Goal: Information Seeking & Learning: Learn about a topic

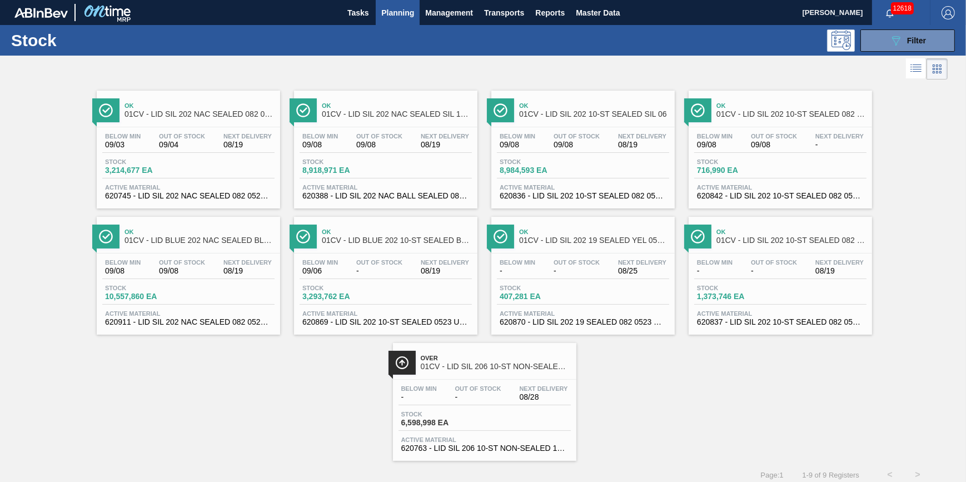
drag, startPoint x: 0, startPoint y: 0, endPoint x: 394, endPoint y: 3, distance: 393.6
click at [394, 3] on button "Planning" at bounding box center [398, 12] width 44 height 25
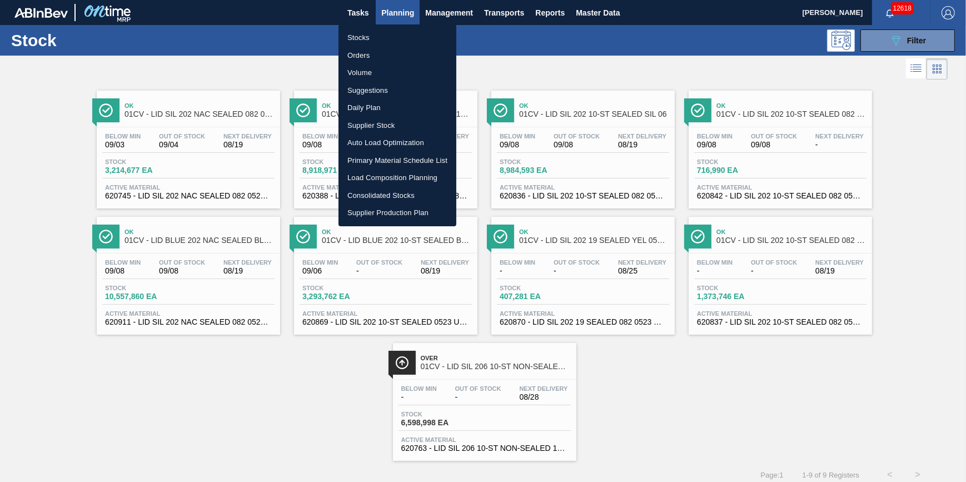
click at [390, 31] on li "Stocks" at bounding box center [398, 38] width 118 height 18
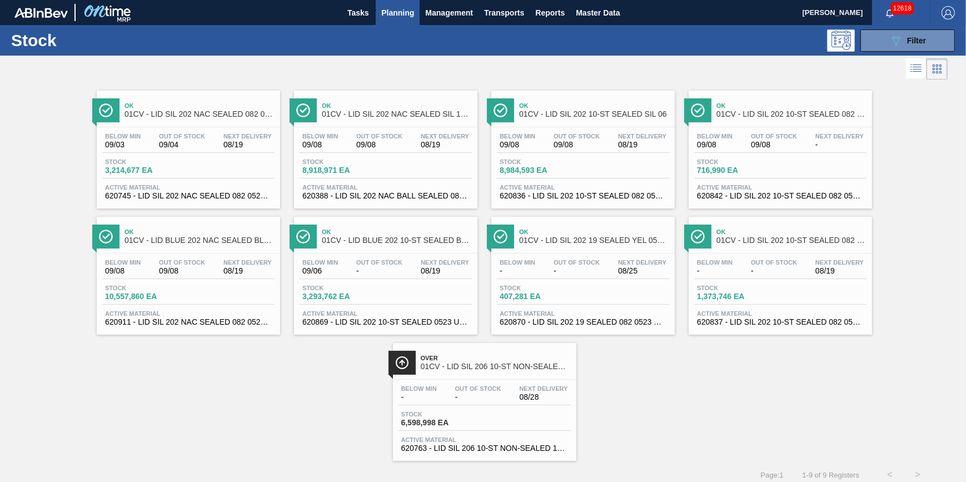
click at [417, 10] on button "Planning" at bounding box center [398, 12] width 44 height 25
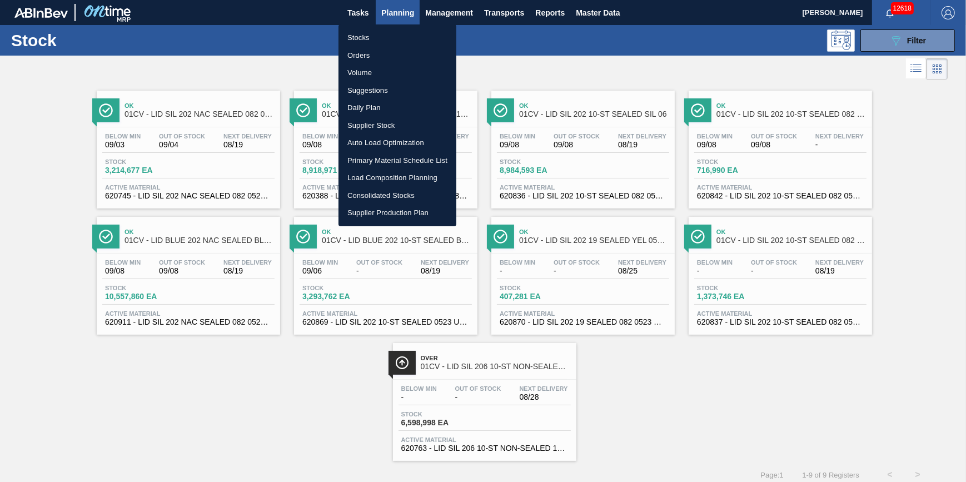
click at [406, 11] on div at bounding box center [483, 241] width 966 height 482
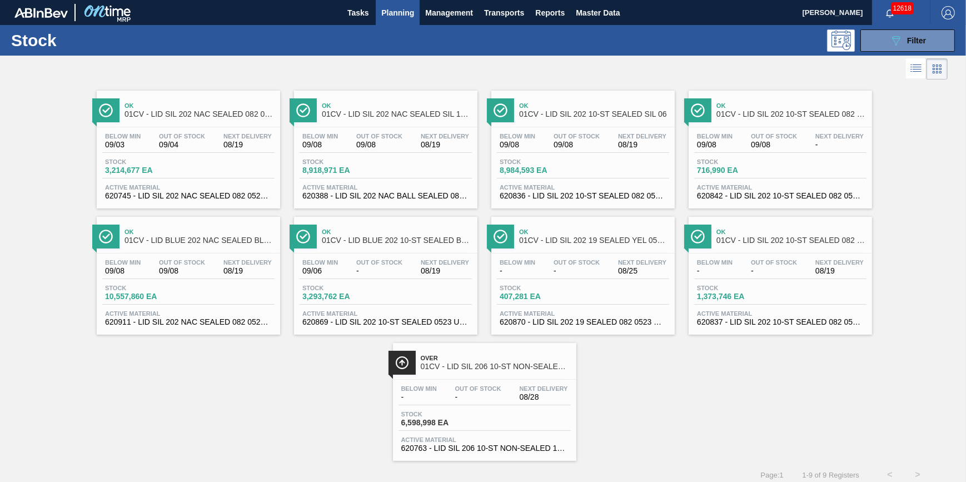
drag, startPoint x: 391, startPoint y: 32, endPoint x: 392, endPoint y: 26, distance: 6.2
click at [391, 0] on body "Tasks Planning Management Transports Reports Master Data Jack Schuld 12618 Mark…" at bounding box center [483, 0] width 966 height 0
click at [404, 6] on span "Planning" at bounding box center [397, 12] width 33 height 13
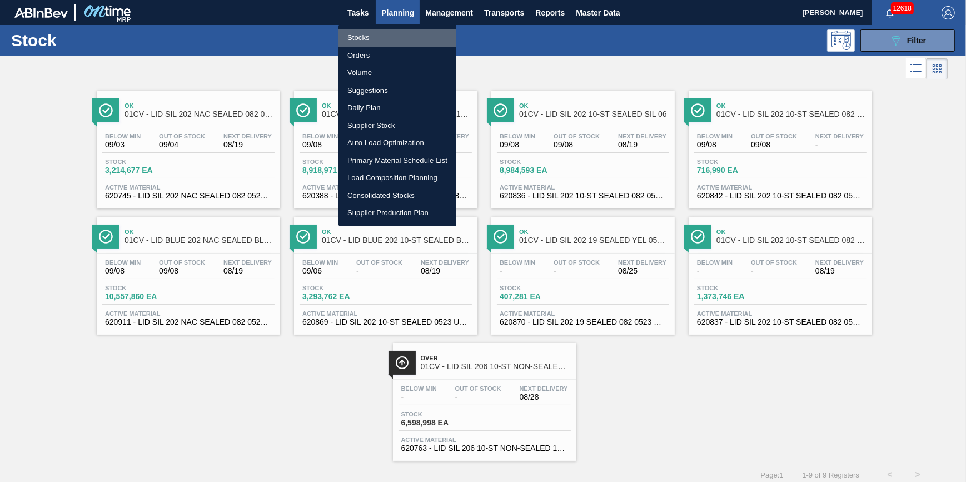
click at [389, 34] on li "Stocks" at bounding box center [398, 38] width 118 height 18
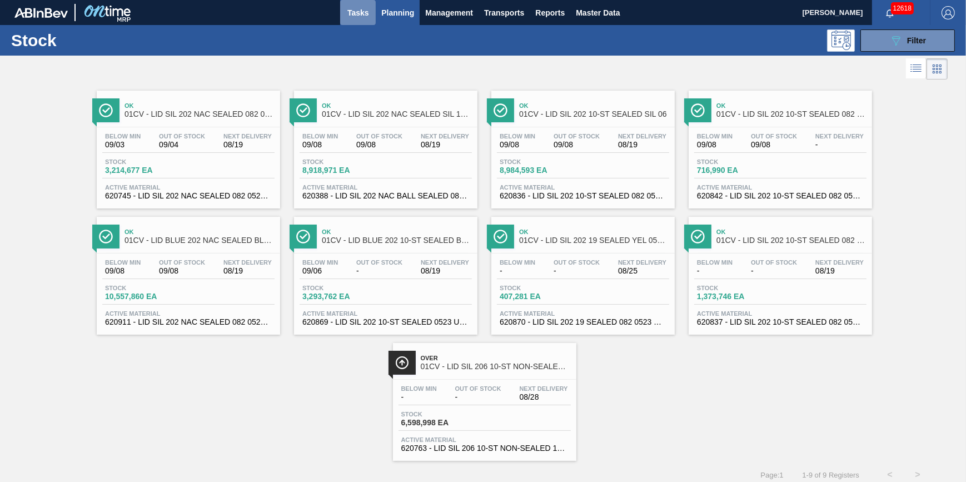
click at [366, 18] on span "Tasks" at bounding box center [358, 12] width 24 height 13
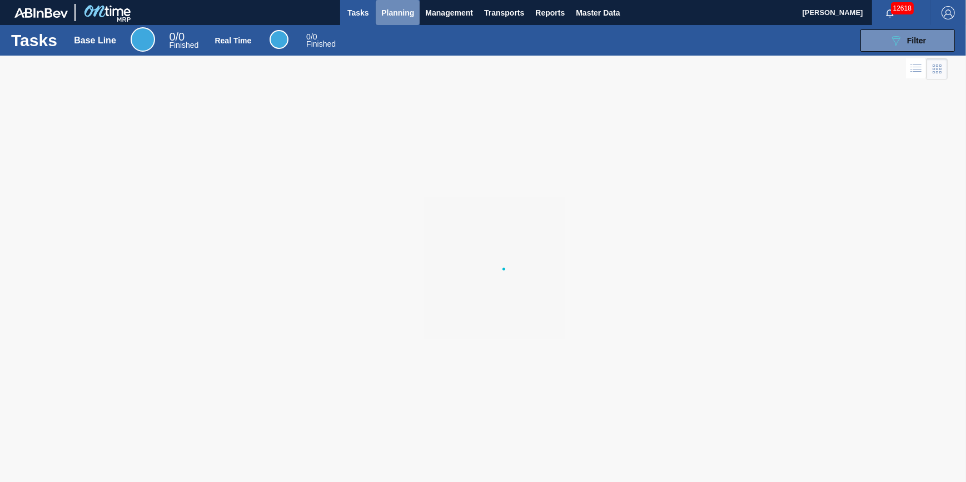
click at [394, 15] on span "Planning" at bounding box center [397, 12] width 33 height 13
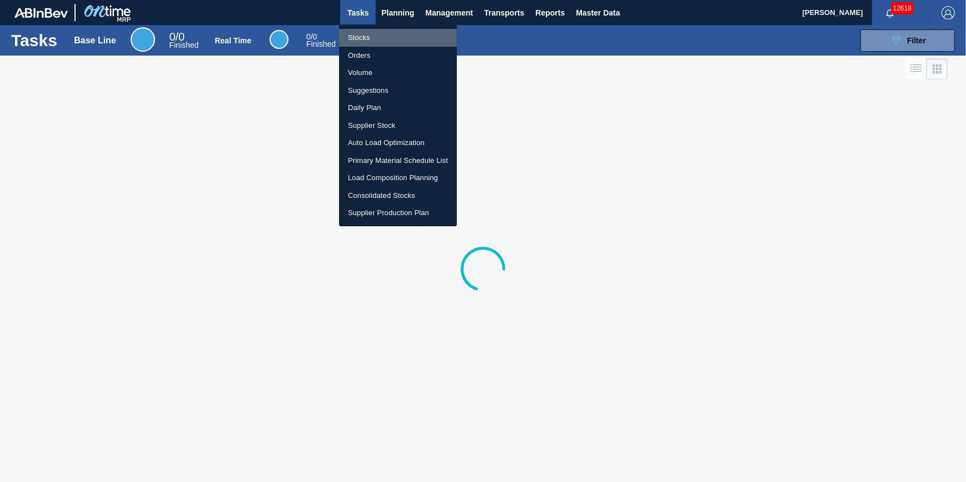
click at [387, 33] on li "Stocks" at bounding box center [398, 38] width 118 height 18
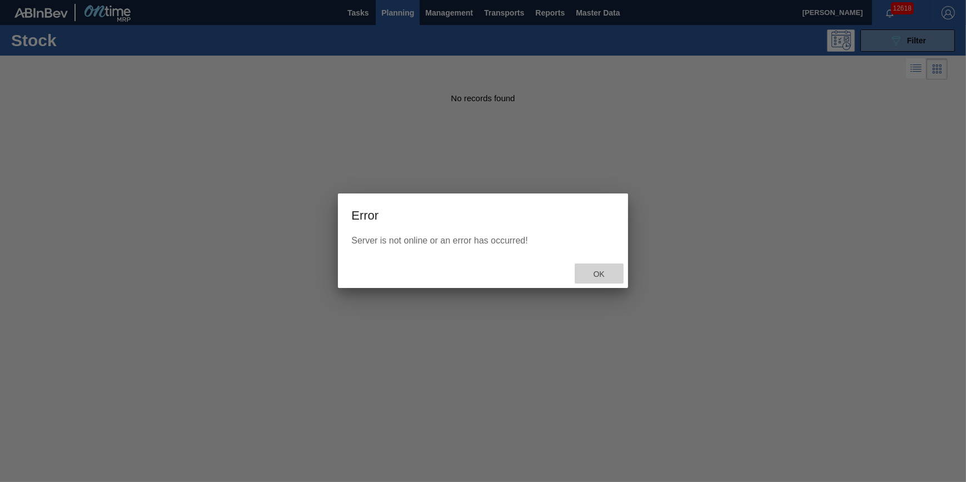
click at [595, 270] on span "Ok" at bounding box center [599, 274] width 29 height 9
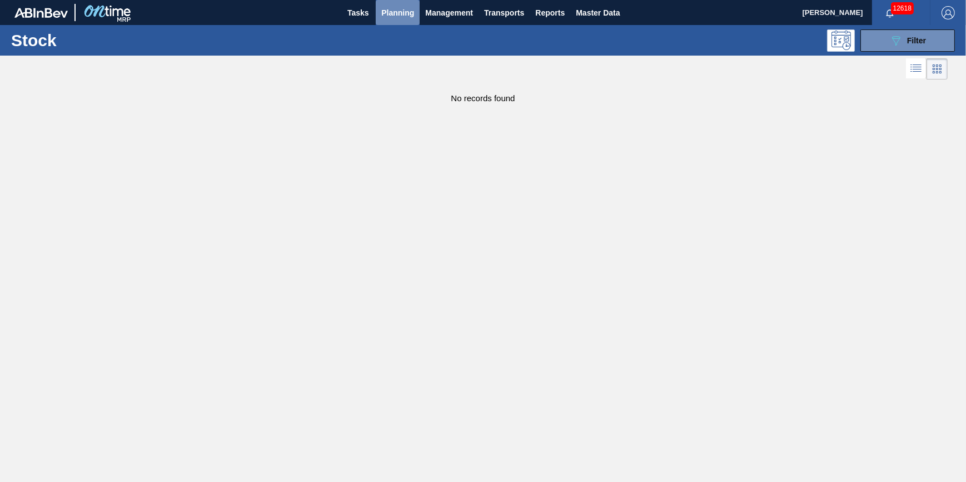
click at [392, 6] on span "Planning" at bounding box center [397, 12] width 33 height 13
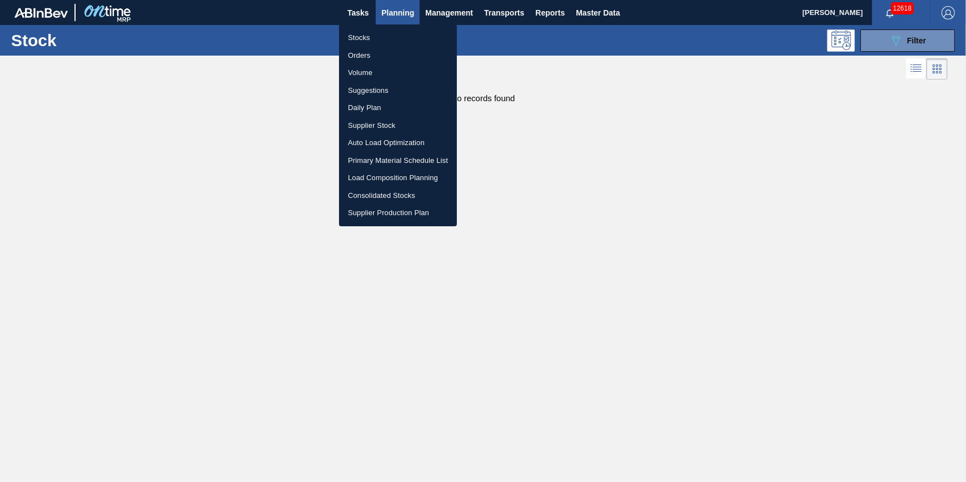
click at [394, 39] on li "Stocks" at bounding box center [398, 38] width 118 height 18
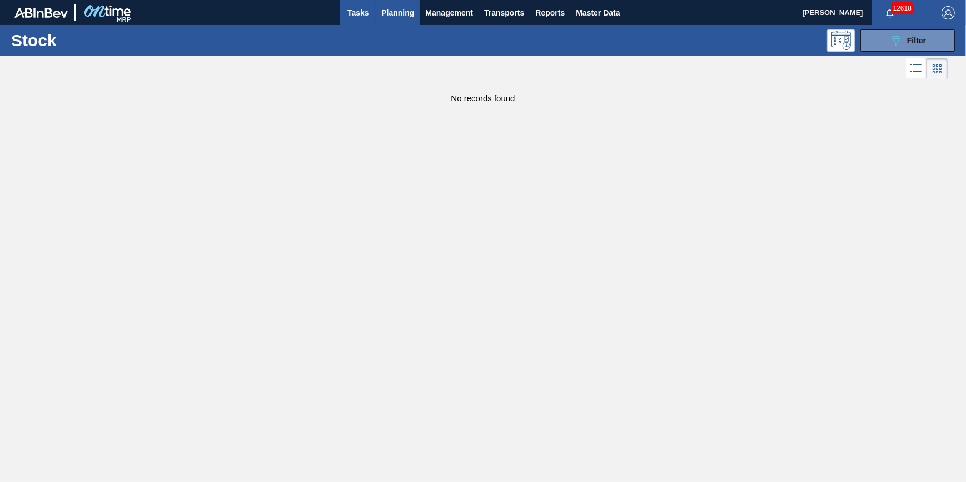
drag, startPoint x: 378, startPoint y: 27, endPoint x: 371, endPoint y: 22, distance: 8.7
click at [378, 27] on div "Stock 089F7B8B-B2A5-4AFE-B5C0-19BA573D28AC Filter" at bounding box center [483, 40] width 966 height 31
click at [371, 22] on button "Tasks" at bounding box center [358, 12] width 36 height 25
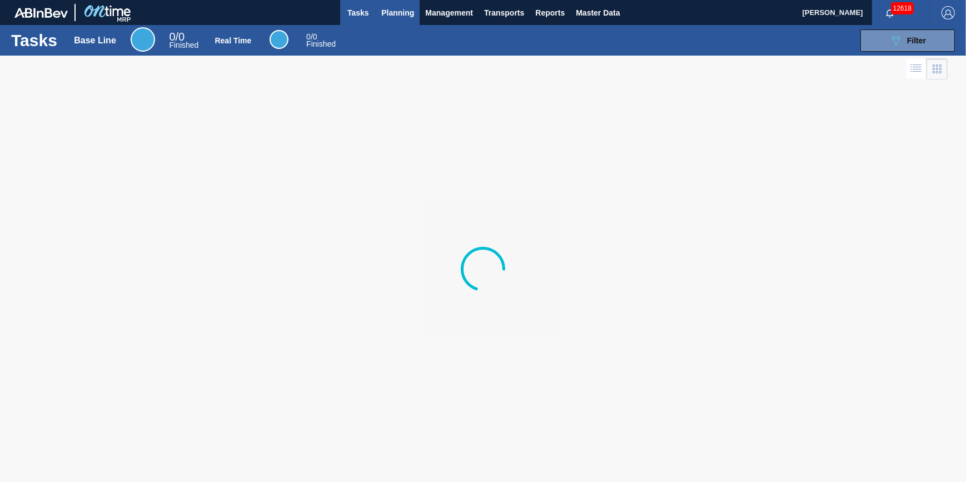
click at [402, 16] on span "Planning" at bounding box center [397, 12] width 33 height 13
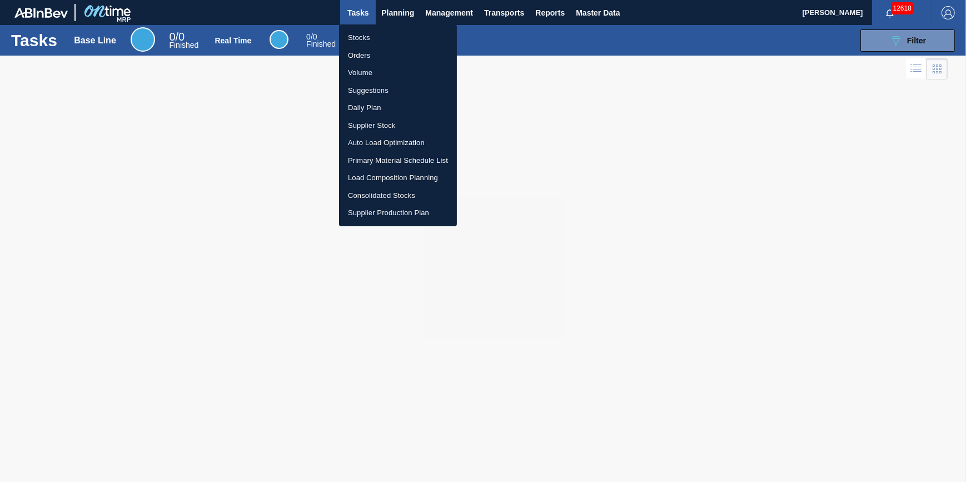
click at [375, 39] on li "Stocks" at bounding box center [398, 38] width 118 height 18
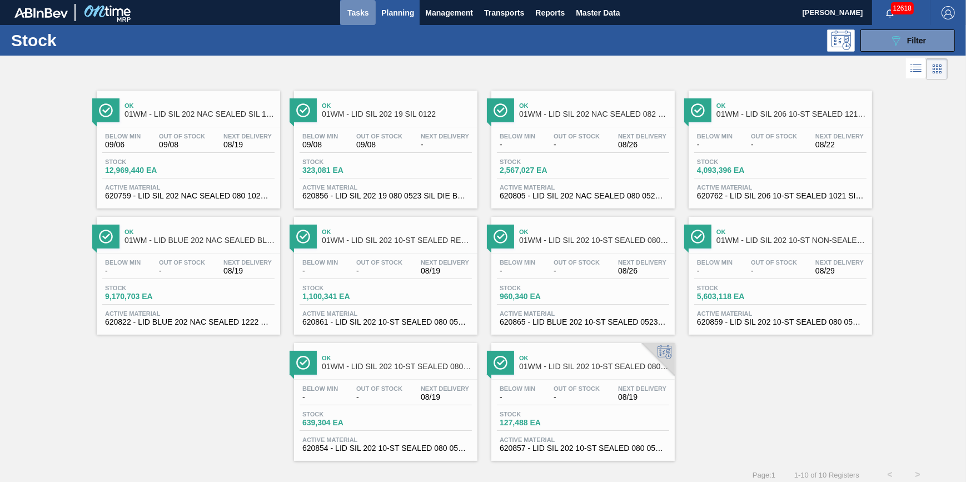
click at [360, 16] on span "Tasks" at bounding box center [358, 12] width 24 height 13
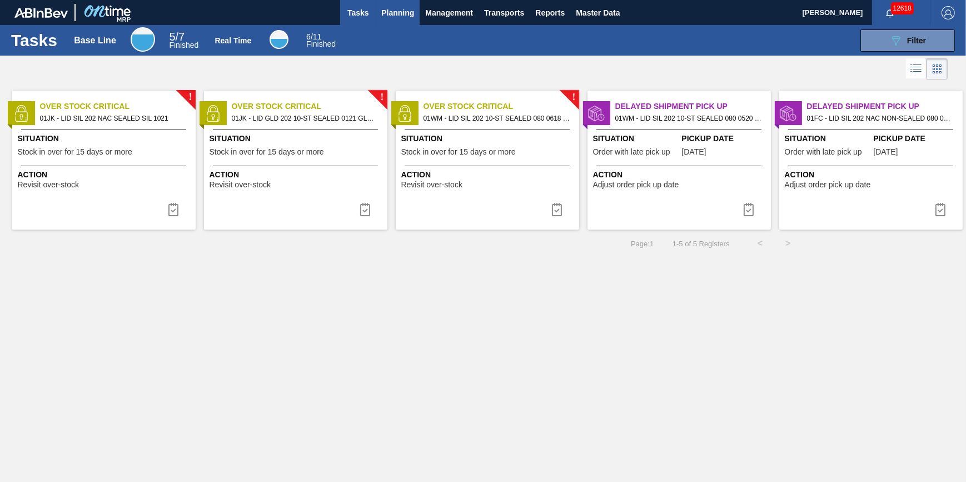
click at [406, 20] on button "Planning" at bounding box center [398, 12] width 44 height 25
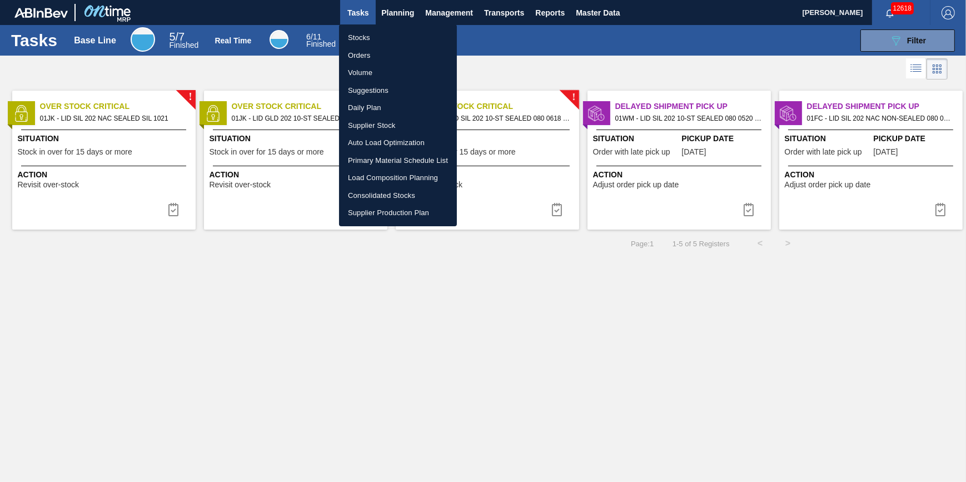
click at [395, 36] on li "Stocks" at bounding box center [398, 38] width 118 height 18
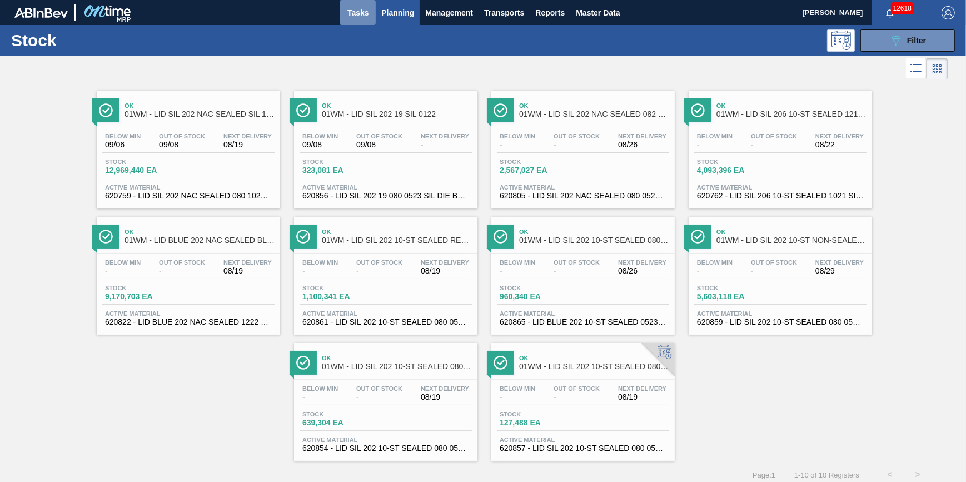
click at [358, 12] on span "Tasks" at bounding box center [358, 12] width 24 height 13
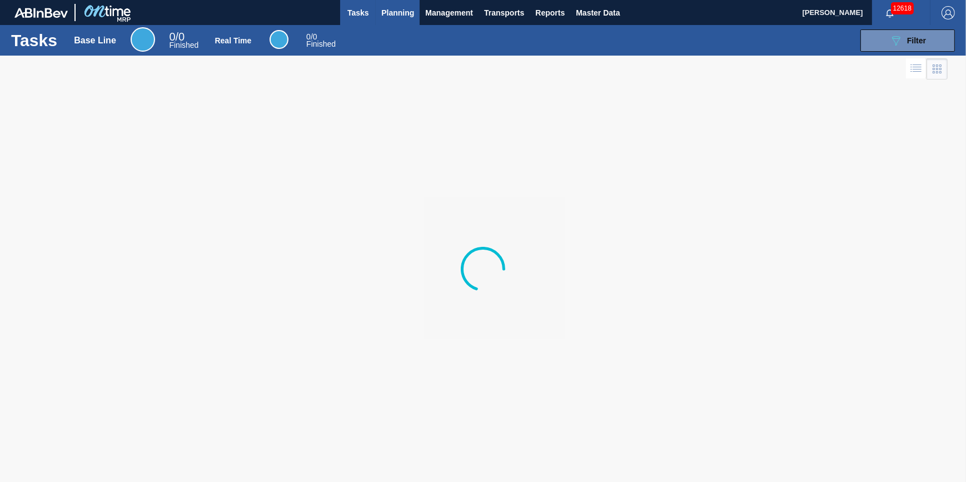
click at [391, 16] on span "Planning" at bounding box center [397, 12] width 33 height 13
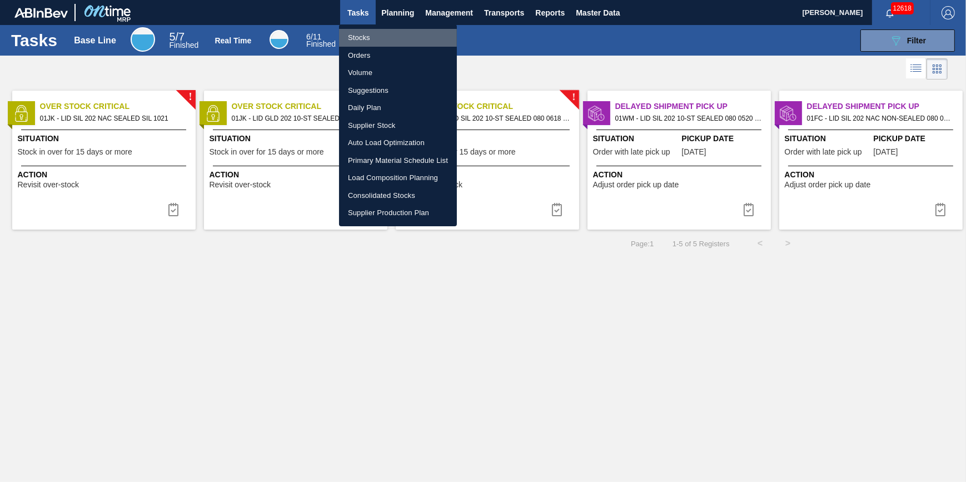
click at [378, 29] on li "Stocks" at bounding box center [398, 38] width 118 height 18
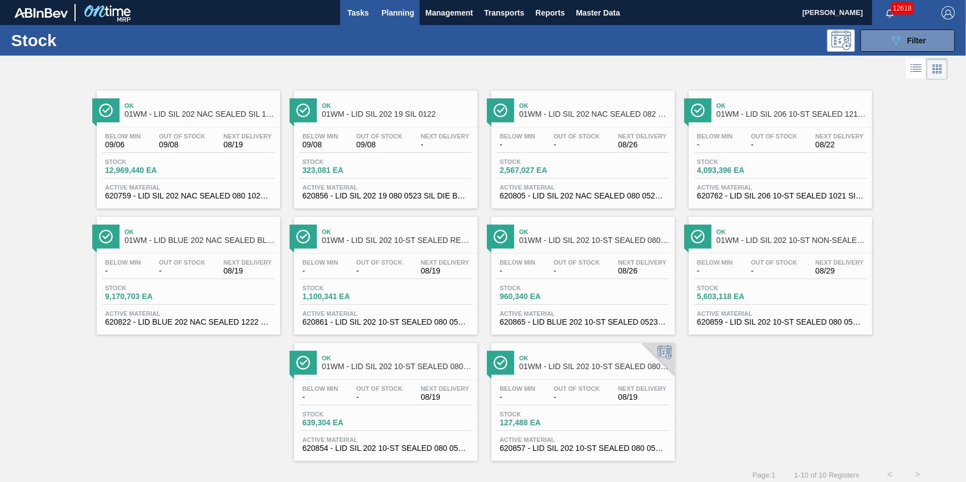
click at [356, 14] on span "Tasks" at bounding box center [358, 12] width 24 height 13
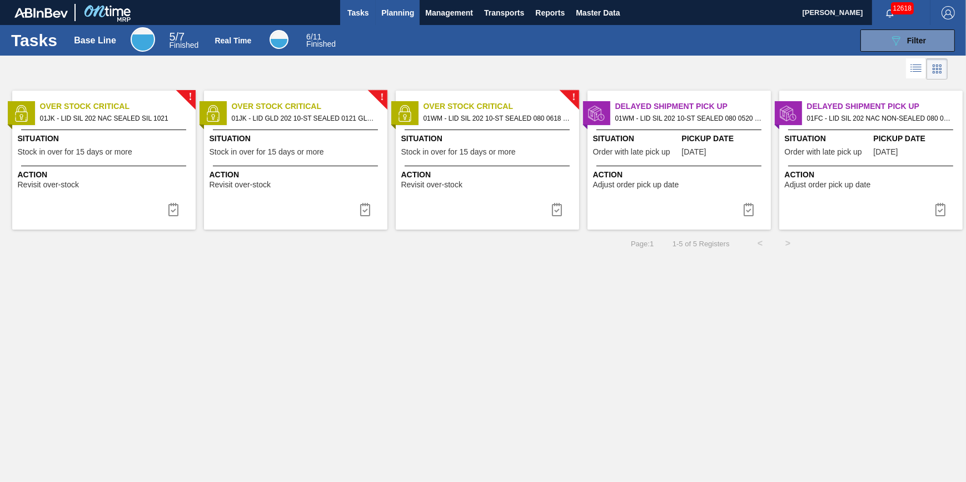
click at [405, 11] on span "Planning" at bounding box center [397, 12] width 33 height 13
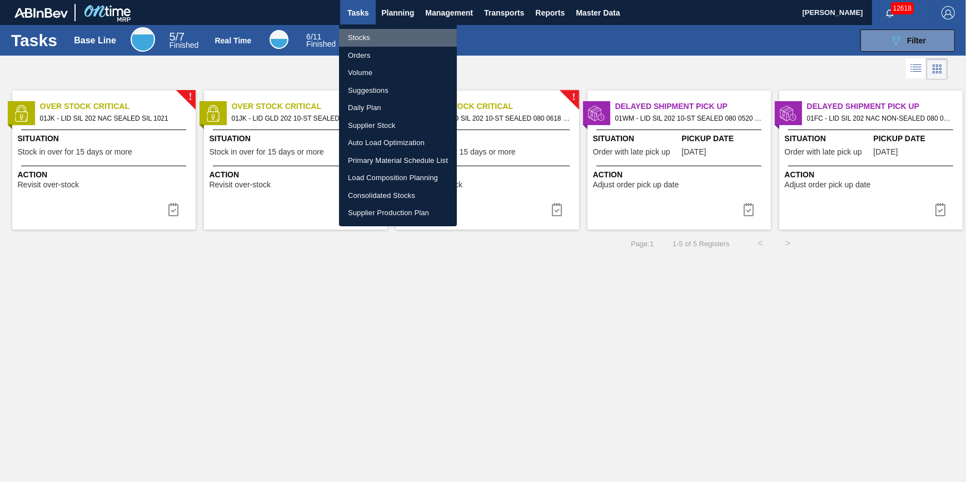
click at [400, 30] on li "Stocks" at bounding box center [398, 38] width 118 height 18
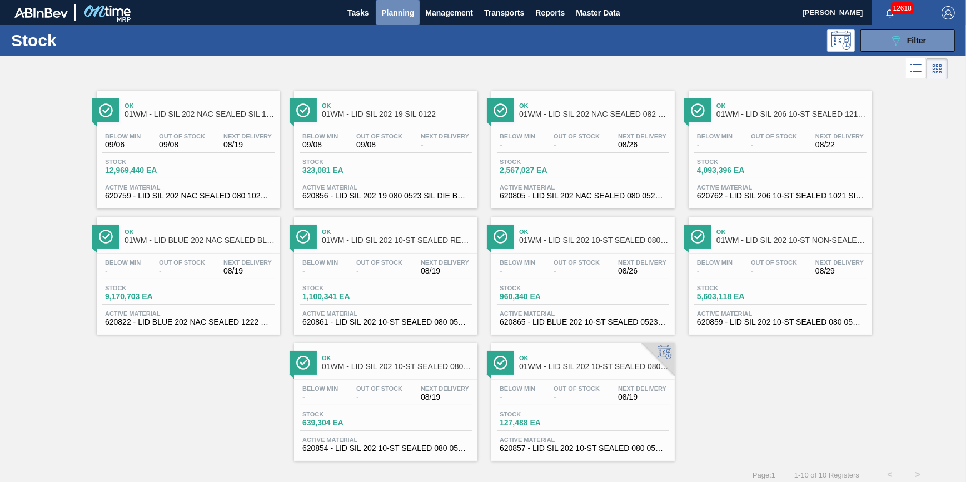
click at [405, 21] on button "Planning" at bounding box center [398, 12] width 44 height 25
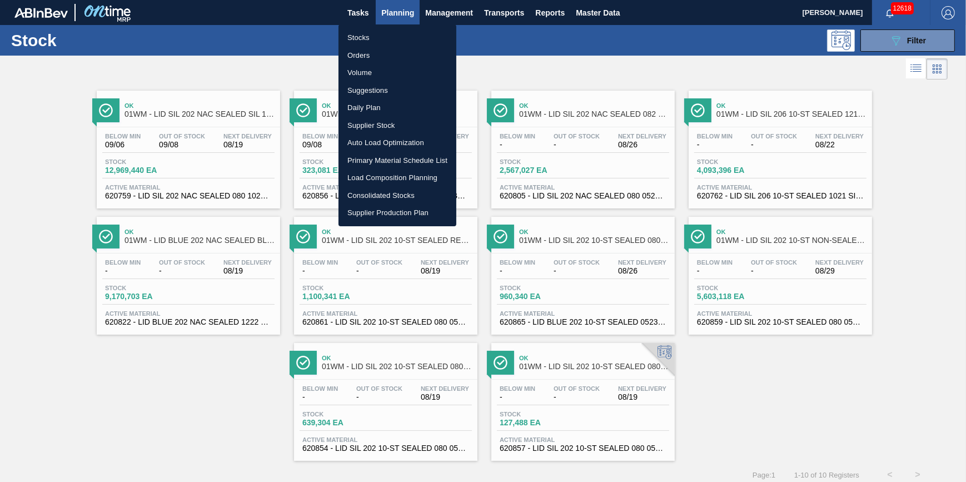
click at [399, 42] on li "Stocks" at bounding box center [398, 38] width 118 height 18
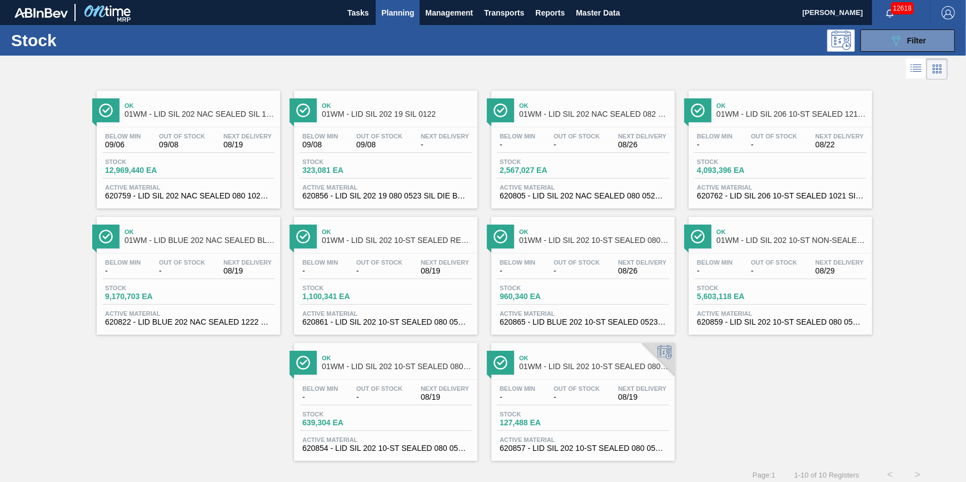
click at [216, 450] on div "Ok 01WM - LID SIL 202 NAC SEALED SIL 1021 Below Min 09/06 Out Of Stock 09/08 Ne…" at bounding box center [483, 271] width 966 height 379
click at [371, 17] on button "Tasks" at bounding box center [358, 12] width 36 height 25
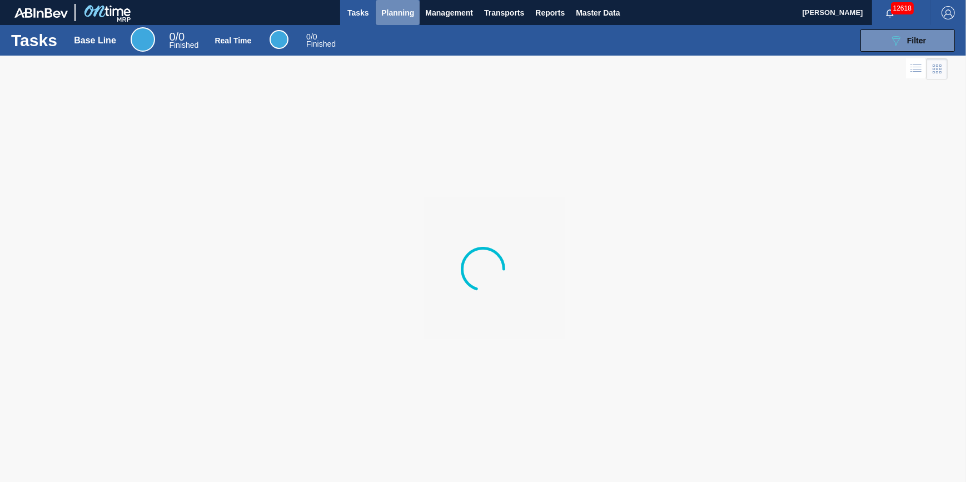
click at [392, 15] on span "Planning" at bounding box center [397, 12] width 33 height 13
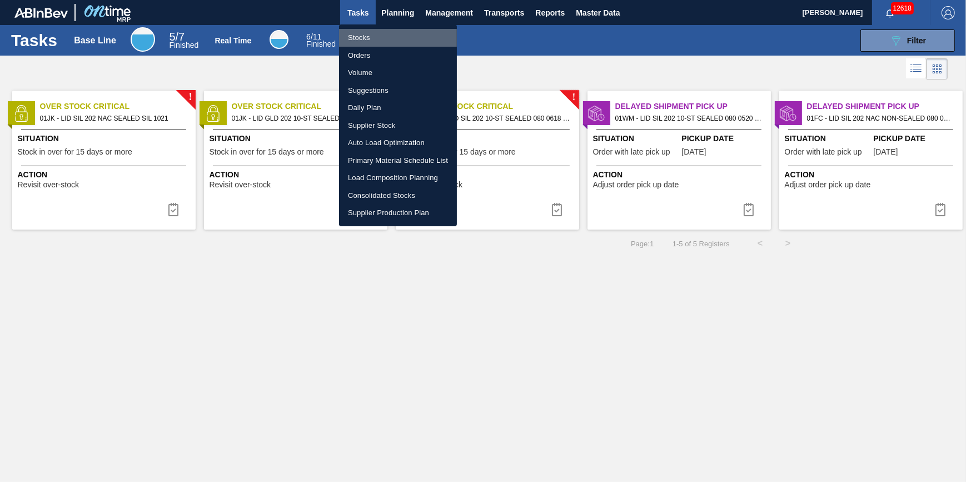
click at [384, 33] on li "Stocks" at bounding box center [398, 38] width 118 height 18
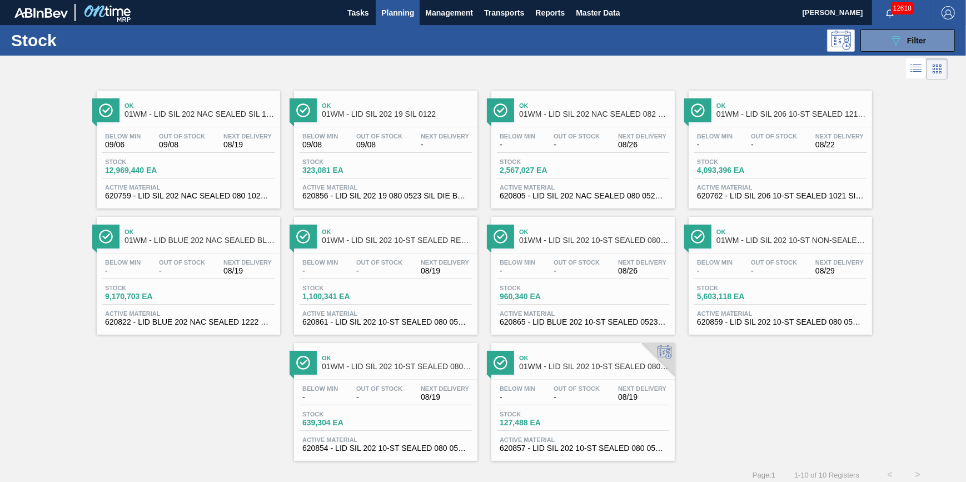
click at [390, 10] on span "Planning" at bounding box center [397, 12] width 33 height 13
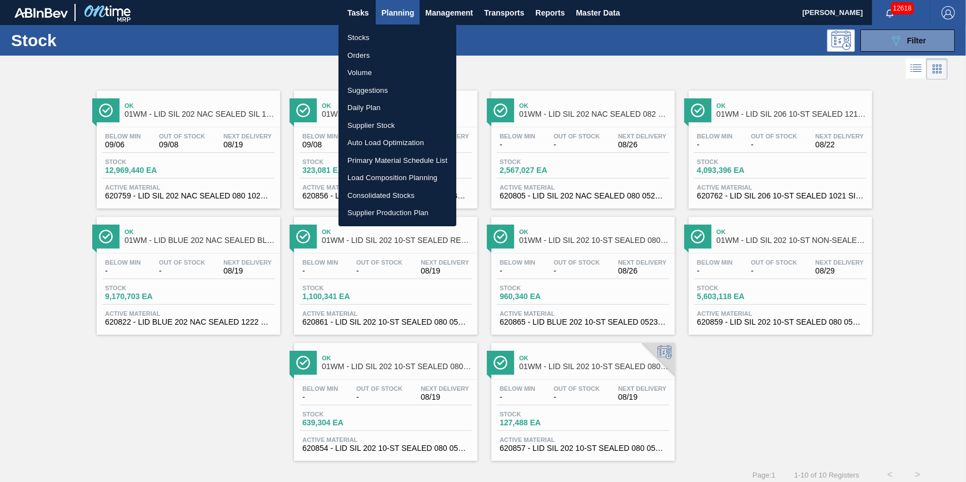
click at [385, 27] on ul "Stocks Orders Volume Suggestions Daily Plan Supplier Stock Auto Load Optimizati…" at bounding box center [398, 125] width 118 height 202
click at [385, 33] on li "Stocks" at bounding box center [398, 38] width 118 height 18
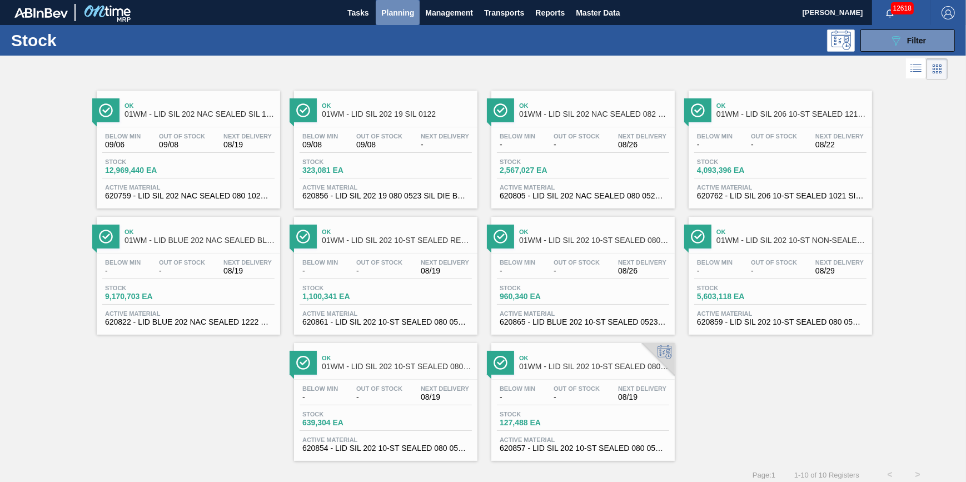
click at [395, 21] on button "Planning" at bounding box center [398, 12] width 44 height 25
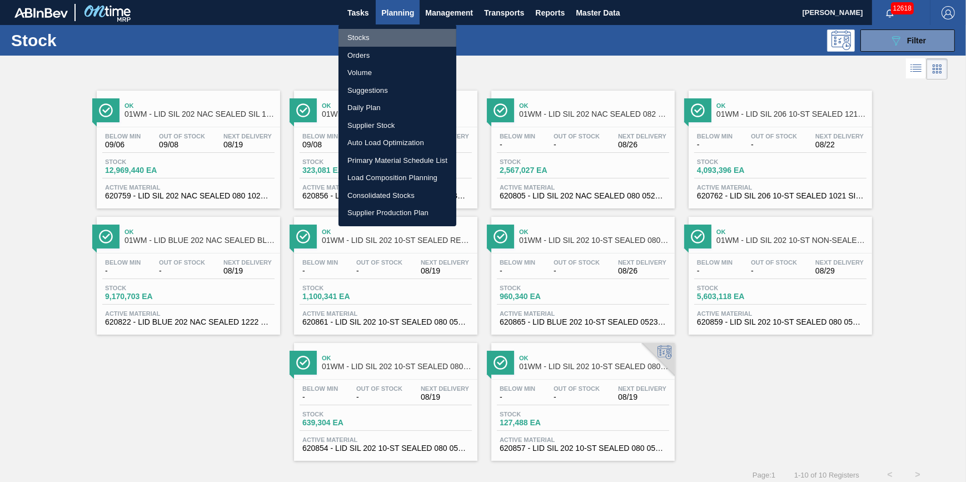
click at [386, 36] on li "Stocks" at bounding box center [398, 38] width 118 height 18
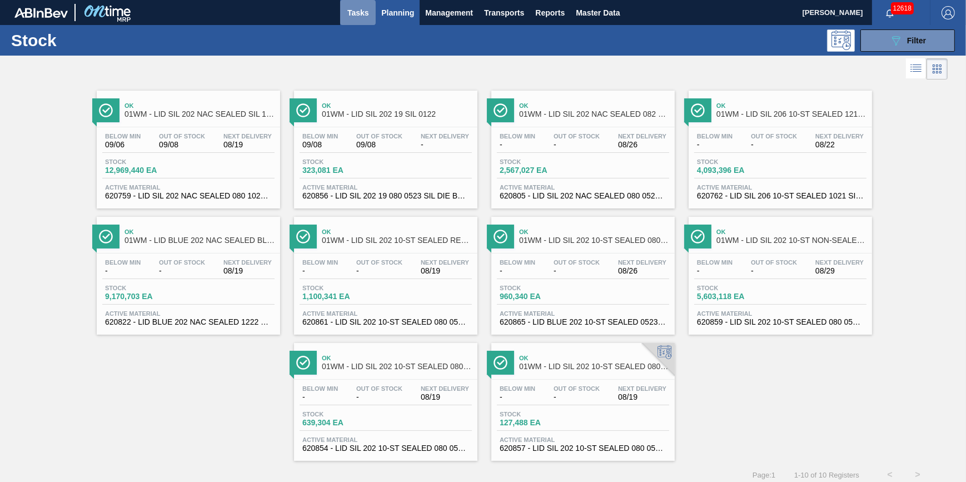
click at [362, 16] on span "Tasks" at bounding box center [358, 12] width 24 height 13
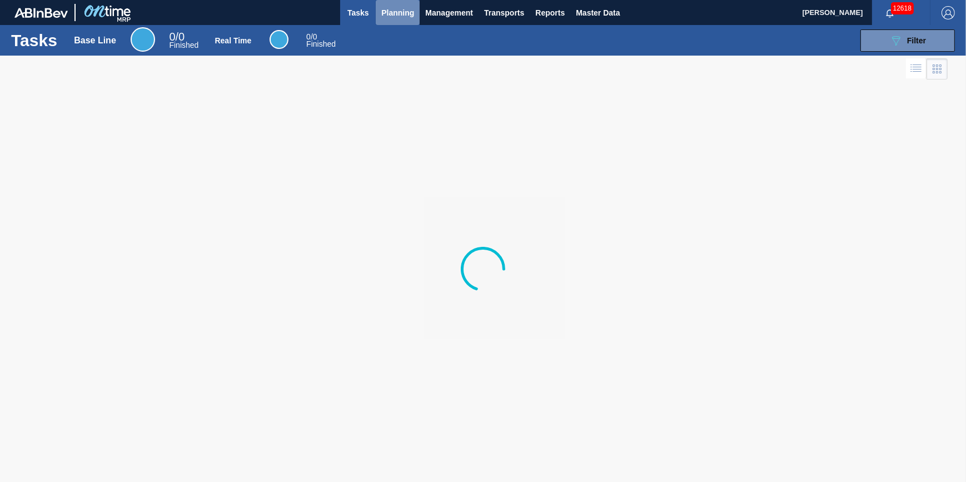
click at [391, 16] on span "Planning" at bounding box center [397, 12] width 33 height 13
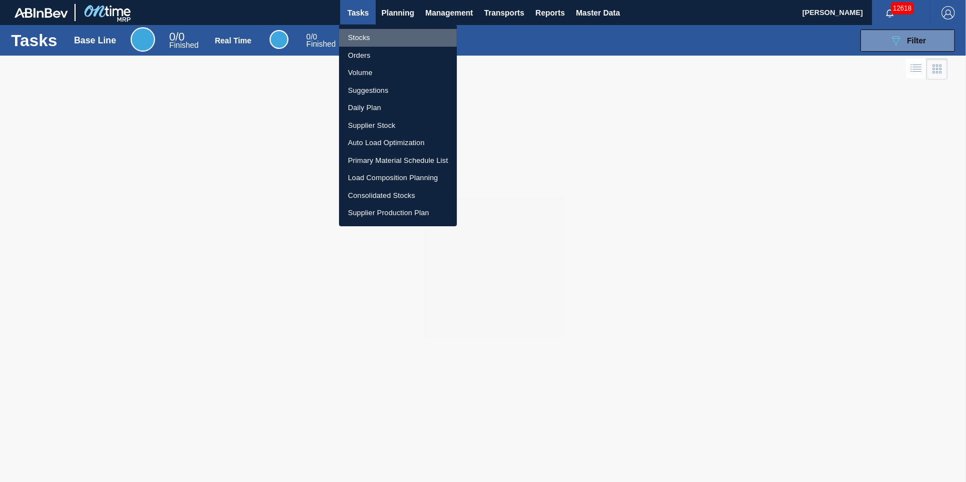
click at [390, 34] on li "Stocks" at bounding box center [398, 38] width 118 height 18
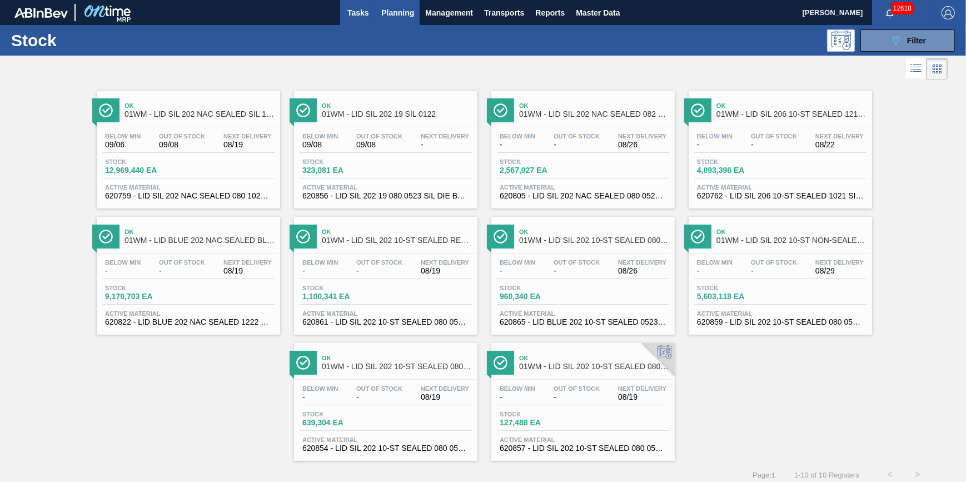
click at [362, 11] on span "Tasks" at bounding box center [358, 12] width 24 height 13
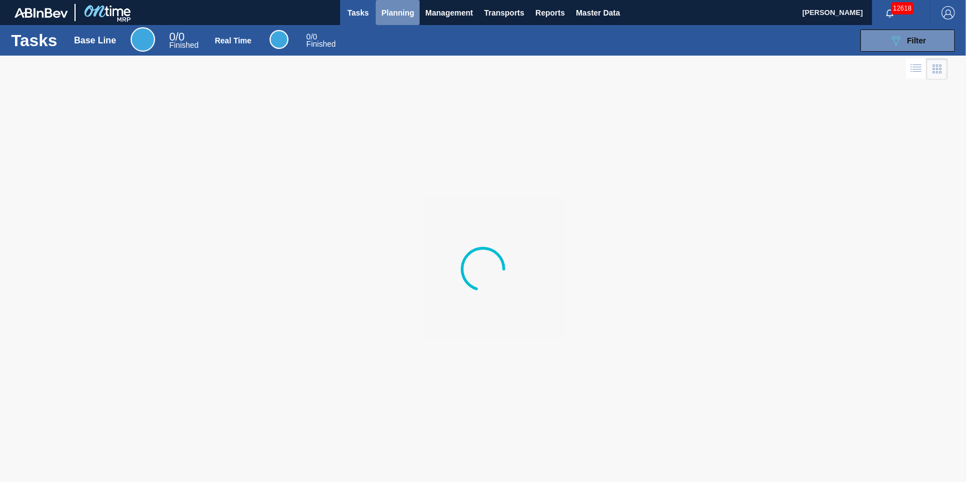
click at [389, 19] on button "Planning" at bounding box center [398, 12] width 44 height 25
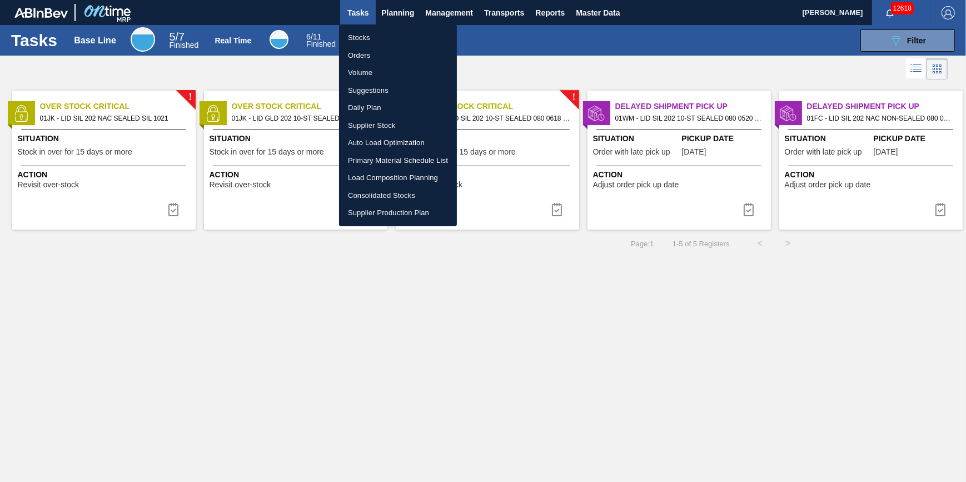
click at [382, 39] on li "Stocks" at bounding box center [398, 38] width 118 height 18
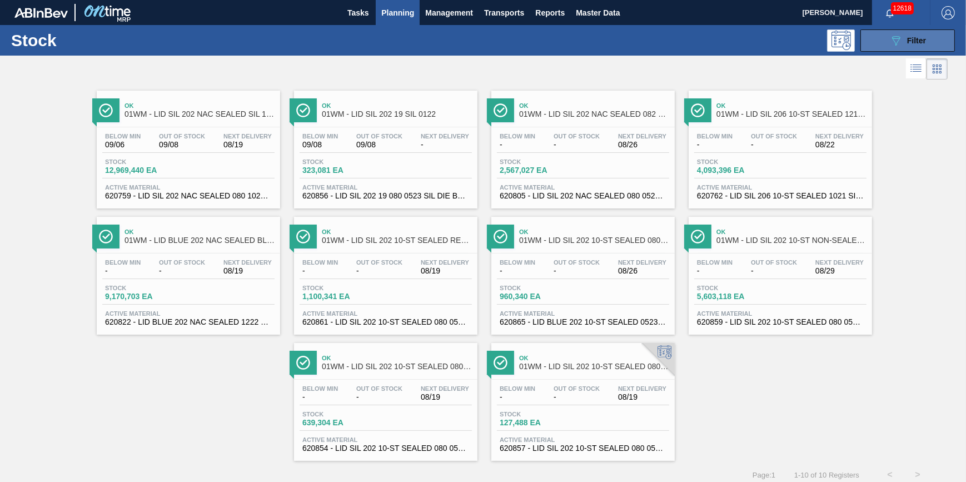
click at [912, 49] on button "089F7B8B-B2A5-4AFE-B5C0-19BA573D28AC Filter" at bounding box center [908, 40] width 95 height 22
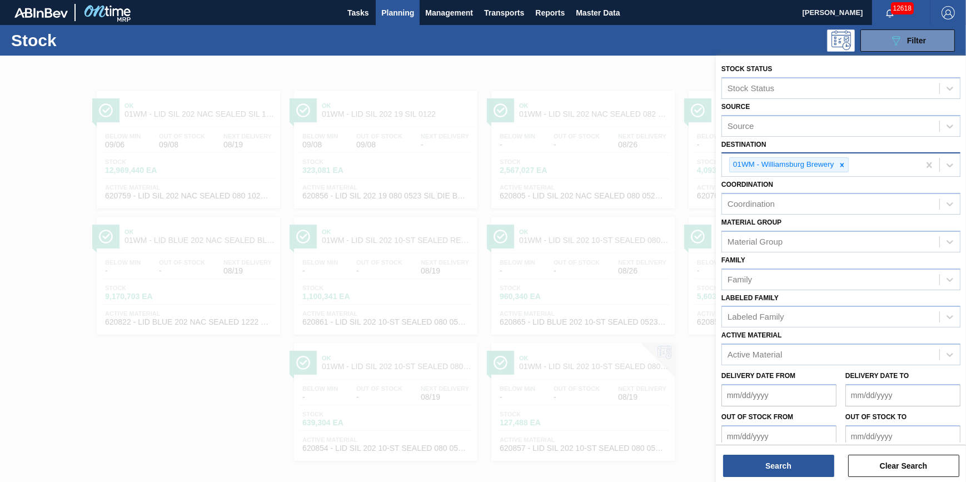
click at [917, 165] on div "01WM - Williamsburg Brewery" at bounding box center [820, 164] width 197 height 23
click at [914, 164] on div "01WM - Williamsburg Brewery" at bounding box center [820, 164] width 197 height 23
drag, startPoint x: 923, startPoint y: 163, endPoint x: 916, endPoint y: 163, distance: 7.2
click at [912, 163] on div "Destination" at bounding box center [830, 164] width 217 height 16
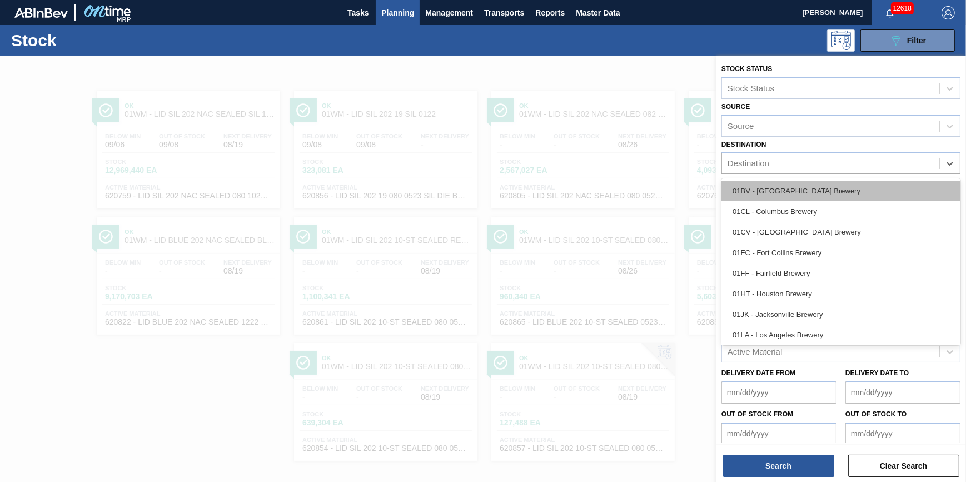
click at [878, 184] on div "01BV - [GEOGRAPHIC_DATA] Brewery" at bounding box center [841, 191] width 239 height 21
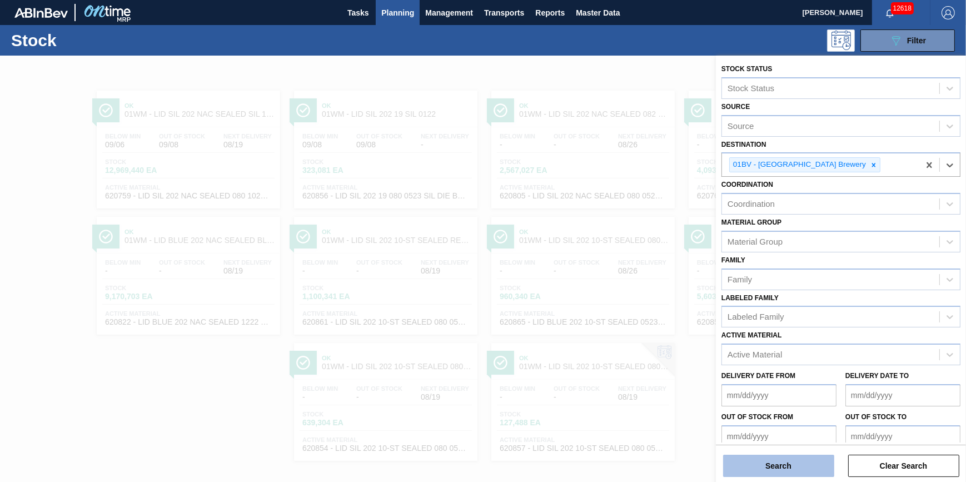
click at [797, 469] on button "Search" at bounding box center [778, 466] width 111 height 22
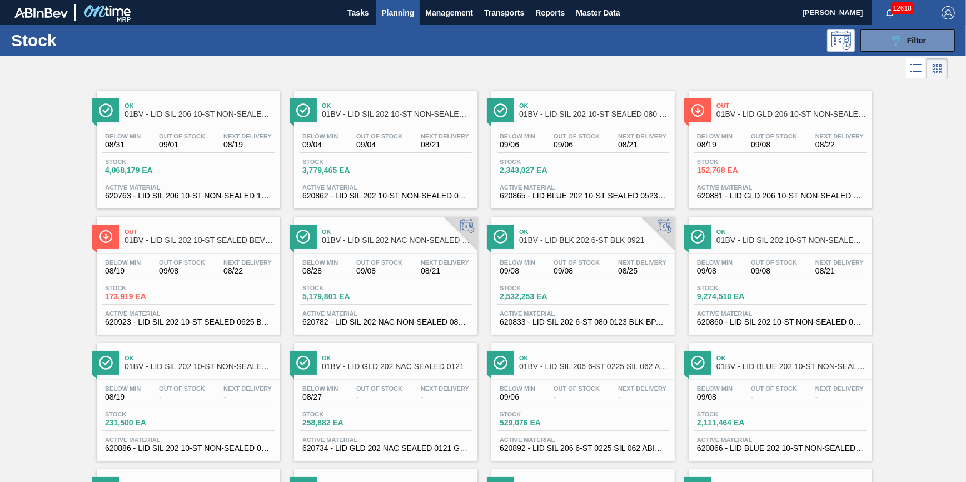
click at [404, 15] on span "Planning" at bounding box center [397, 12] width 33 height 13
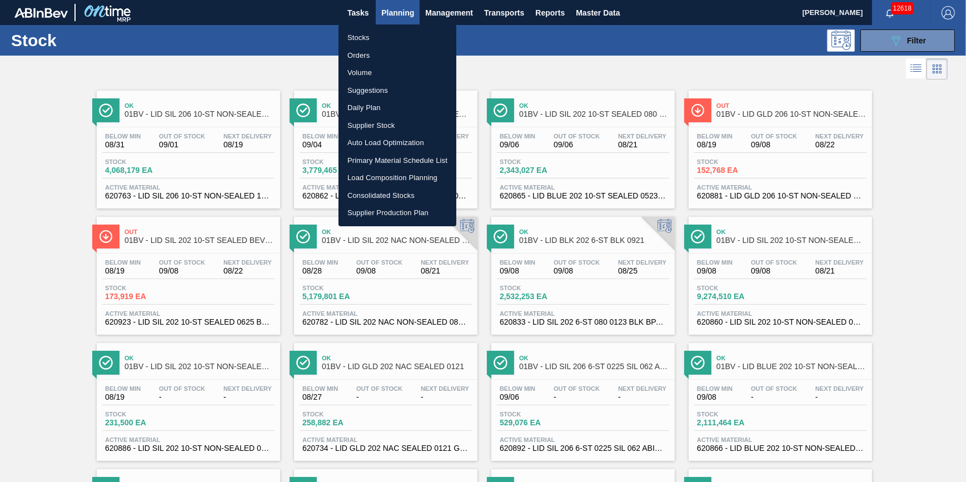
click at [402, 31] on li "Stocks" at bounding box center [398, 38] width 118 height 18
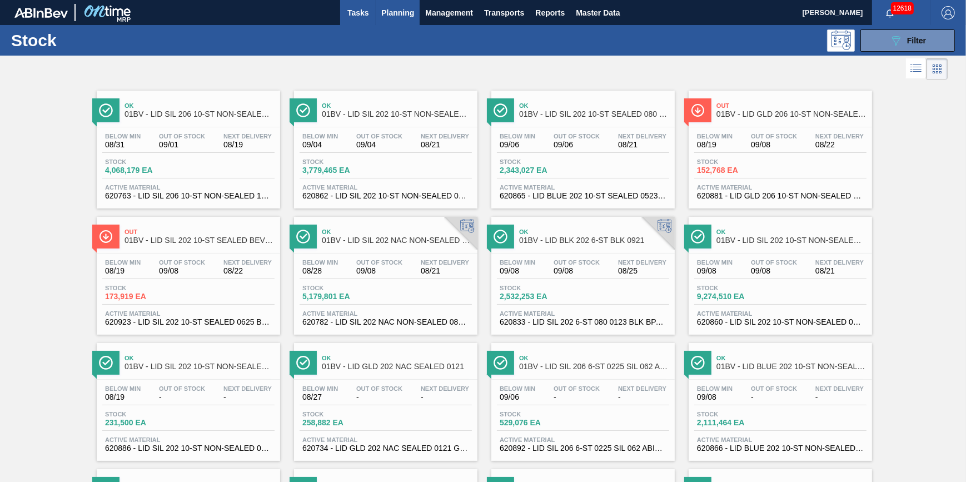
click at [348, 16] on span "Tasks" at bounding box center [358, 12] width 24 height 13
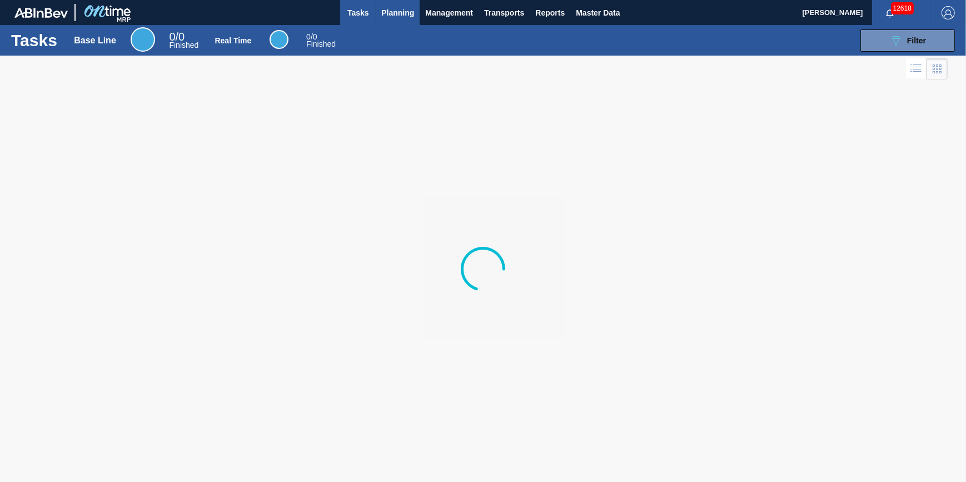
click at [384, 17] on span "Planning" at bounding box center [397, 12] width 33 height 13
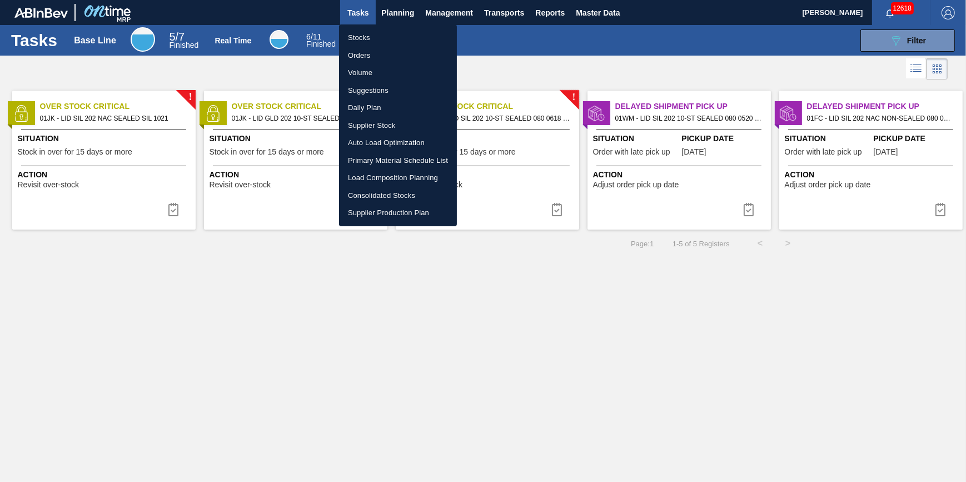
click at [381, 31] on li "Stocks" at bounding box center [398, 38] width 118 height 18
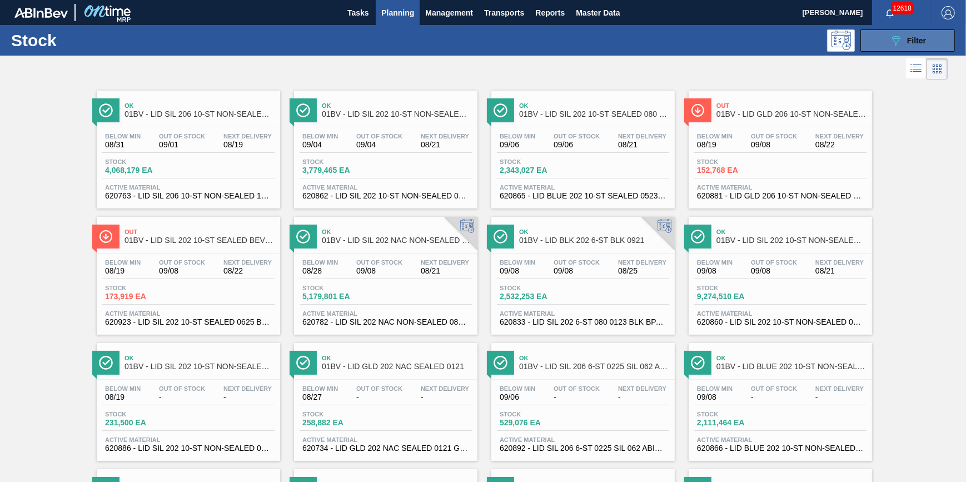
click at [921, 44] on span "Filter" at bounding box center [916, 40] width 19 height 9
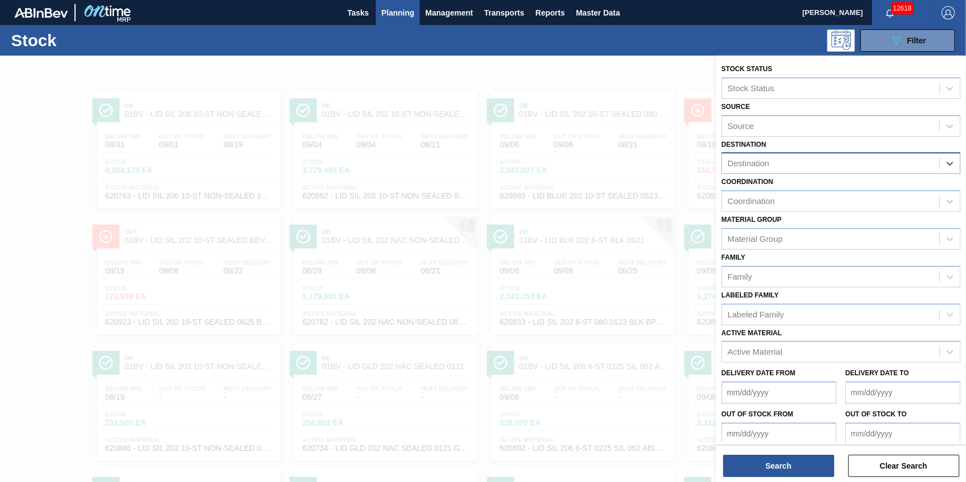
click at [927, 164] on div "Destination" at bounding box center [830, 164] width 217 height 16
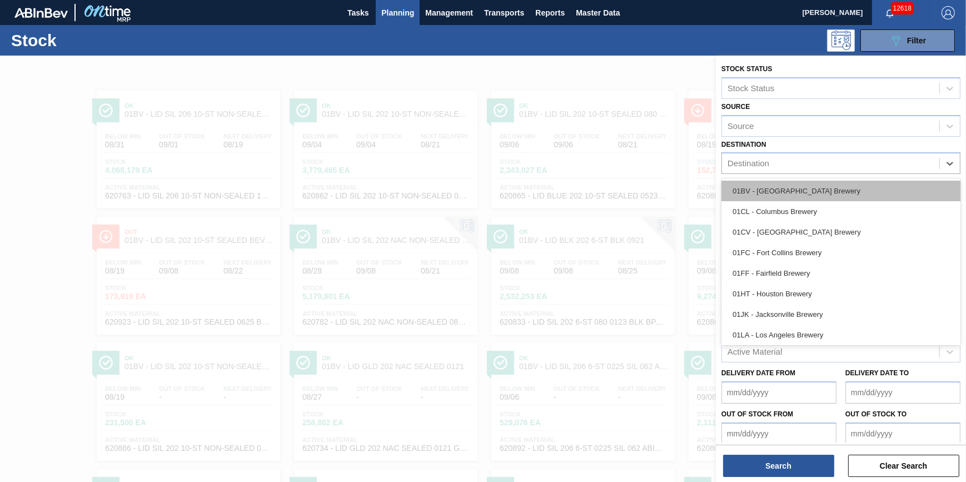
click at [877, 189] on div "01BV - [GEOGRAPHIC_DATA] Brewery" at bounding box center [841, 191] width 239 height 21
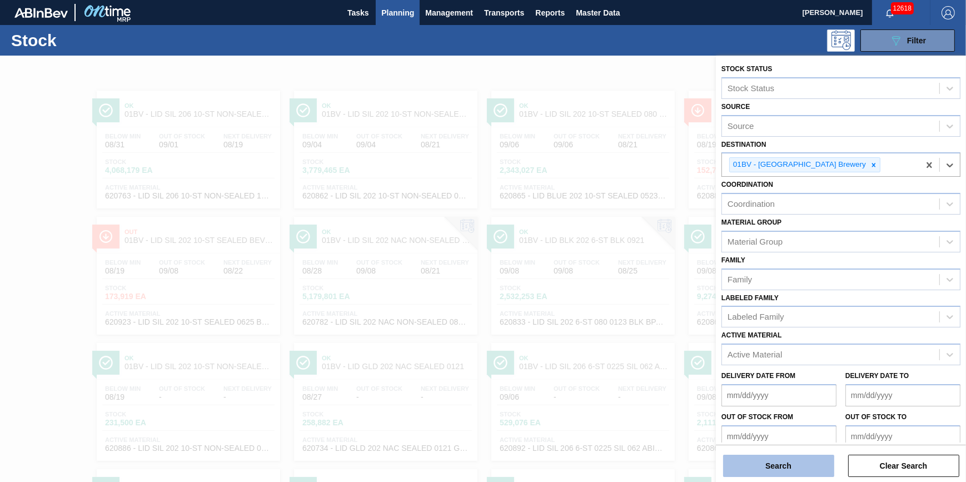
click at [767, 462] on button "Search" at bounding box center [778, 466] width 111 height 22
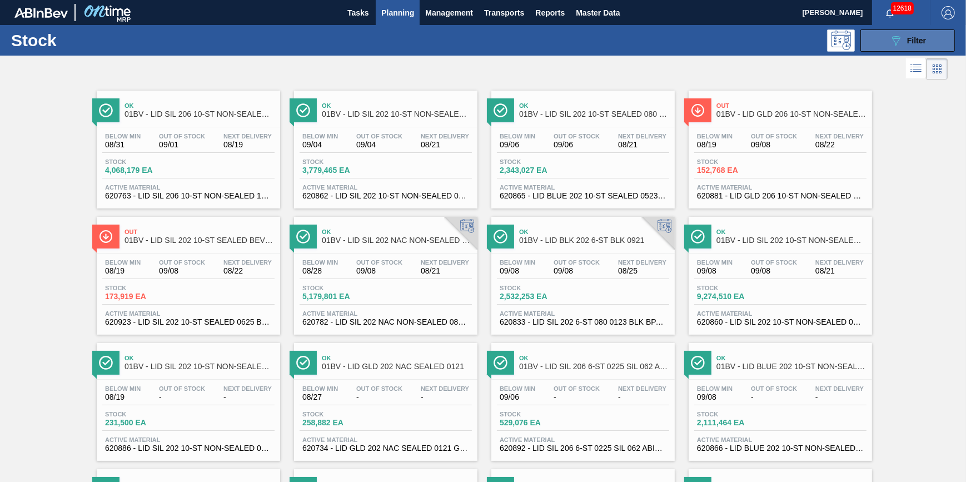
click at [903, 44] on div "089F7B8B-B2A5-4AFE-B5C0-19BA573D28AC Filter" at bounding box center [907, 40] width 37 height 13
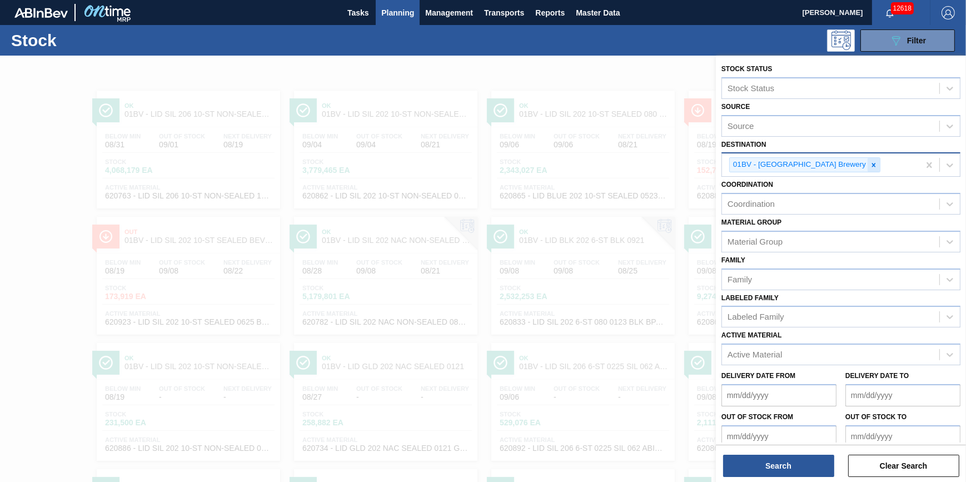
click at [870, 168] on icon at bounding box center [874, 165] width 8 height 8
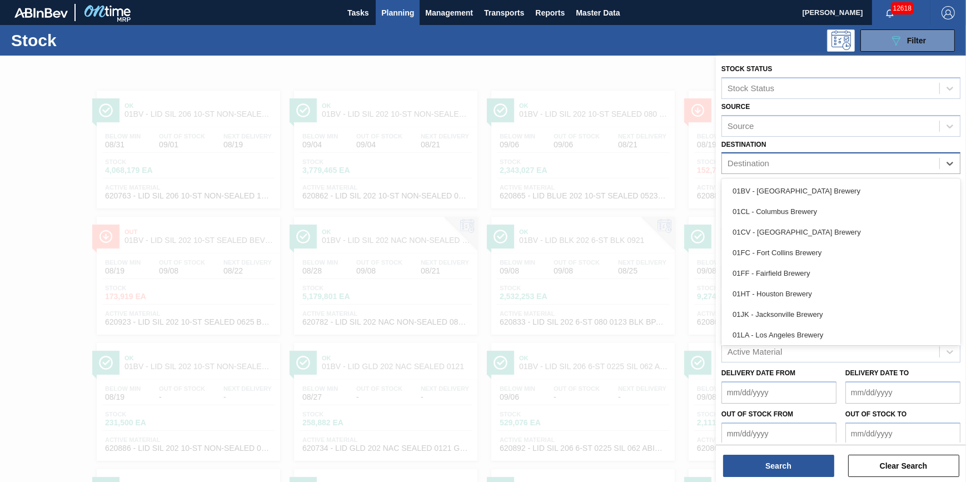
click at [836, 164] on div "Destination" at bounding box center [830, 164] width 217 height 16
drag, startPoint x: 824, startPoint y: 217, endPoint x: 811, endPoint y: 206, distance: 17.3
click at [824, 218] on div "01CL - Columbus Brewery" at bounding box center [841, 211] width 239 height 21
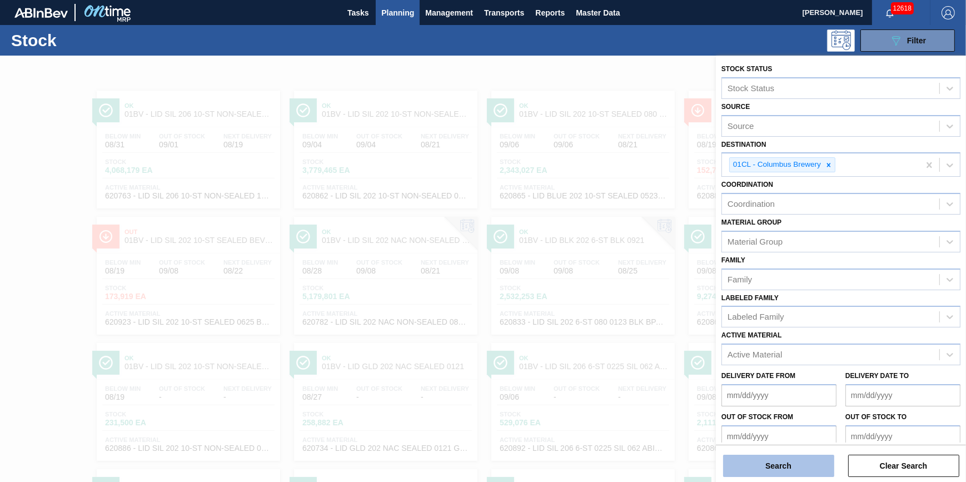
click at [798, 464] on button "Search" at bounding box center [778, 466] width 111 height 22
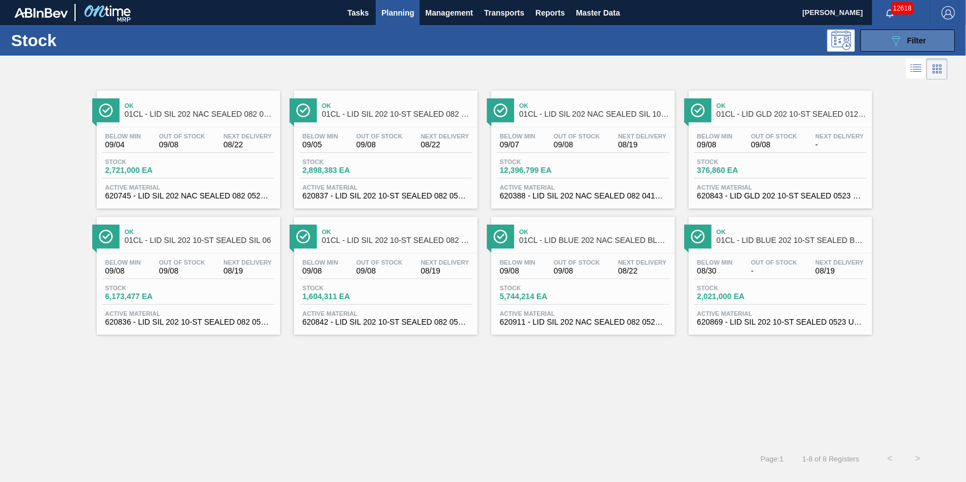
click at [898, 47] on button "089F7B8B-B2A5-4AFE-B5C0-19BA573D28AC Filter" at bounding box center [908, 40] width 95 height 22
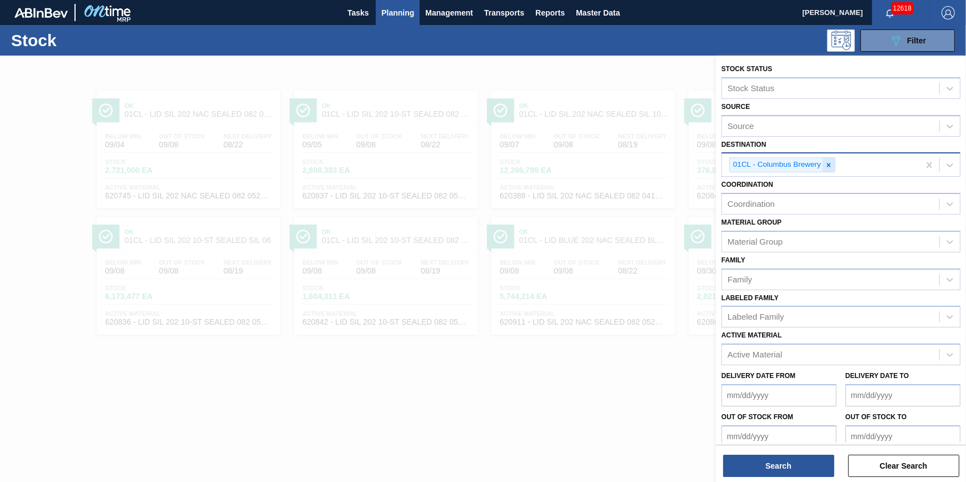
click at [834, 170] on div at bounding box center [829, 165] width 12 height 14
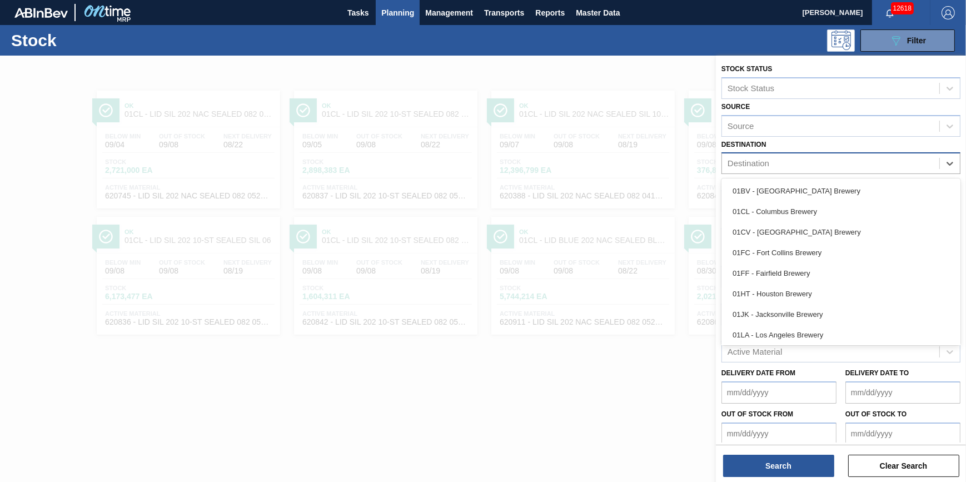
click at [834, 170] on div "Destination" at bounding box center [830, 164] width 217 height 16
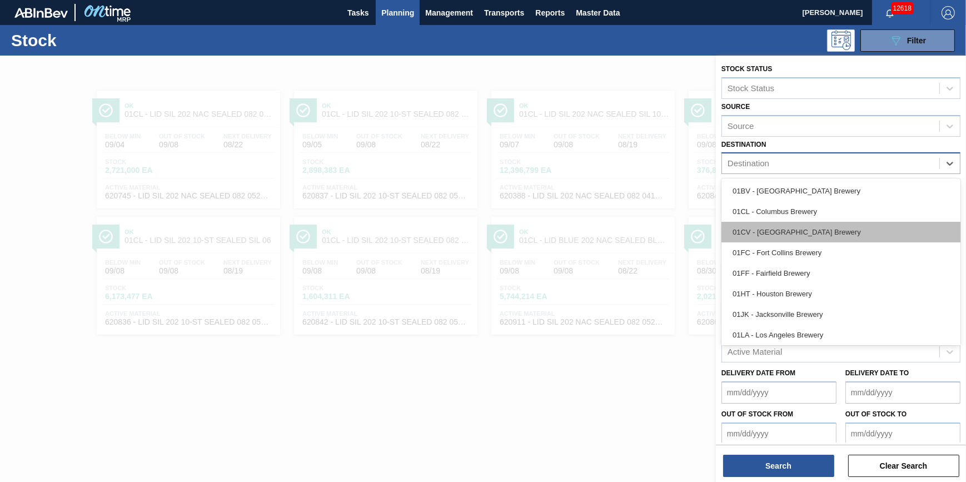
click at [835, 241] on div "01CV - [GEOGRAPHIC_DATA] Brewery" at bounding box center [841, 232] width 239 height 21
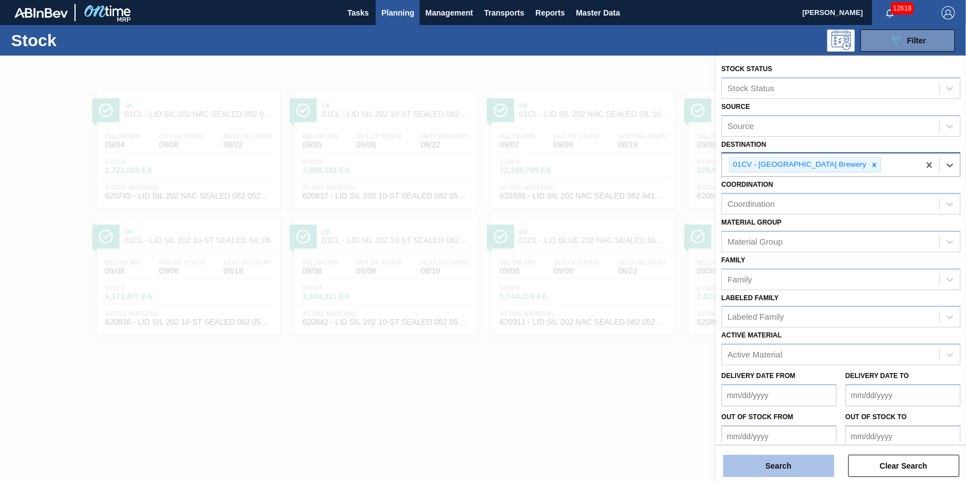
click at [796, 473] on button "Search" at bounding box center [778, 466] width 111 height 22
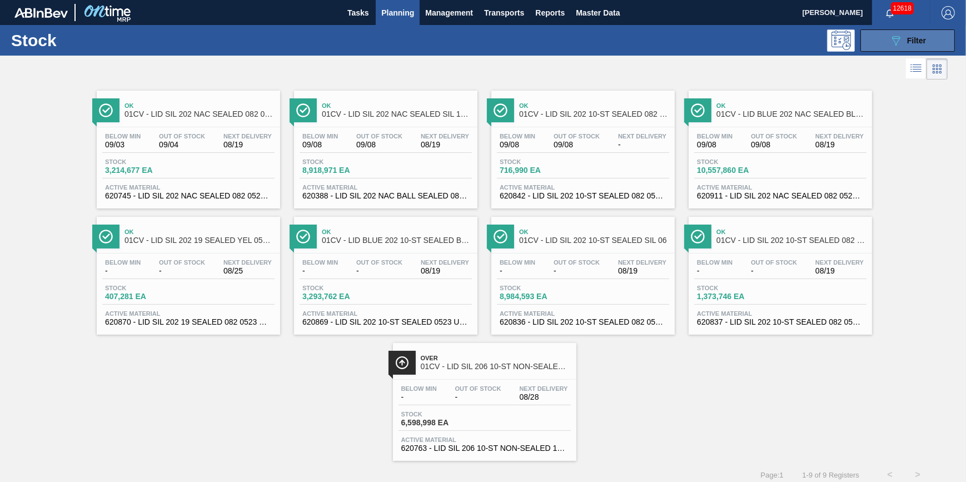
click at [884, 41] on button "089F7B8B-B2A5-4AFE-B5C0-19BA573D28AC Filter" at bounding box center [908, 40] width 95 height 22
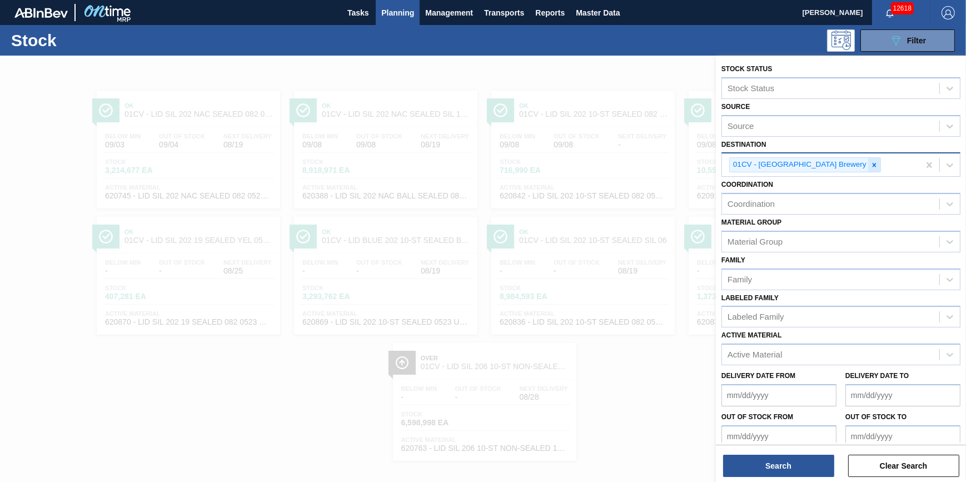
click at [871, 166] on icon at bounding box center [875, 165] width 8 height 8
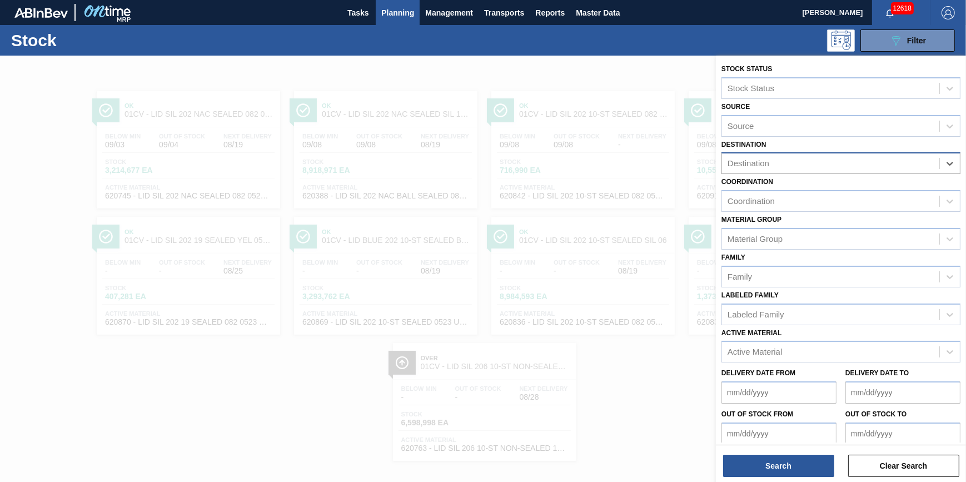
click at [835, 166] on div "Destination" at bounding box center [830, 164] width 217 height 16
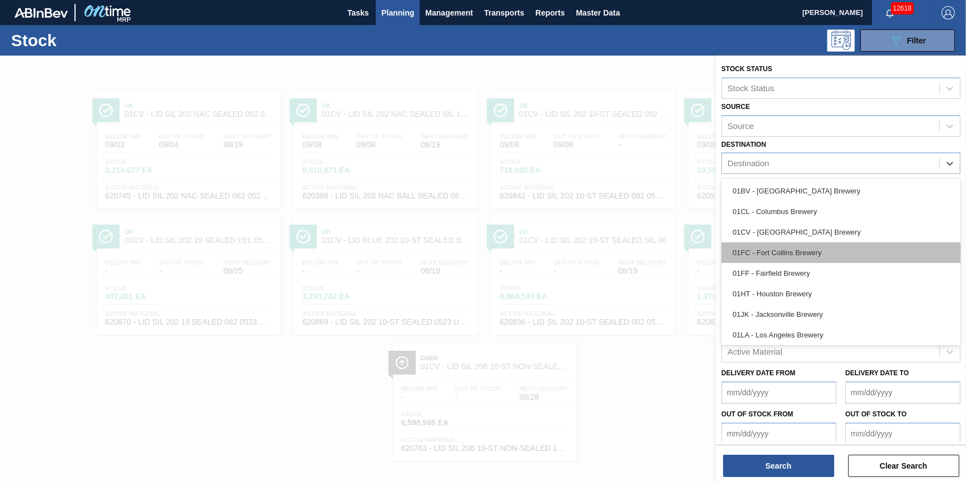
click at [827, 261] on div "01FC - Fort Collins Brewery" at bounding box center [841, 252] width 239 height 21
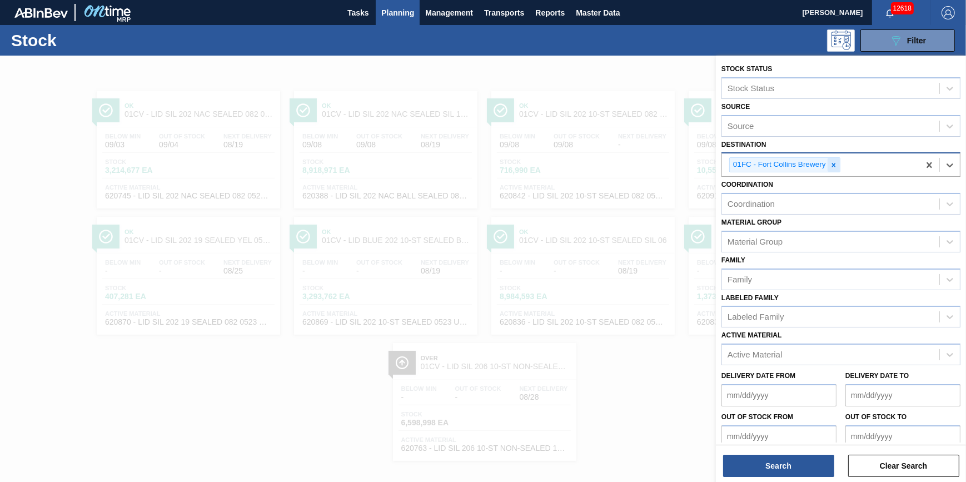
click at [834, 170] on div at bounding box center [834, 165] width 12 height 14
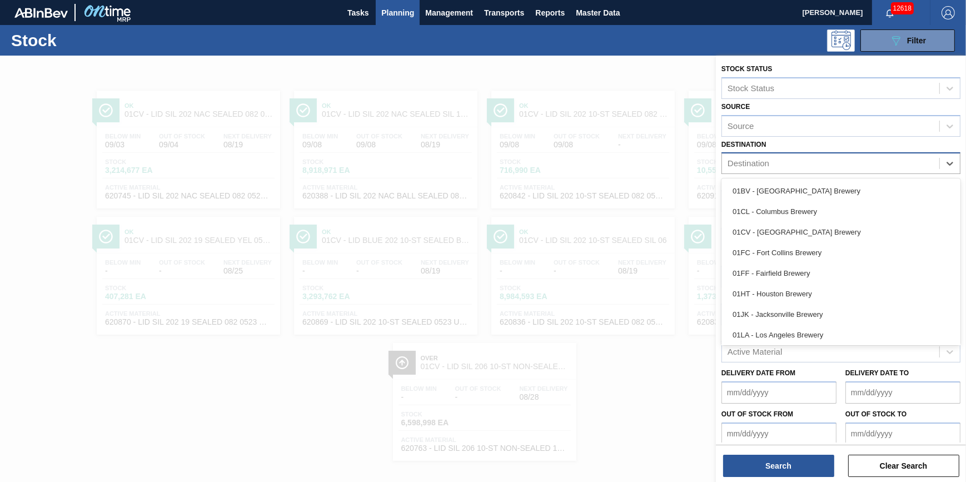
click at [834, 166] on div "Destination" at bounding box center [830, 164] width 217 height 16
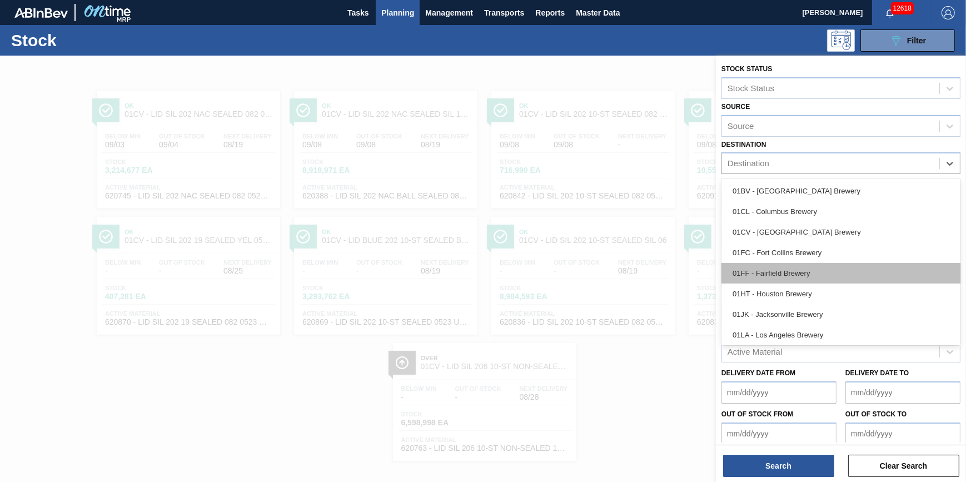
click at [814, 263] on div "01FF - Fairfield Brewery" at bounding box center [841, 273] width 239 height 21
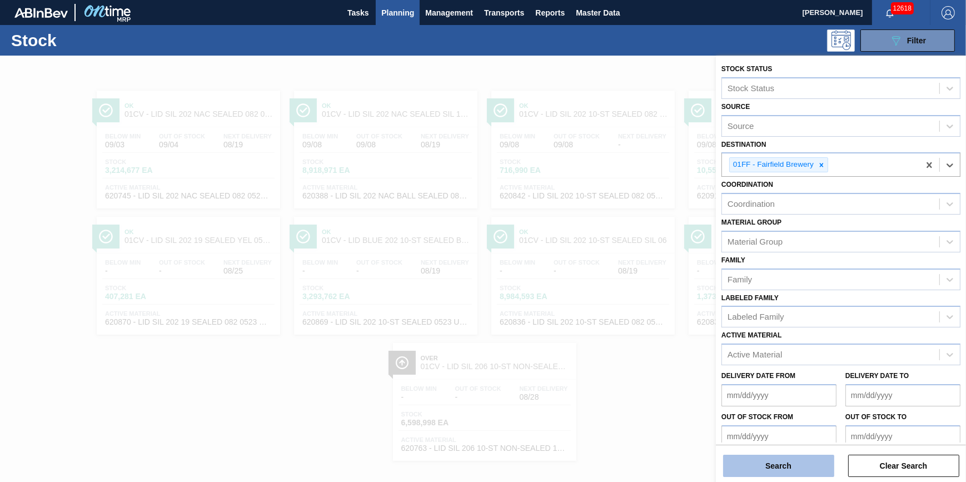
click at [751, 458] on button "Search" at bounding box center [778, 466] width 111 height 22
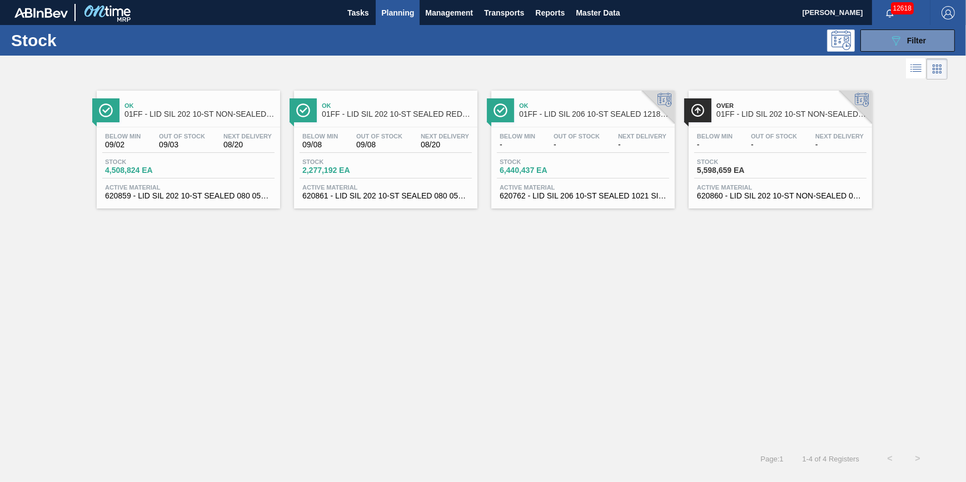
click at [227, 141] on span "08/20" at bounding box center [247, 145] width 48 height 8
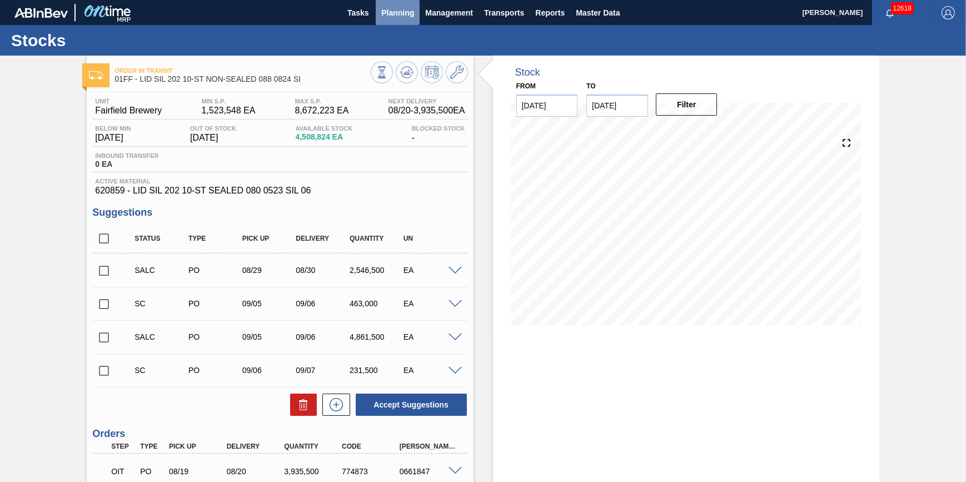
click at [387, 21] on button "Planning" at bounding box center [398, 12] width 44 height 25
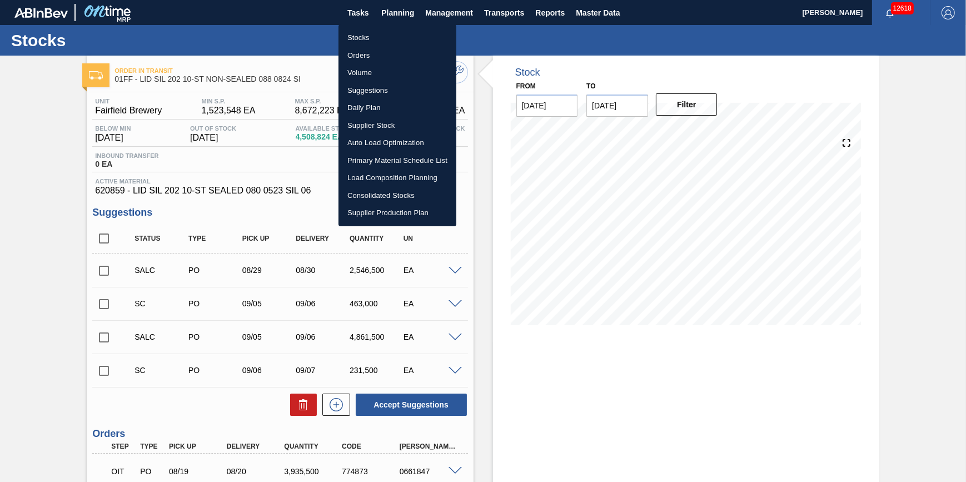
click at [385, 36] on li "Stocks" at bounding box center [398, 38] width 118 height 18
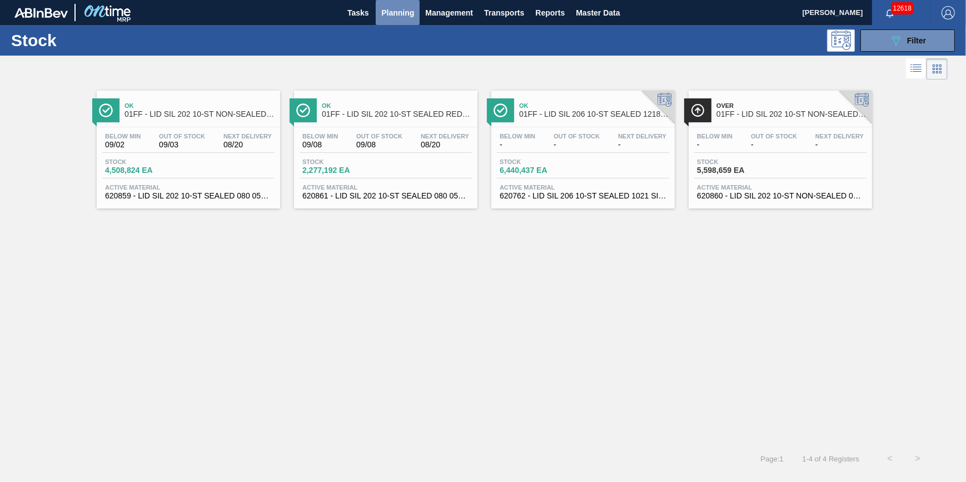
click at [411, 12] on span "Planning" at bounding box center [397, 12] width 33 height 13
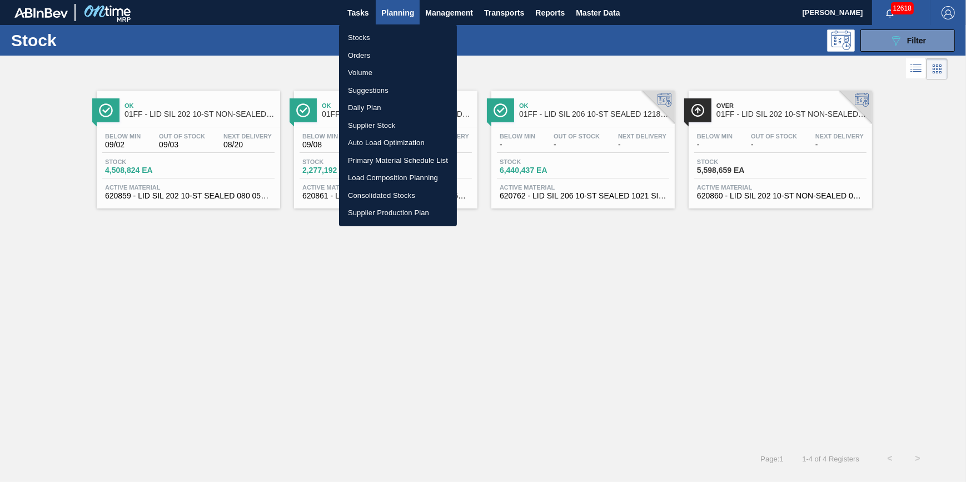
click at [403, 41] on li "Stocks" at bounding box center [398, 38] width 118 height 18
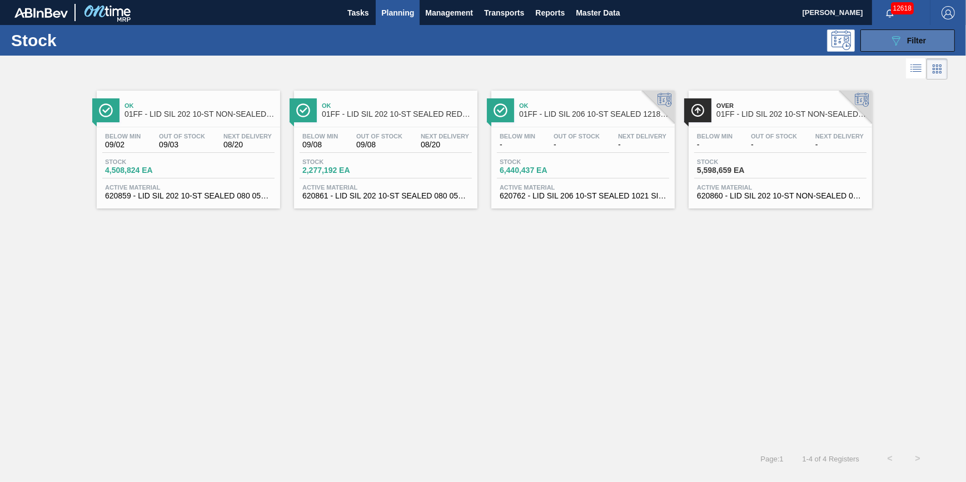
click at [895, 39] on icon "089F7B8B-B2A5-4AFE-B5C0-19BA573D28AC" at bounding box center [895, 40] width 13 height 13
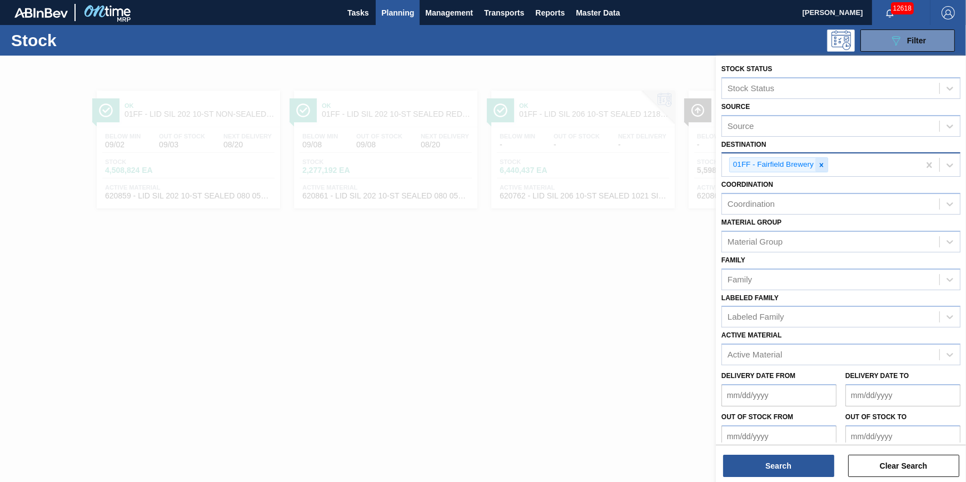
click at [821, 170] on div at bounding box center [822, 165] width 12 height 14
click at [818, 162] on div "Destination" at bounding box center [830, 164] width 217 height 16
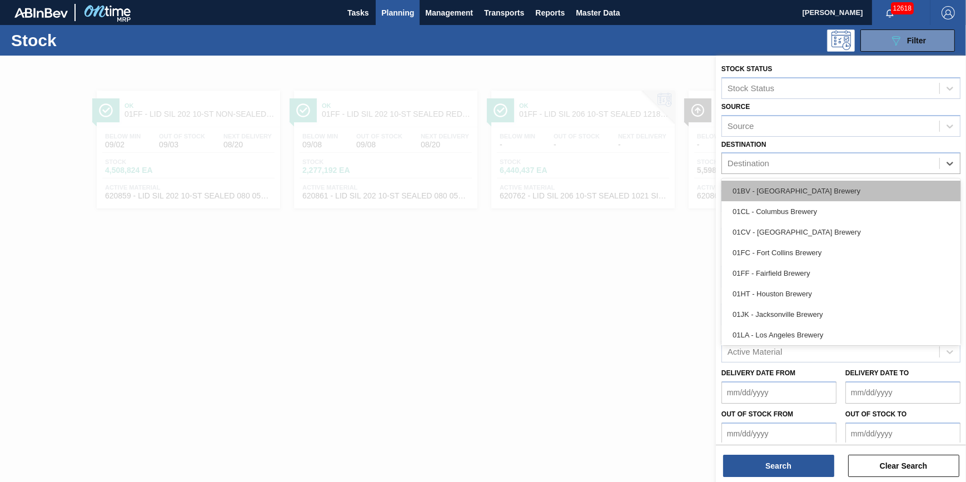
click at [816, 182] on div "01BV - [GEOGRAPHIC_DATA] Brewery" at bounding box center [841, 191] width 239 height 21
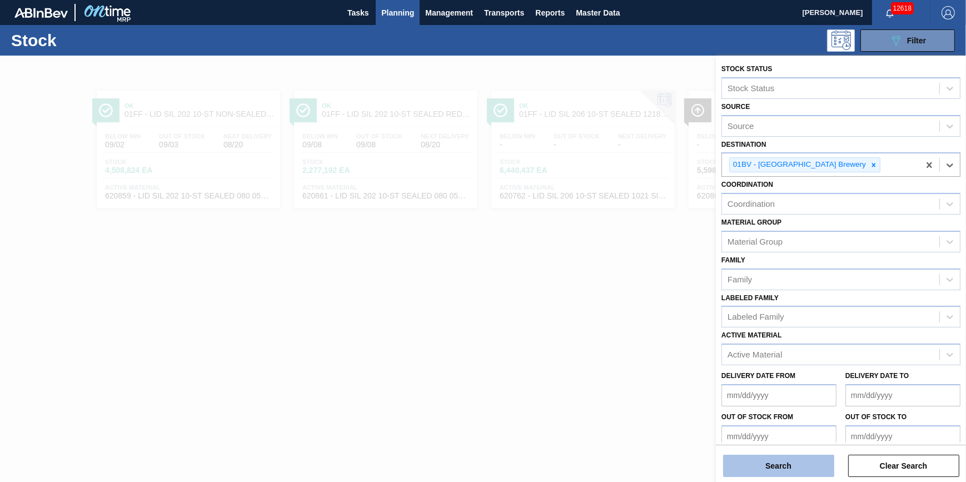
click at [804, 464] on button "Search" at bounding box center [778, 466] width 111 height 22
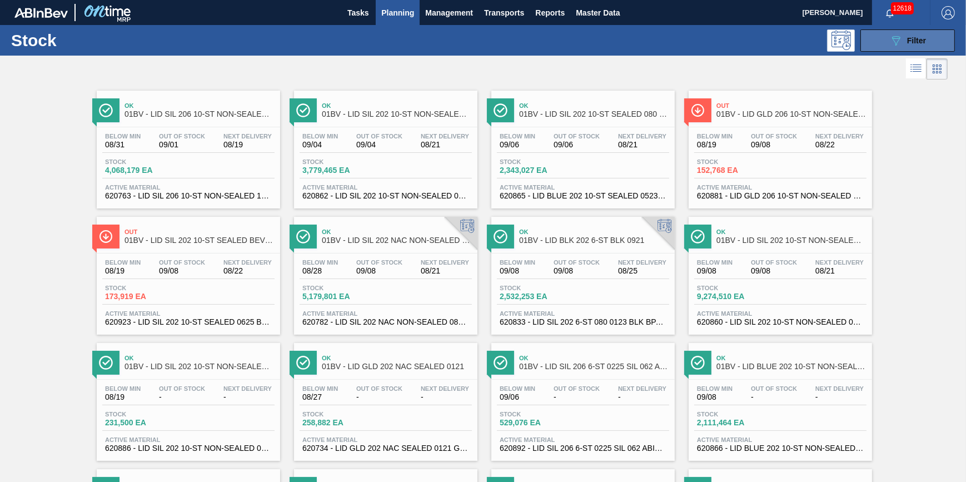
click at [890, 39] on icon "089F7B8B-B2A5-4AFE-B5C0-19BA573D28AC" at bounding box center [895, 40] width 13 height 13
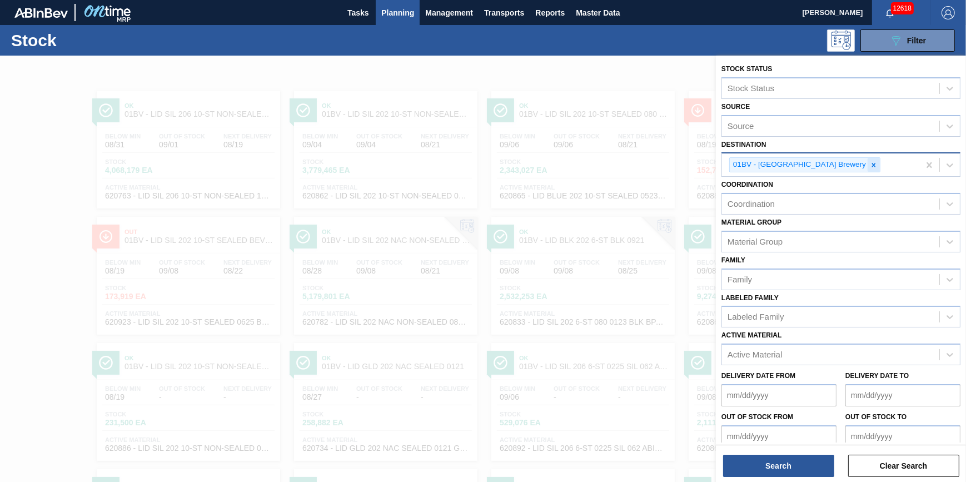
click at [868, 164] on div at bounding box center [874, 165] width 12 height 14
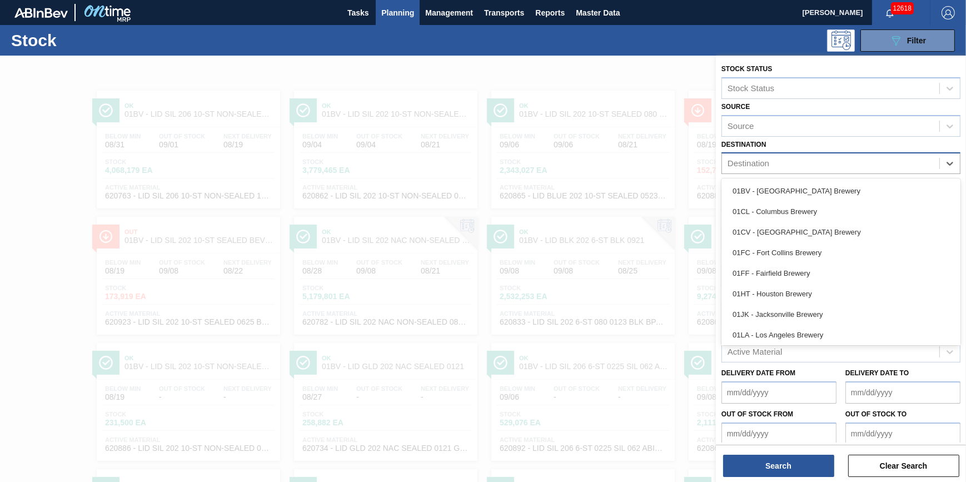
click at [834, 164] on div "Destination" at bounding box center [830, 164] width 217 height 16
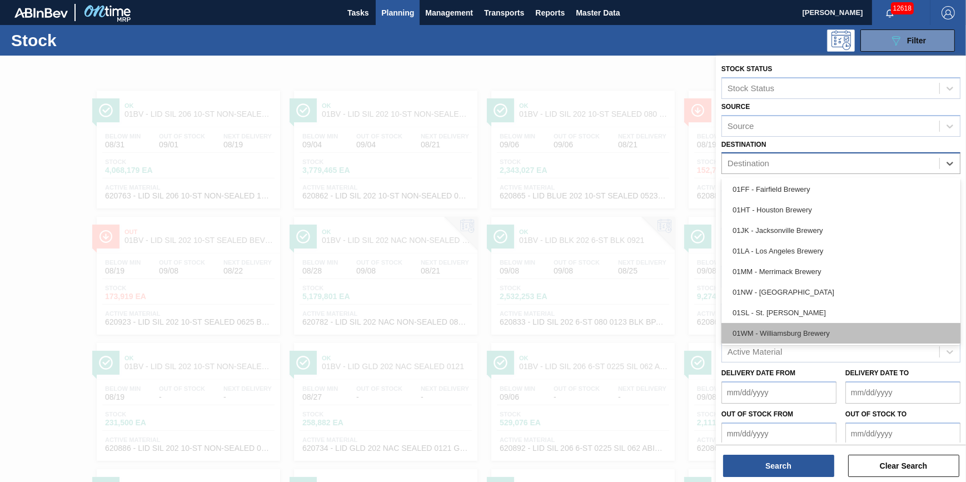
click at [824, 331] on div "01WM - Williamsburg Brewery" at bounding box center [841, 333] width 239 height 21
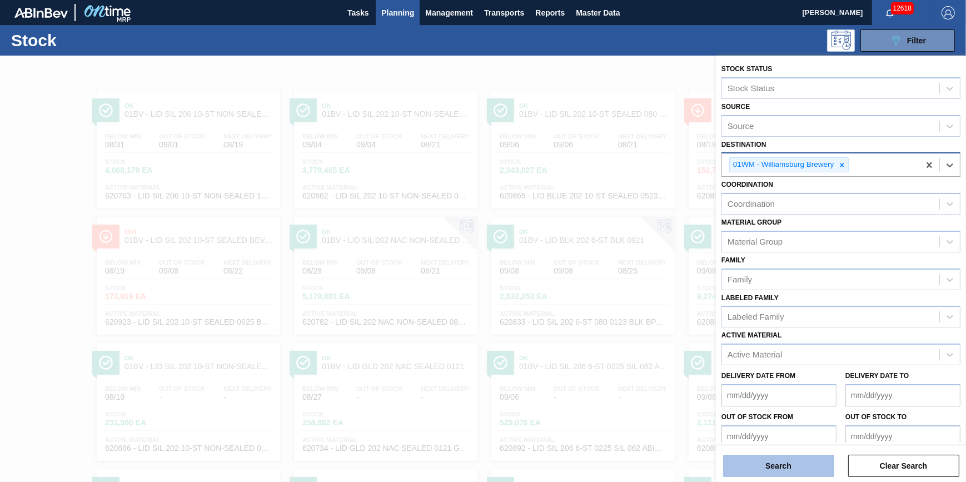
click at [789, 465] on button "Search" at bounding box center [778, 466] width 111 height 22
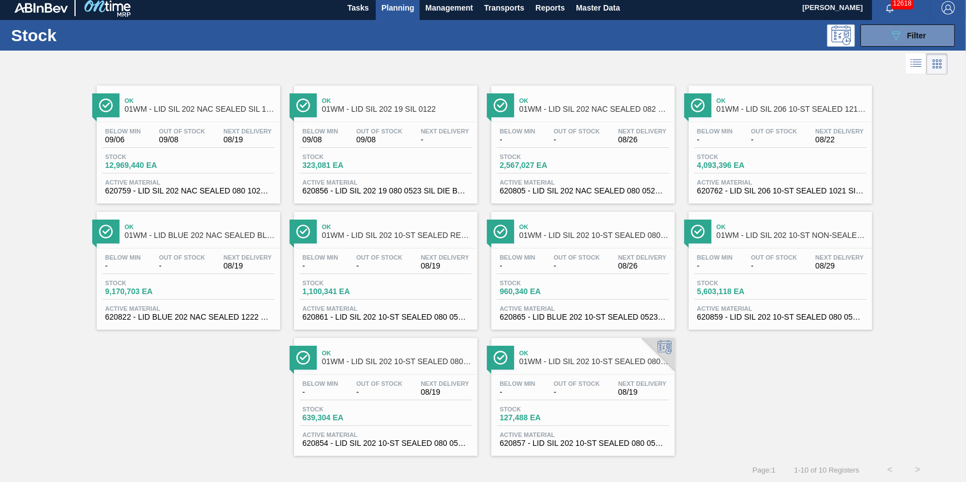
scroll to position [9, 0]
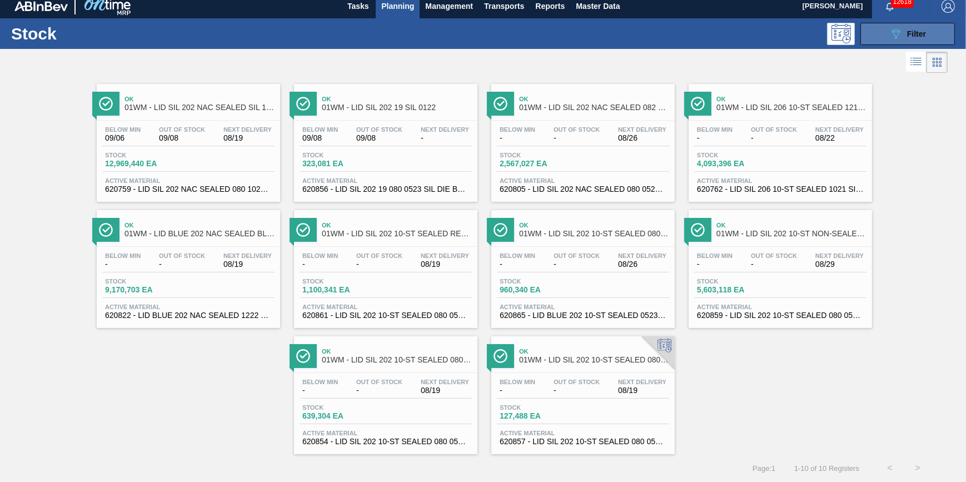
click at [882, 37] on button "089F7B8B-B2A5-4AFE-B5C0-19BA573D28AC Filter" at bounding box center [908, 34] width 95 height 22
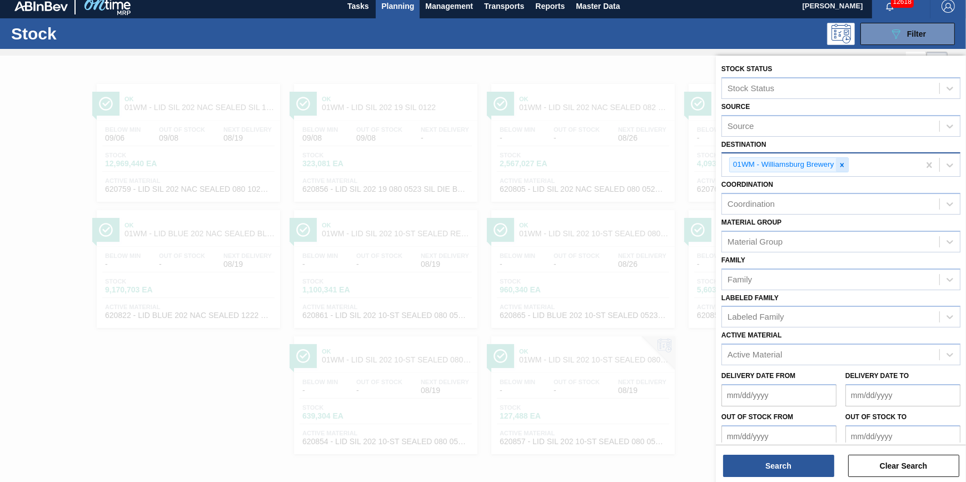
click at [838, 160] on div at bounding box center [842, 165] width 12 height 14
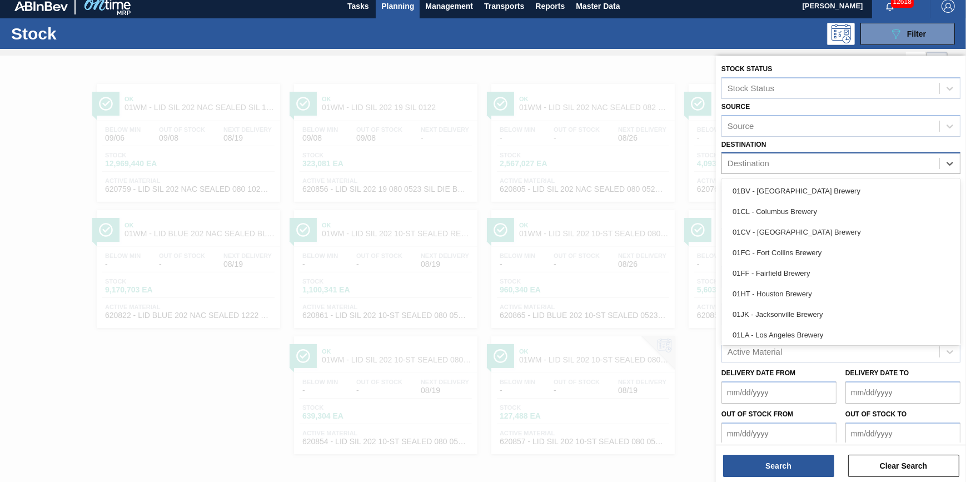
click at [838, 161] on div "Destination" at bounding box center [830, 164] width 217 height 16
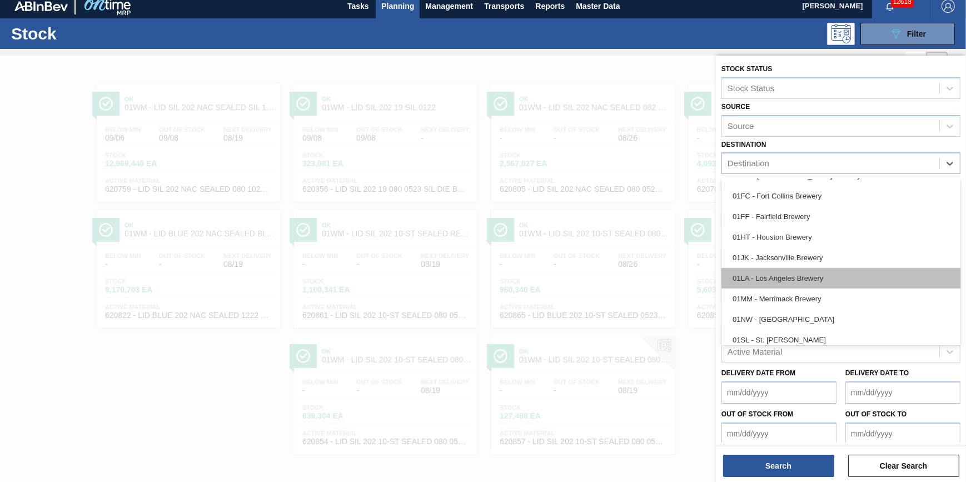
scroll to position [84, 0]
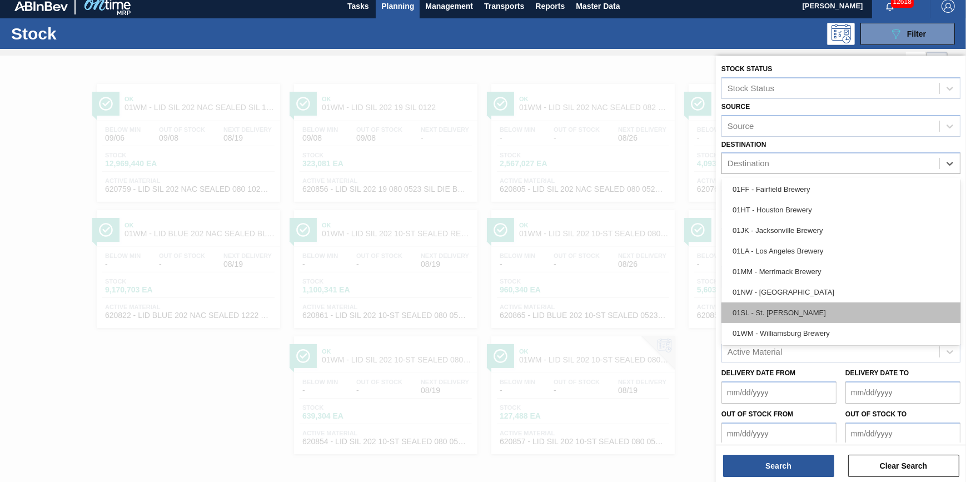
click at [828, 311] on div "01SL - St. [PERSON_NAME]" at bounding box center [841, 312] width 239 height 21
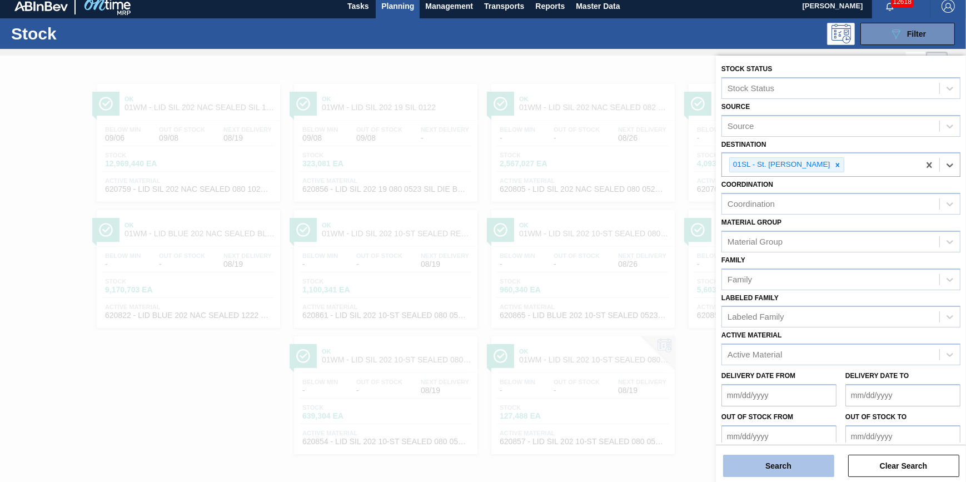
click at [784, 469] on button "Search" at bounding box center [778, 466] width 111 height 22
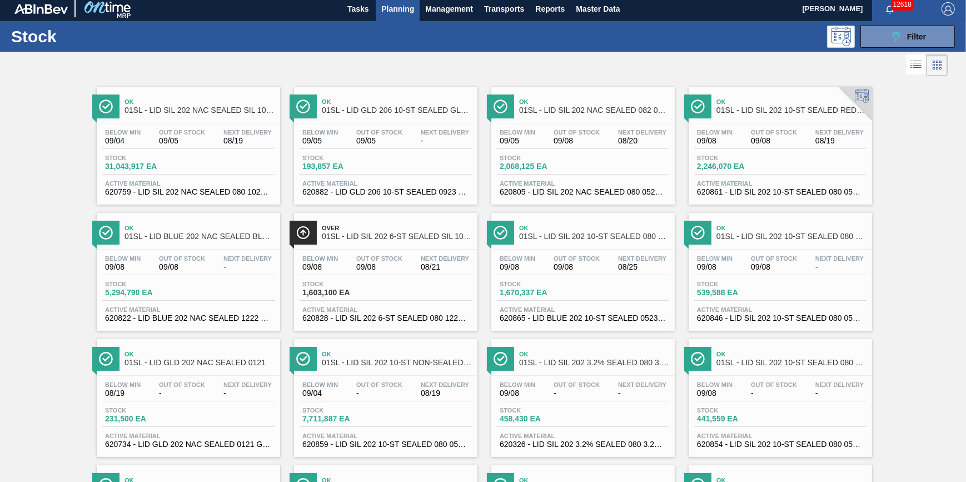
scroll to position [0, 0]
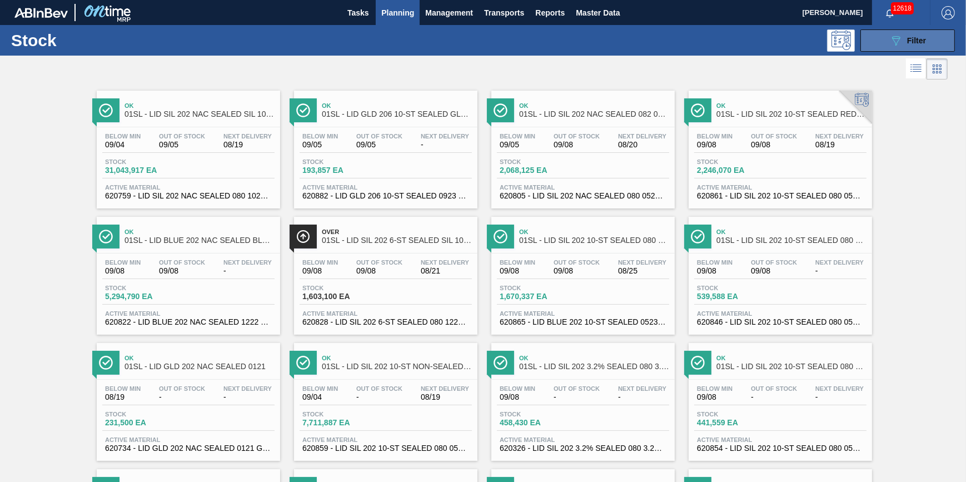
click at [921, 39] on span "Filter" at bounding box center [916, 40] width 19 height 9
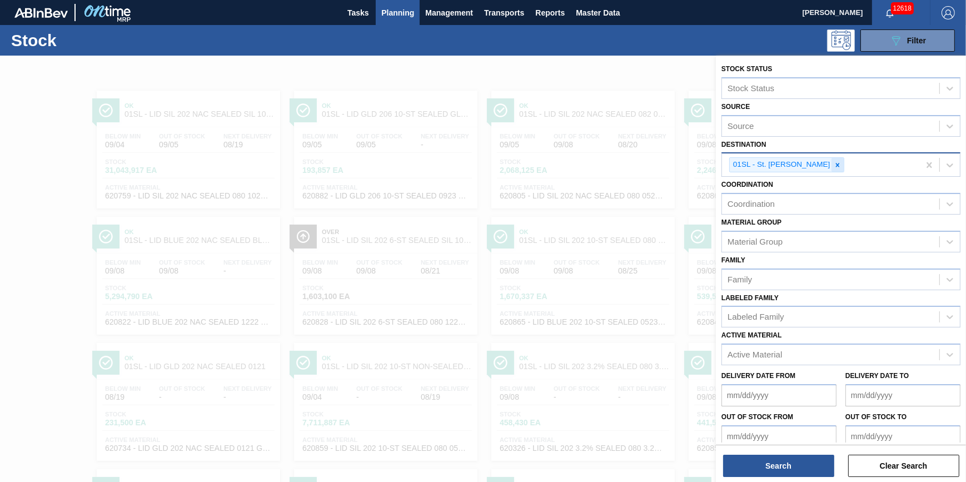
click at [834, 167] on icon at bounding box center [838, 165] width 8 height 8
click at [823, 166] on div "Destination" at bounding box center [830, 164] width 217 height 16
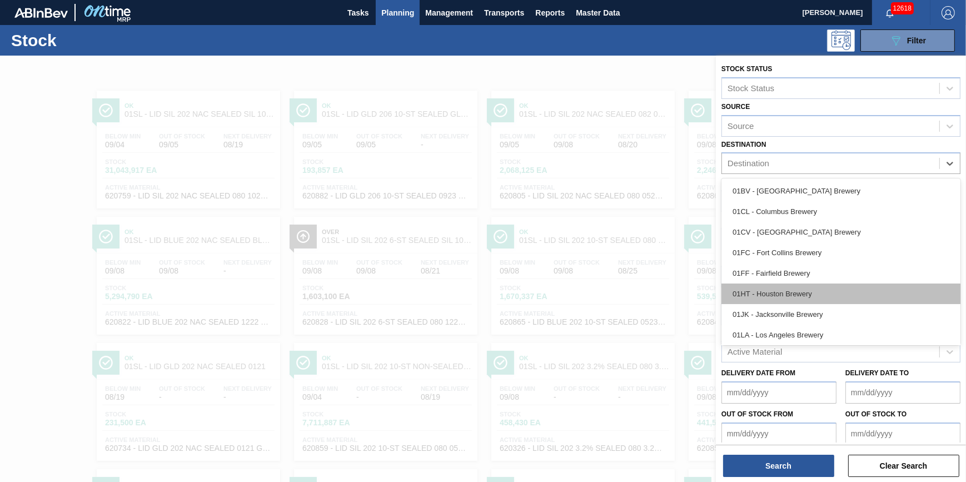
scroll to position [84, 0]
click at [827, 292] on div "01NW - [GEOGRAPHIC_DATA]" at bounding box center [841, 292] width 239 height 21
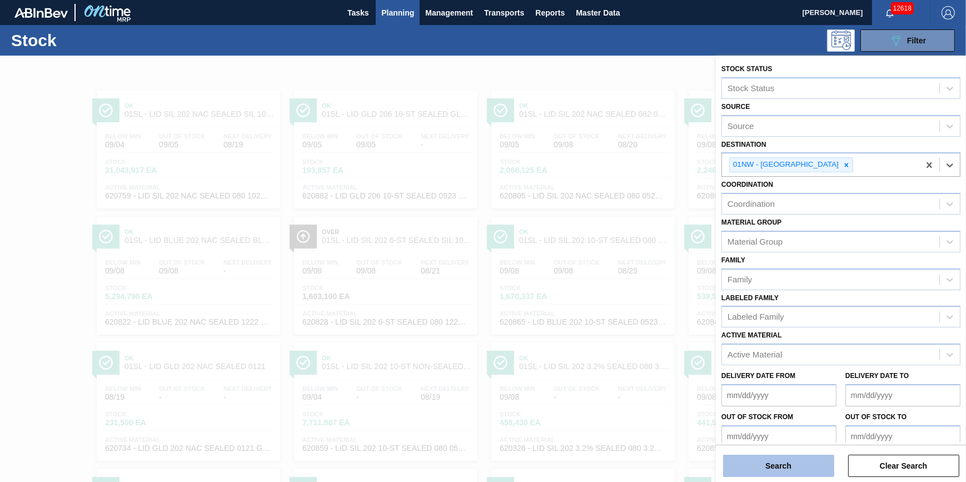
click at [777, 463] on button "Search" at bounding box center [778, 466] width 111 height 22
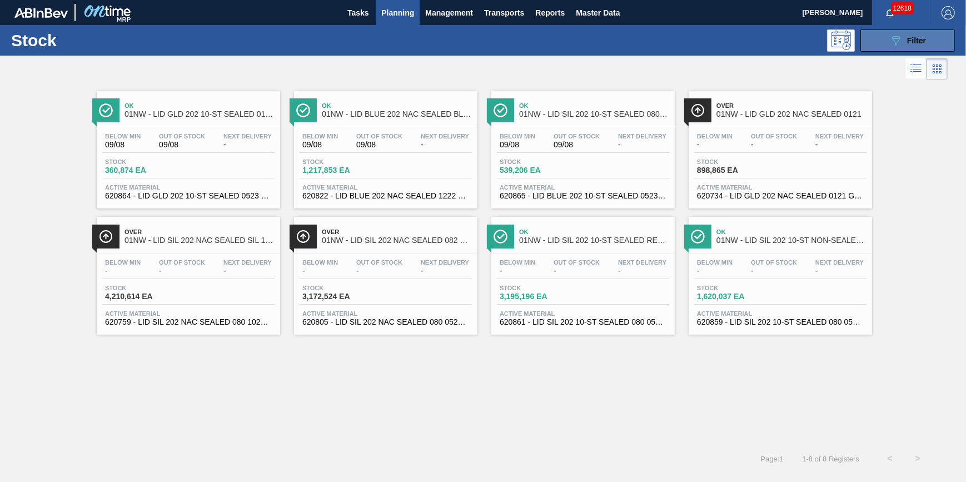
click at [887, 35] on button "089F7B8B-B2A5-4AFE-B5C0-19BA573D28AC Filter" at bounding box center [908, 40] width 95 height 22
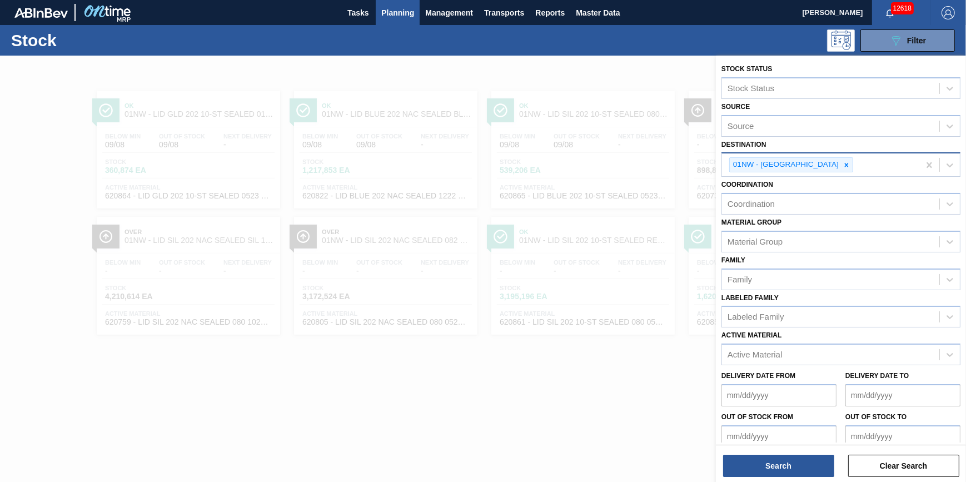
click at [843, 162] on icon at bounding box center [847, 165] width 8 height 8
click at [826, 165] on div "Destination" at bounding box center [830, 164] width 217 height 16
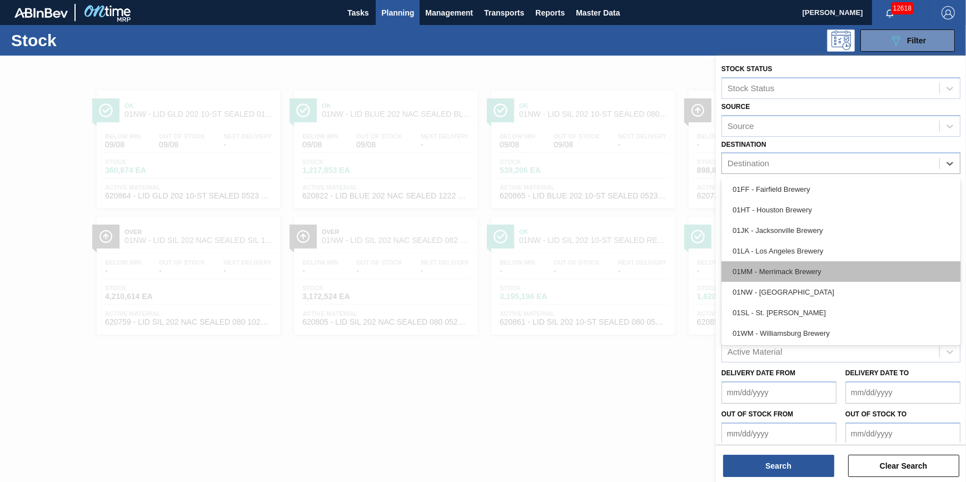
click at [837, 279] on div "01MM - Merrimack Brewery" at bounding box center [841, 271] width 239 height 21
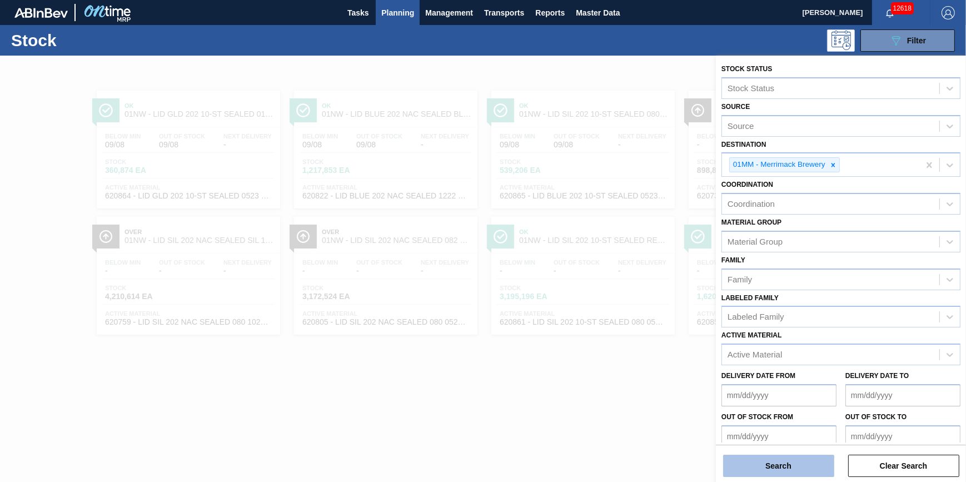
click at [772, 460] on button "Search" at bounding box center [778, 466] width 111 height 22
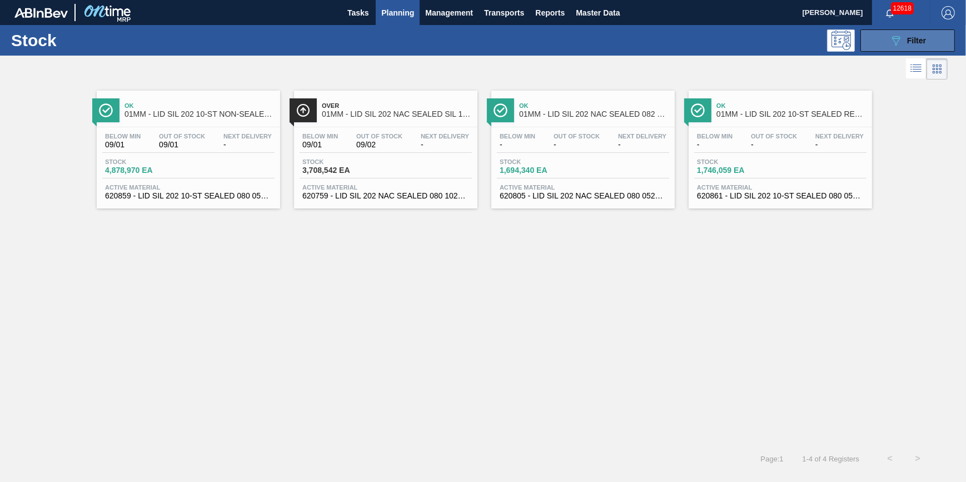
click at [919, 46] on div "089F7B8B-B2A5-4AFE-B5C0-19BA573D28AC Filter" at bounding box center [907, 40] width 37 height 13
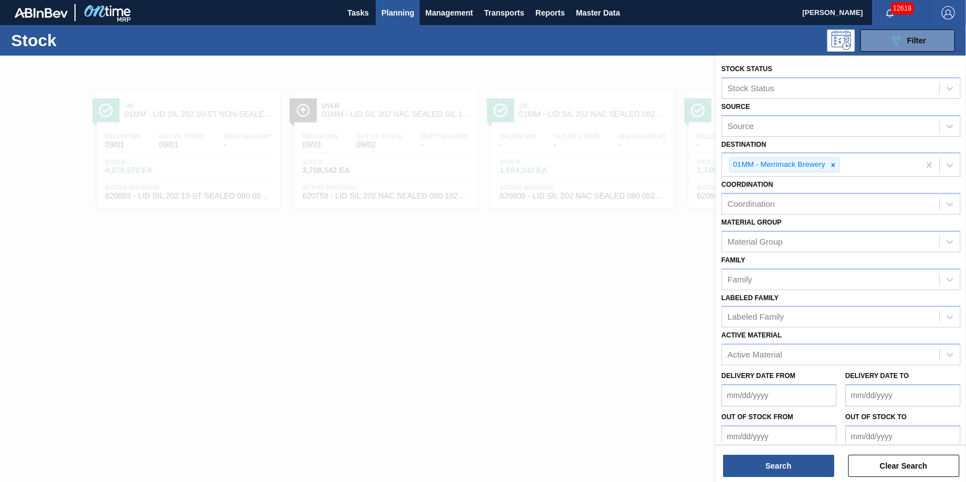
click at [429, 251] on div at bounding box center [483, 297] width 966 height 482
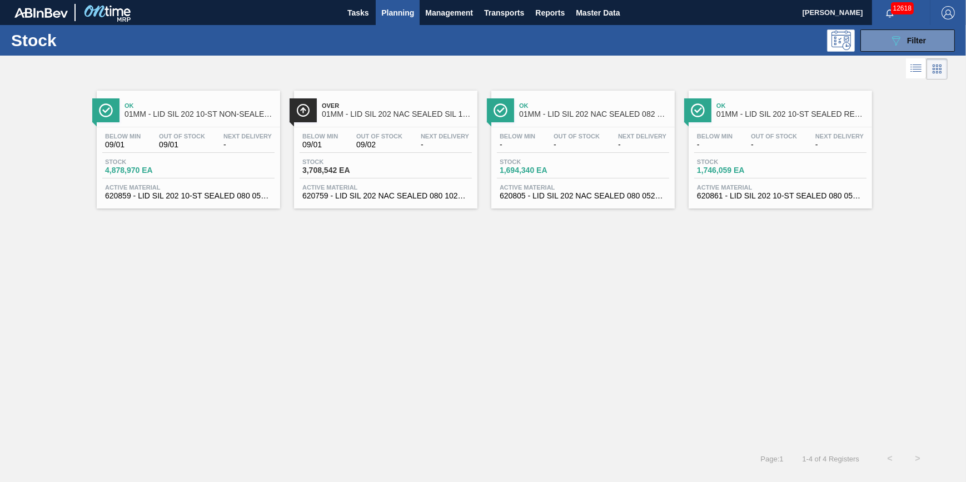
click at [384, 157] on div "Below Min 09/01 Out Of Stock 09/02 Next Delivery - Stock 3,708,542 EA Active Ma…" at bounding box center [385, 165] width 183 height 76
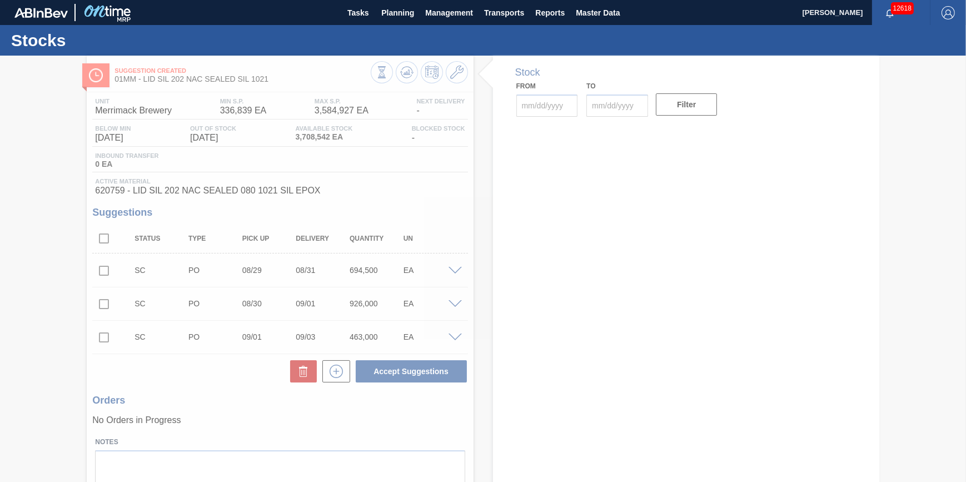
type input "[DATE]"
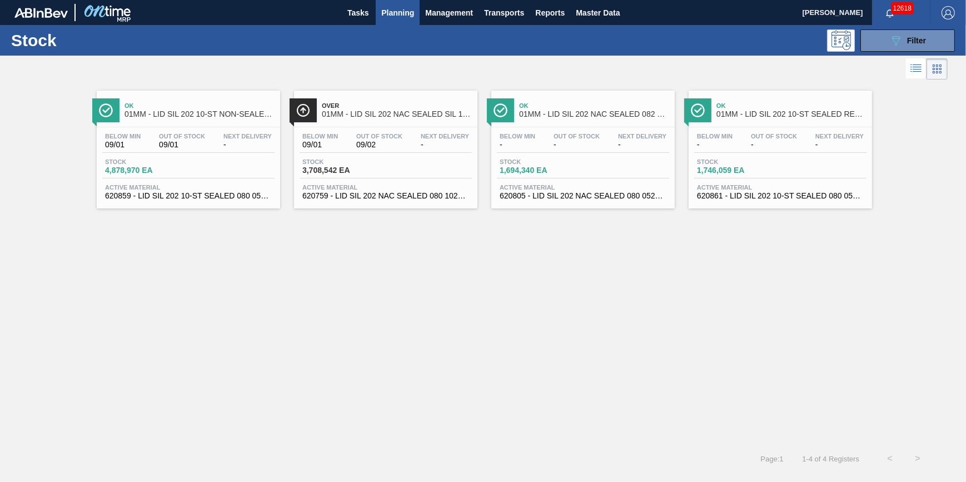
click at [131, 163] on span "Stock" at bounding box center [144, 161] width 78 height 7
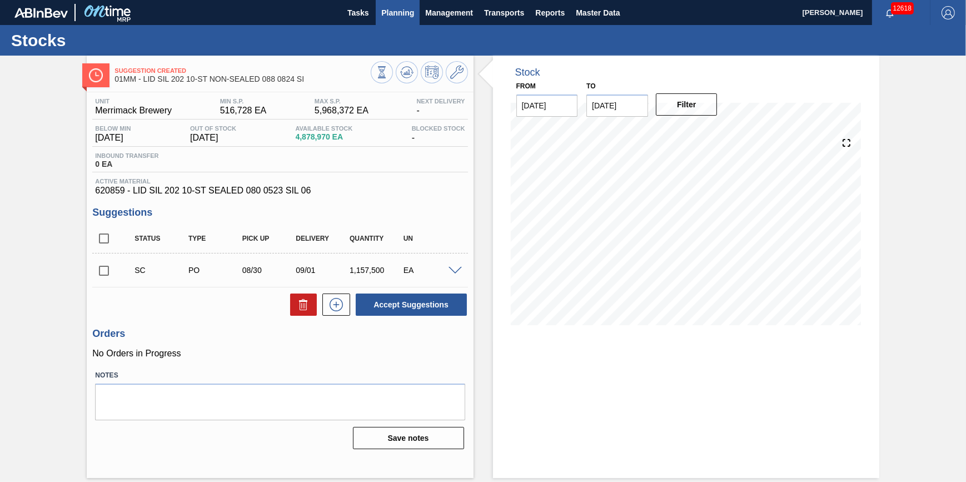
click at [394, 11] on span "Planning" at bounding box center [397, 12] width 33 height 13
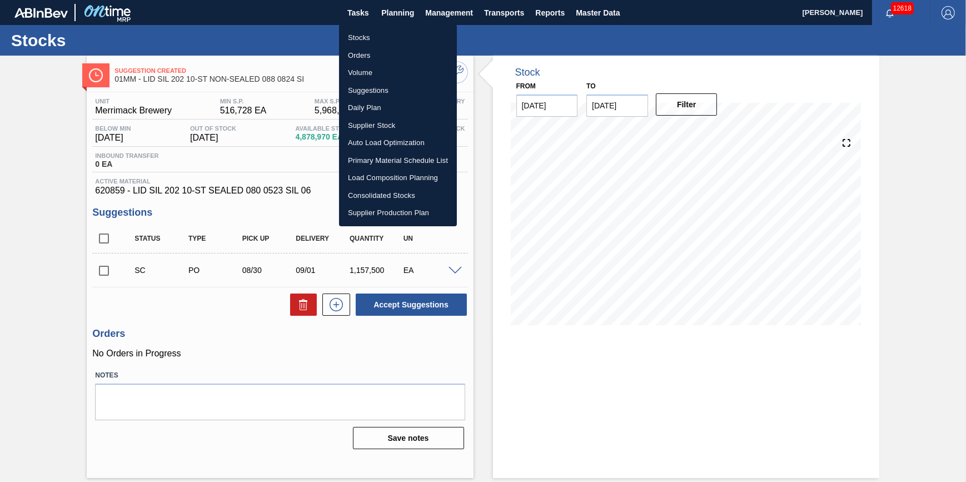
click at [394, 11] on div at bounding box center [483, 241] width 966 height 482
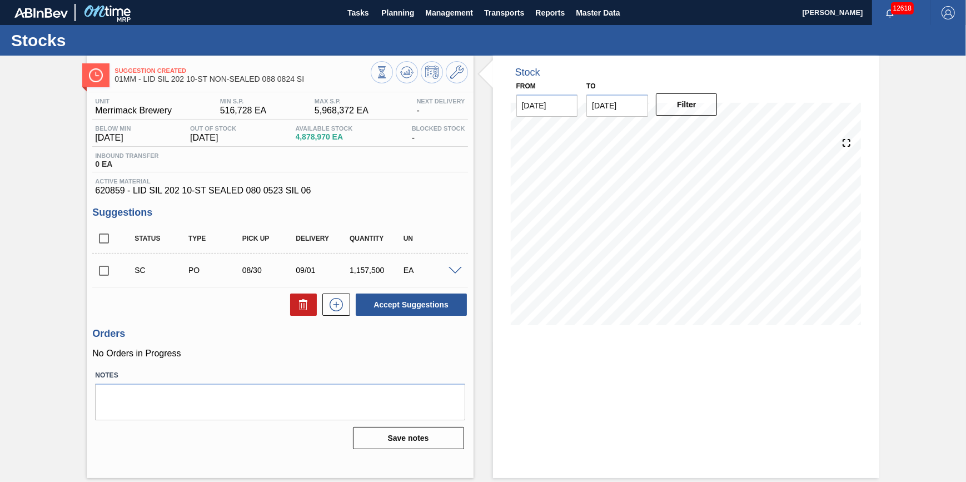
click at [393, 14] on span "Planning" at bounding box center [397, 12] width 33 height 13
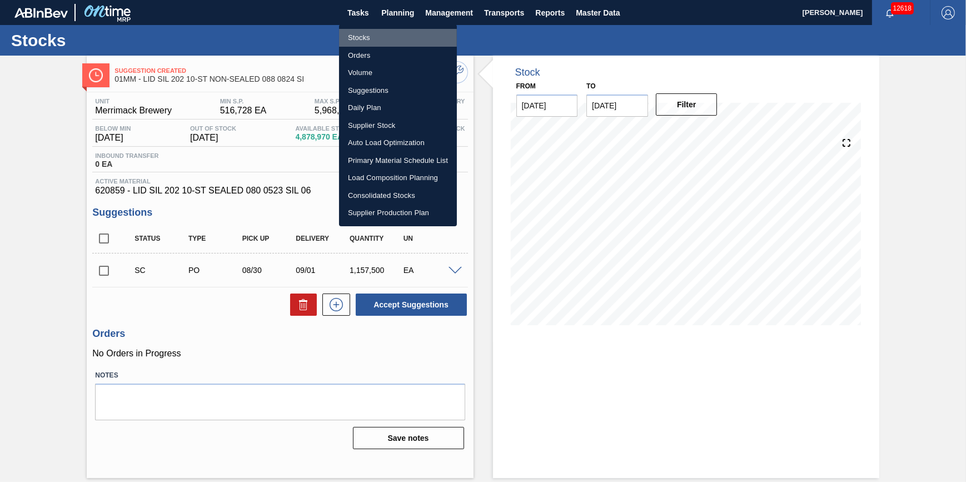
click at [385, 38] on li "Stocks" at bounding box center [398, 38] width 118 height 18
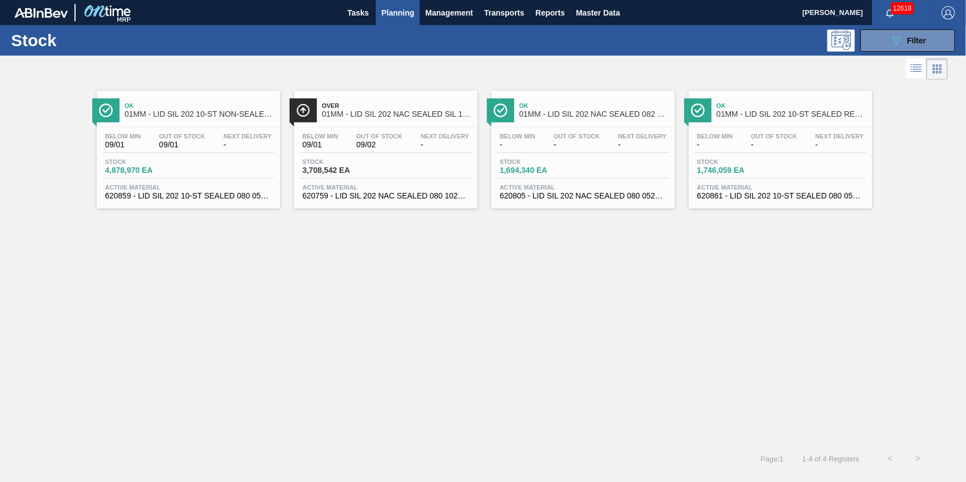
click at [889, 52] on div "Stock 089F7B8B-B2A5-4AFE-B5C0-19BA573D28AC Filter" at bounding box center [483, 40] width 966 height 31
click at [889, 49] on button "089F7B8B-B2A5-4AFE-B5C0-19BA573D28AC Filter" at bounding box center [908, 40] width 95 height 22
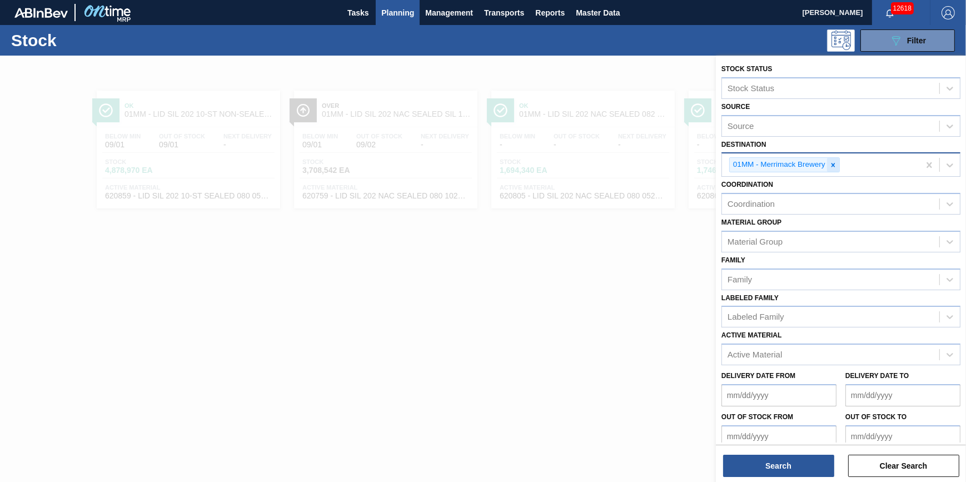
click at [837, 162] on div at bounding box center [833, 165] width 12 height 14
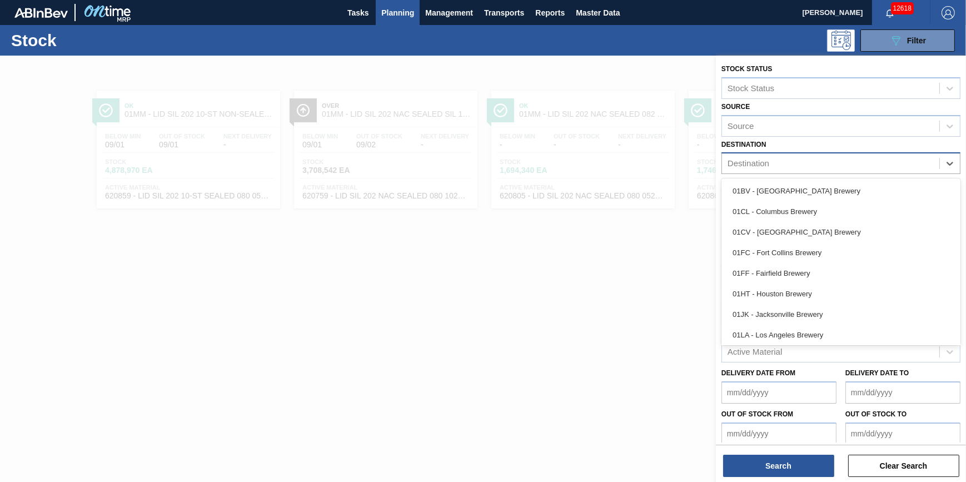
click at [837, 162] on div "Destination" at bounding box center [830, 164] width 217 height 16
click at [837, 180] on div "01BV - Baldwinsville Brewery 01CL - Columbus Brewery 01CV - Cartersville Brewer…" at bounding box center [841, 261] width 239 height 167
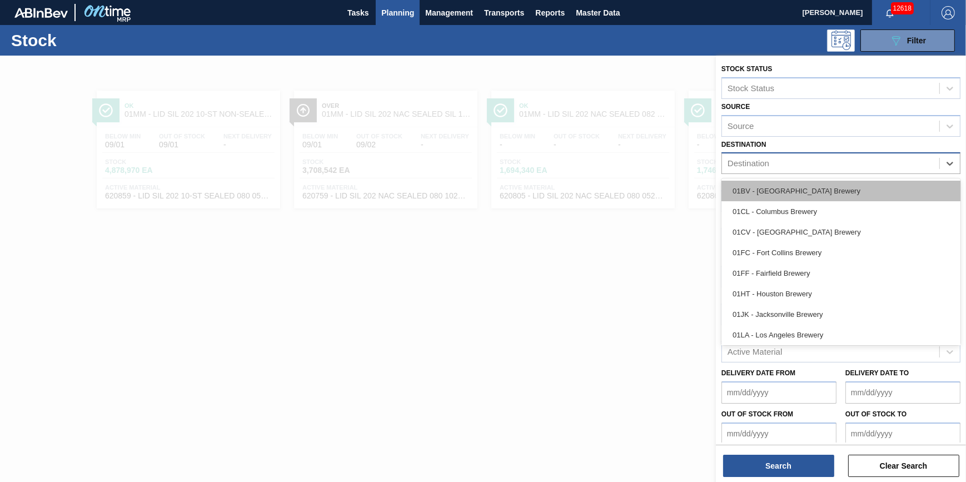
click at [838, 191] on div "01BV - [GEOGRAPHIC_DATA] Brewery" at bounding box center [841, 191] width 239 height 21
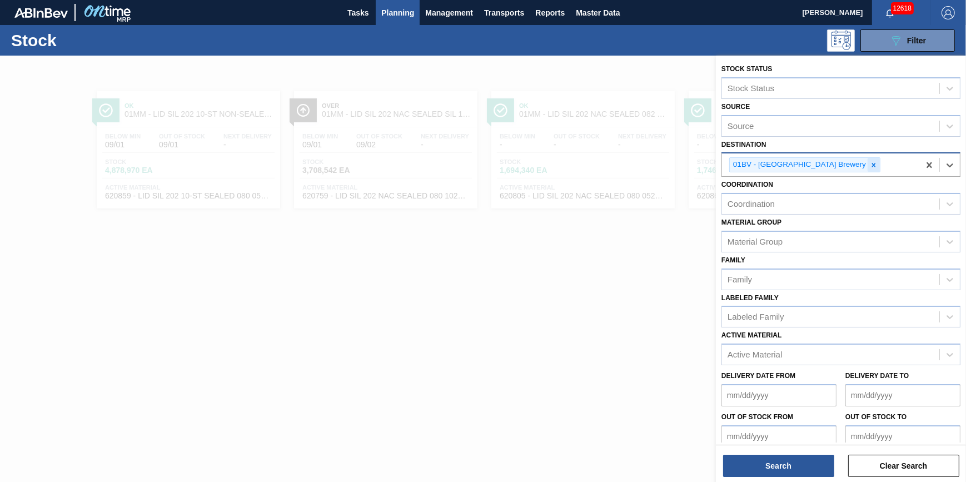
click at [868, 169] on div at bounding box center [874, 165] width 12 height 14
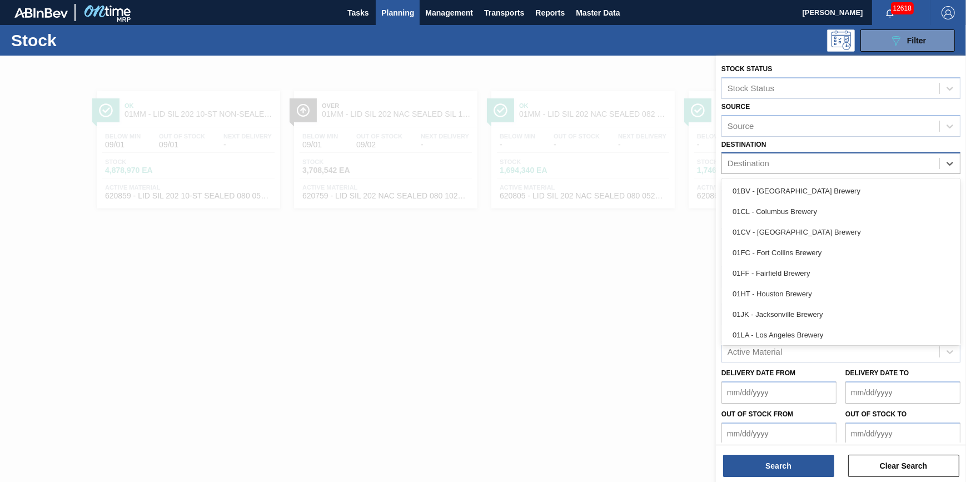
click at [840, 167] on div "Destination" at bounding box center [830, 164] width 217 height 16
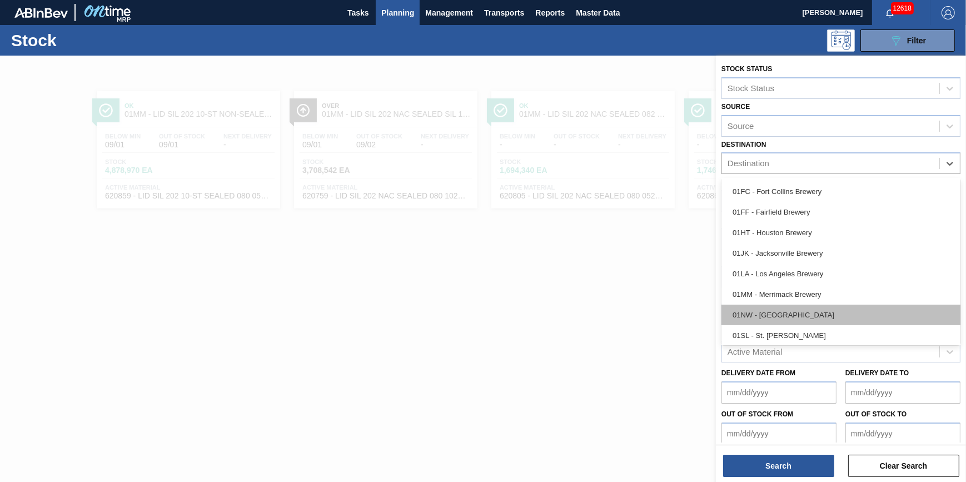
scroll to position [84, 0]
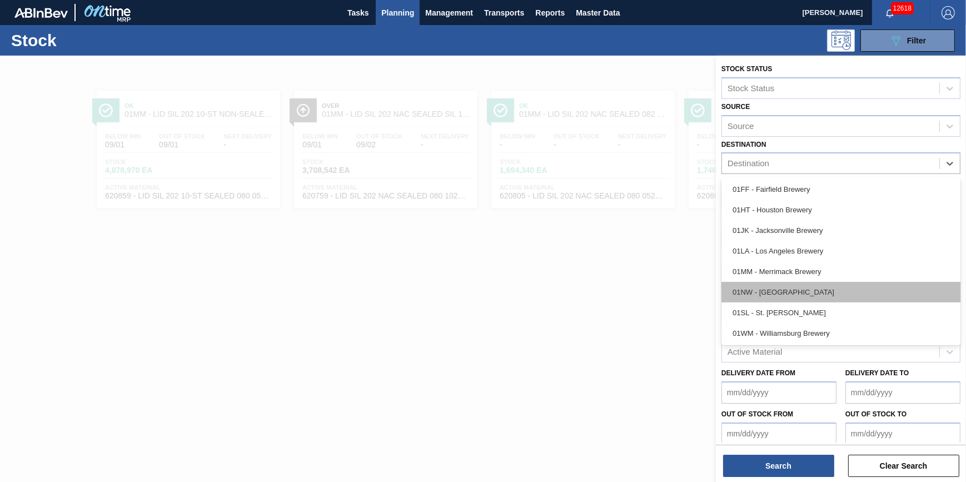
click at [838, 291] on div "01NW - [GEOGRAPHIC_DATA]" at bounding box center [841, 292] width 239 height 21
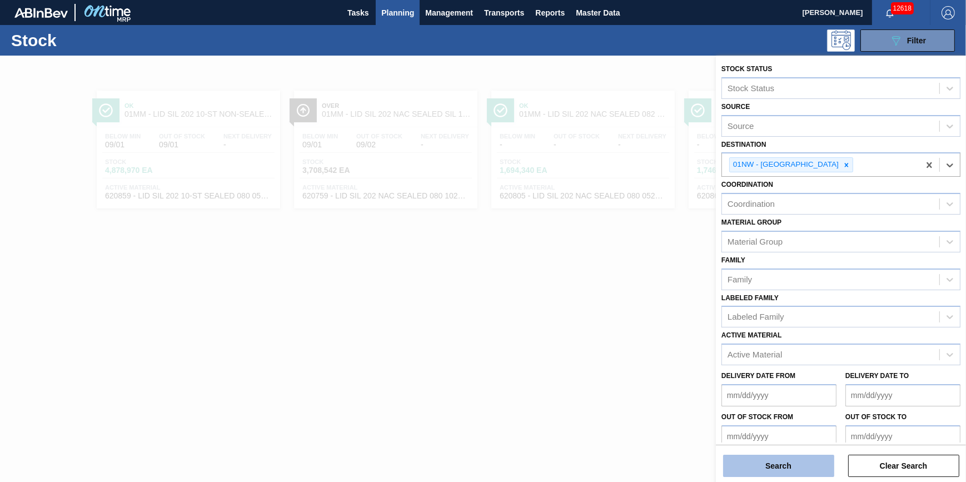
click at [775, 464] on button "Search" at bounding box center [778, 466] width 111 height 22
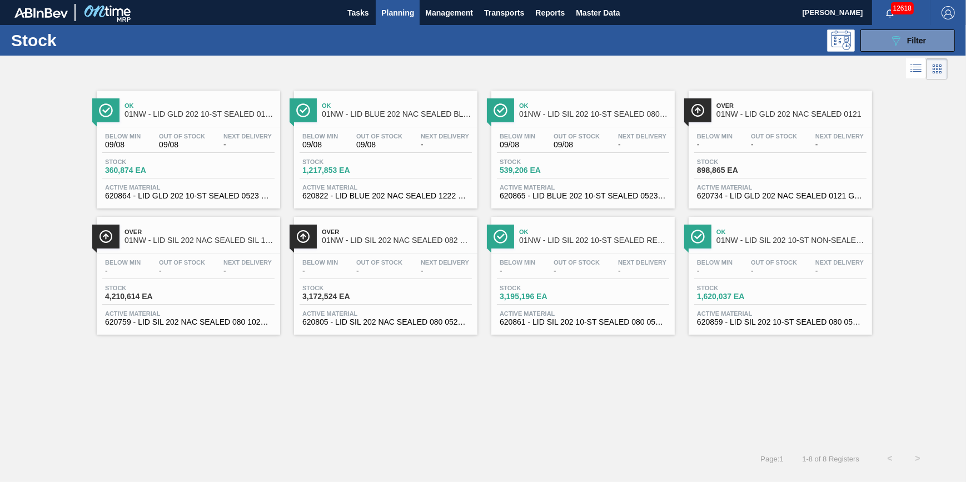
click at [389, 13] on span "Planning" at bounding box center [397, 12] width 33 height 13
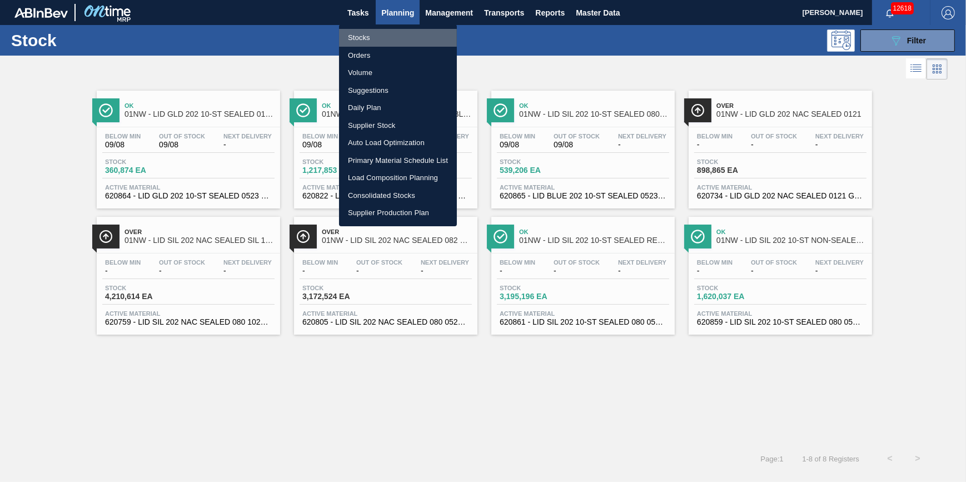
click at [382, 40] on li "Stocks" at bounding box center [398, 38] width 118 height 18
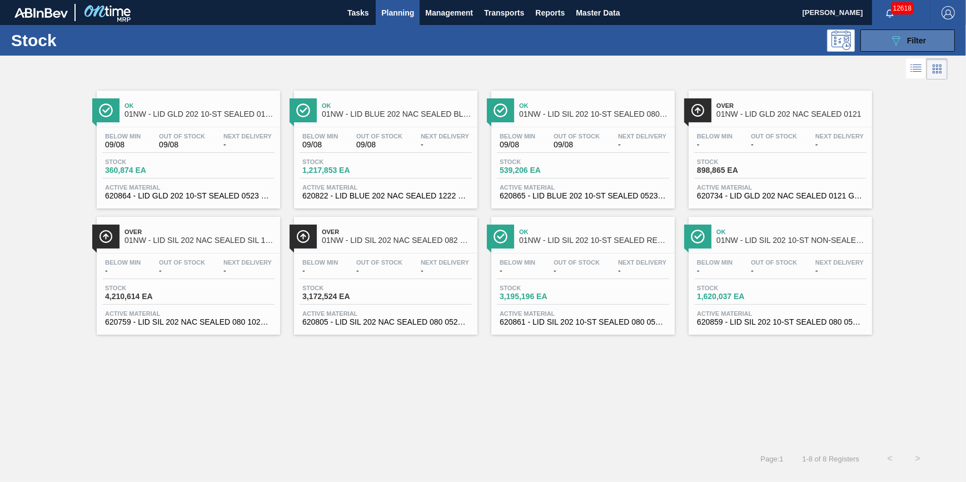
click at [868, 43] on button "089F7B8B-B2A5-4AFE-B5C0-19BA573D28AC Filter" at bounding box center [908, 40] width 95 height 22
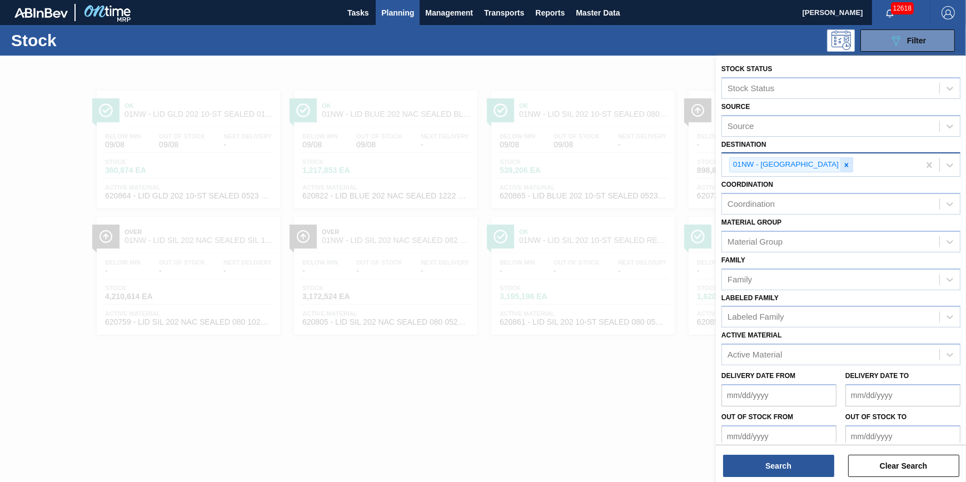
click at [845, 163] on icon at bounding box center [847, 165] width 4 height 4
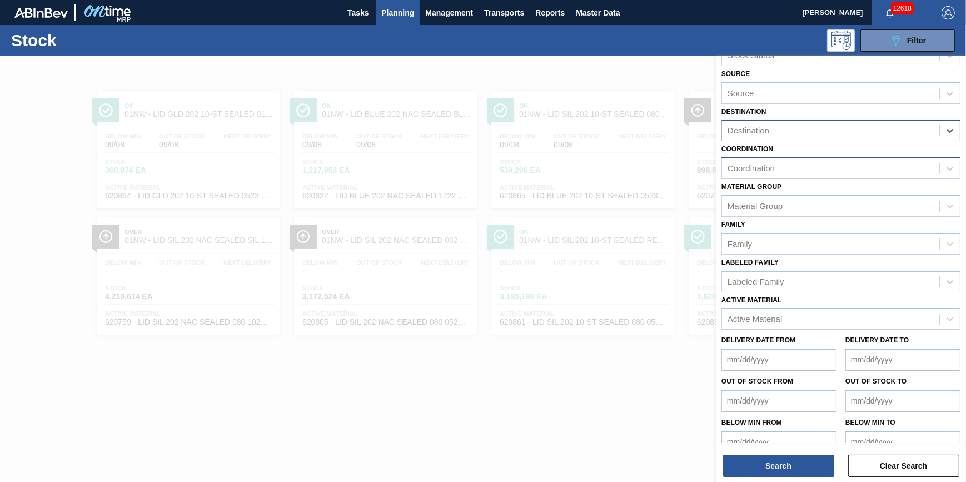
scroll to position [47, 0]
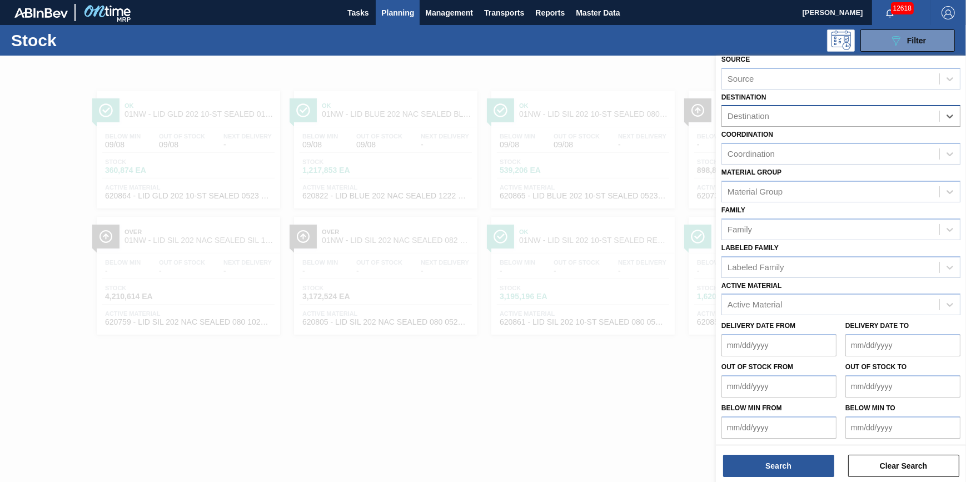
click at [826, 133] on div "Coordination Coordination" at bounding box center [841, 146] width 239 height 38
click at [827, 146] on div "Coordination" at bounding box center [830, 154] width 217 height 16
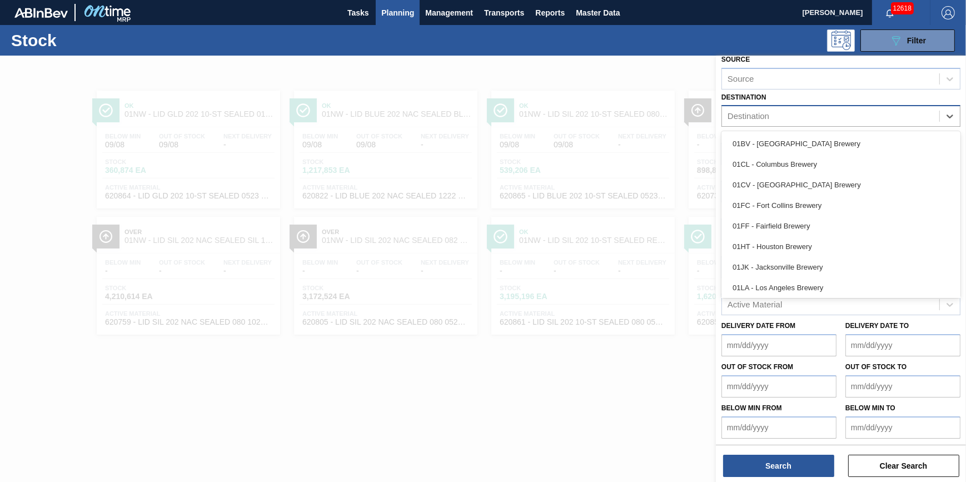
click at [834, 110] on div "Destination" at bounding box center [830, 116] width 217 height 16
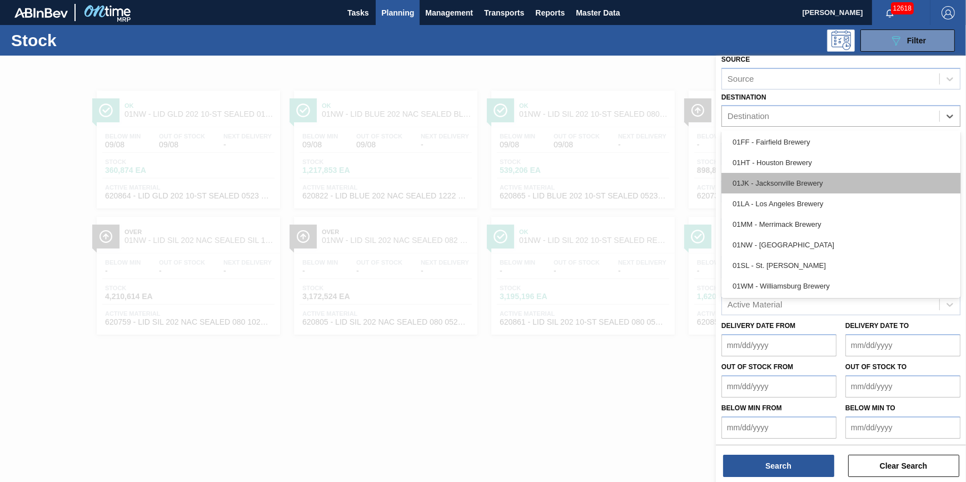
click at [827, 189] on div "01JK - Jacksonville Brewery" at bounding box center [841, 183] width 239 height 21
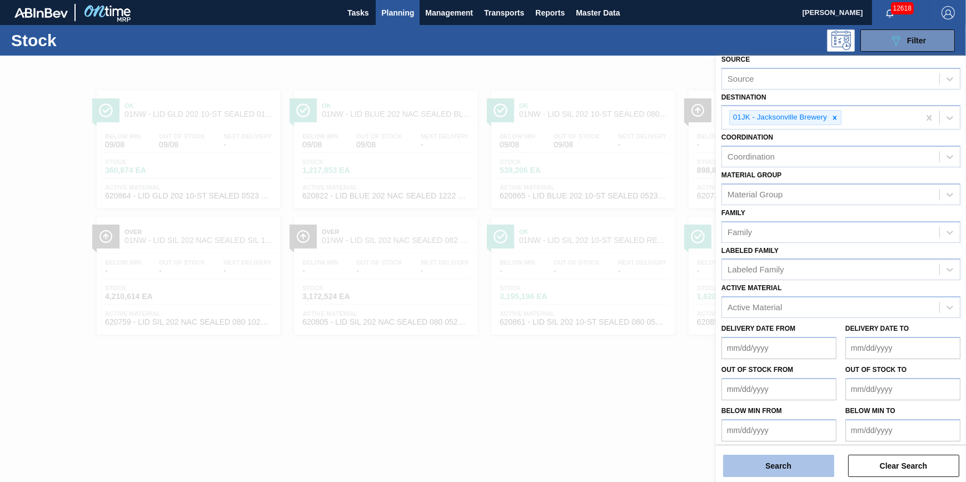
drag, startPoint x: 763, startPoint y: 455, endPoint x: 763, endPoint y: 464, distance: 9.5
click at [763, 464] on div "Search Clear Search" at bounding box center [841, 460] width 250 height 31
click at [768, 466] on button "Search" at bounding box center [778, 466] width 111 height 22
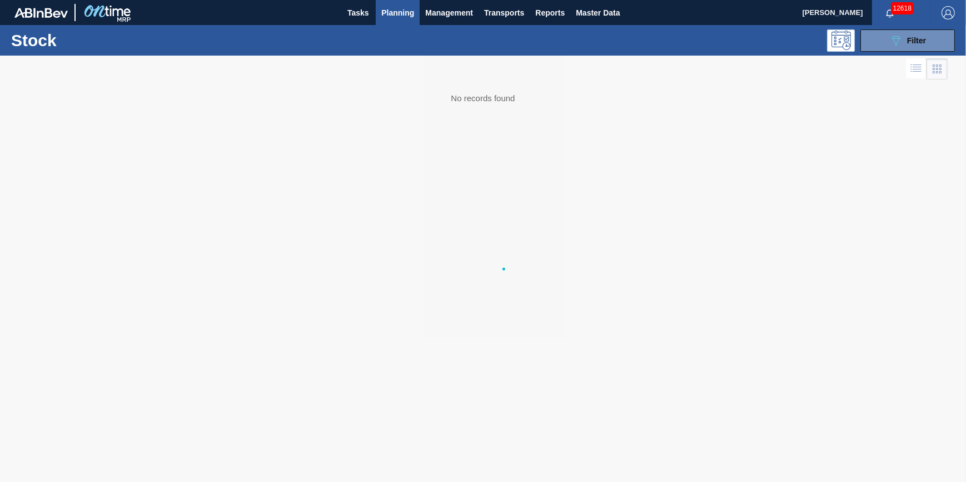
click at [771, 461] on div at bounding box center [483, 269] width 966 height 426
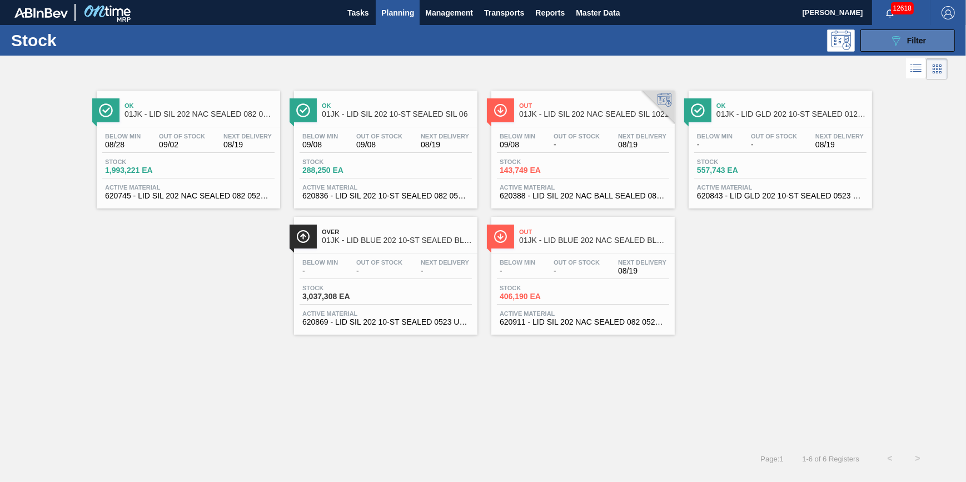
click at [881, 43] on button "089F7B8B-B2A5-4AFE-B5C0-19BA573D28AC Filter" at bounding box center [908, 40] width 95 height 22
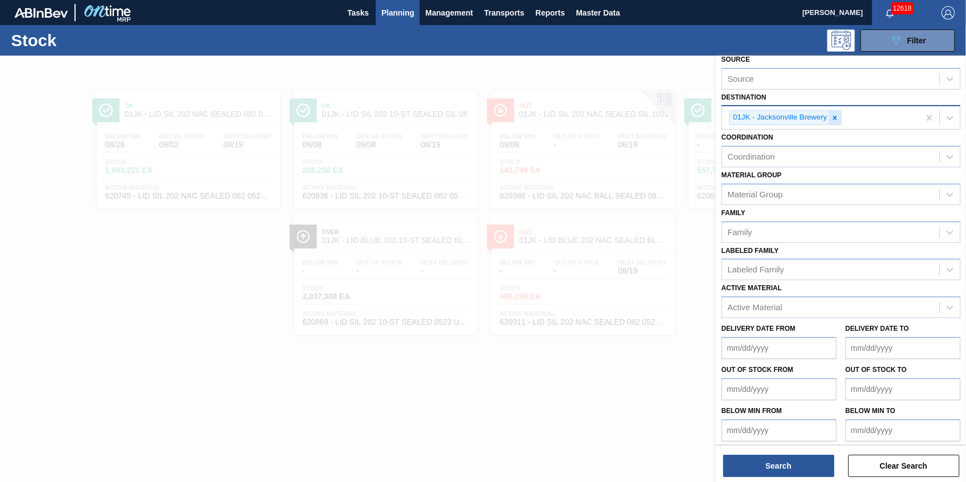
click at [836, 114] on icon at bounding box center [835, 118] width 8 height 8
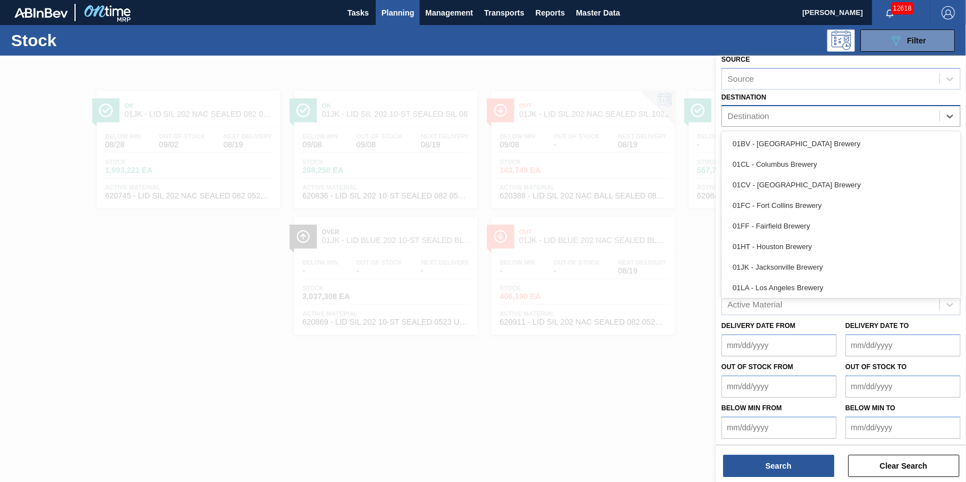
click at [831, 116] on div "Destination" at bounding box center [830, 116] width 217 height 16
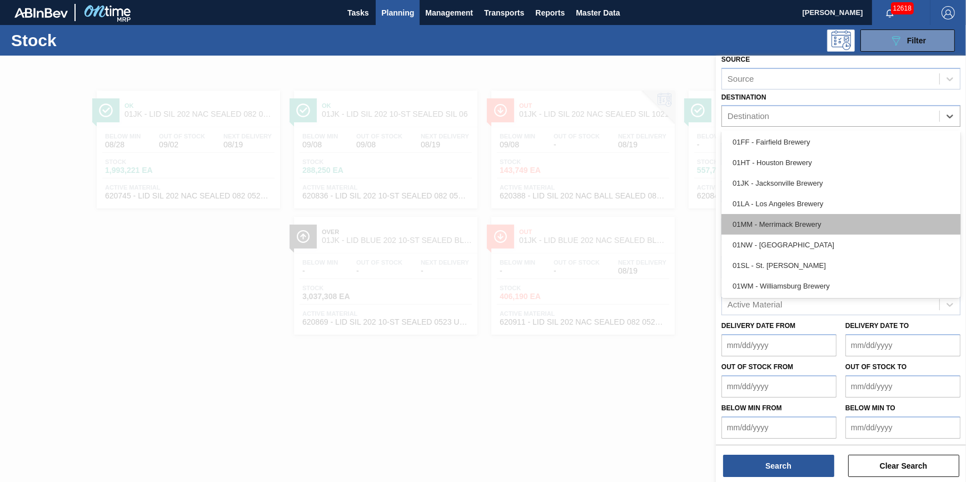
scroll to position [0, 0]
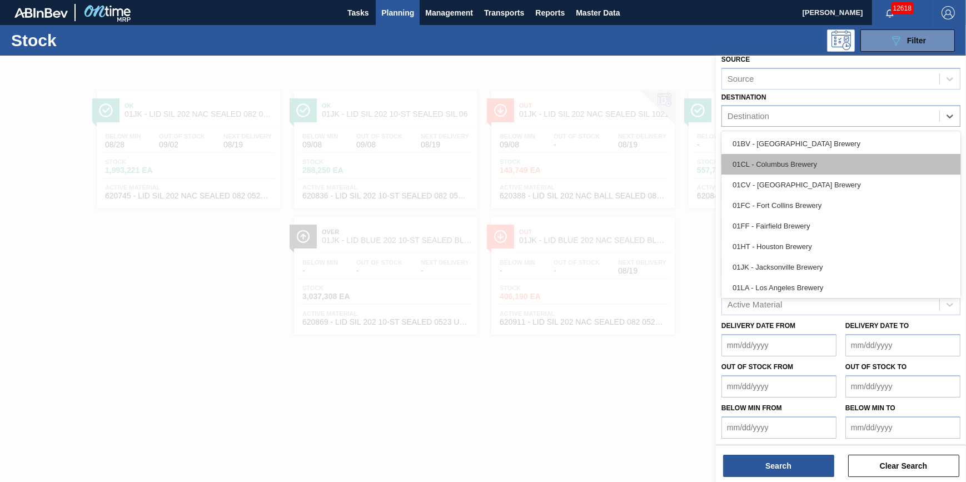
click at [813, 171] on div "01CL - Columbus Brewery" at bounding box center [841, 164] width 239 height 21
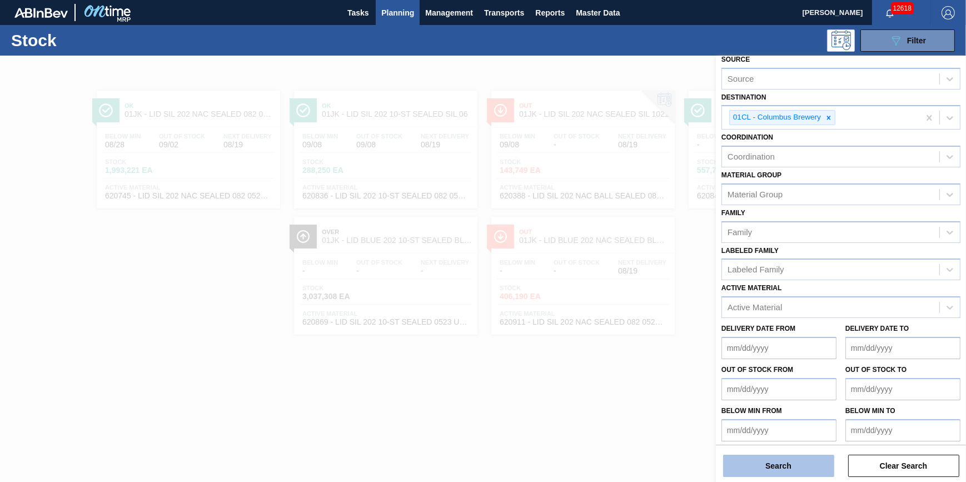
click at [773, 465] on button "Search" at bounding box center [778, 466] width 111 height 22
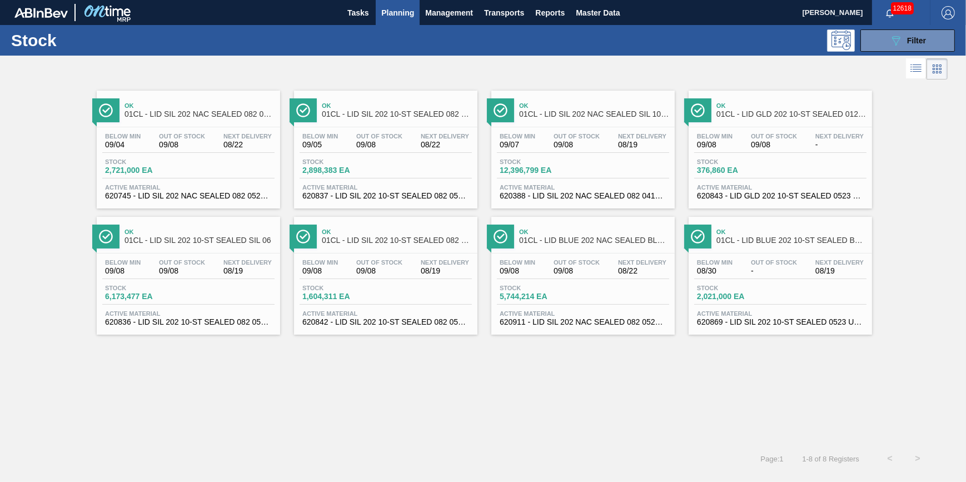
click at [397, 9] on span "Planning" at bounding box center [397, 12] width 33 height 13
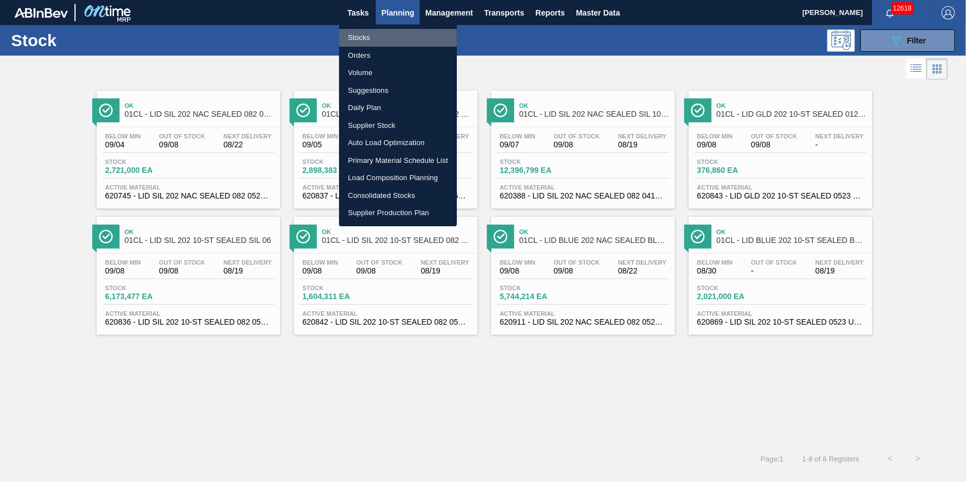
click at [386, 34] on li "Stocks" at bounding box center [398, 38] width 118 height 18
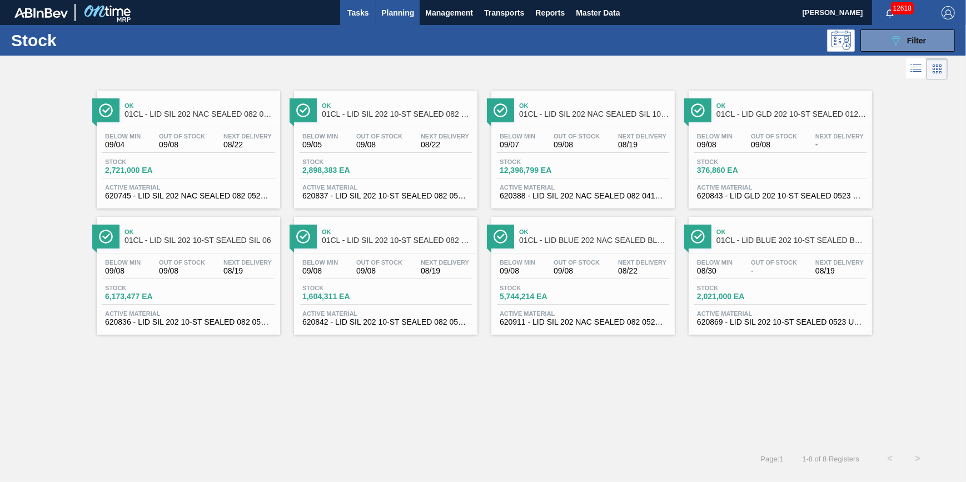
click at [351, 19] on button "Tasks" at bounding box center [358, 12] width 36 height 25
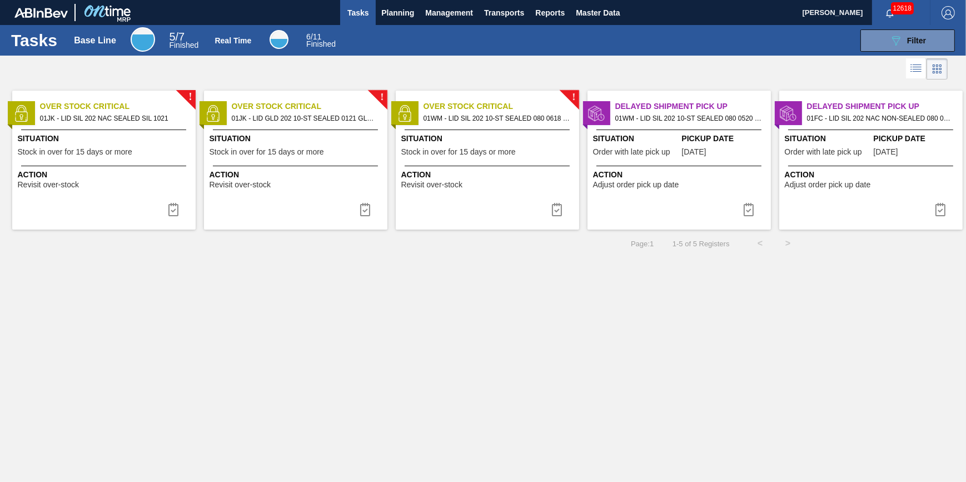
click at [830, 142] on span "Situation" at bounding box center [828, 139] width 86 height 12
click at [936, 205] on img at bounding box center [940, 209] width 13 height 13
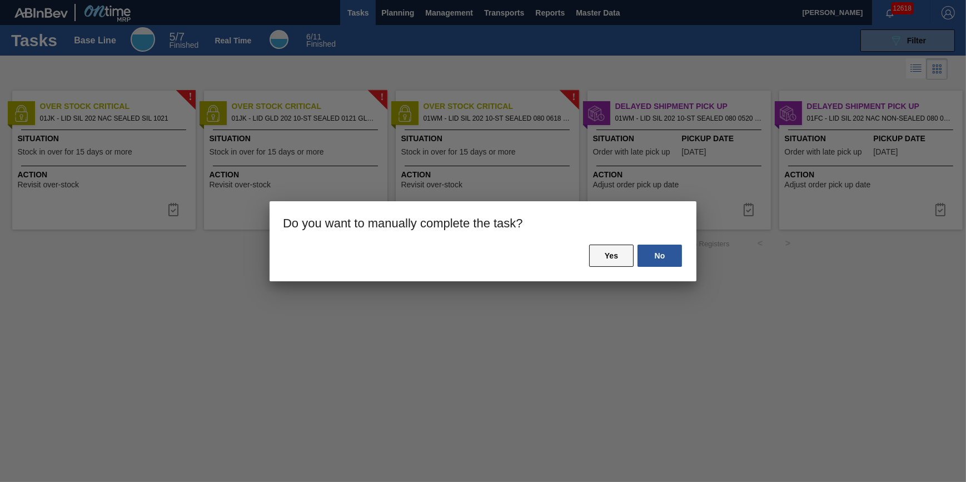
click at [618, 265] on button "Yes" at bounding box center [611, 256] width 44 height 22
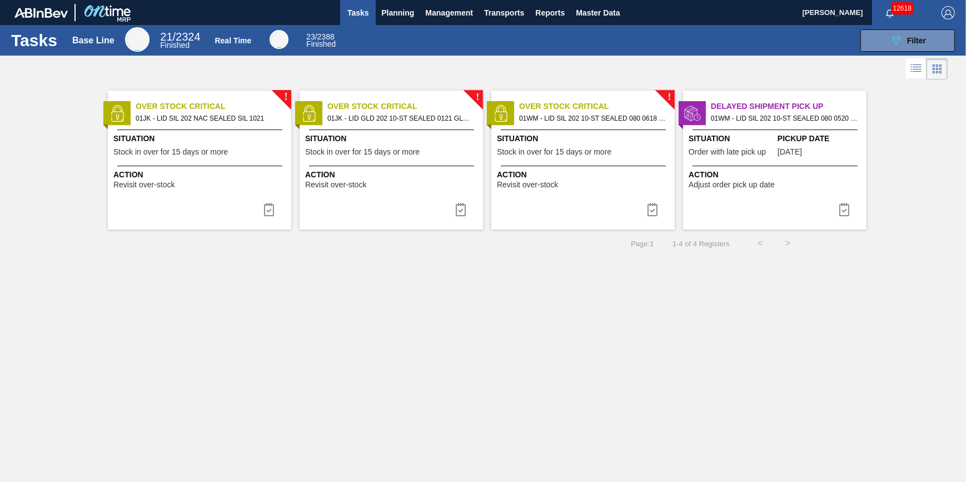
click at [754, 176] on span "Action" at bounding box center [776, 175] width 175 height 12
click at [841, 206] on img at bounding box center [844, 209] width 13 height 13
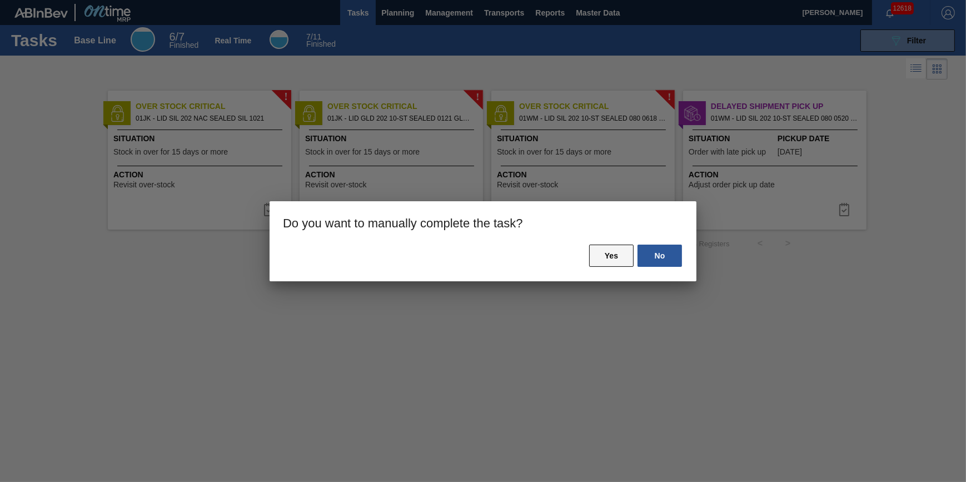
click at [606, 255] on button "Yes" at bounding box center [611, 256] width 44 height 22
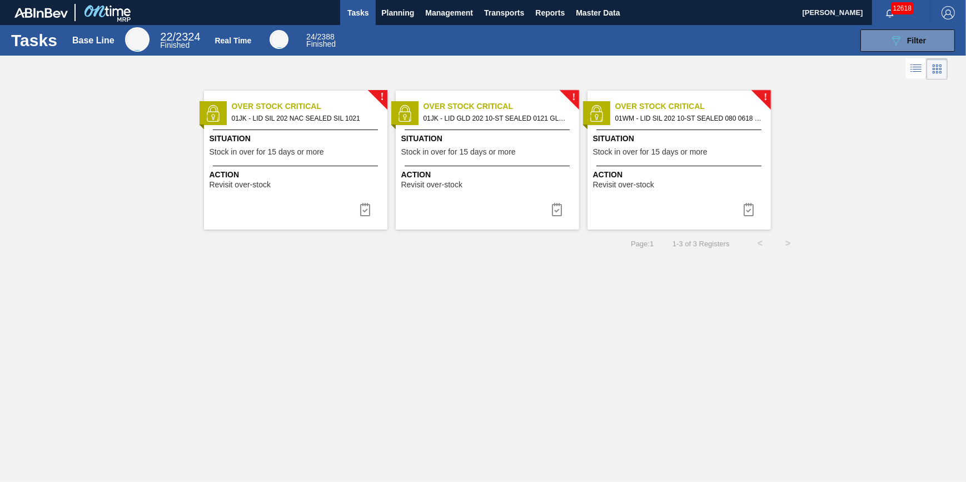
click at [655, 176] on span "Action" at bounding box center [680, 175] width 175 height 12
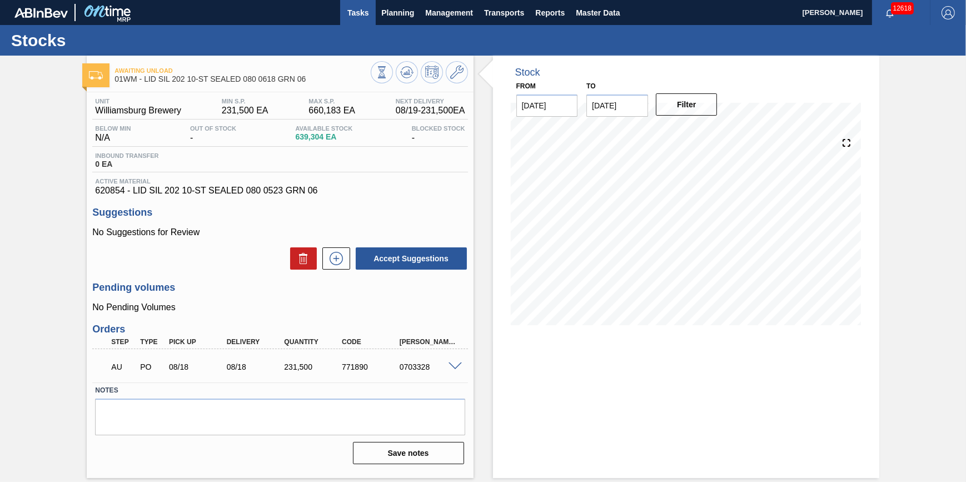
click at [357, 14] on span "Tasks" at bounding box center [358, 12] width 24 height 13
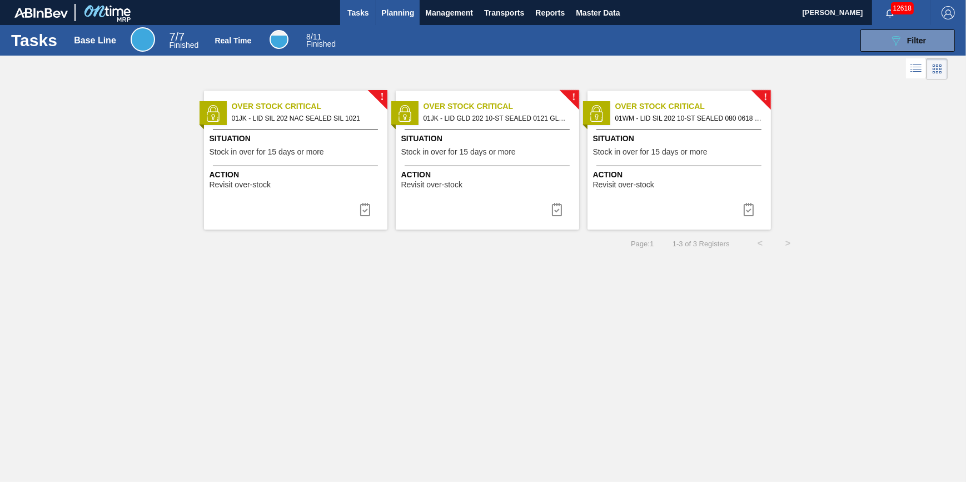
click at [411, 9] on span "Planning" at bounding box center [397, 12] width 33 height 13
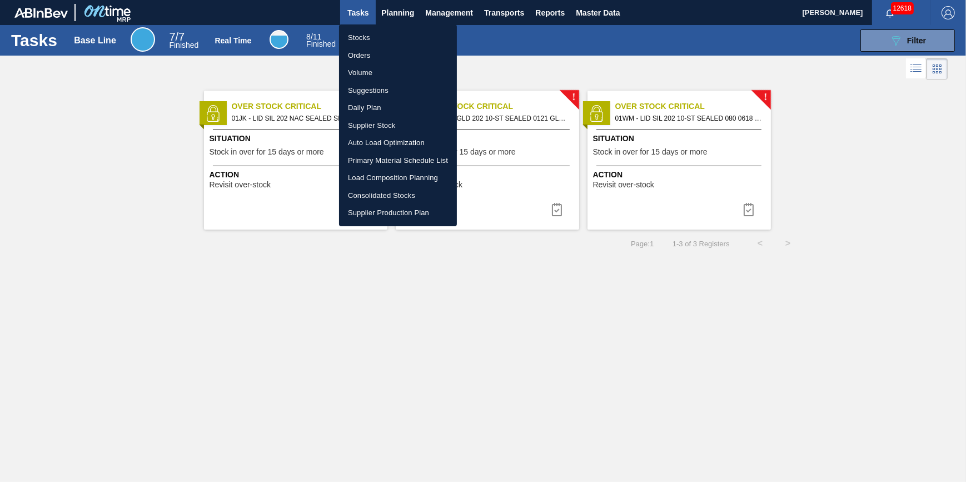
click at [396, 32] on li "Stocks" at bounding box center [398, 38] width 118 height 18
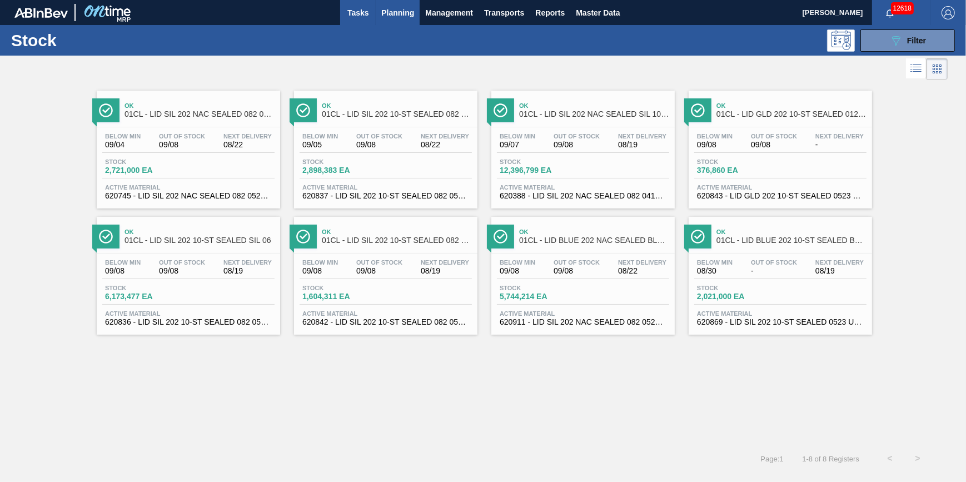
click at [351, 23] on button "Tasks" at bounding box center [358, 12] width 36 height 25
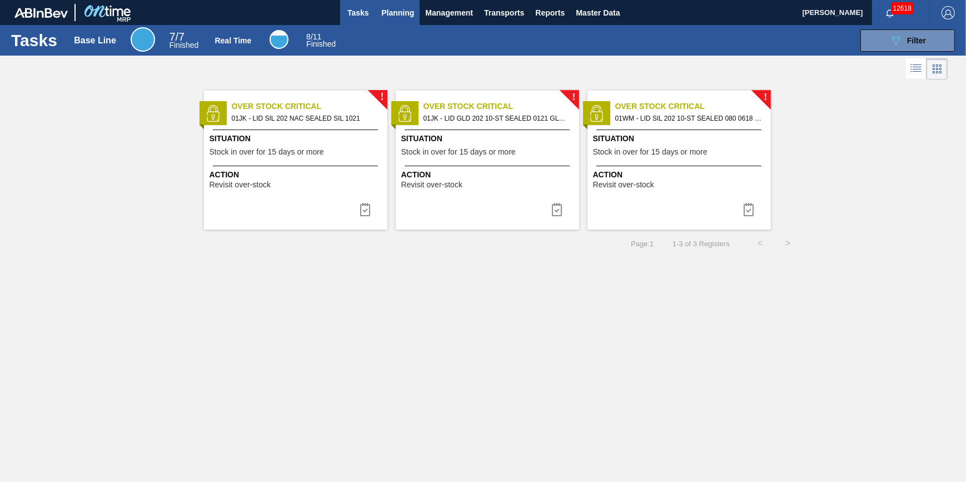
click at [390, 16] on span "Planning" at bounding box center [397, 12] width 33 height 13
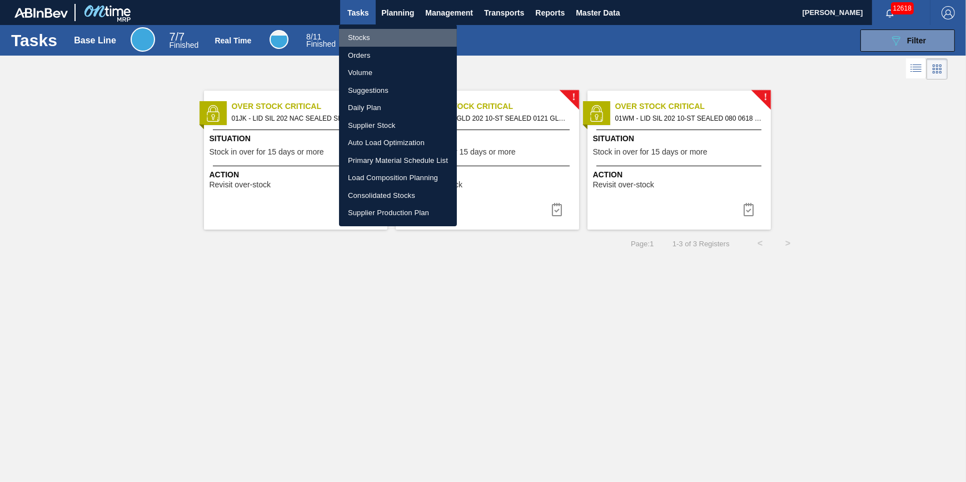
click at [385, 36] on li "Stocks" at bounding box center [398, 38] width 118 height 18
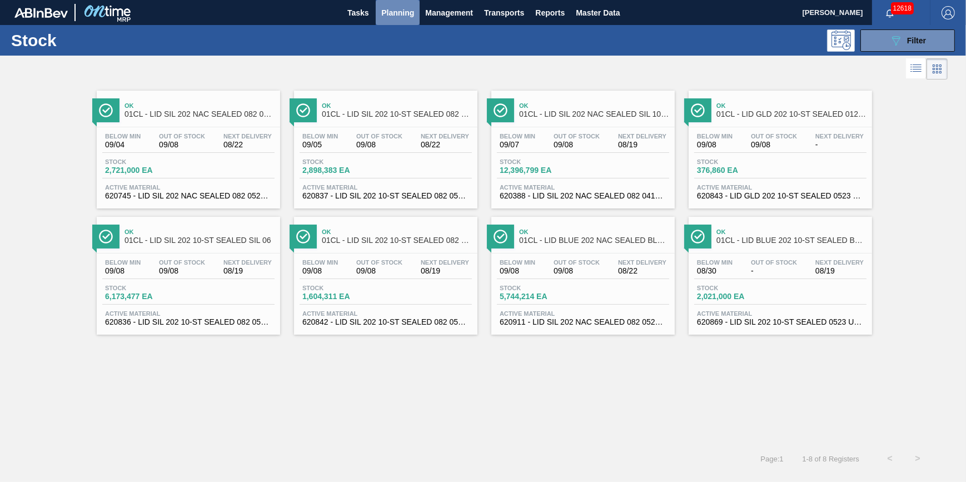
click at [406, 16] on span "Planning" at bounding box center [397, 12] width 33 height 13
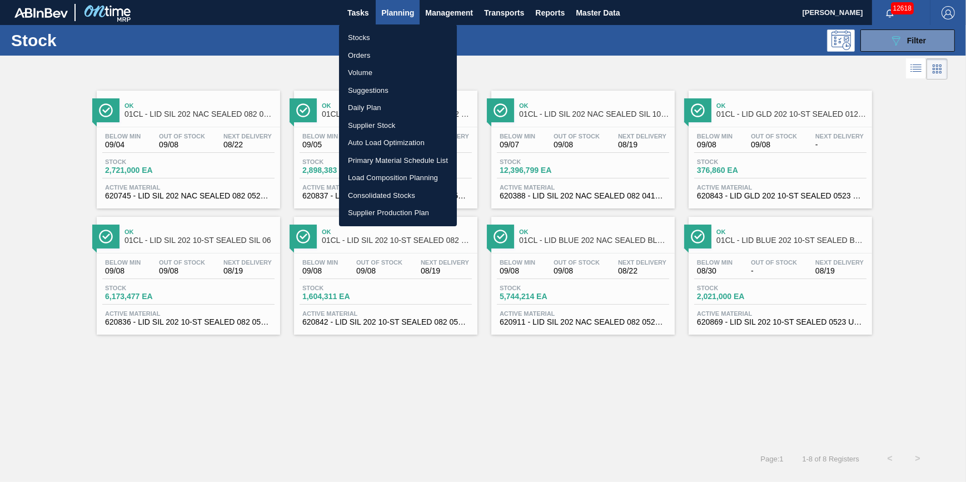
click at [400, 36] on li "Stocks" at bounding box center [398, 38] width 118 height 18
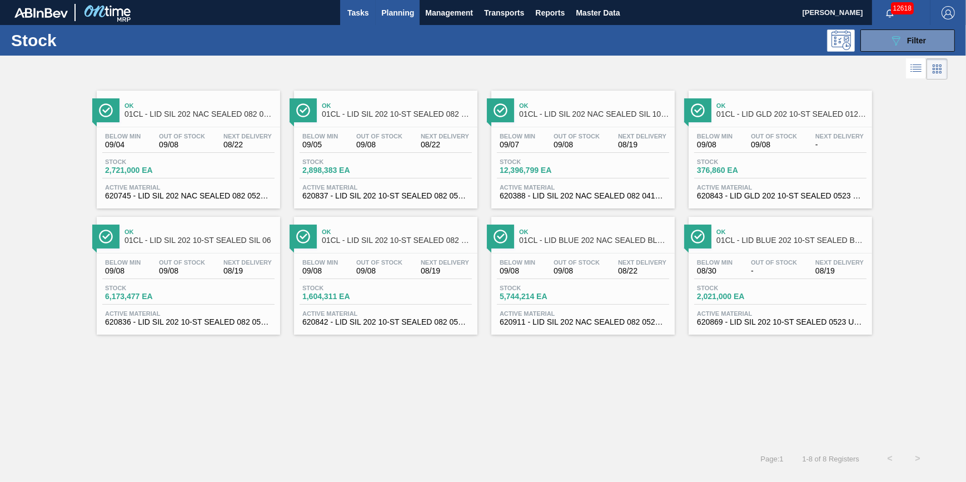
click at [346, 11] on span "Tasks" at bounding box center [358, 12] width 24 height 13
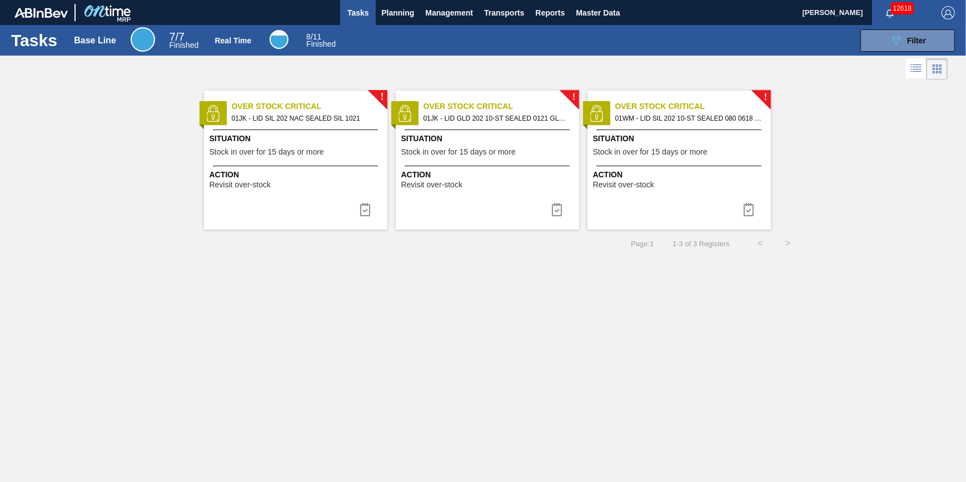
click at [374, 12] on button "Tasks" at bounding box center [358, 12] width 36 height 25
click at [384, 13] on span "Planning" at bounding box center [397, 12] width 33 height 13
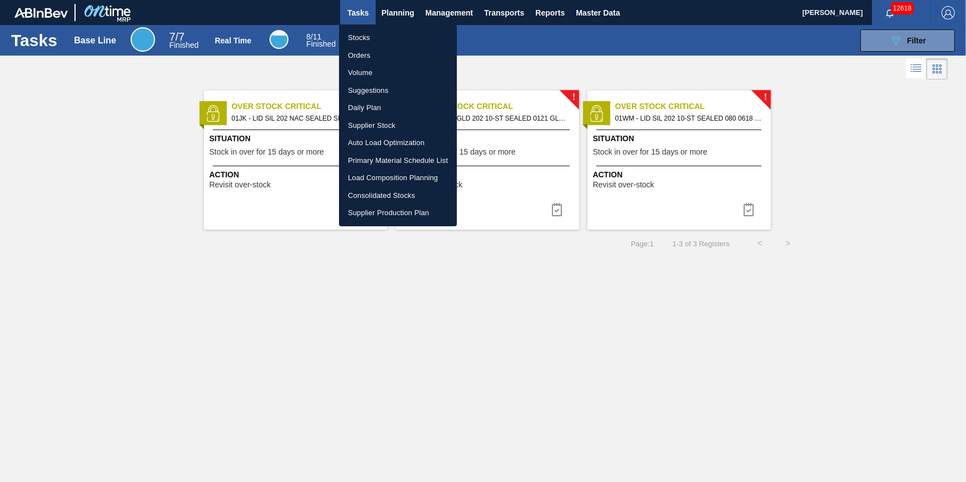
click at [382, 26] on ul "Stocks Orders Volume Suggestions Daily Plan Supplier Stock Auto Load Optimizati…" at bounding box center [398, 125] width 118 height 202
click at [379, 39] on li "Stocks" at bounding box center [398, 38] width 118 height 18
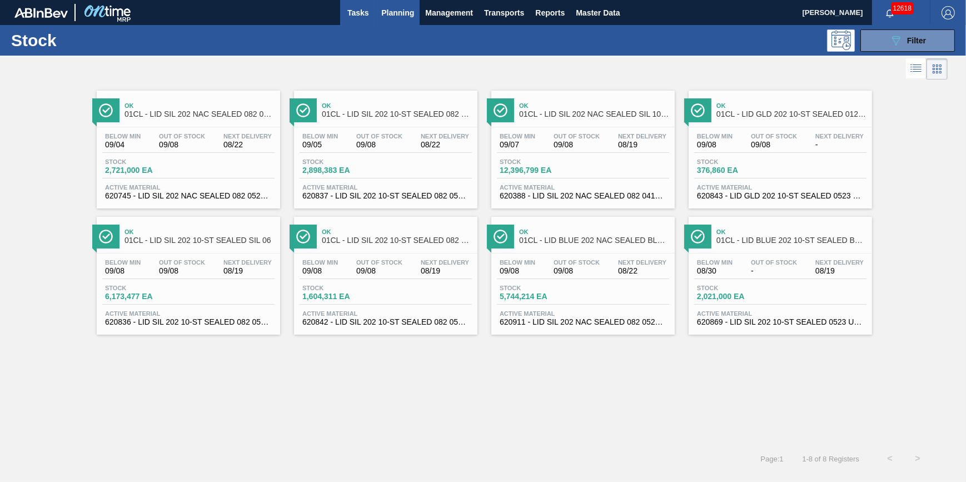
click at [362, 14] on span "Tasks" at bounding box center [358, 12] width 24 height 13
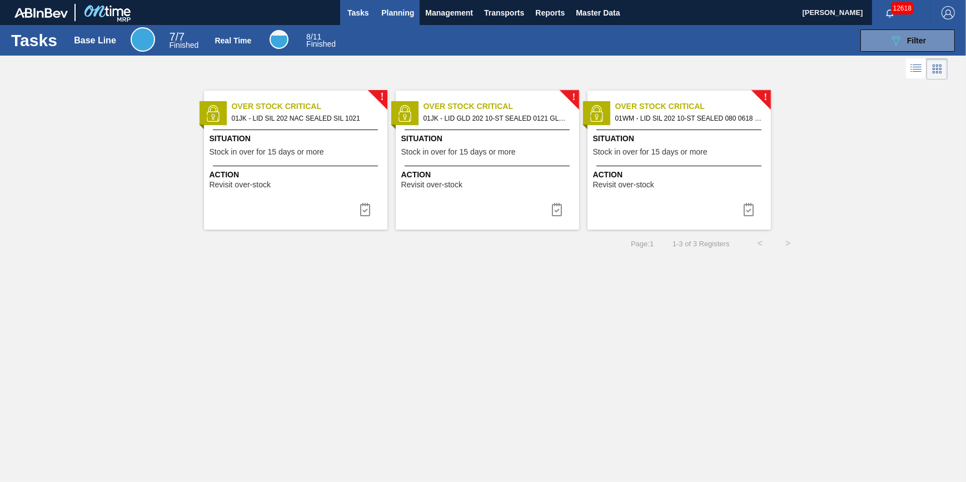
click at [382, 16] on span "Planning" at bounding box center [397, 12] width 33 height 13
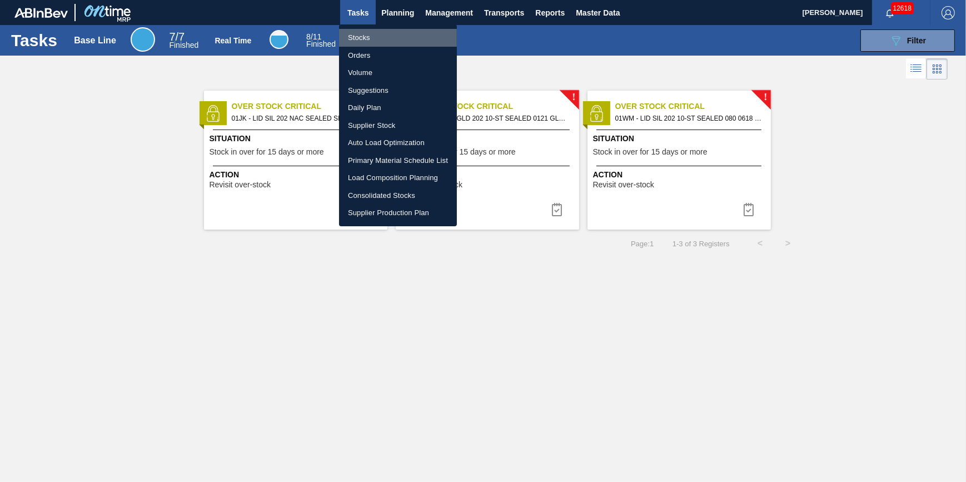
click at [384, 33] on li "Stocks" at bounding box center [398, 38] width 118 height 18
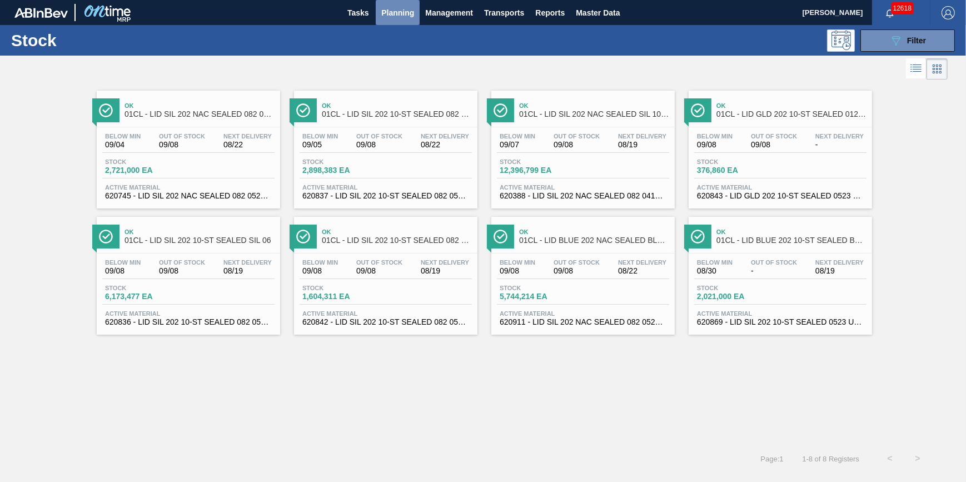
click at [387, 12] on span "Planning" at bounding box center [397, 12] width 33 height 13
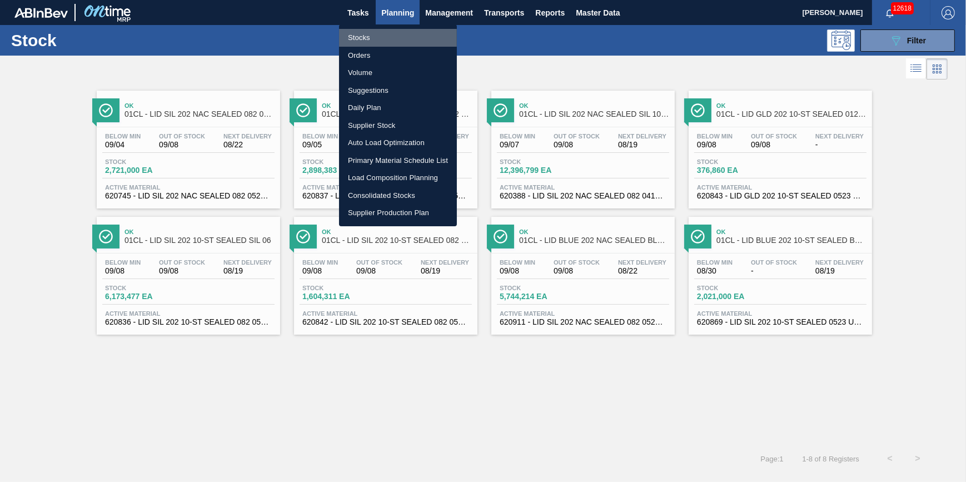
click at [369, 32] on li "Stocks" at bounding box center [398, 38] width 118 height 18
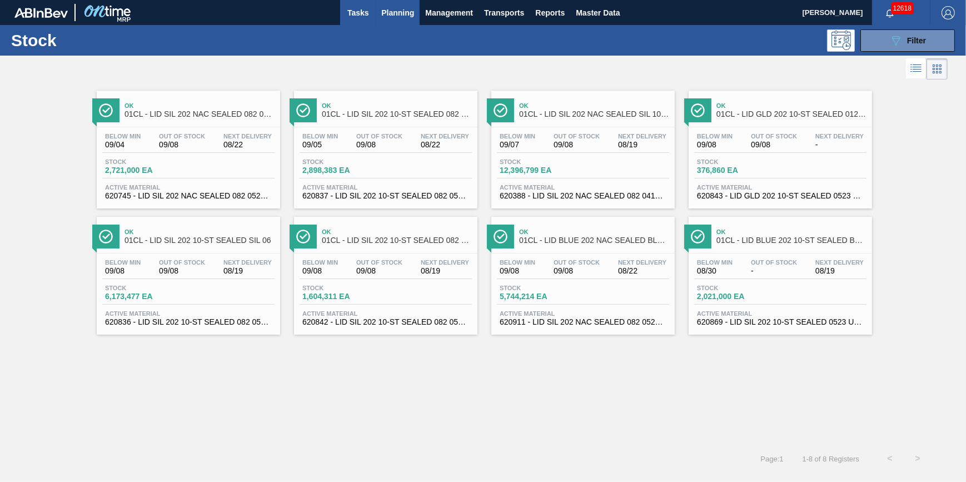
click at [362, 12] on span "Tasks" at bounding box center [358, 12] width 24 height 13
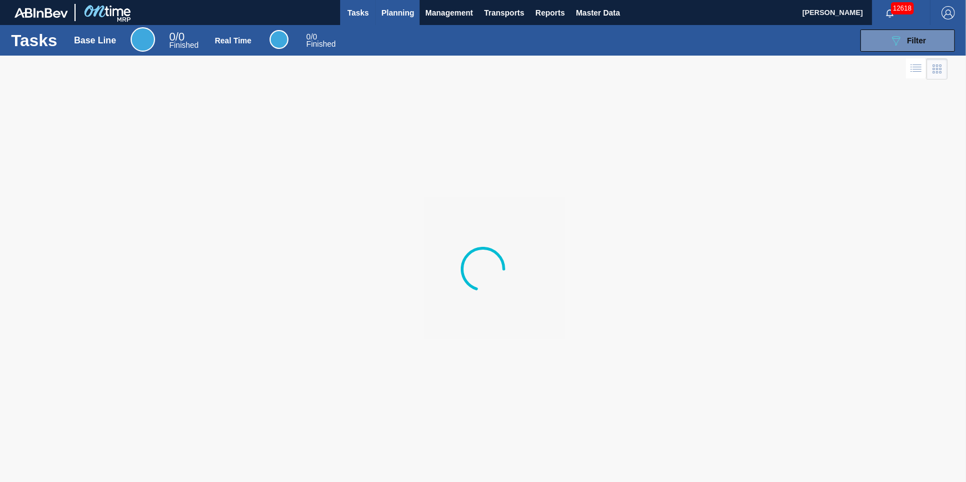
click at [398, 18] on span "Planning" at bounding box center [397, 12] width 33 height 13
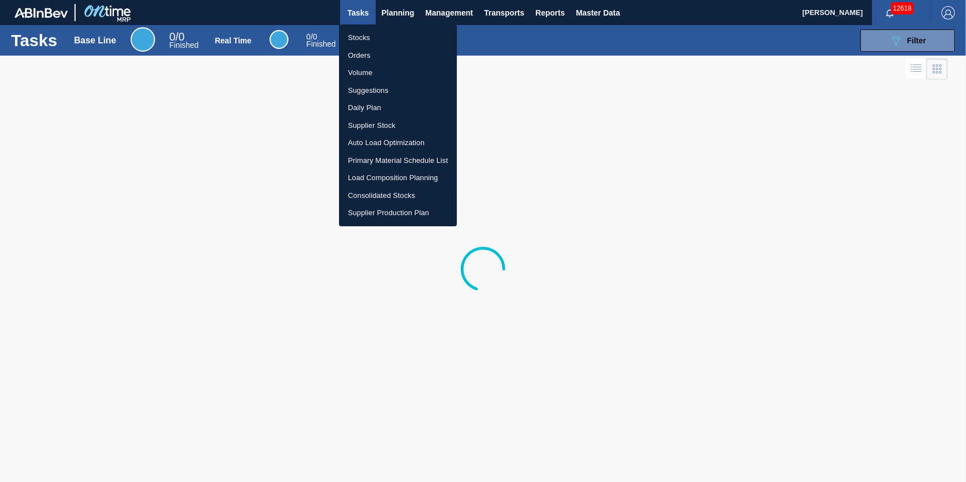
click at [385, 33] on li "Stocks" at bounding box center [398, 38] width 118 height 18
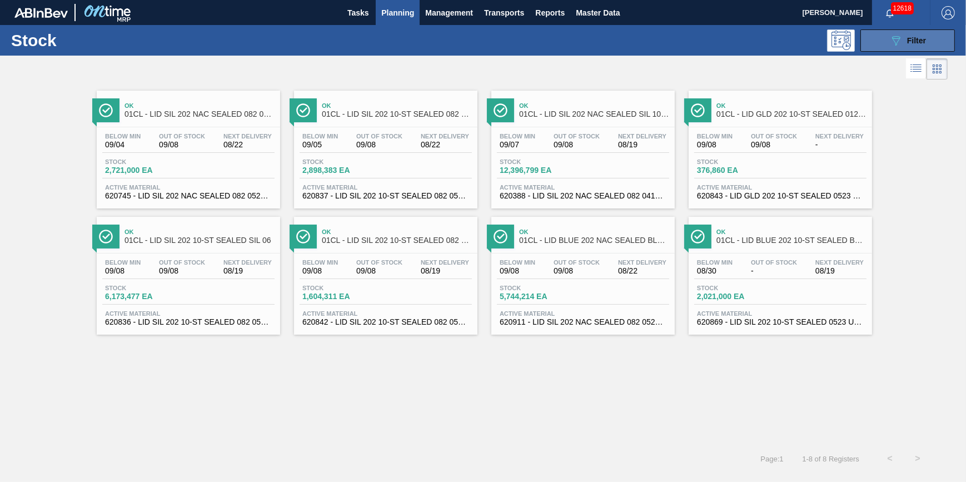
click at [889, 41] on icon "089F7B8B-B2A5-4AFE-B5C0-19BA573D28AC" at bounding box center [895, 40] width 13 height 13
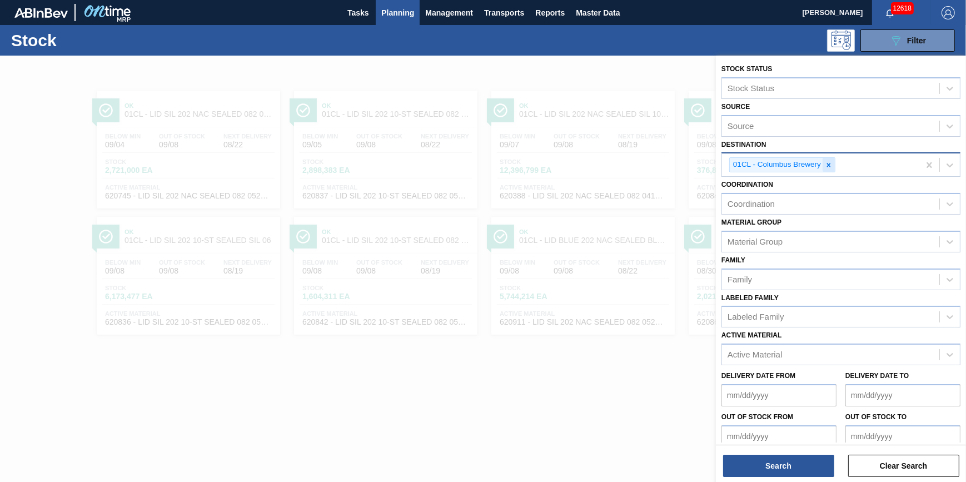
click at [834, 166] on div at bounding box center [829, 165] width 12 height 14
click at [832, 166] on div "Destination" at bounding box center [830, 164] width 217 height 16
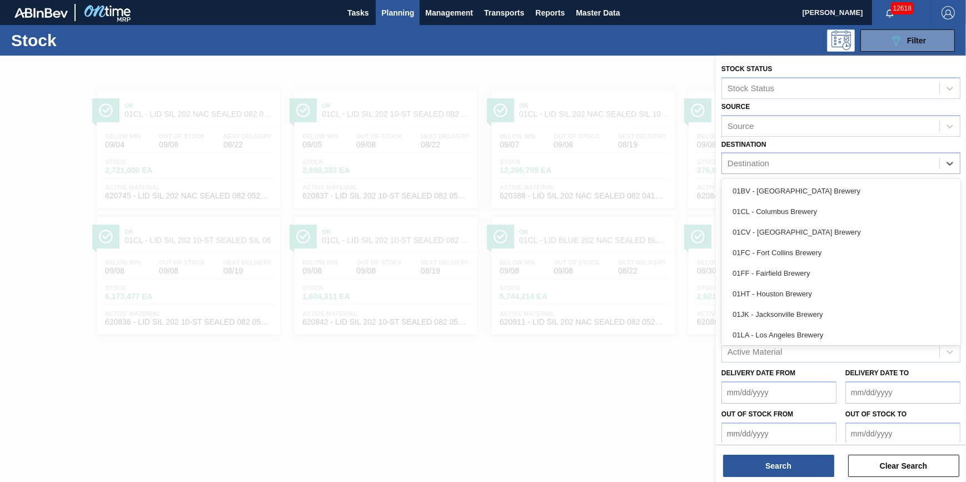
click at [831, 193] on div "01BV - [GEOGRAPHIC_DATA] Brewery" at bounding box center [841, 191] width 239 height 21
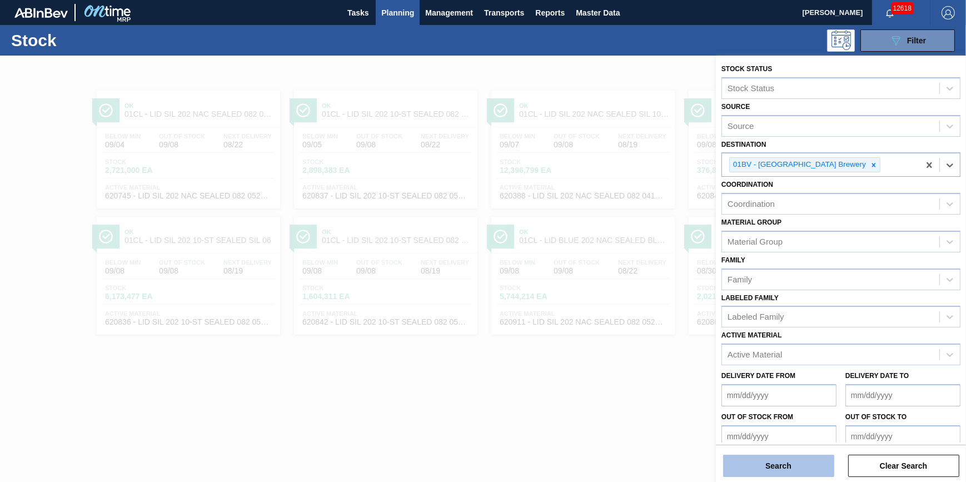
click at [812, 473] on button "Search" at bounding box center [778, 466] width 111 height 22
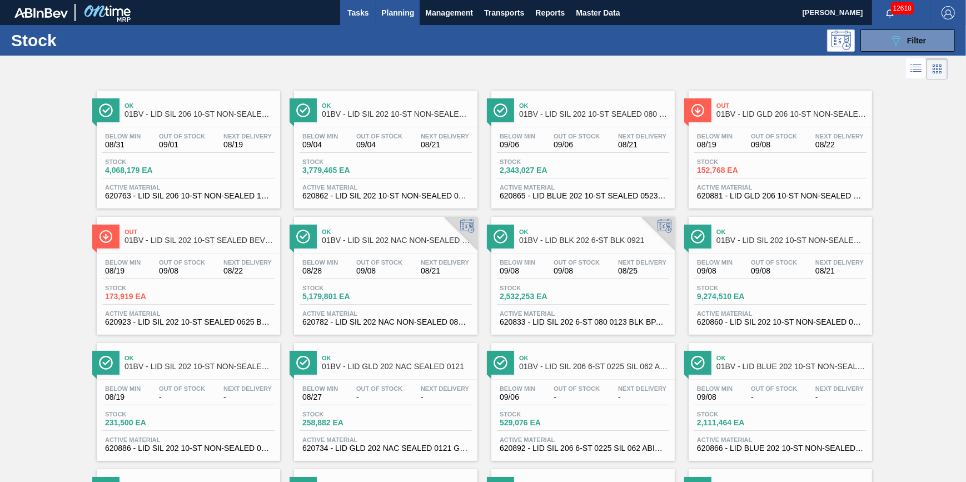
click at [359, 22] on button "Tasks" at bounding box center [358, 12] width 36 height 25
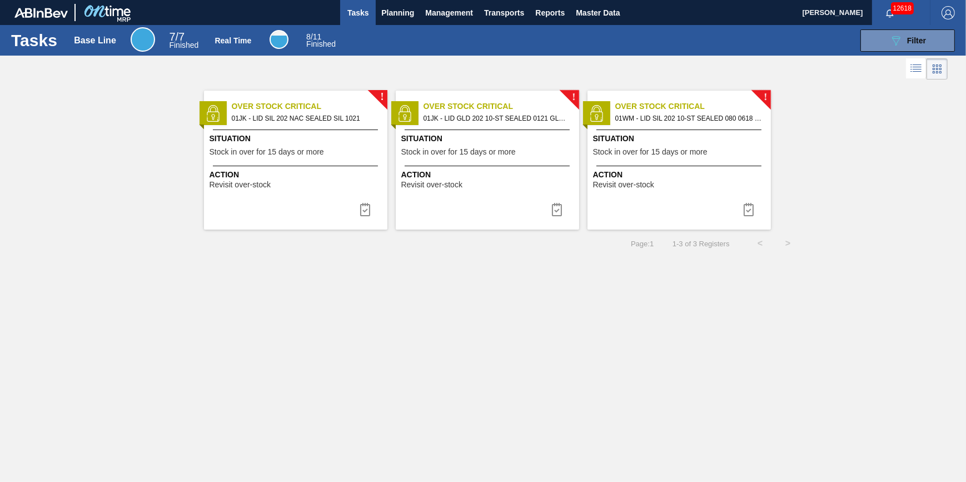
click at [405, 27] on div "Tasks Base Line 7 / 7 Finished Real Time 8 / 11 Finished 089F7B8B-B2A5-4AFE-B5C…" at bounding box center [483, 40] width 966 height 31
click at [394, 12] on span "Planning" at bounding box center [397, 12] width 33 height 13
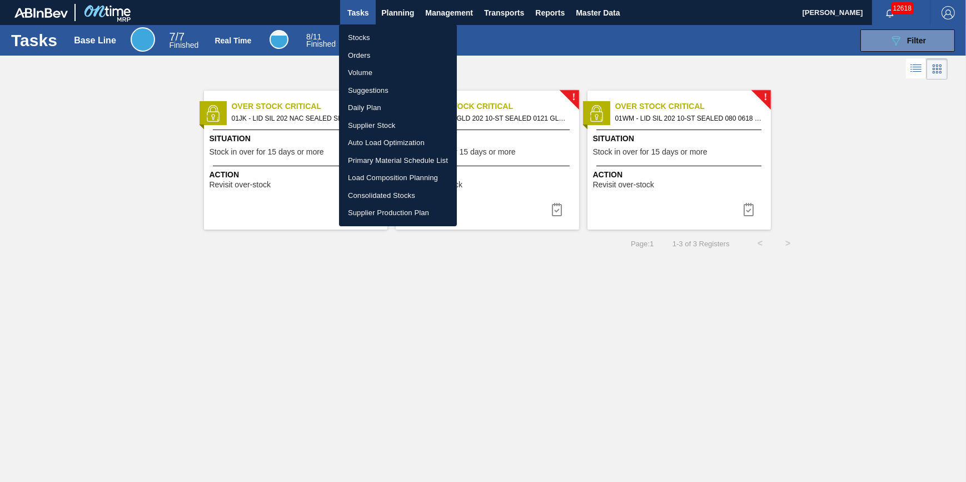
click at [384, 29] on li "Stocks" at bounding box center [398, 38] width 118 height 18
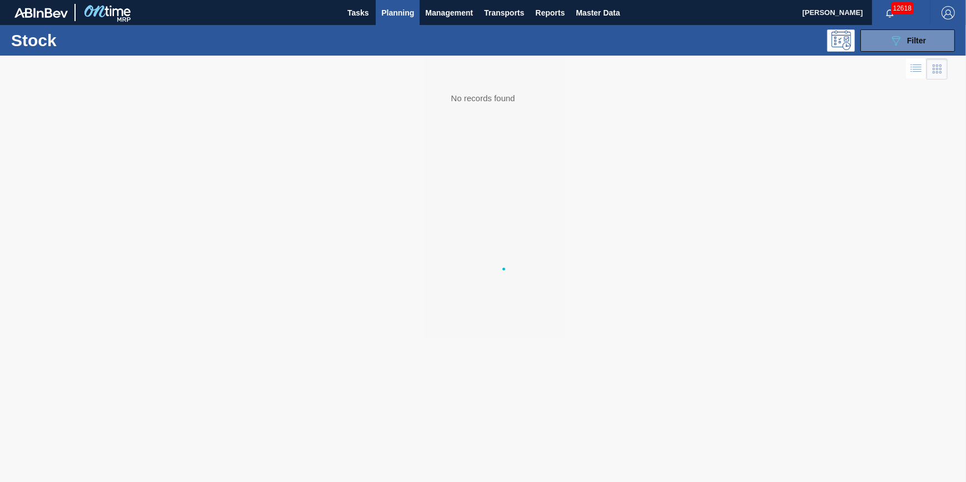
click at [384, 32] on ul "Stocks Orders Volume Suggestions Daily Plan Supplier Stock Auto Load Optimizati…" at bounding box center [398, 88] width 88 height 113
click at [359, 13] on span "Tasks" at bounding box center [358, 12] width 24 height 13
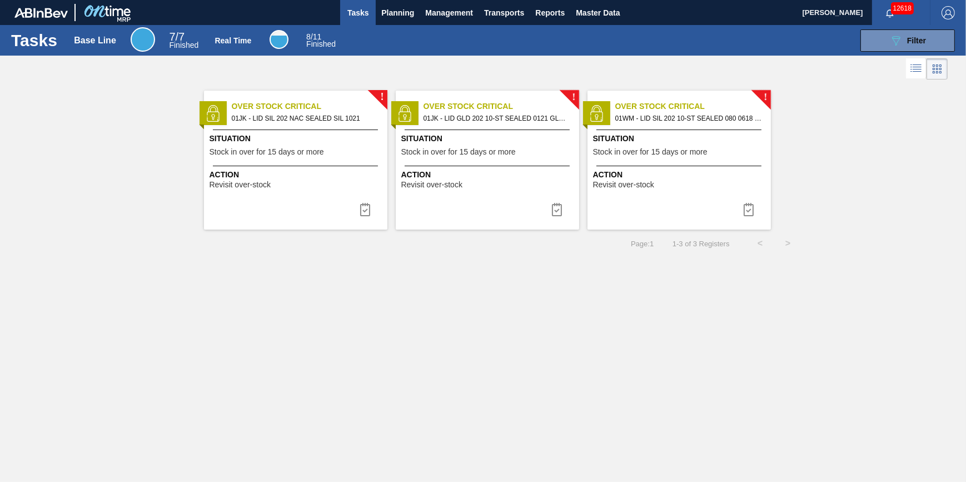
click at [613, 139] on span "Situation" at bounding box center [680, 139] width 175 height 12
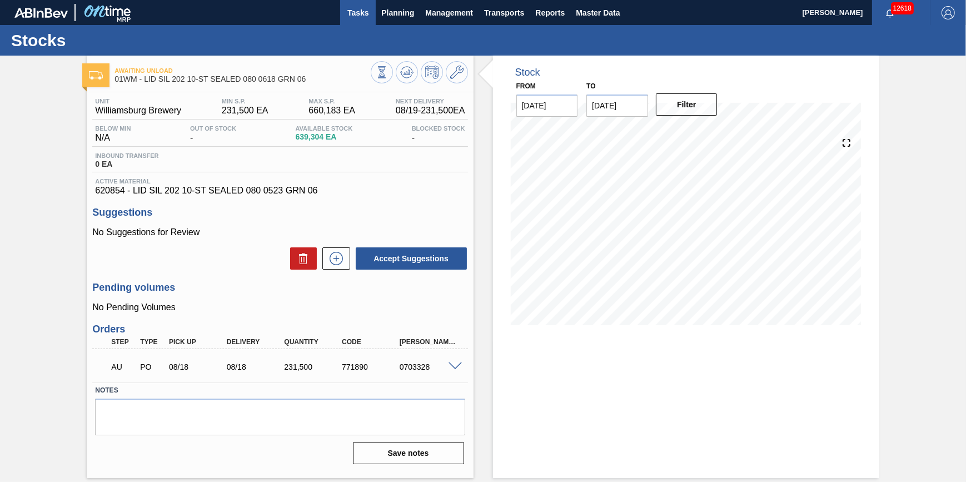
click at [354, 19] on button "Tasks" at bounding box center [358, 12] width 36 height 25
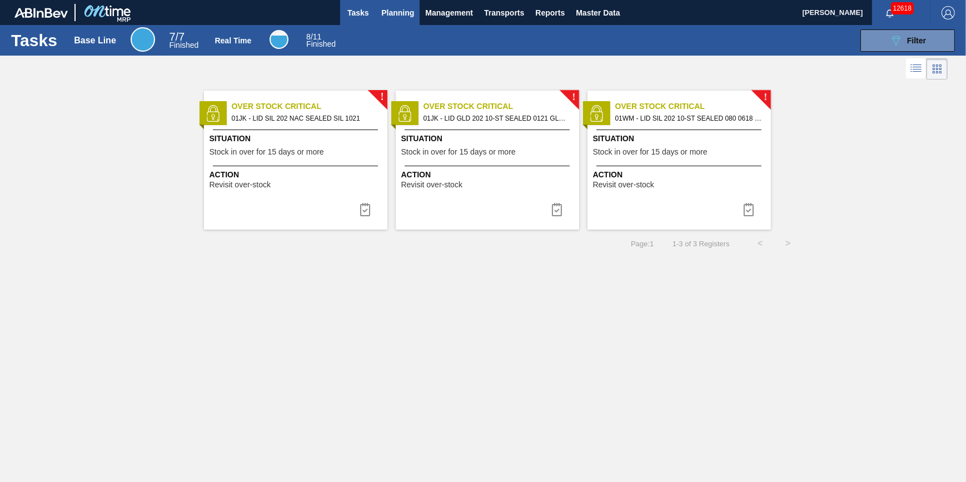
click at [407, 19] on button "Planning" at bounding box center [398, 12] width 44 height 25
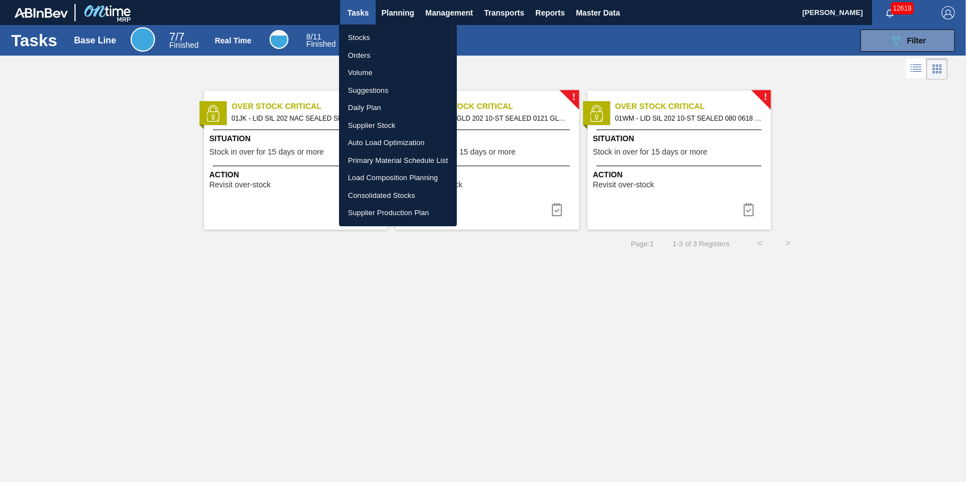
click at [397, 31] on li "Stocks" at bounding box center [398, 38] width 118 height 18
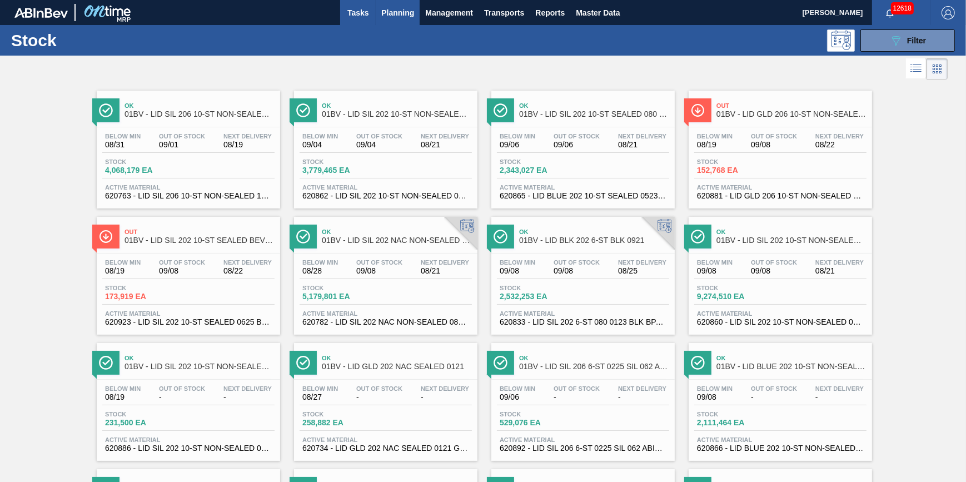
click at [356, 20] on button "Tasks" at bounding box center [358, 12] width 36 height 25
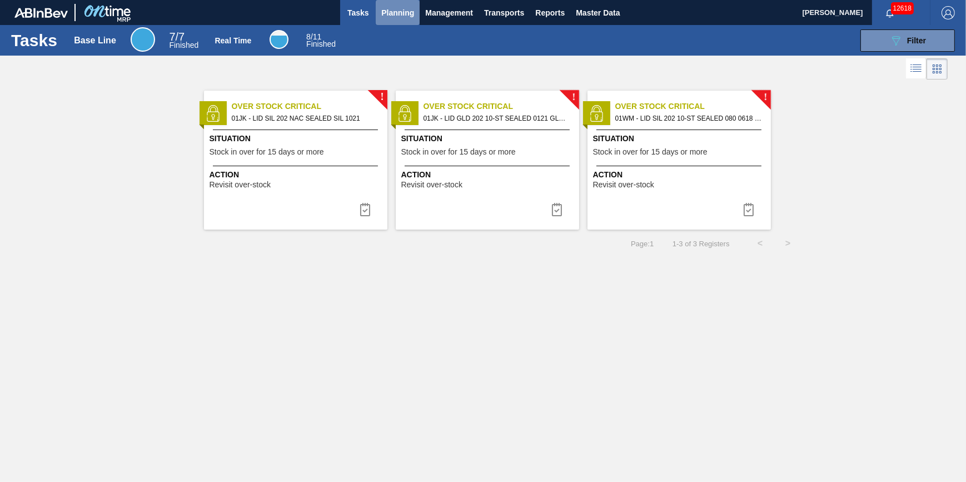
click at [392, 17] on span "Planning" at bounding box center [397, 12] width 33 height 13
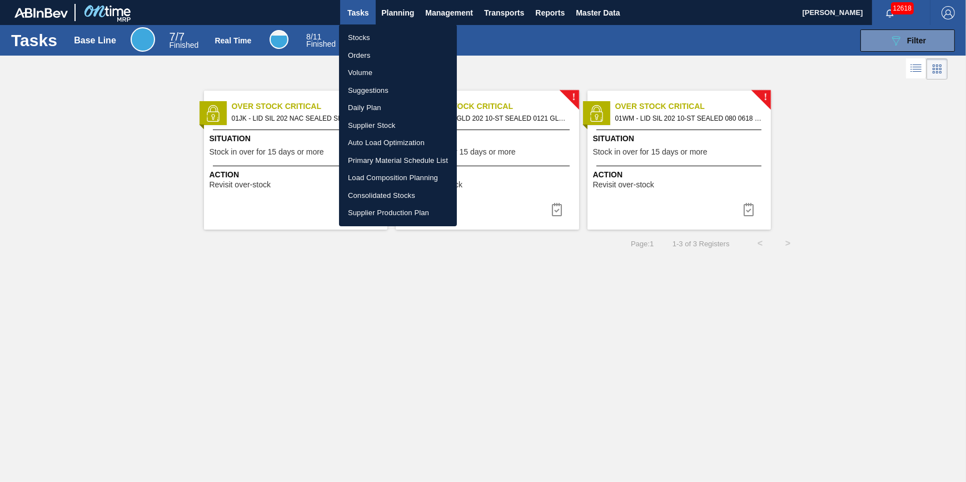
click at [377, 30] on li "Stocks" at bounding box center [398, 38] width 118 height 18
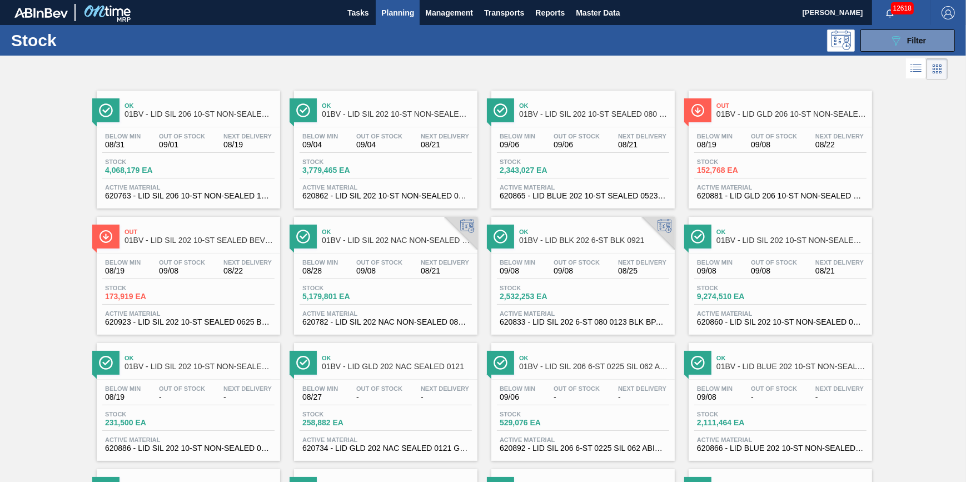
click at [396, 21] on button "Planning" at bounding box center [398, 12] width 44 height 25
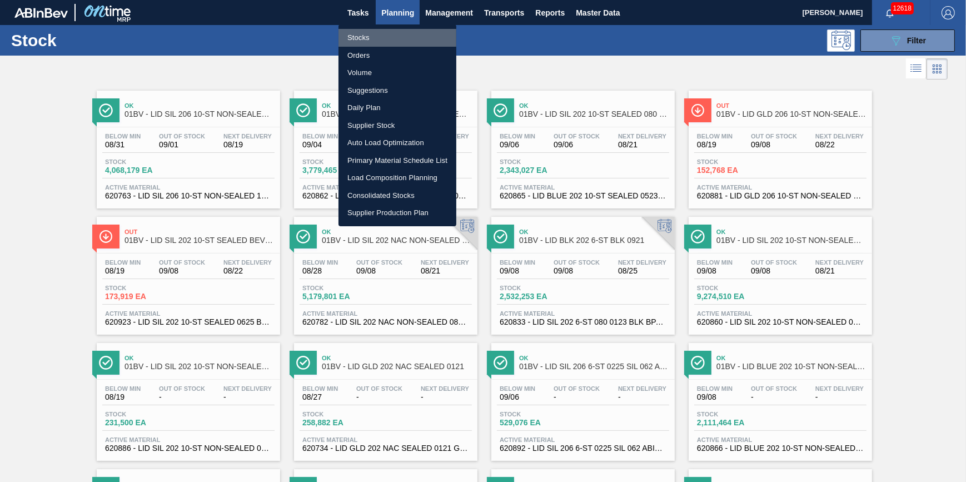
click at [392, 40] on li "Stocks" at bounding box center [398, 38] width 118 height 18
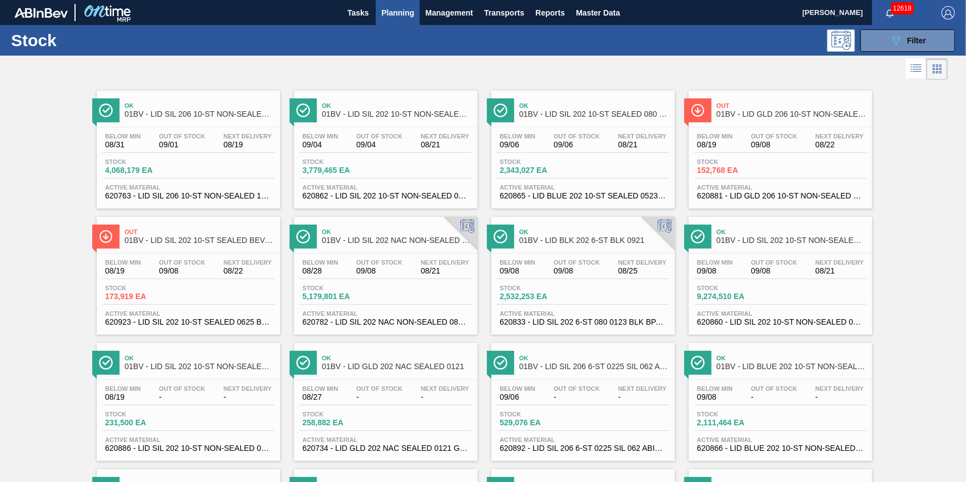
click at [393, 13] on span "Planning" at bounding box center [397, 12] width 33 height 13
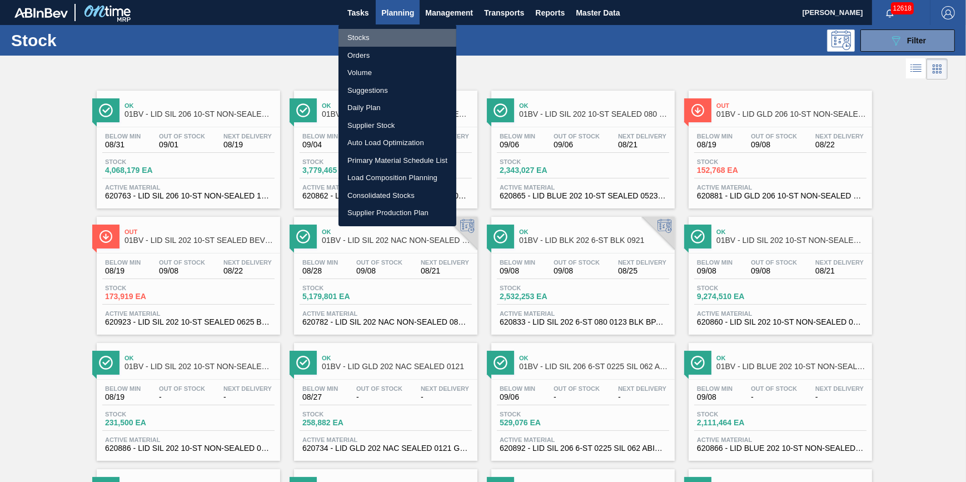
click at [382, 38] on li "Stocks" at bounding box center [398, 38] width 118 height 18
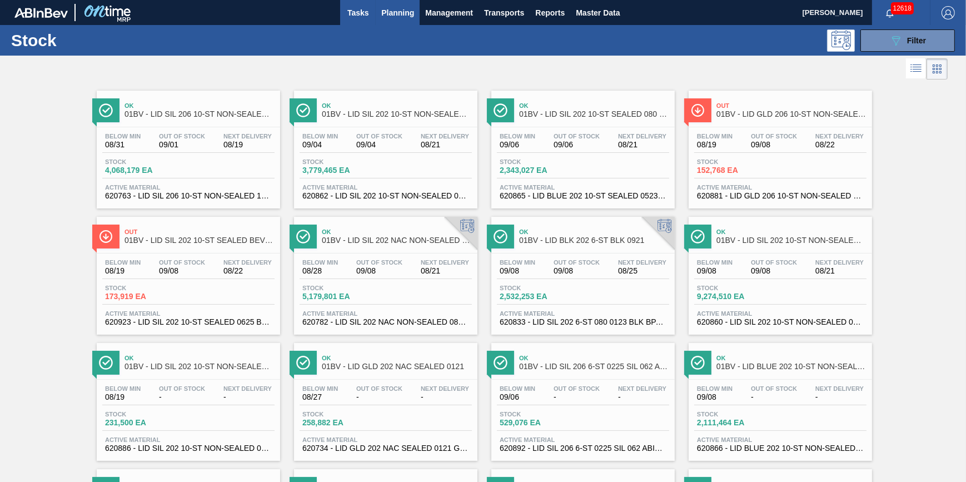
click at [363, 11] on span "Tasks" at bounding box center [358, 12] width 24 height 13
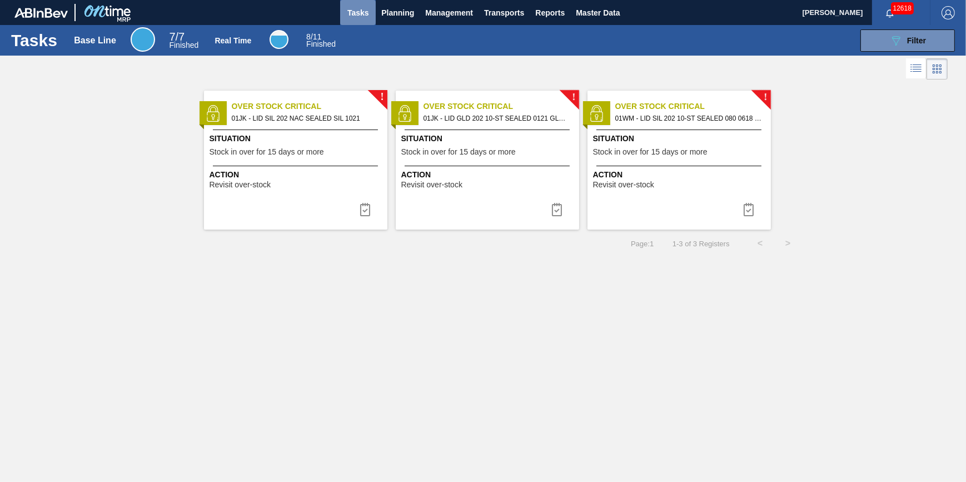
click at [363, 11] on span "Tasks" at bounding box center [358, 12] width 24 height 13
click at [367, 16] on span "Tasks" at bounding box center [358, 12] width 24 height 13
click at [381, 21] on button "Planning" at bounding box center [398, 12] width 44 height 25
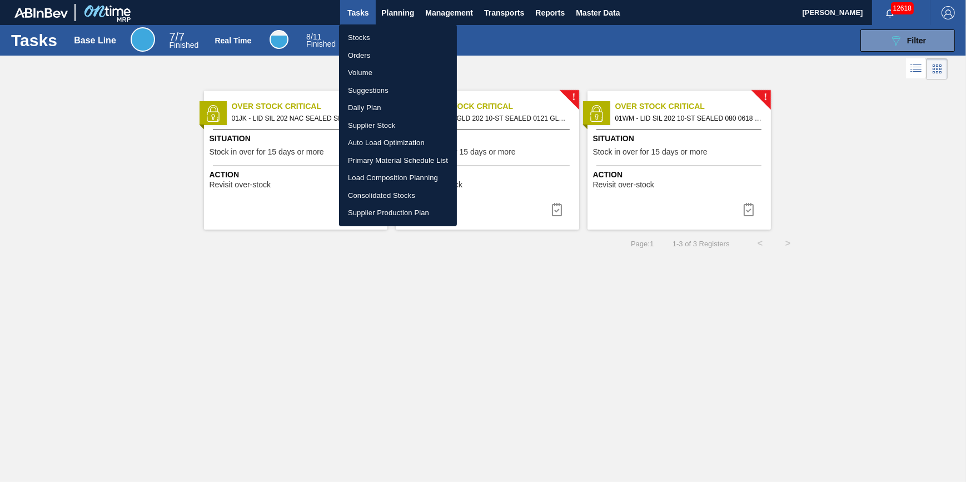
click at [370, 43] on li "Stocks" at bounding box center [398, 38] width 118 height 18
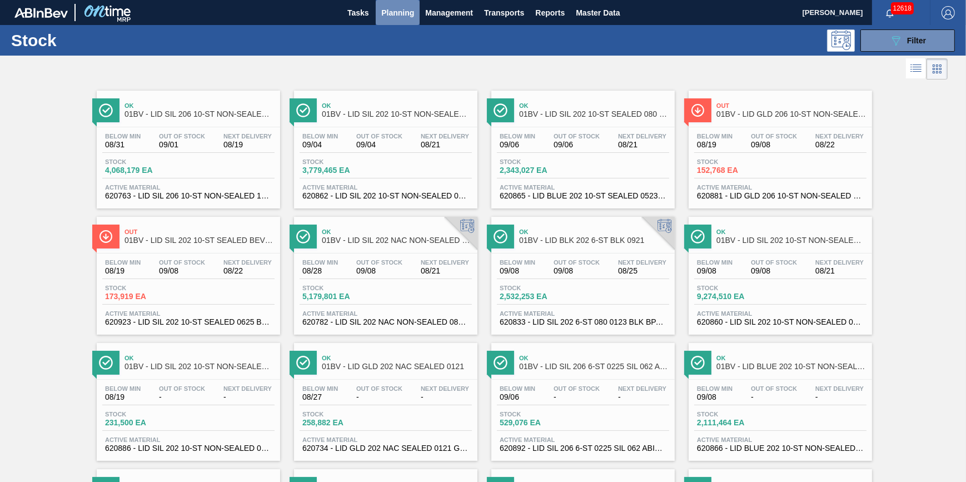
click at [401, 14] on span "Planning" at bounding box center [397, 12] width 33 height 13
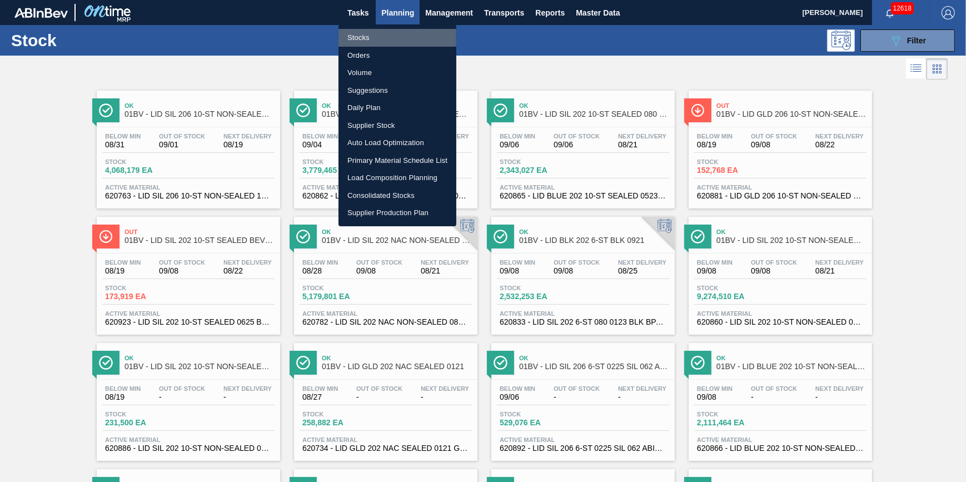
click at [395, 33] on li "Stocks" at bounding box center [398, 38] width 118 height 18
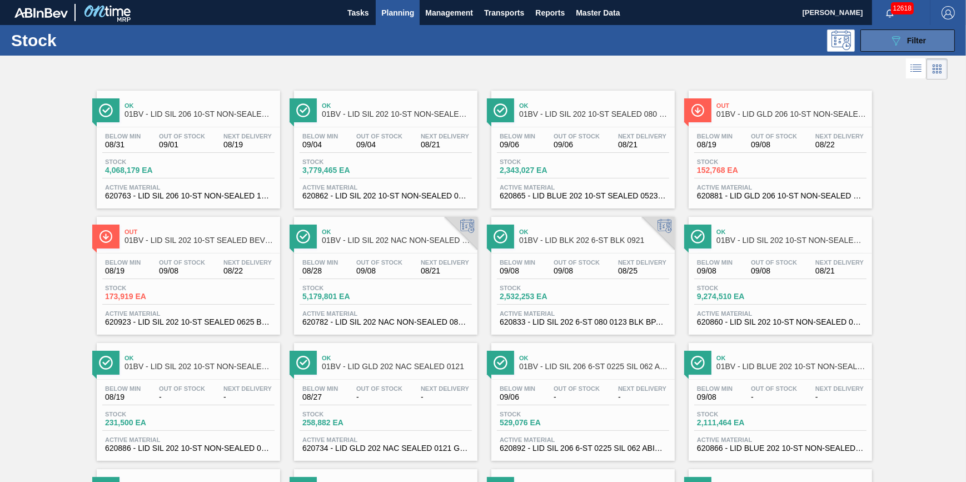
click at [887, 46] on button "089F7B8B-B2A5-4AFE-B5C0-19BA573D28AC Filter" at bounding box center [908, 40] width 95 height 22
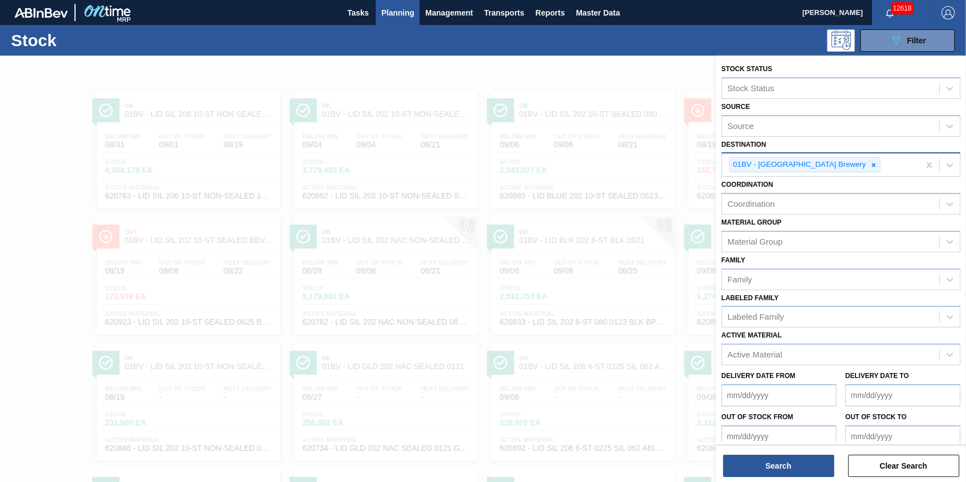
drag, startPoint x: 840, startPoint y: 157, endPoint x: 839, endPoint y: 163, distance: 6.8
click at [868, 158] on div at bounding box center [874, 165] width 12 height 14
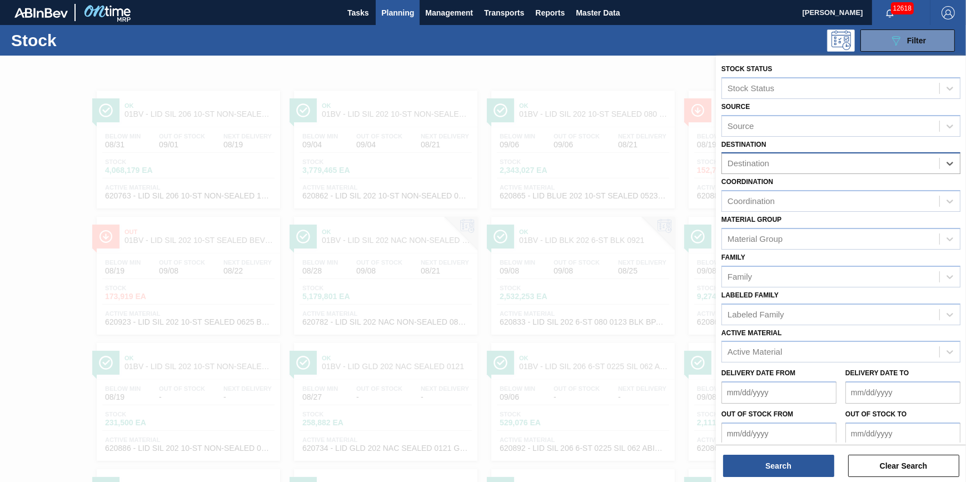
click at [839, 163] on div "Destination" at bounding box center [830, 164] width 217 height 16
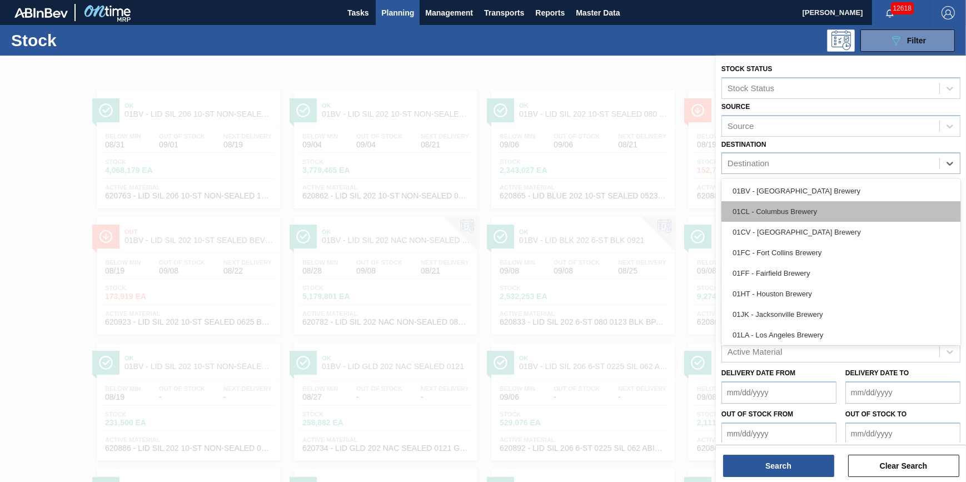
click at [816, 208] on div "01CL - Columbus Brewery" at bounding box center [841, 211] width 239 height 21
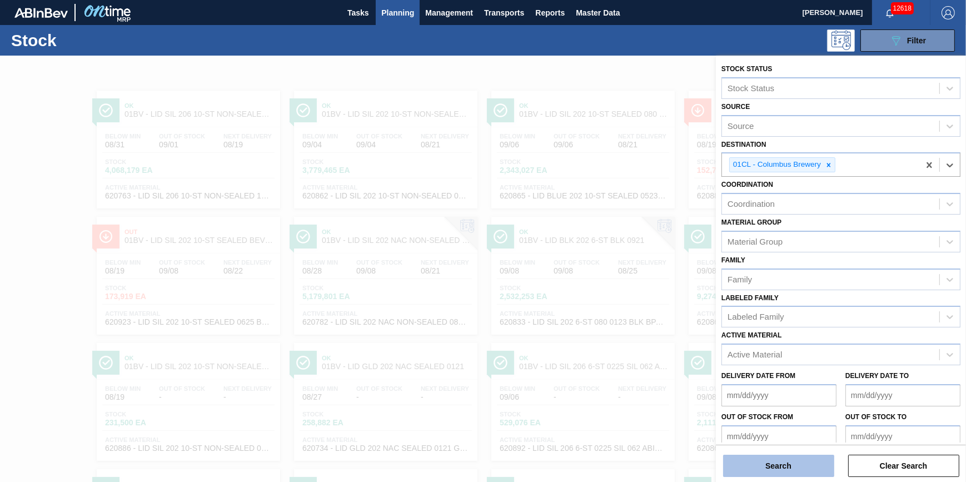
click at [744, 467] on button "Search" at bounding box center [778, 466] width 111 height 22
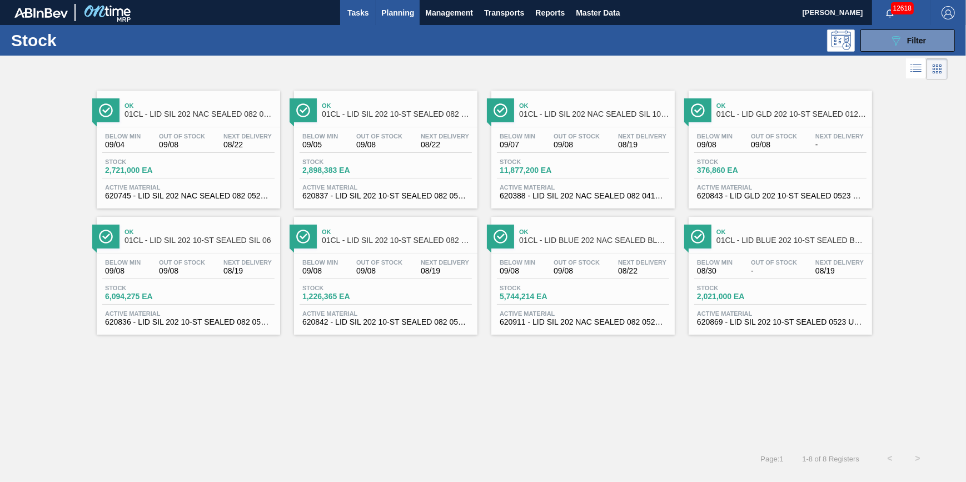
click at [356, 18] on span "Tasks" at bounding box center [358, 12] width 24 height 13
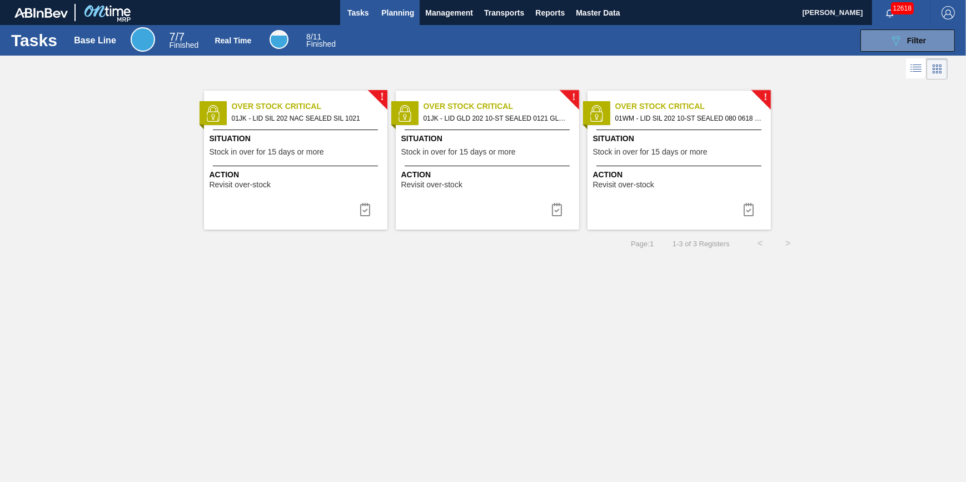
click at [396, 4] on button "Planning" at bounding box center [398, 12] width 44 height 25
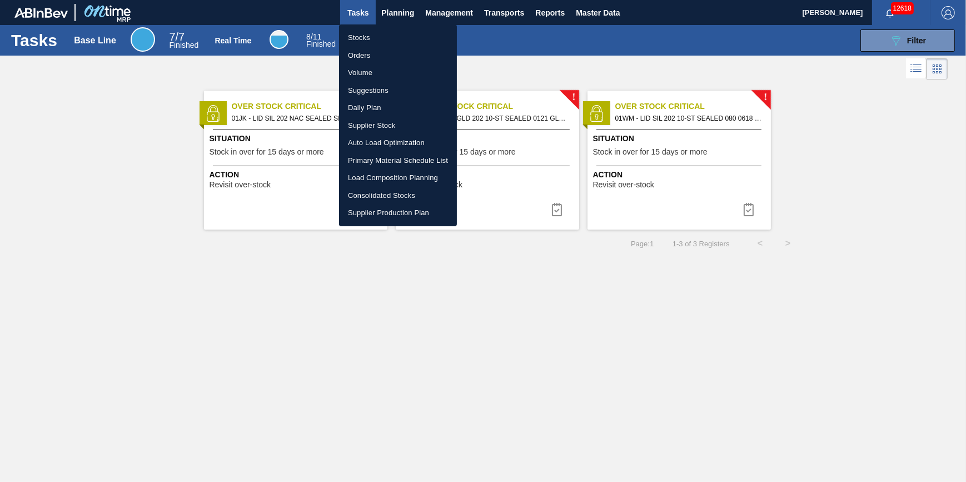
click at [351, 16] on div at bounding box center [483, 241] width 966 height 482
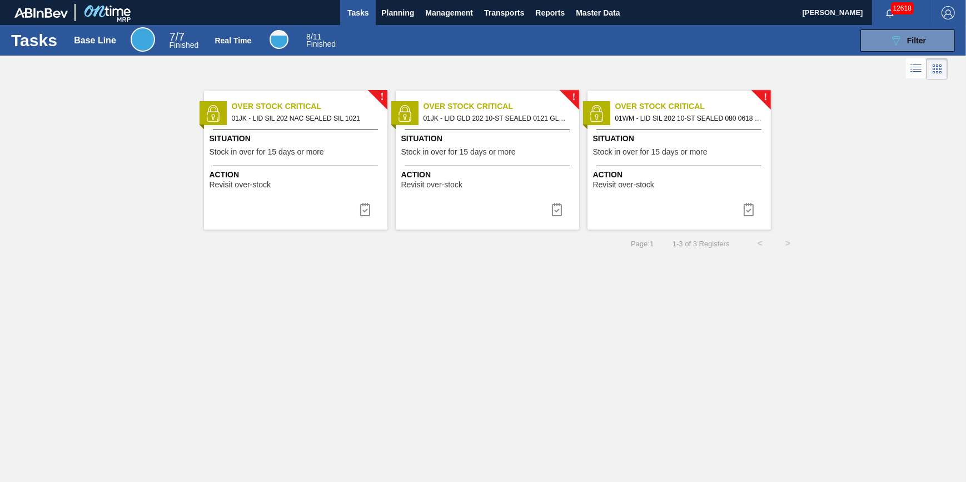
click at [311, 101] on span "Over Stock Critical" at bounding box center [310, 107] width 156 height 12
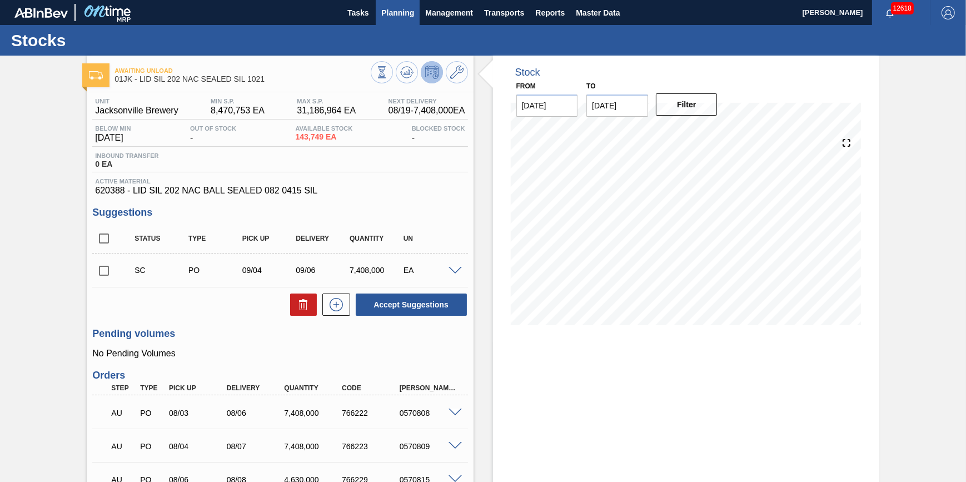
click at [389, 10] on span "Planning" at bounding box center [397, 12] width 33 height 13
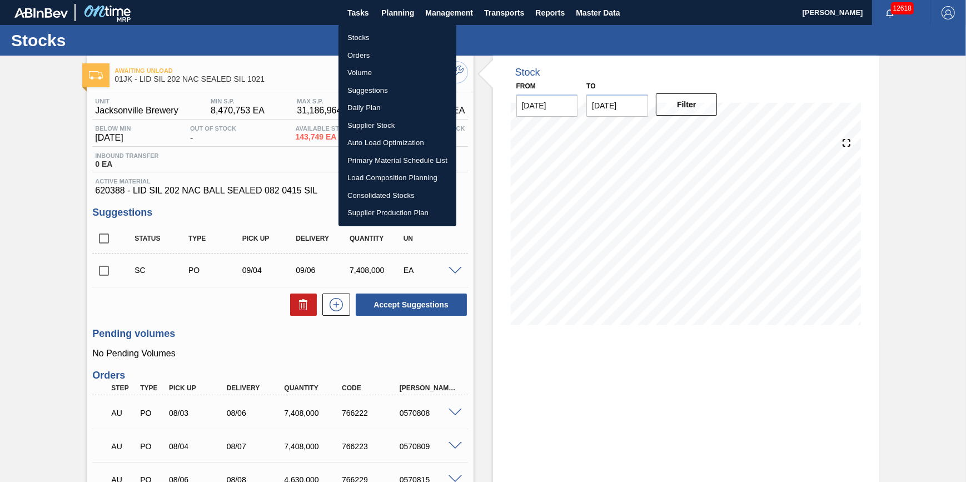
click at [389, 33] on li "Stocks" at bounding box center [398, 38] width 118 height 18
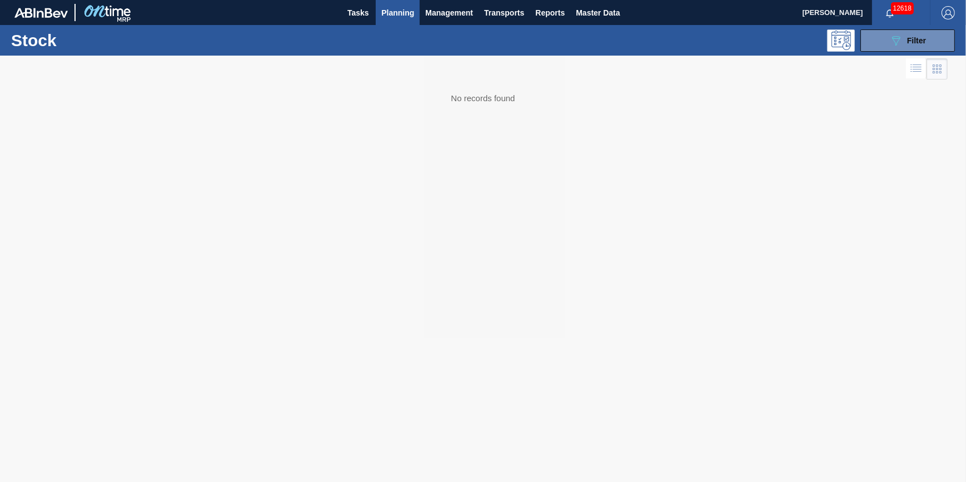
click at [392, 18] on span "Planning" at bounding box center [397, 12] width 33 height 13
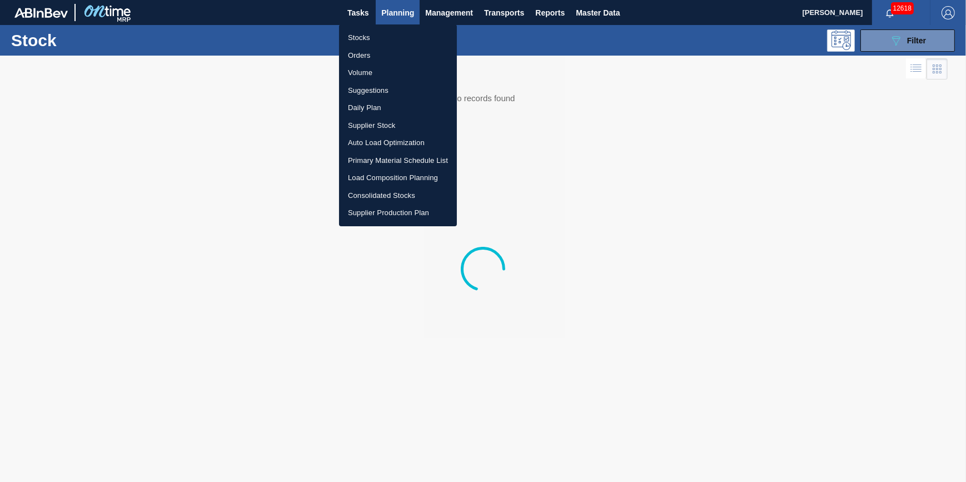
click at [376, 174] on li "Load Composition Planning" at bounding box center [398, 178] width 118 height 18
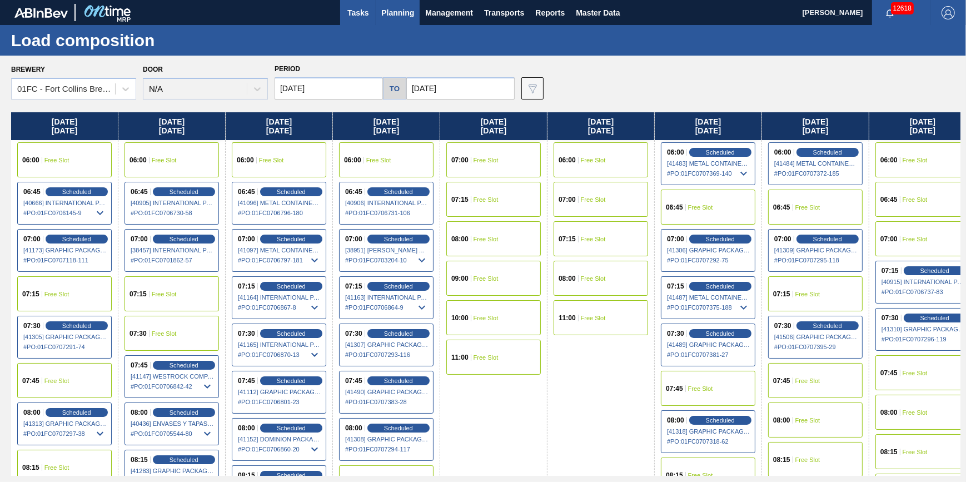
click at [355, 15] on span "Tasks" at bounding box center [358, 12] width 24 height 13
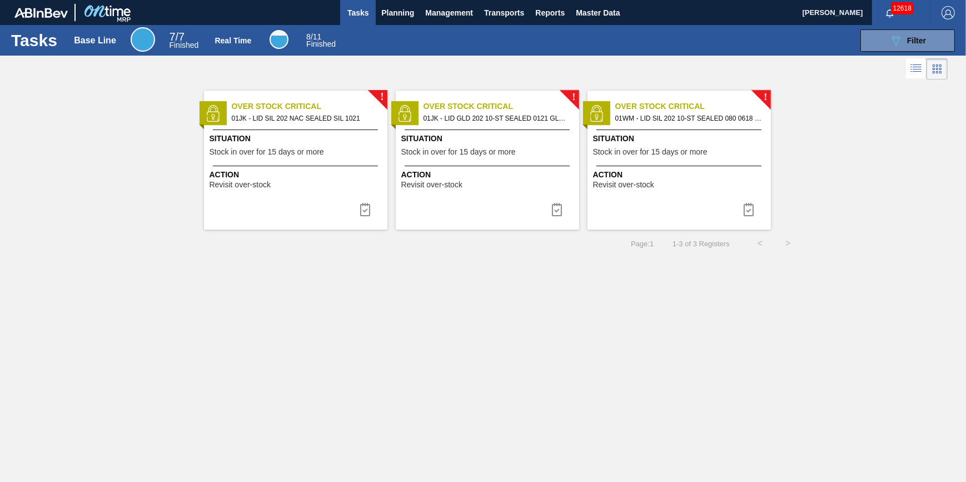
drag, startPoint x: 395, startPoint y: 14, endPoint x: 391, endPoint y: 29, distance: 14.8
click at [395, 14] on span "Planning" at bounding box center [397, 12] width 33 height 13
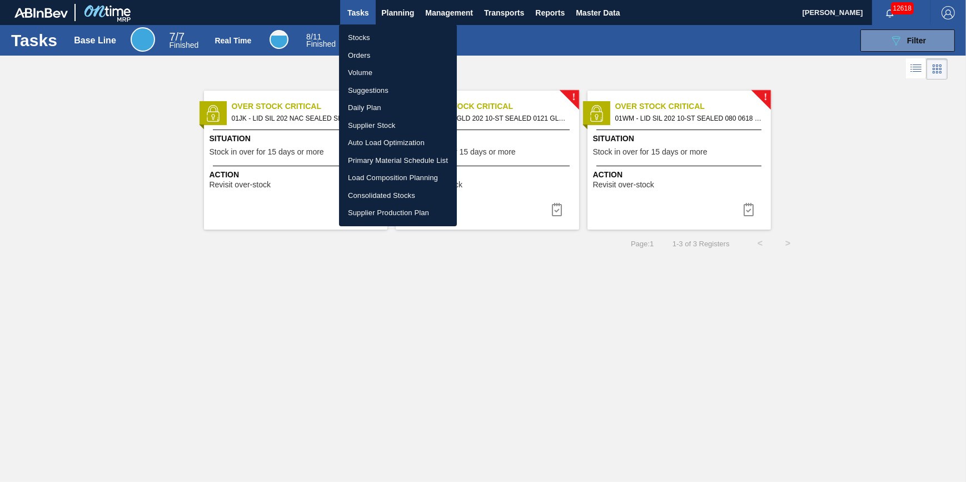
click at [390, 33] on li "Stocks" at bounding box center [398, 38] width 118 height 18
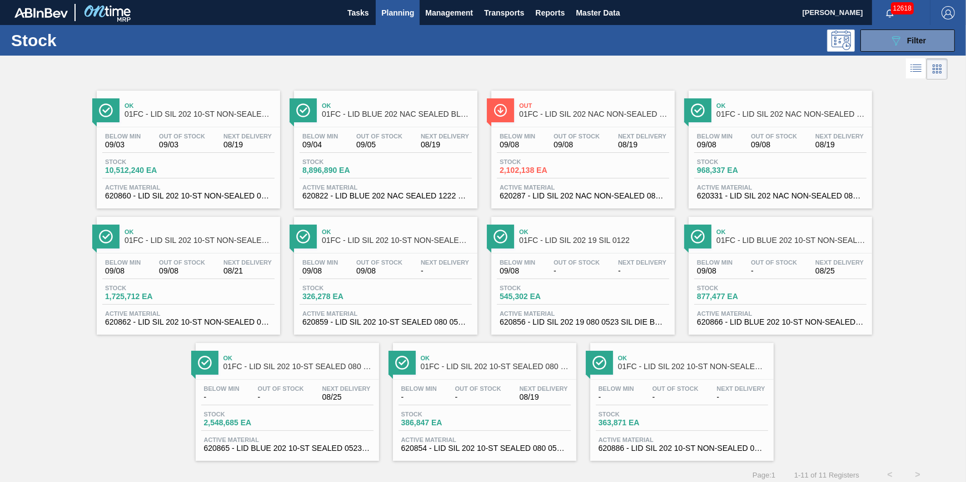
click at [524, 171] on span "2,102,138 EA" at bounding box center [539, 170] width 78 height 8
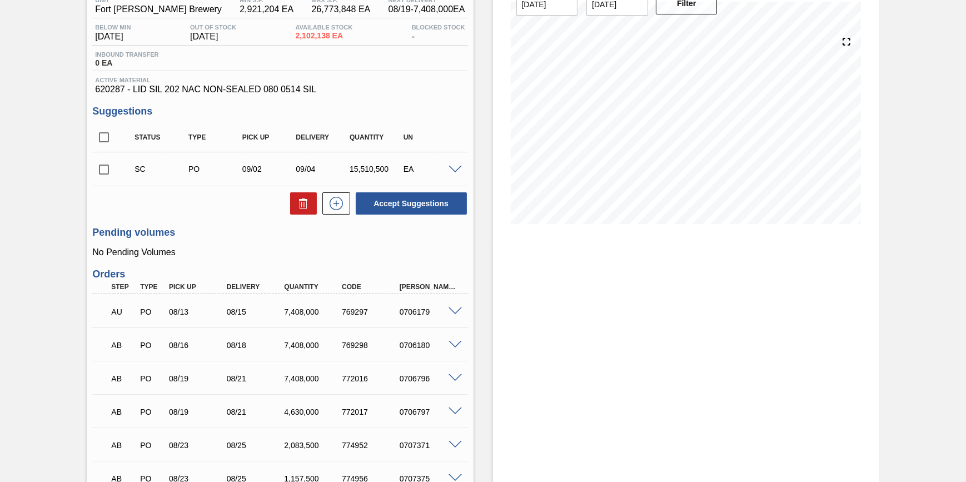
scroll to position [101, 0]
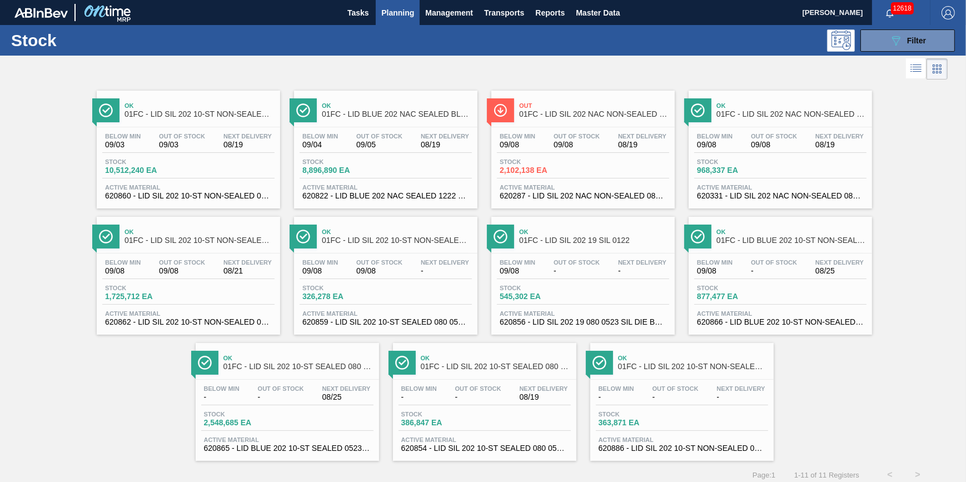
scroll to position [9, 0]
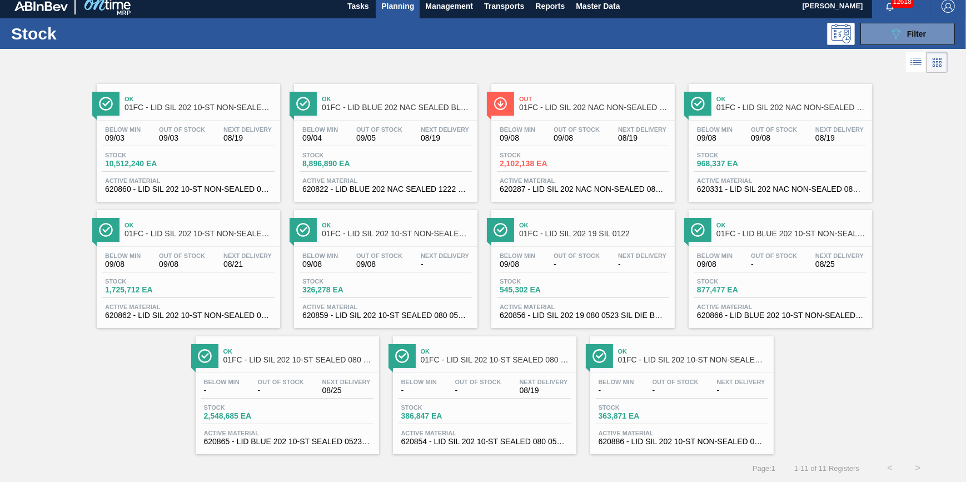
click at [730, 156] on span "Stock" at bounding box center [736, 155] width 78 height 7
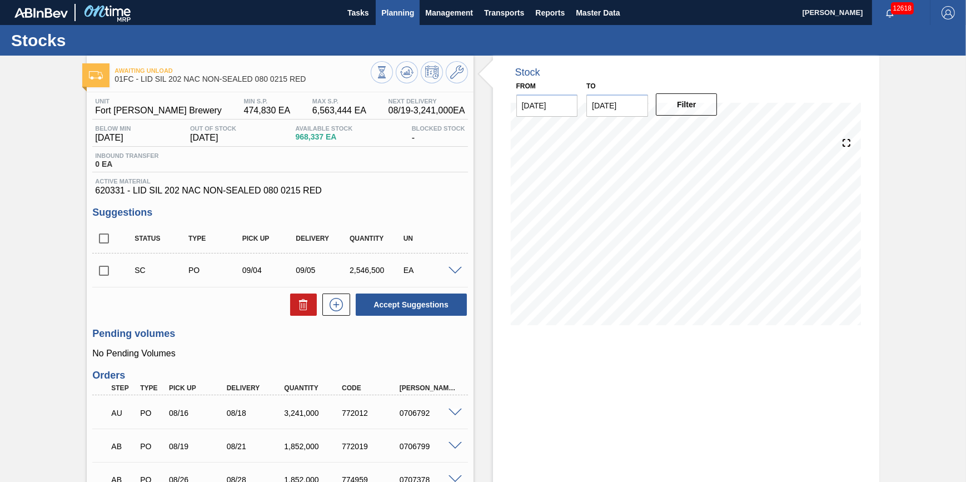
click at [403, 17] on span "Planning" at bounding box center [397, 12] width 33 height 13
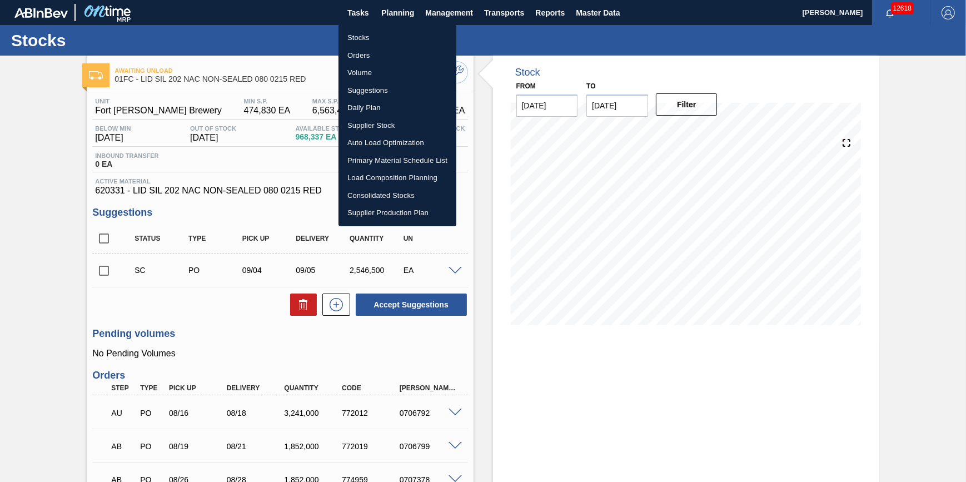
click at [400, 41] on li "Stocks" at bounding box center [398, 38] width 118 height 18
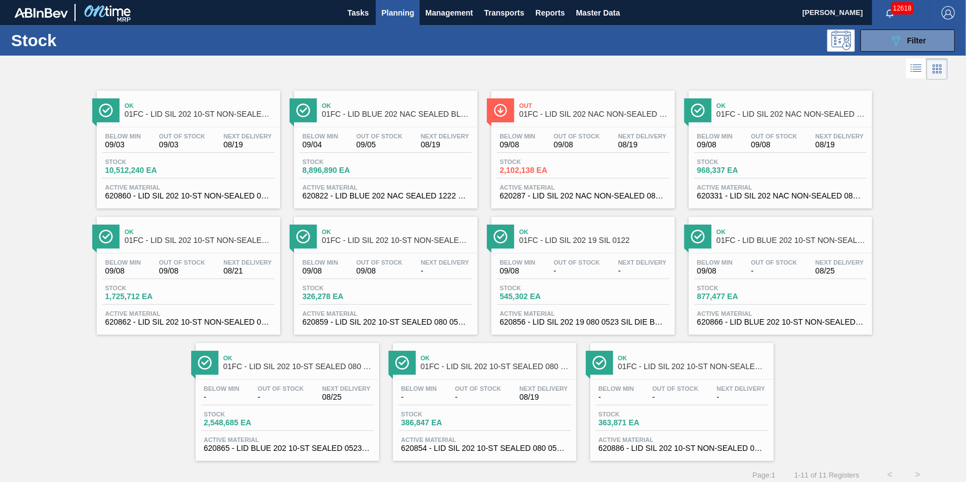
click at [385, 23] on button "Planning" at bounding box center [398, 12] width 44 height 25
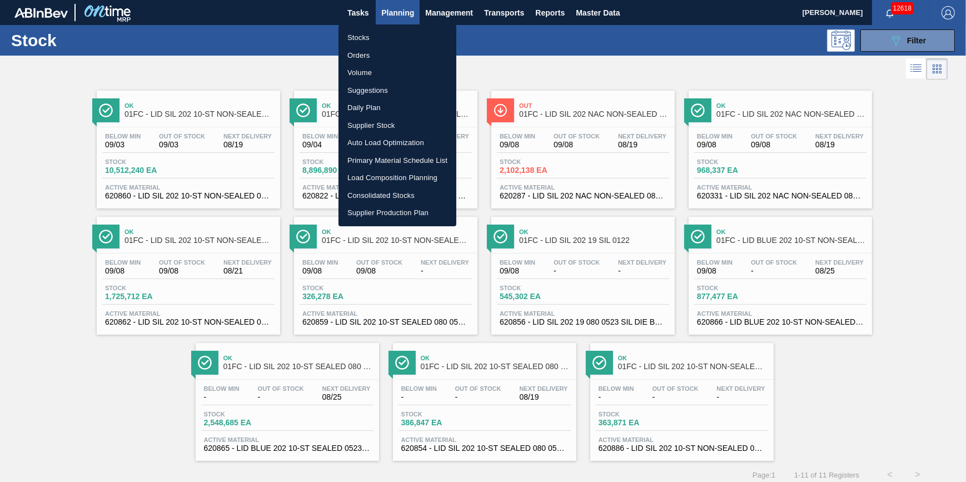
click at [380, 39] on li "Stocks" at bounding box center [398, 38] width 118 height 18
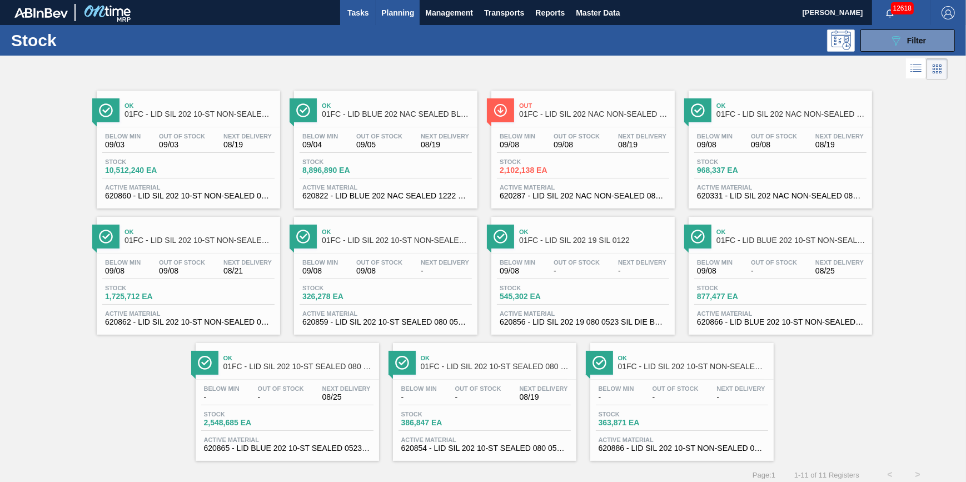
click at [362, 21] on button "Tasks" at bounding box center [358, 12] width 36 height 25
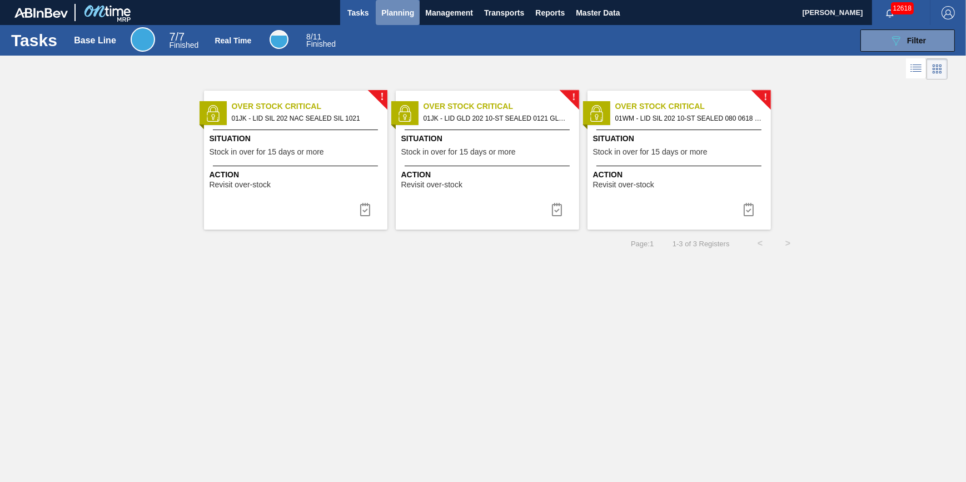
click at [384, 19] on button "Planning" at bounding box center [398, 12] width 44 height 25
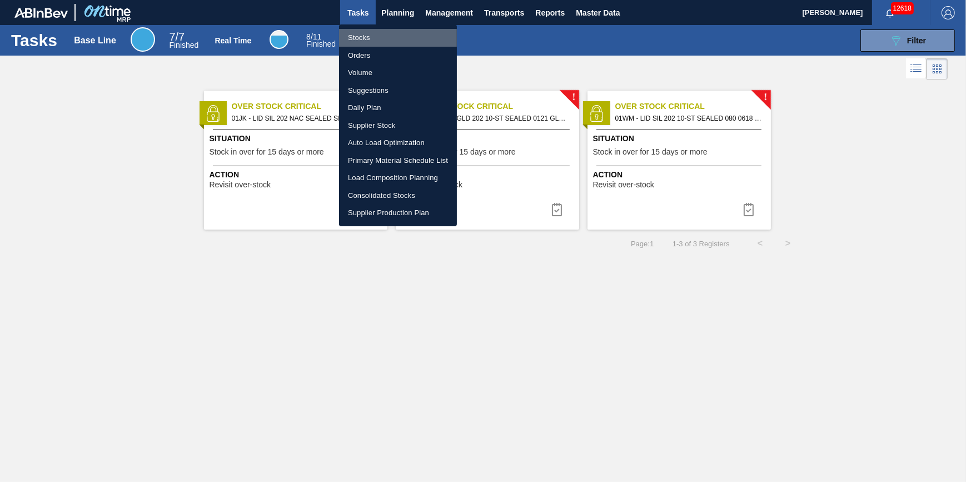
click at [380, 37] on li "Stocks" at bounding box center [398, 38] width 118 height 18
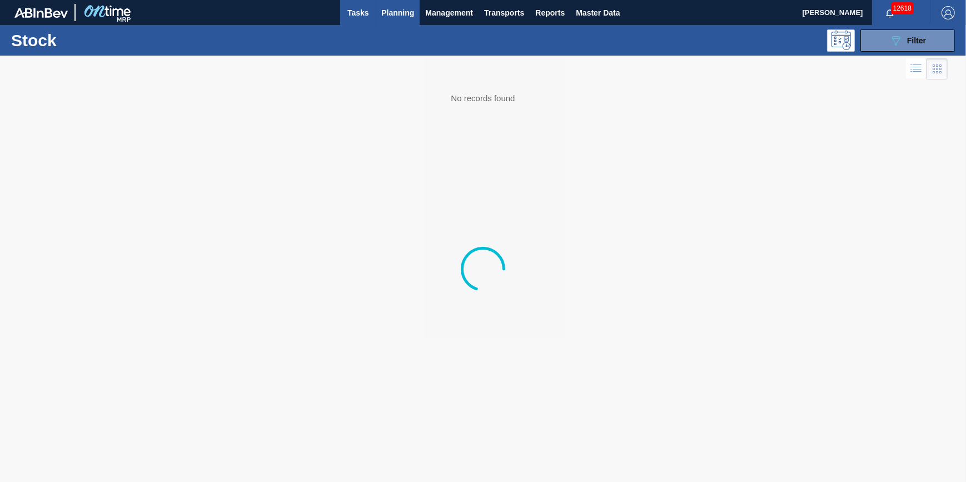
click at [361, 17] on span "Tasks" at bounding box center [358, 12] width 24 height 13
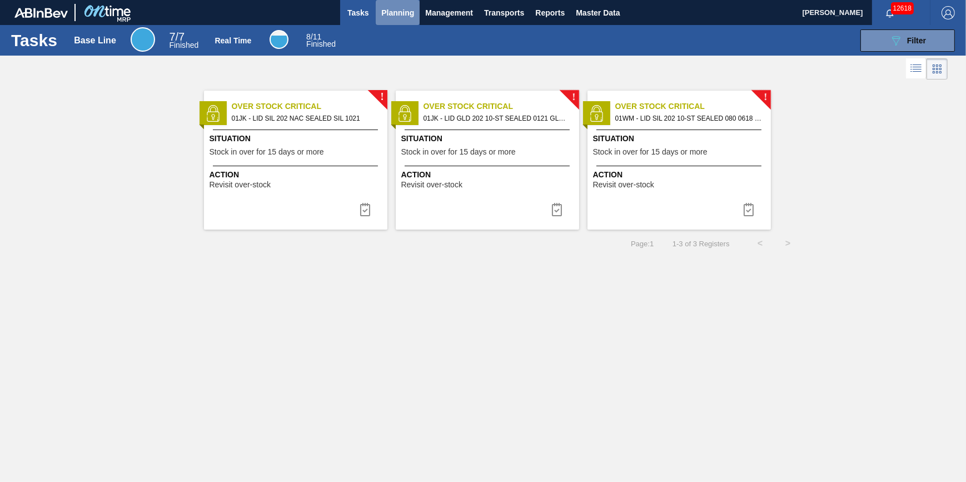
click at [395, 16] on span "Planning" at bounding box center [397, 12] width 33 height 13
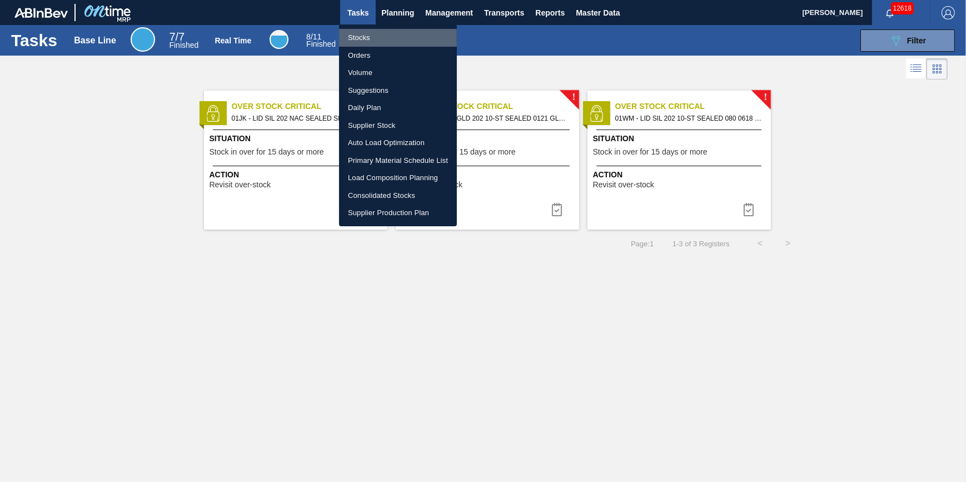
click at [396, 33] on li "Stocks" at bounding box center [398, 38] width 118 height 18
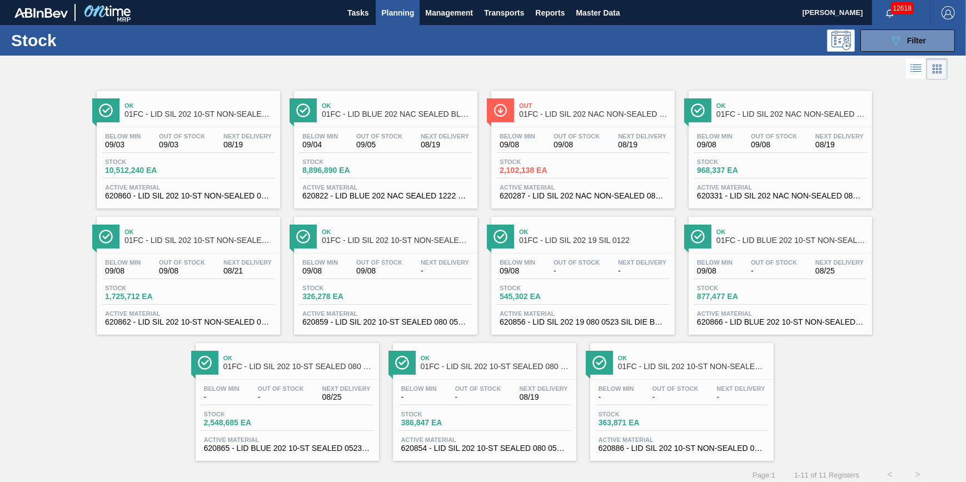
click at [893, 51] on div "Stock 089F7B8B-B2A5-4AFE-B5C0-19BA573D28AC Filter" at bounding box center [483, 40] width 966 height 31
click at [899, 43] on icon "089F7B8B-B2A5-4AFE-B5C0-19BA573D28AC" at bounding box center [895, 40] width 13 height 13
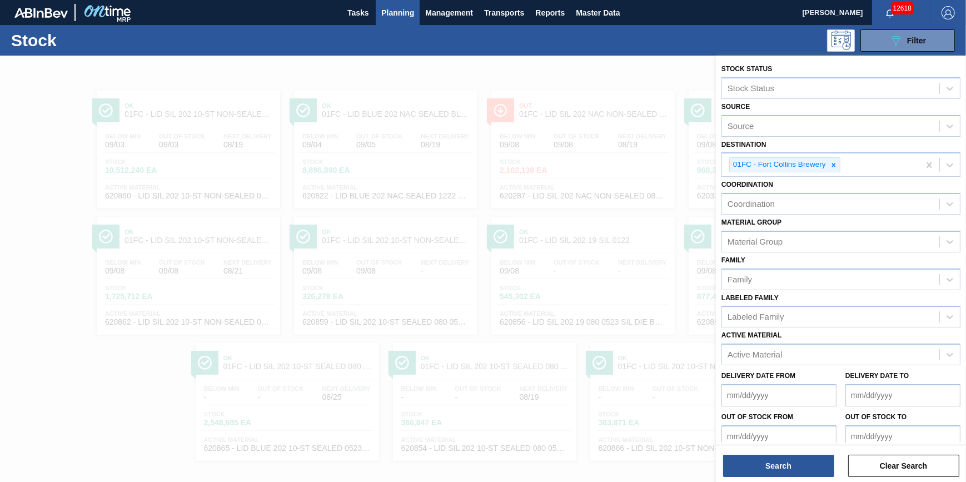
drag, startPoint x: 922, startPoint y: 163, endPoint x: 899, endPoint y: 183, distance: 30.8
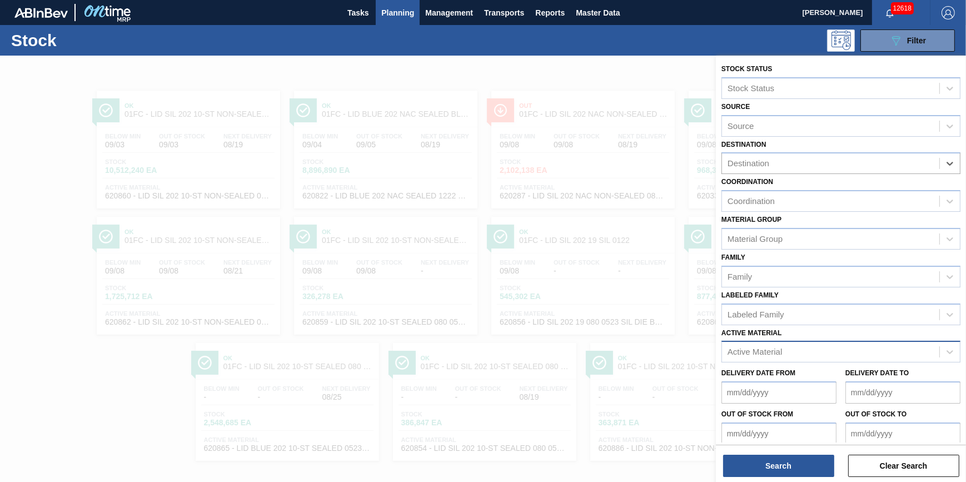
click at [766, 347] on div "Active Material" at bounding box center [755, 351] width 54 height 9
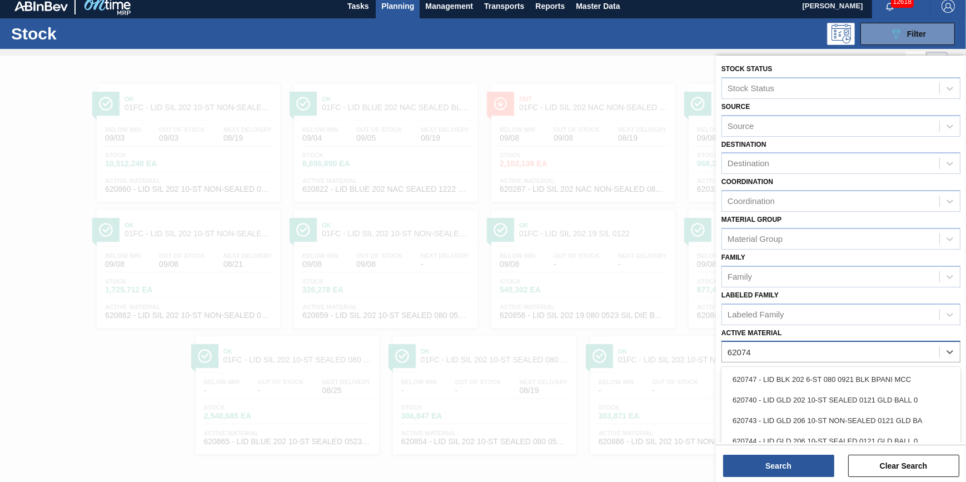
type Material "620745"
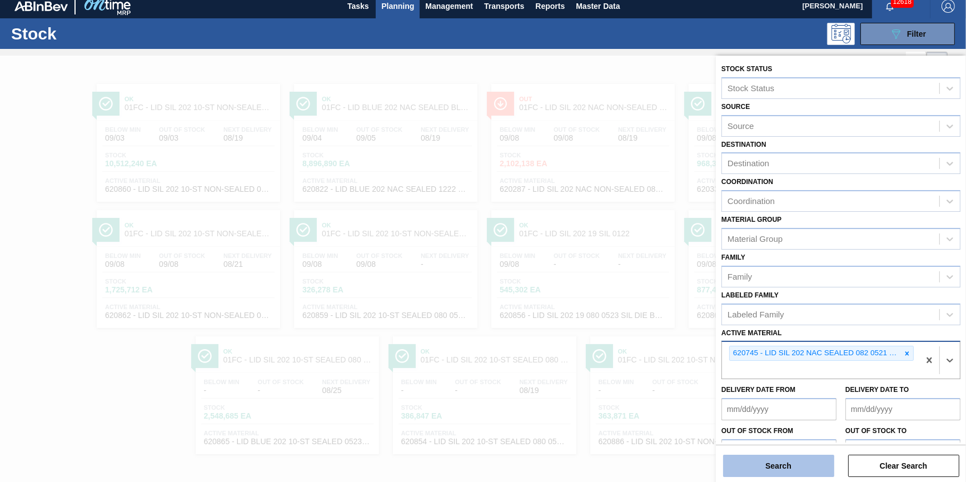
click at [786, 464] on button "Search" at bounding box center [778, 466] width 111 height 22
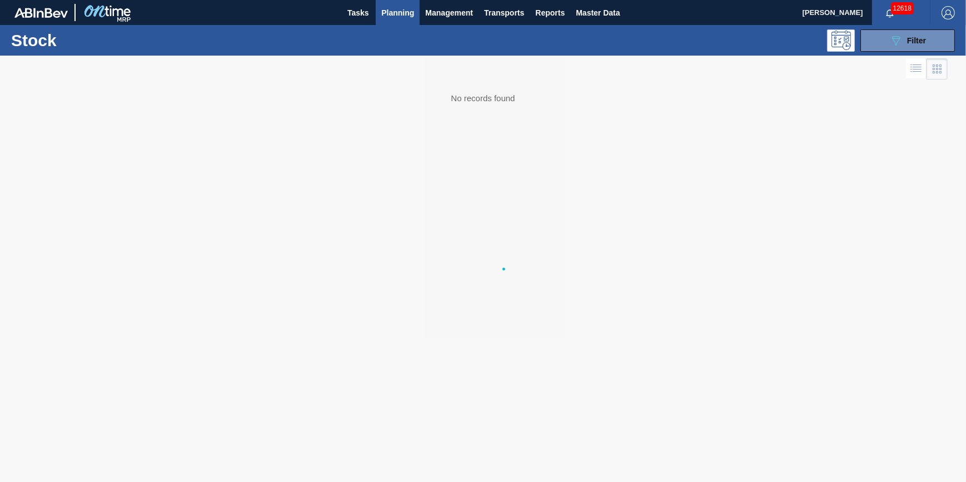
scroll to position [0, 0]
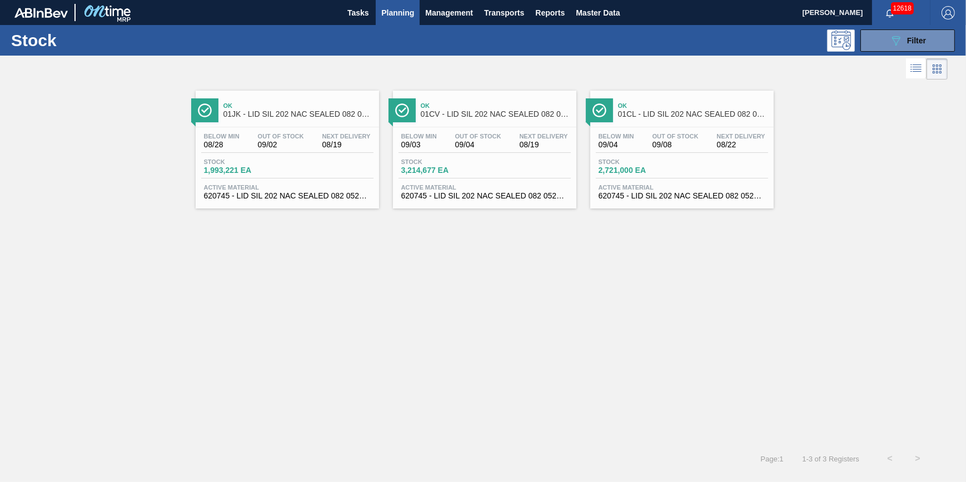
click at [274, 131] on div "Below Min 08/28 Out Of Stock 09/02 Next Delivery 08/19 Stock 1,993,221 EA Activ…" at bounding box center [287, 165] width 183 height 76
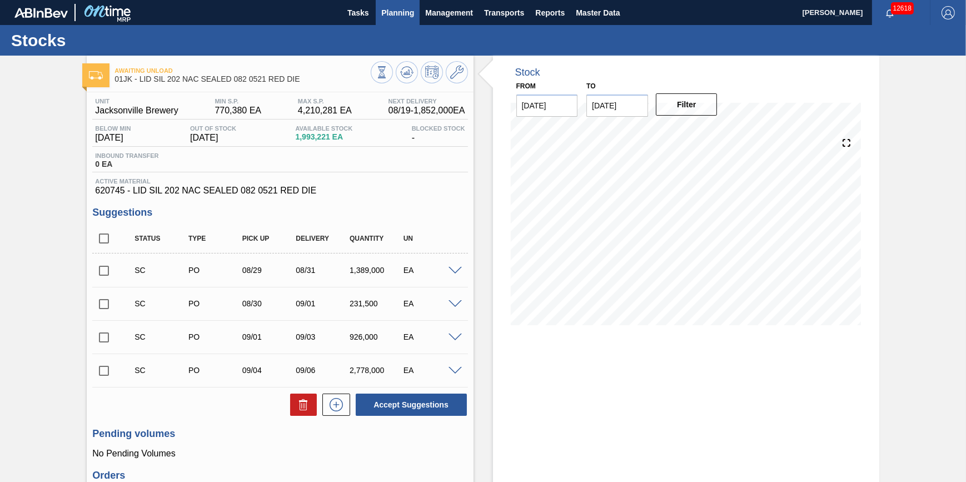
click at [410, 21] on button "Planning" at bounding box center [398, 12] width 44 height 25
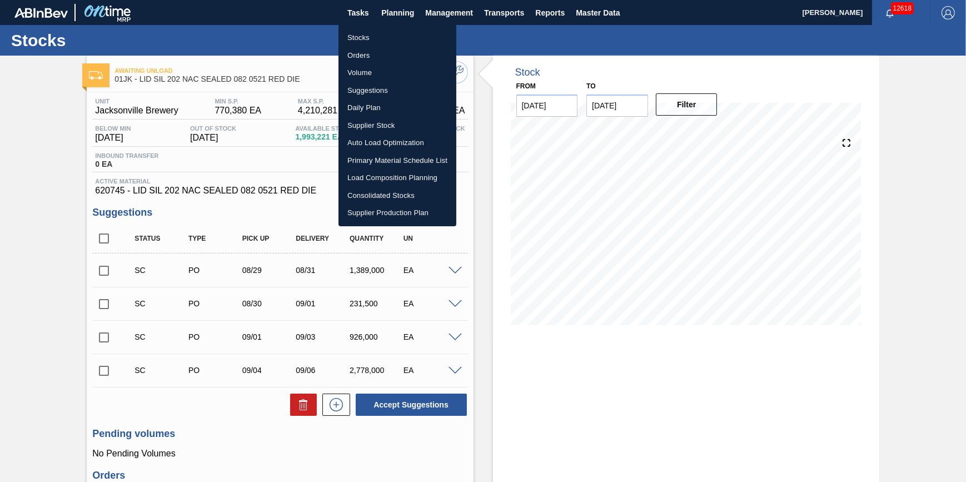
click at [411, 36] on li "Stocks" at bounding box center [398, 38] width 118 height 18
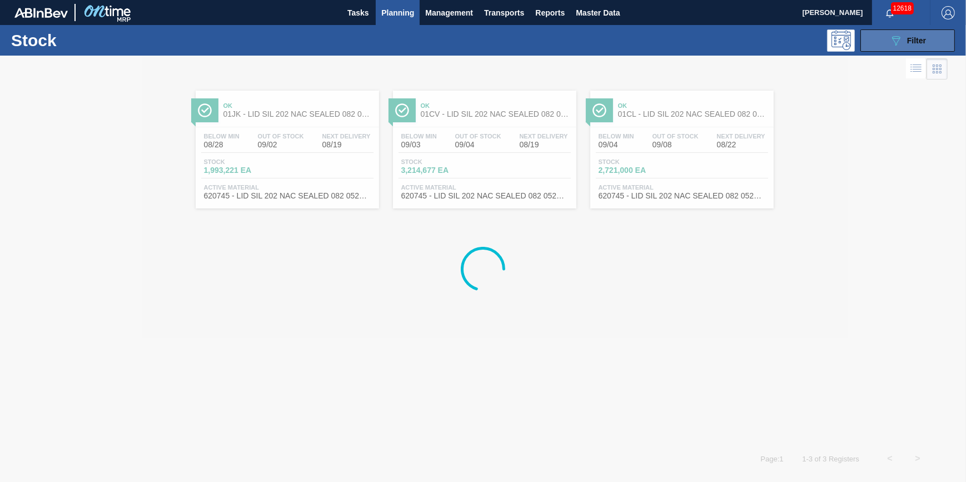
click at [926, 43] on span "Filter" at bounding box center [916, 40] width 19 height 9
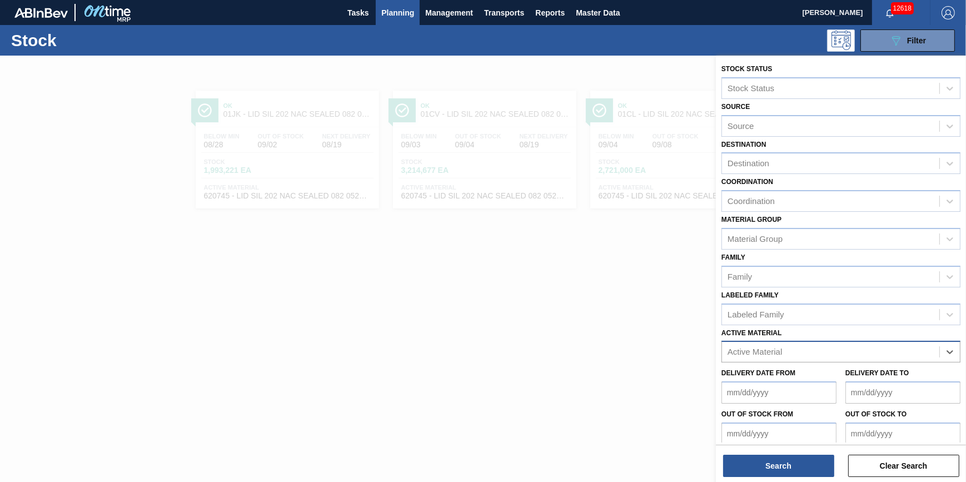
click at [918, 357] on div "Active Material" at bounding box center [830, 352] width 217 height 16
type Material "620837"
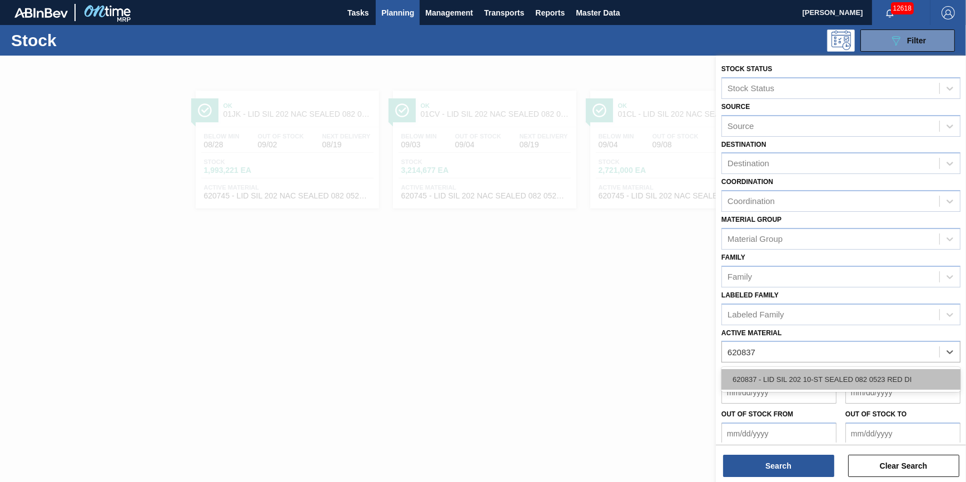
click at [833, 369] on div "620837 - LID SIL 202 10-ST SEALED 082 0523 RED DI" at bounding box center [841, 379] width 239 height 21
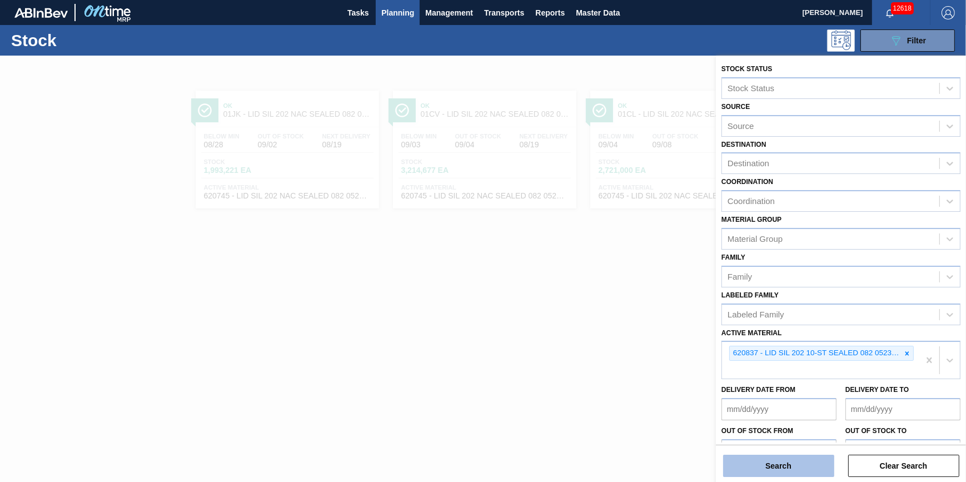
click at [798, 461] on button "Search" at bounding box center [778, 466] width 111 height 22
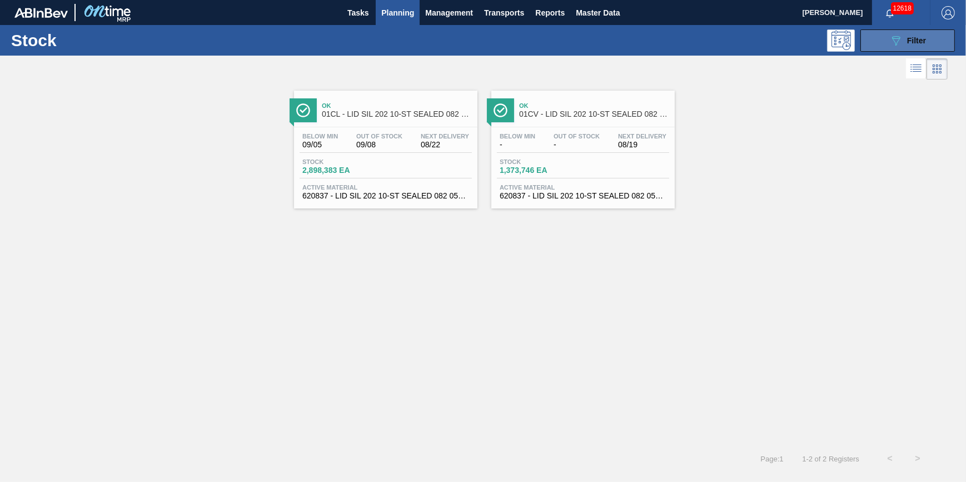
click at [893, 47] on button "089F7B8B-B2A5-4AFE-B5C0-19BA573D28AC Filter" at bounding box center [908, 40] width 95 height 22
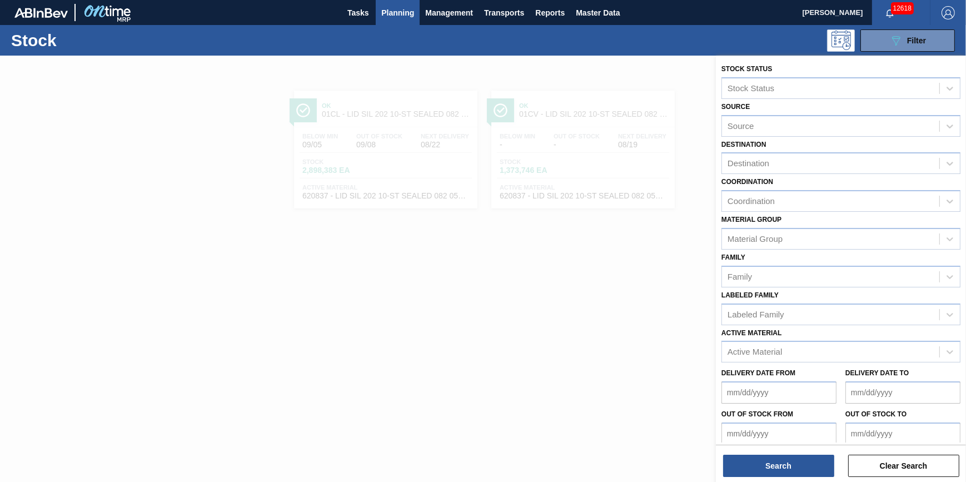
click at [863, 175] on div "Coordination Coordination" at bounding box center [841, 193] width 239 height 38
click at [863, 162] on div "Destination" at bounding box center [830, 164] width 217 height 16
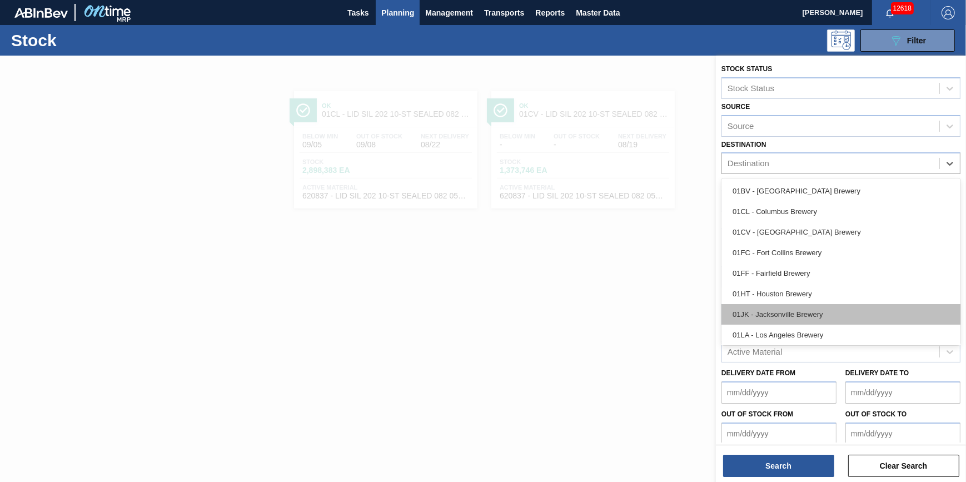
click at [811, 311] on div "01JK - Jacksonville Brewery" at bounding box center [841, 314] width 239 height 21
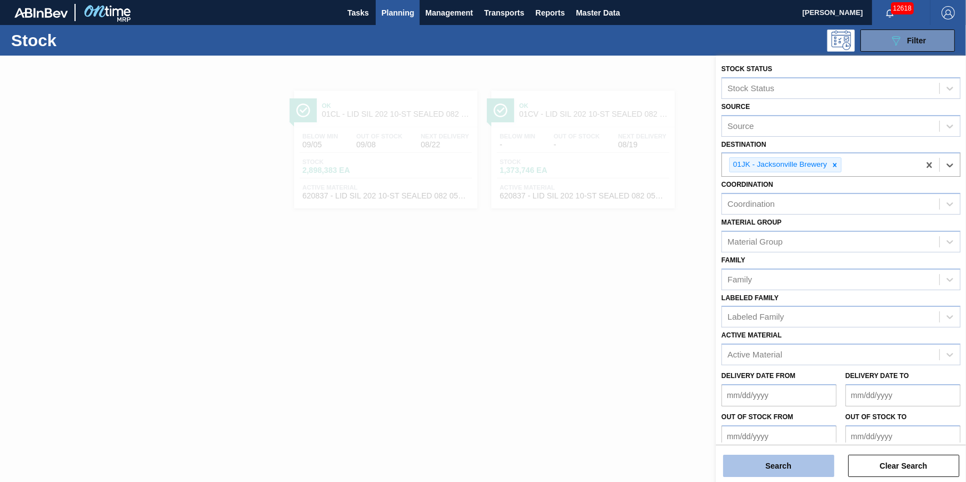
click at [753, 474] on button "Search" at bounding box center [778, 466] width 111 height 22
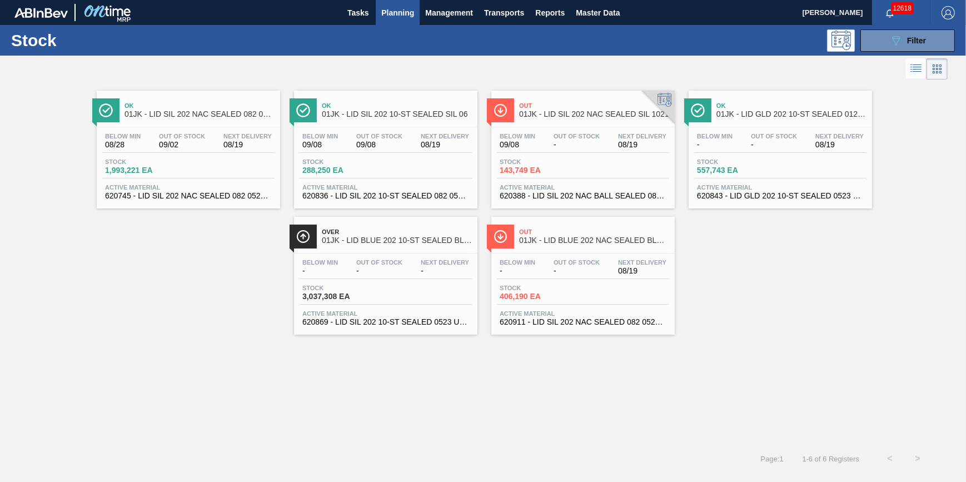
click at [245, 146] on span "08/19" at bounding box center [247, 145] width 48 height 8
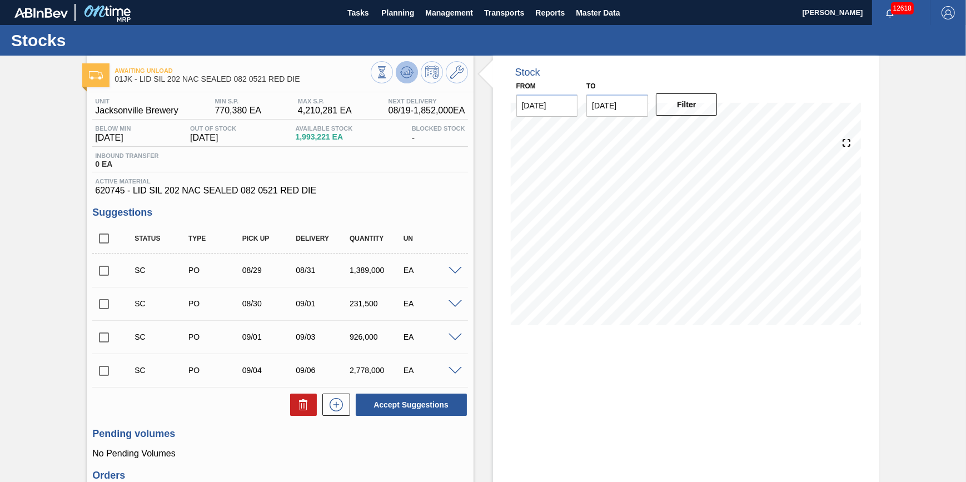
click at [388, 73] on icon at bounding box center [382, 72] width 12 height 12
click at [407, 13] on span "Planning" at bounding box center [397, 12] width 33 height 13
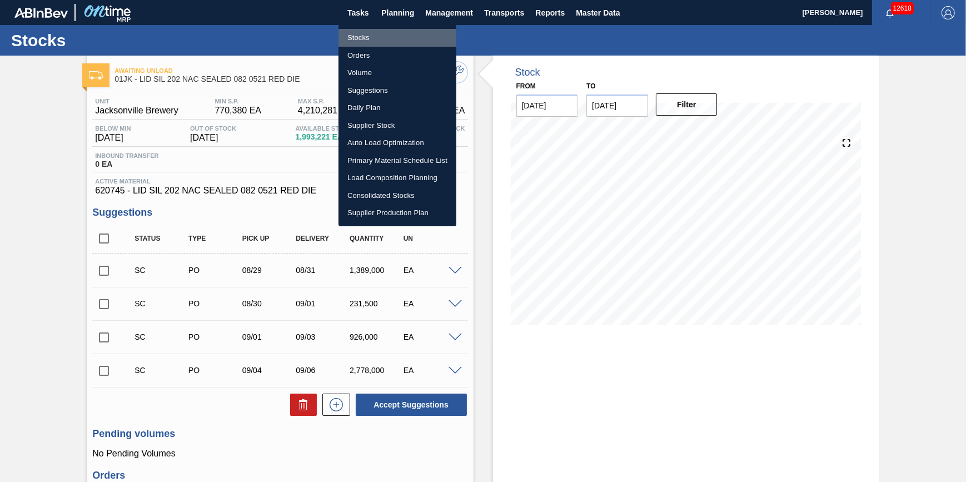
click at [388, 42] on li "Stocks" at bounding box center [398, 38] width 118 height 18
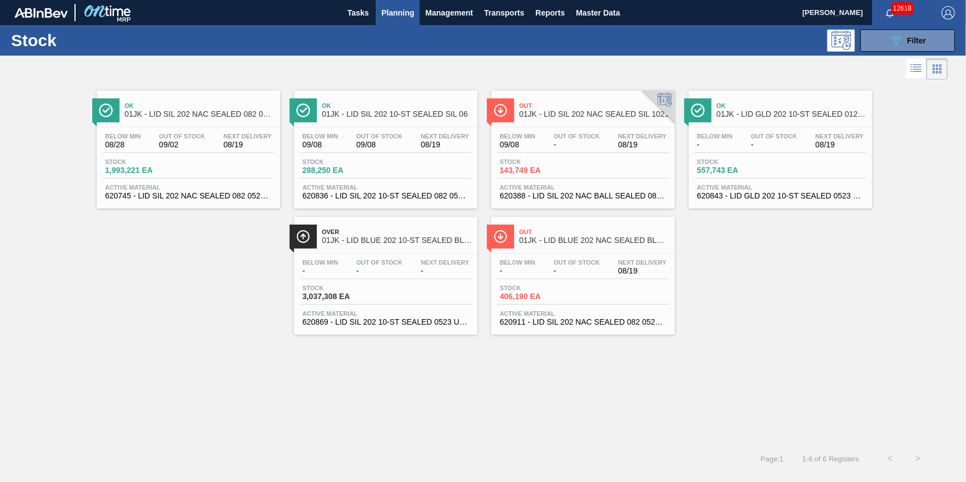
click at [255, 139] on span "Next Delivery" at bounding box center [247, 136] width 48 height 7
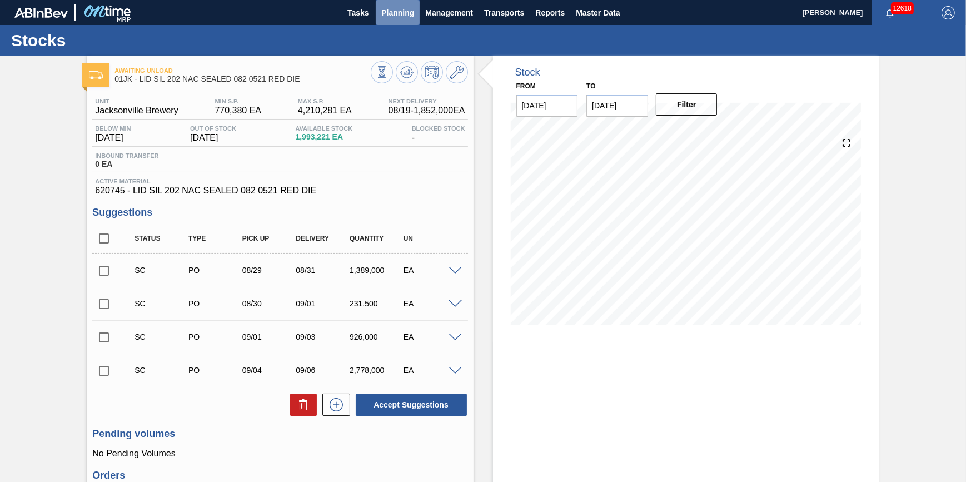
click at [387, 22] on button "Planning" at bounding box center [398, 12] width 44 height 25
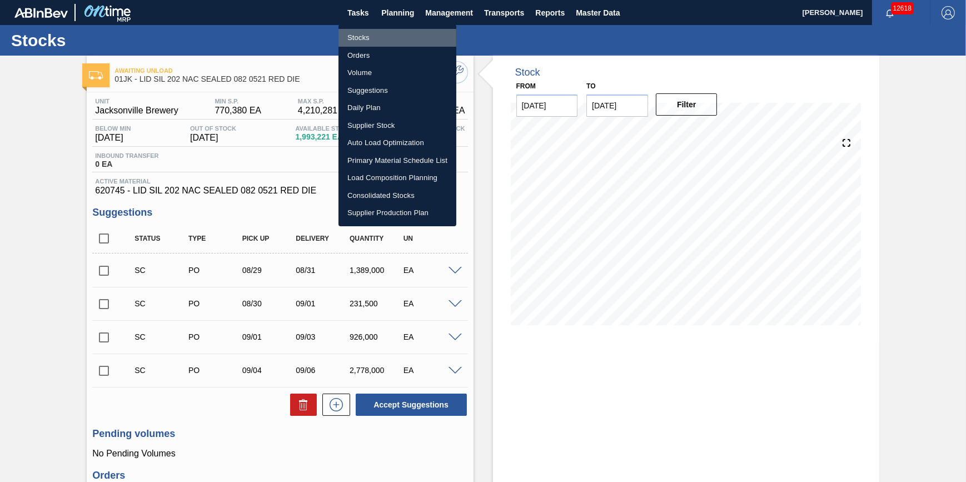
click at [376, 38] on li "Stocks" at bounding box center [398, 38] width 118 height 18
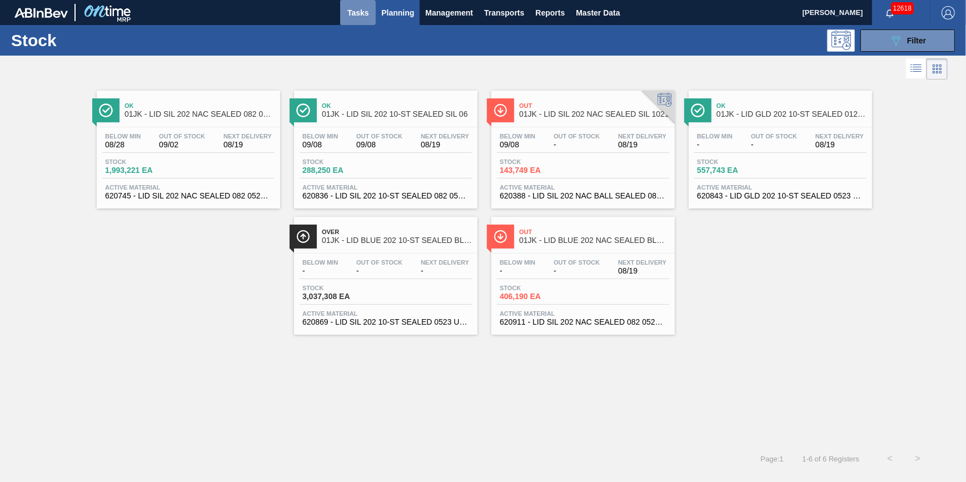
click at [350, 18] on span "Tasks" at bounding box center [358, 12] width 24 height 13
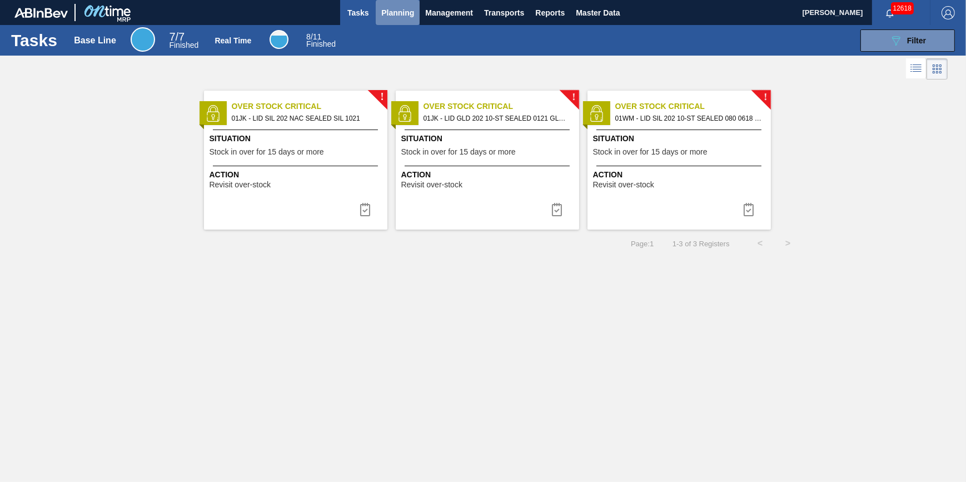
click at [399, 12] on span "Planning" at bounding box center [397, 12] width 33 height 13
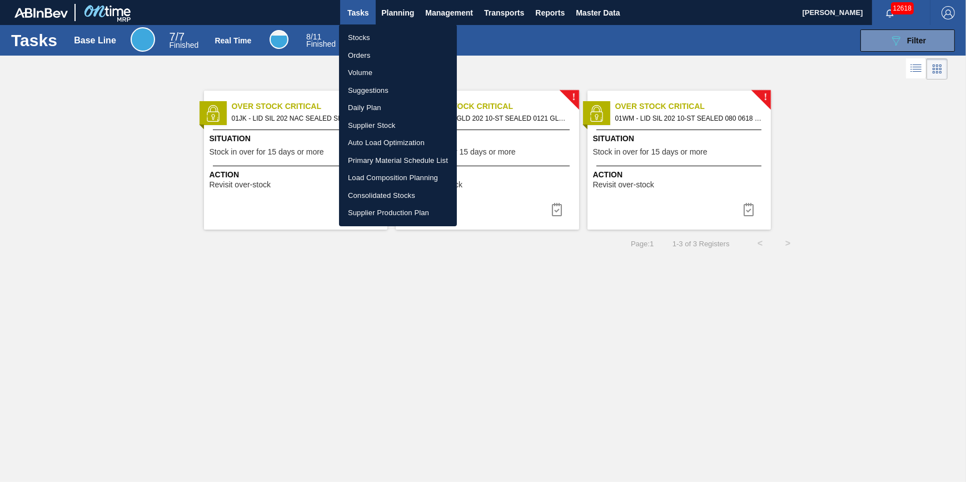
click at [385, 29] on li "Stocks" at bounding box center [398, 38] width 118 height 18
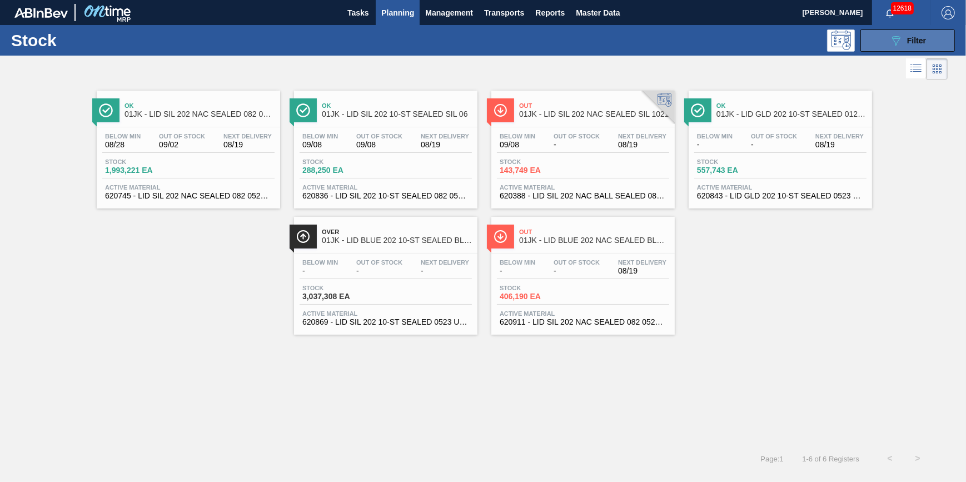
click at [902, 42] on icon "089F7B8B-B2A5-4AFE-B5C0-19BA573D28AC" at bounding box center [895, 40] width 13 height 13
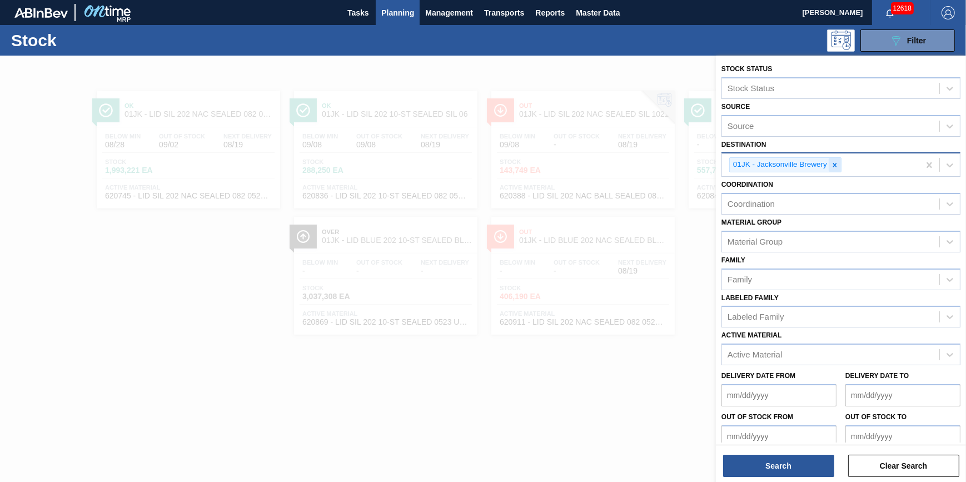
click at [833, 163] on icon at bounding box center [835, 165] width 8 height 8
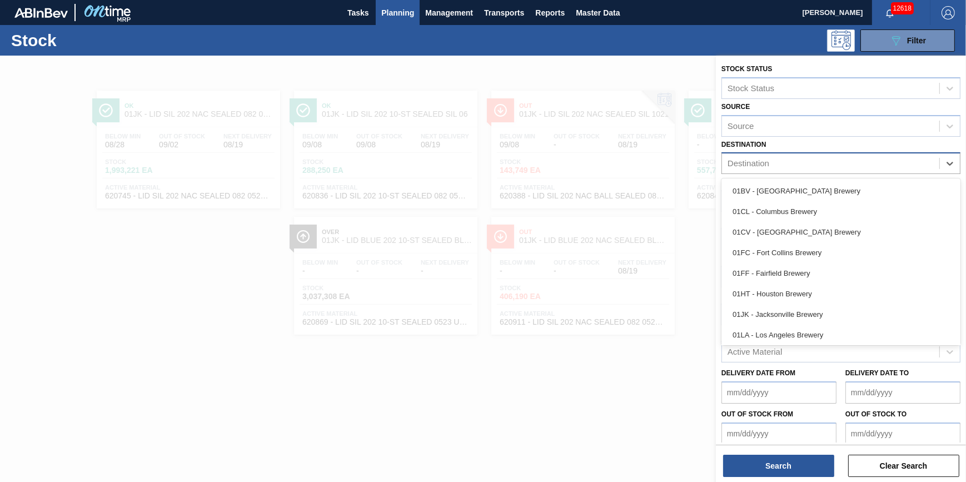
click at [833, 164] on div "Destination" at bounding box center [830, 164] width 217 height 16
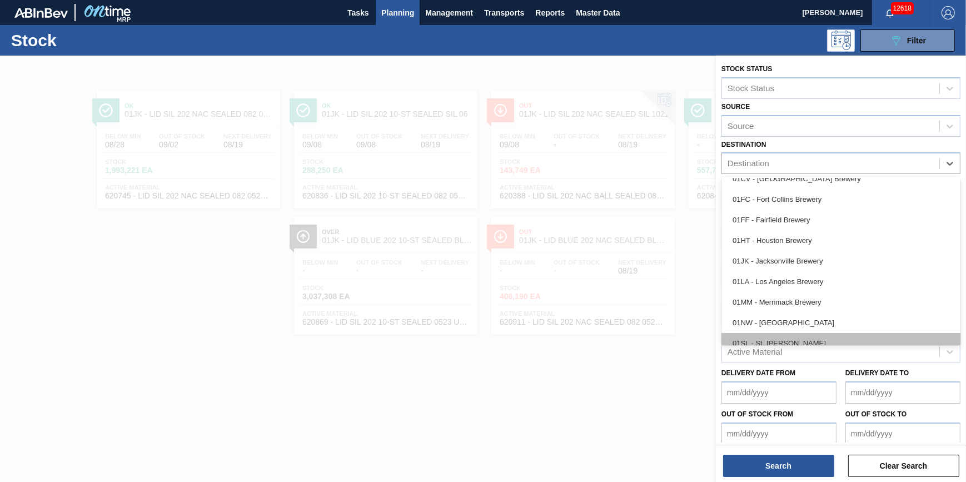
scroll to position [84, 0]
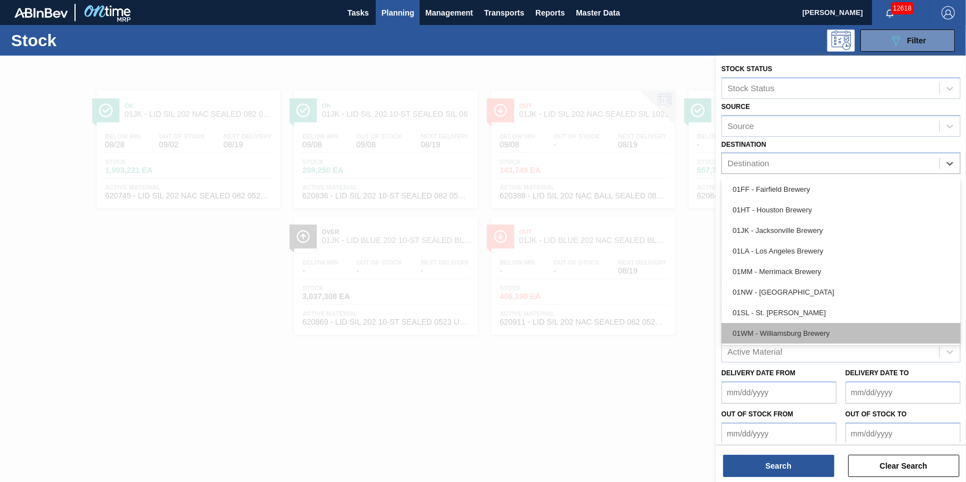
click at [810, 331] on div "01WM - Williamsburg Brewery" at bounding box center [841, 333] width 239 height 21
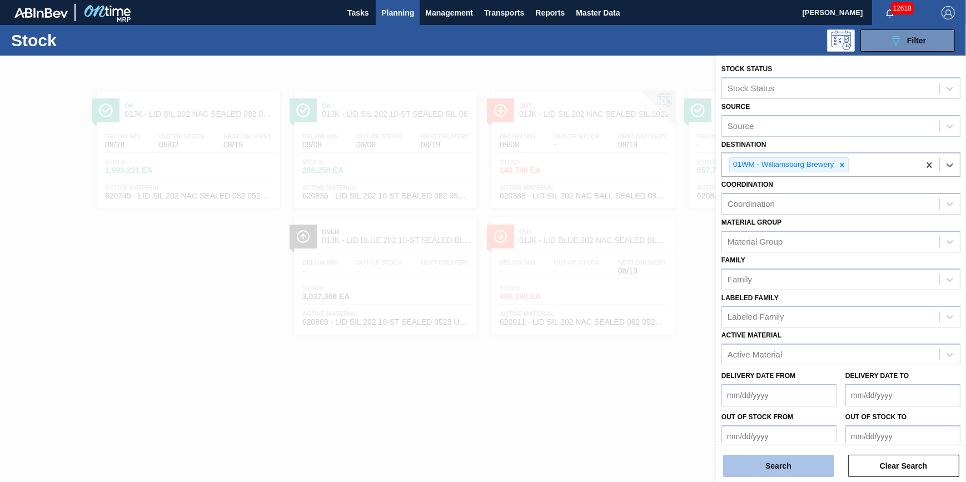
click at [782, 461] on button "Search" at bounding box center [778, 466] width 111 height 22
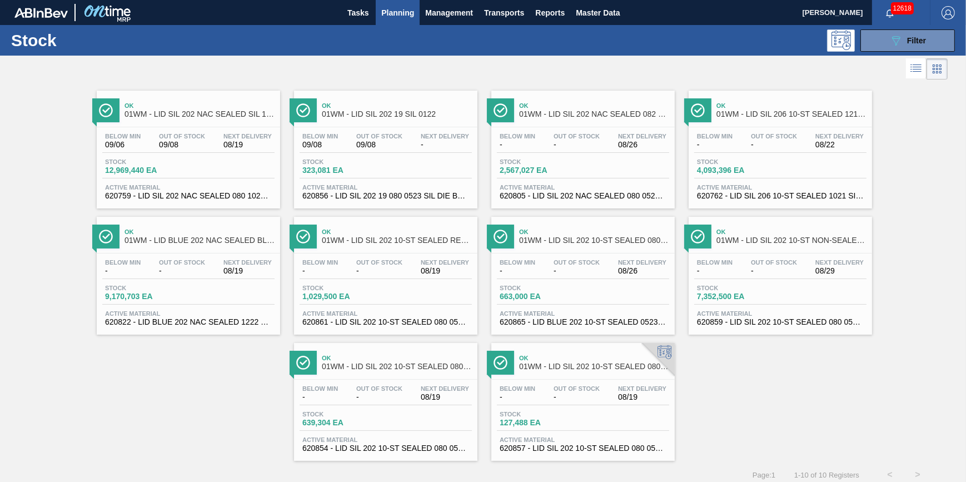
click at [390, 16] on span "Planning" at bounding box center [397, 12] width 33 height 13
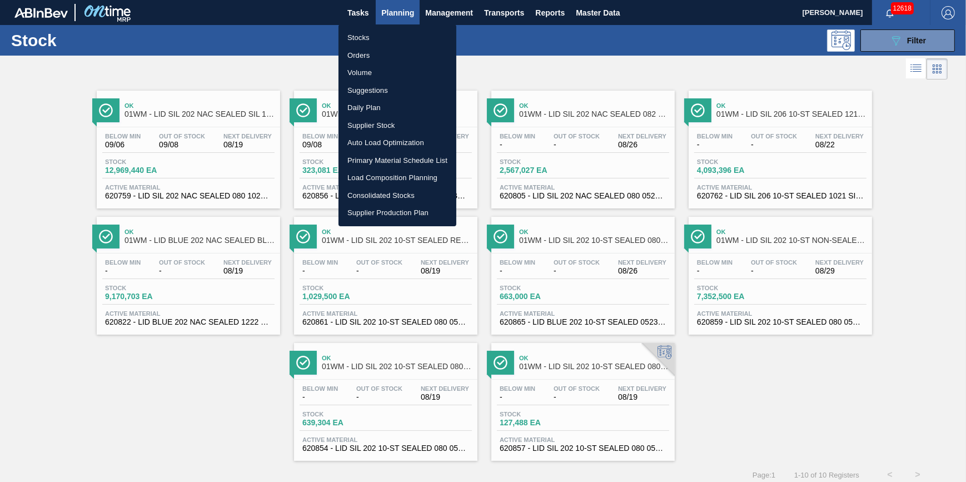
click at [381, 31] on li "Stocks" at bounding box center [398, 38] width 118 height 18
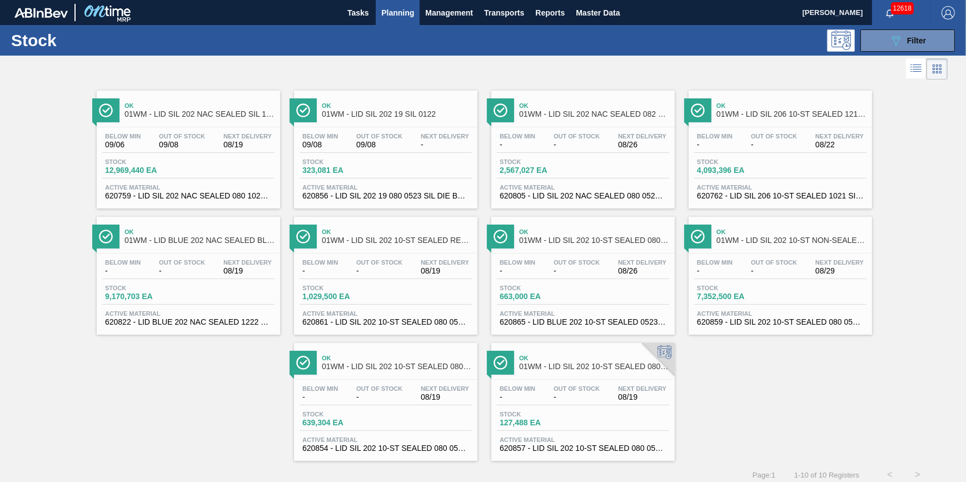
click at [339, 18] on div "Tasks Planning Management Transports Reports Master Data" at bounding box center [483, 12] width 966 height 25
click at [350, 12] on span "Tasks" at bounding box center [358, 12] width 24 height 13
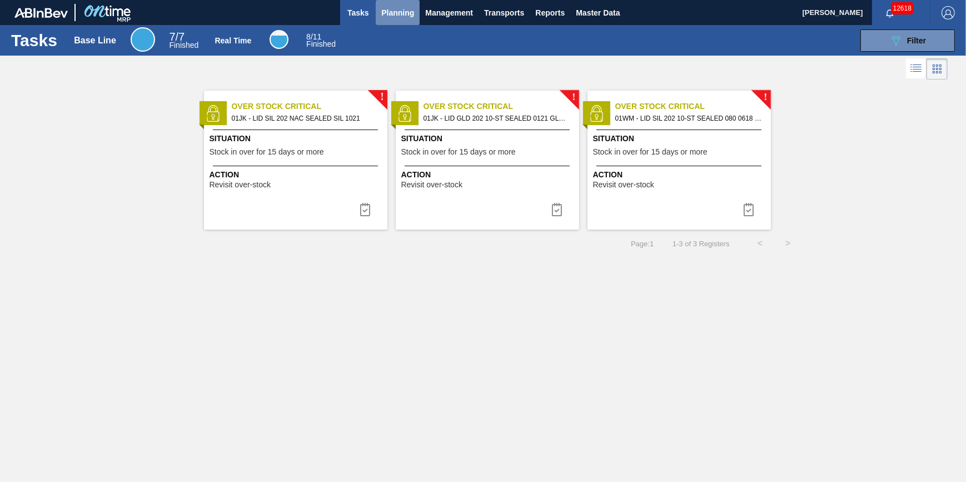
click at [398, 20] on button "Planning" at bounding box center [398, 12] width 44 height 25
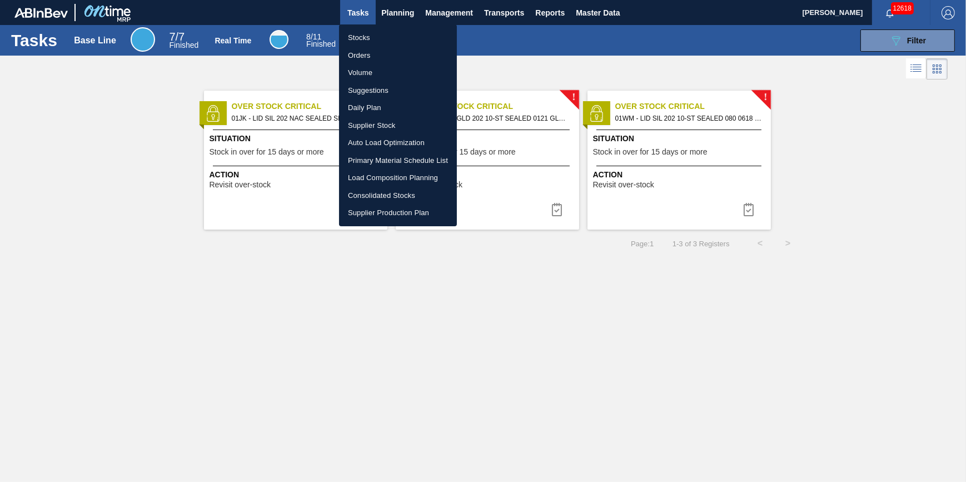
click at [391, 36] on li "Stocks" at bounding box center [398, 38] width 118 height 18
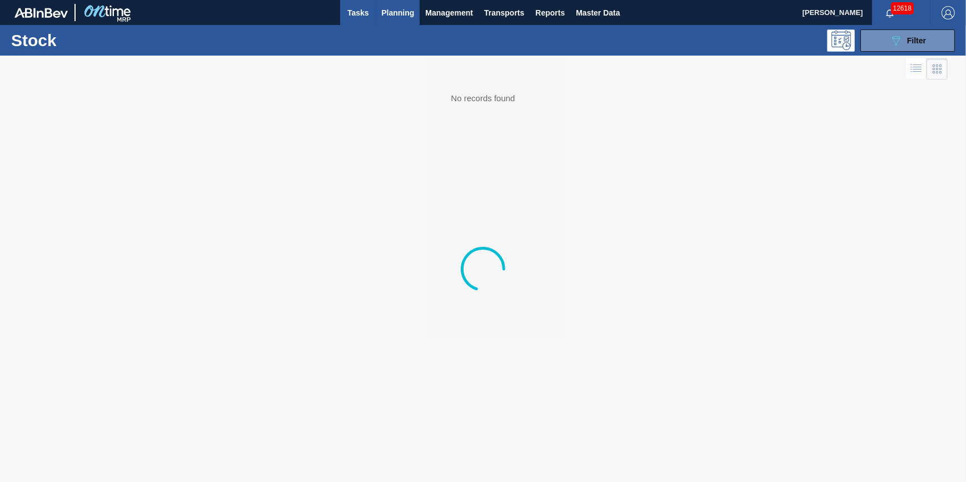
click at [357, 21] on button "Tasks" at bounding box center [358, 12] width 36 height 25
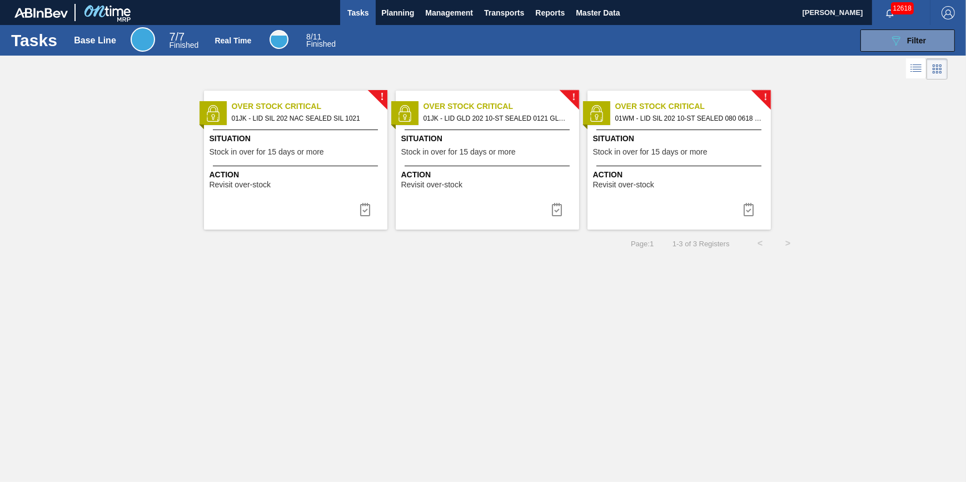
click at [361, 127] on div "! Over Stock Critical 01JK - LID SIL 202 NAC SEALED SIL 1021 Situation Stock in…" at bounding box center [295, 160] width 183 height 139
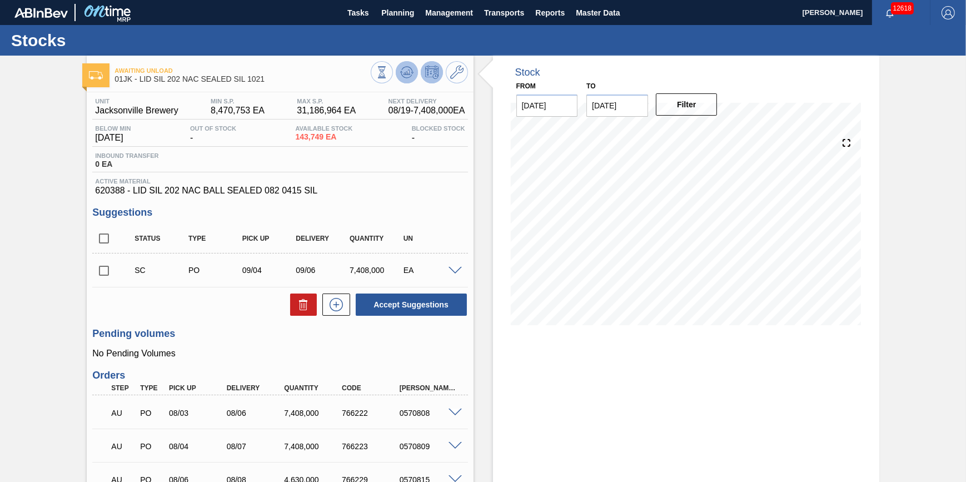
click at [403, 63] on button at bounding box center [407, 72] width 22 height 22
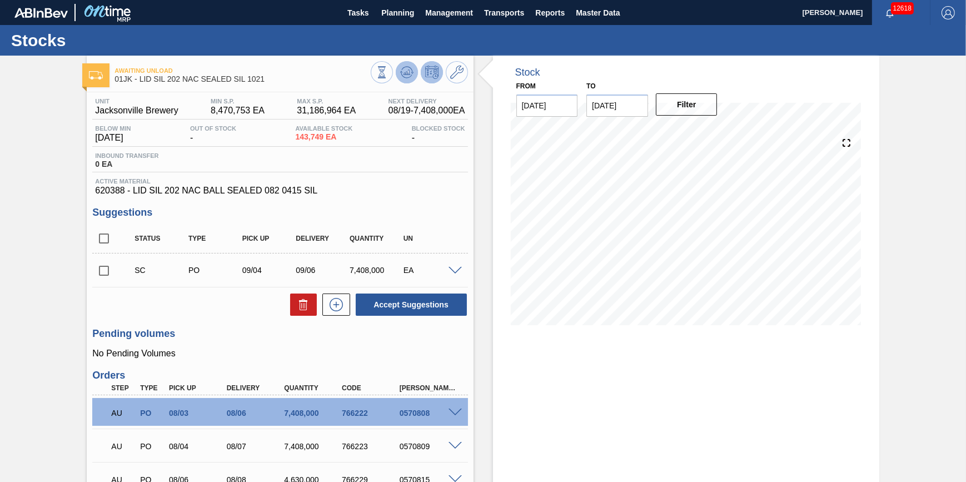
click at [415, 70] on button at bounding box center [407, 72] width 22 height 22
click at [388, 78] on icon at bounding box center [382, 72] width 12 height 12
click at [390, 18] on span "Planning" at bounding box center [397, 12] width 33 height 13
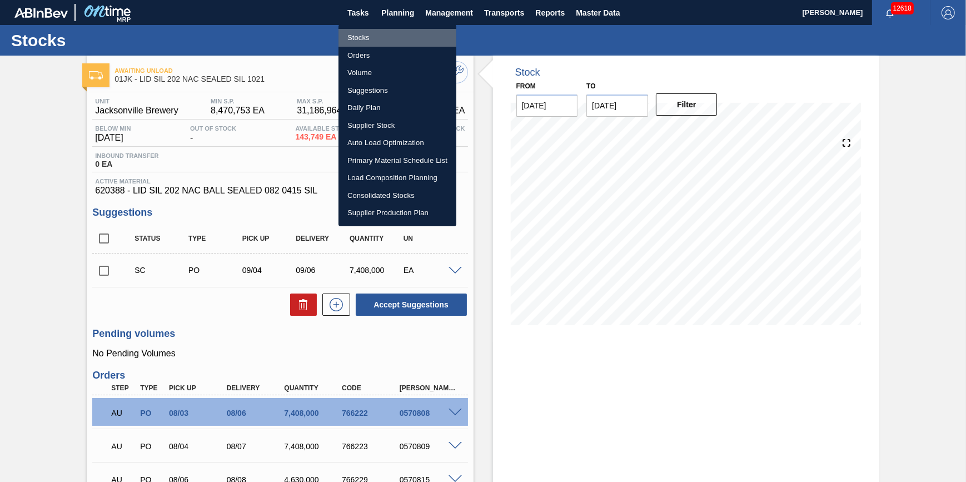
click at [382, 33] on li "Stocks" at bounding box center [398, 38] width 118 height 18
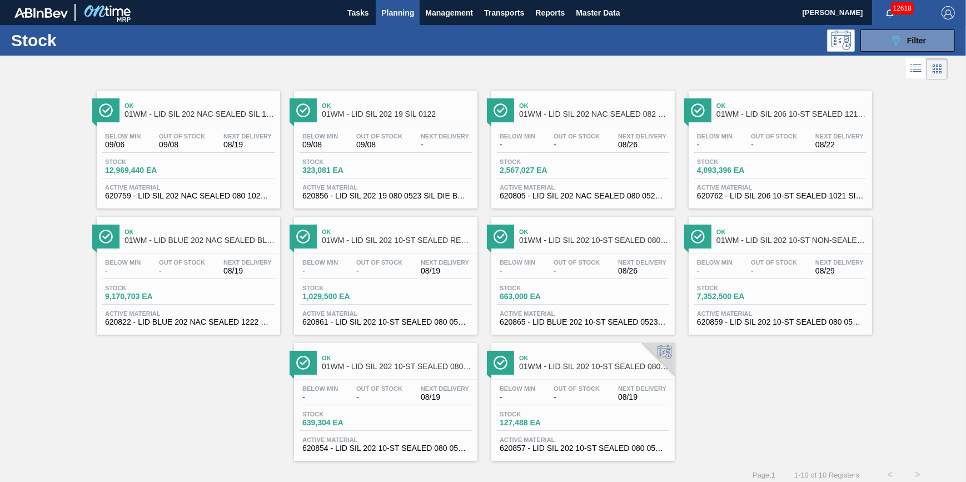
click at [377, 115] on span "01WM - LID SIL 202 19 SIL 0122" at bounding box center [397, 114] width 150 height 8
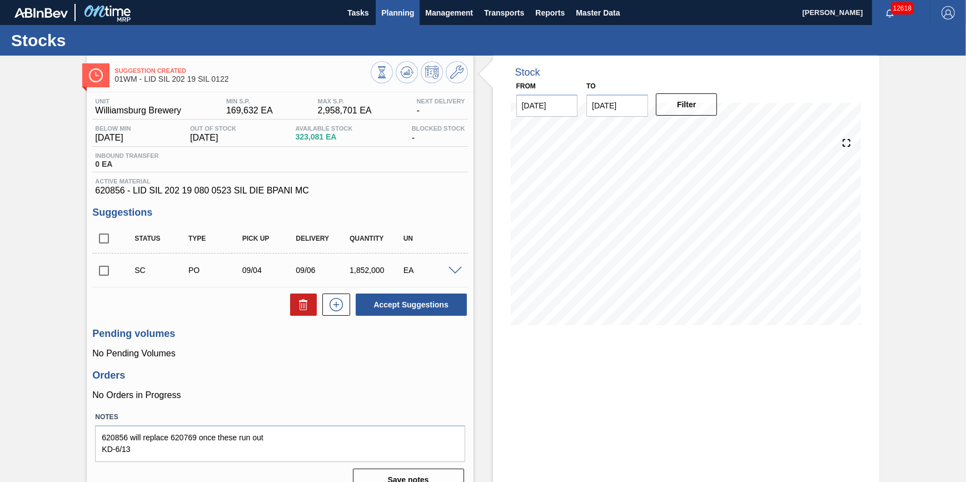
click at [386, 21] on button "Planning" at bounding box center [398, 12] width 44 height 25
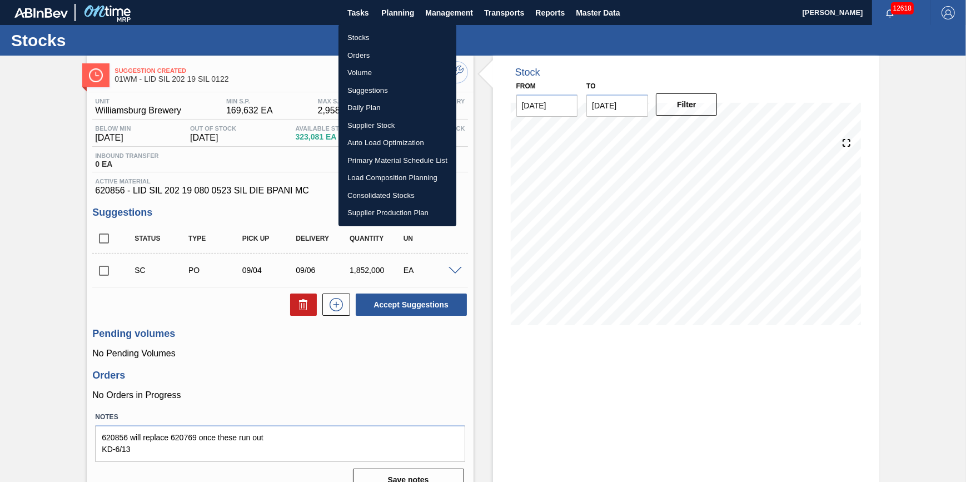
click at [389, 38] on li "Stocks" at bounding box center [398, 38] width 118 height 18
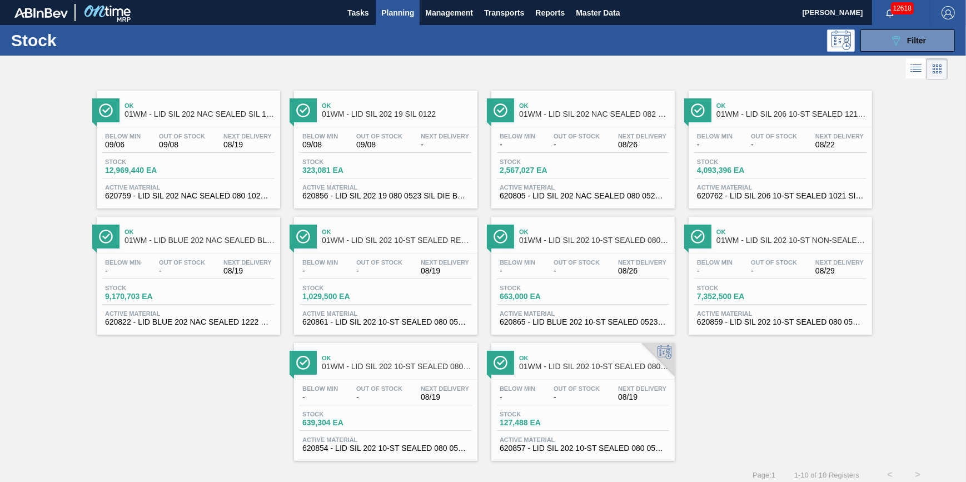
click at [259, 155] on div "Below Min 09/06 Out Of Stock 09/08 Next Delivery 08/19 Stock 12,969,440 EA Acti…" at bounding box center [188, 165] width 183 height 76
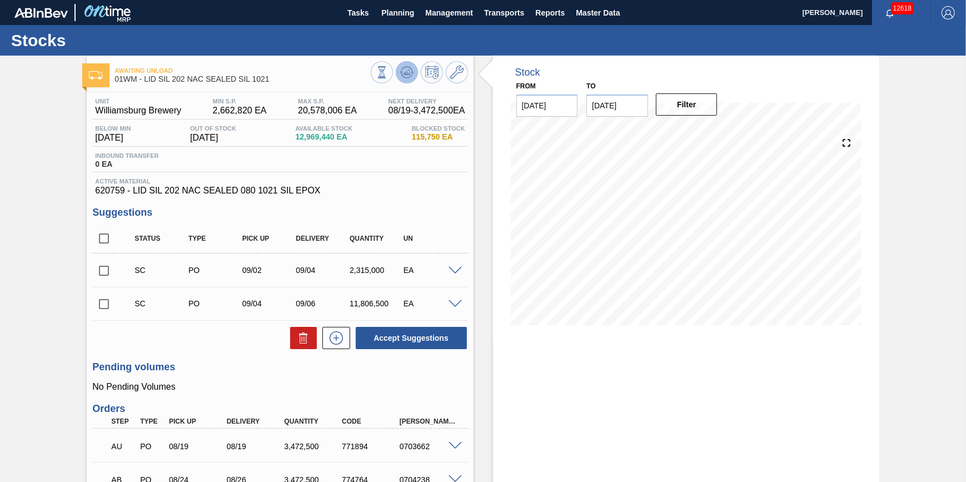
click at [388, 67] on icon at bounding box center [382, 72] width 12 height 12
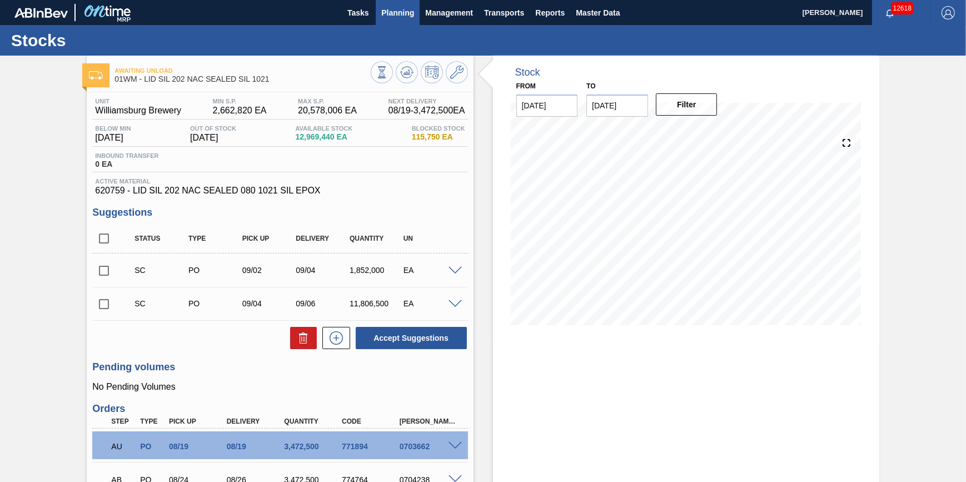
click at [396, 16] on span "Planning" at bounding box center [397, 12] width 33 height 13
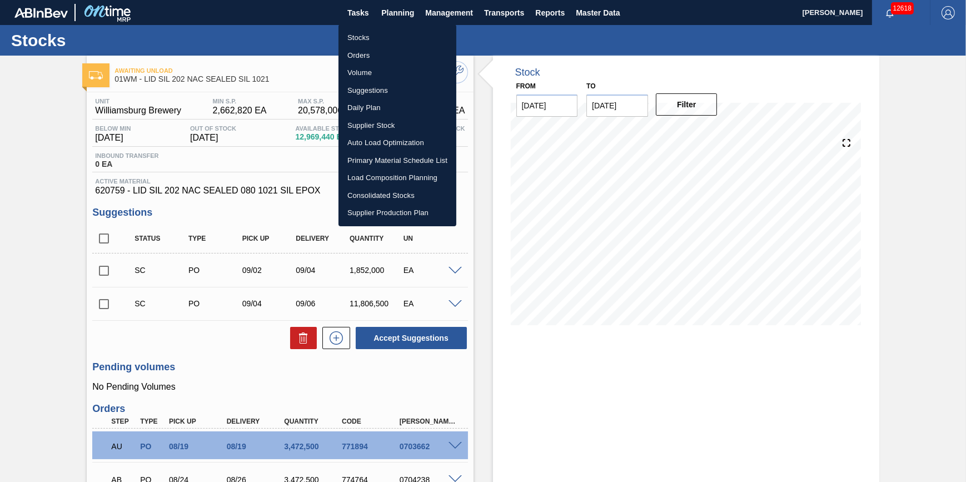
click at [378, 35] on li "Stocks" at bounding box center [398, 38] width 118 height 18
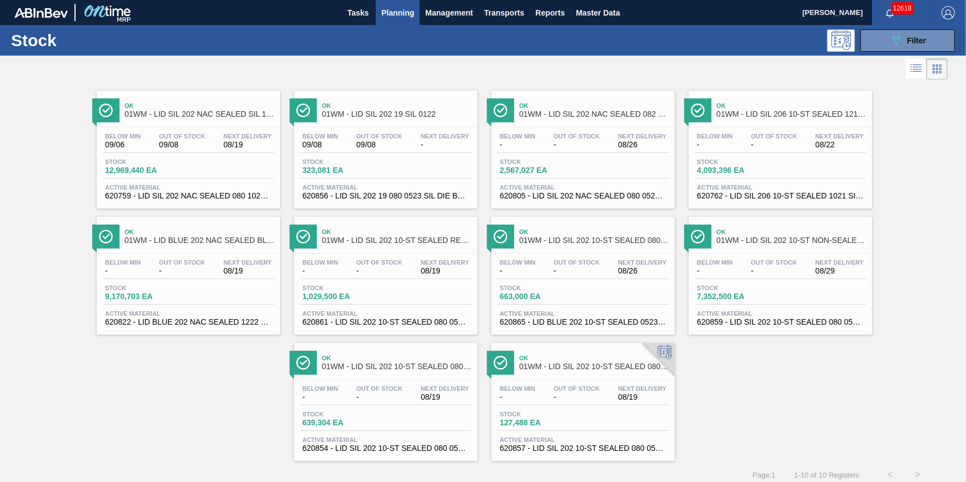
click at [386, 13] on span "Planning" at bounding box center [397, 12] width 33 height 13
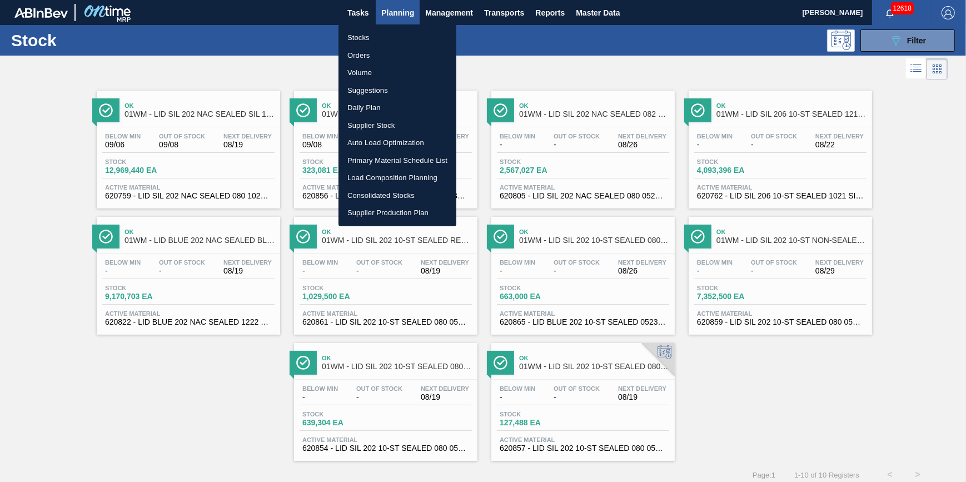
click at [382, 33] on li "Stocks" at bounding box center [398, 38] width 118 height 18
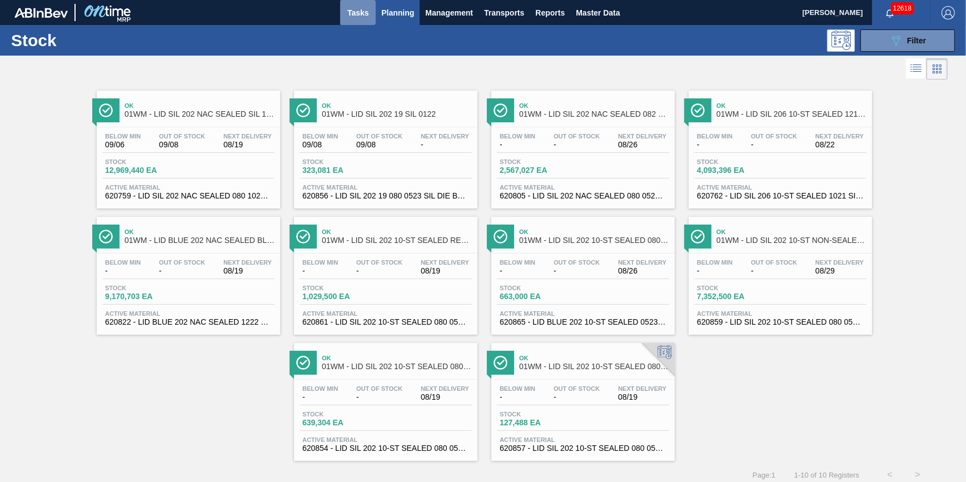
click at [348, 14] on span "Tasks" at bounding box center [358, 12] width 24 height 13
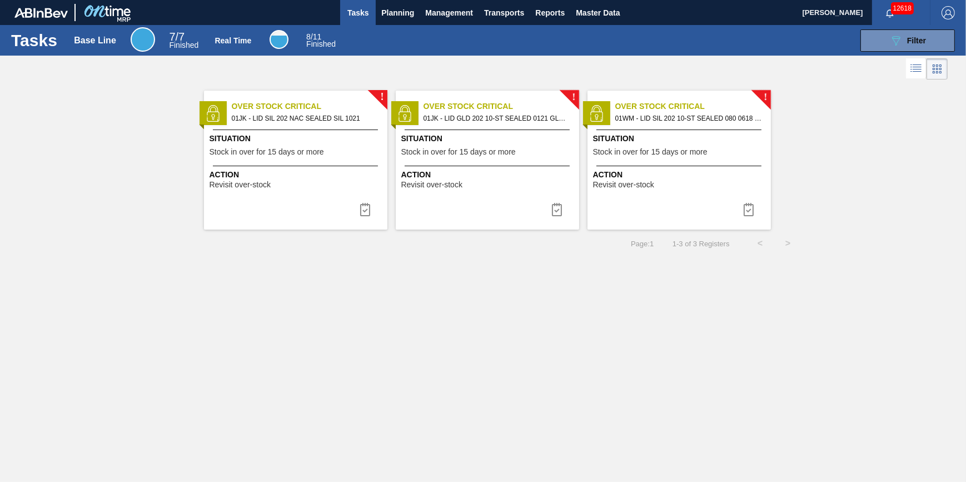
click at [335, 172] on span "Action" at bounding box center [297, 175] width 175 height 12
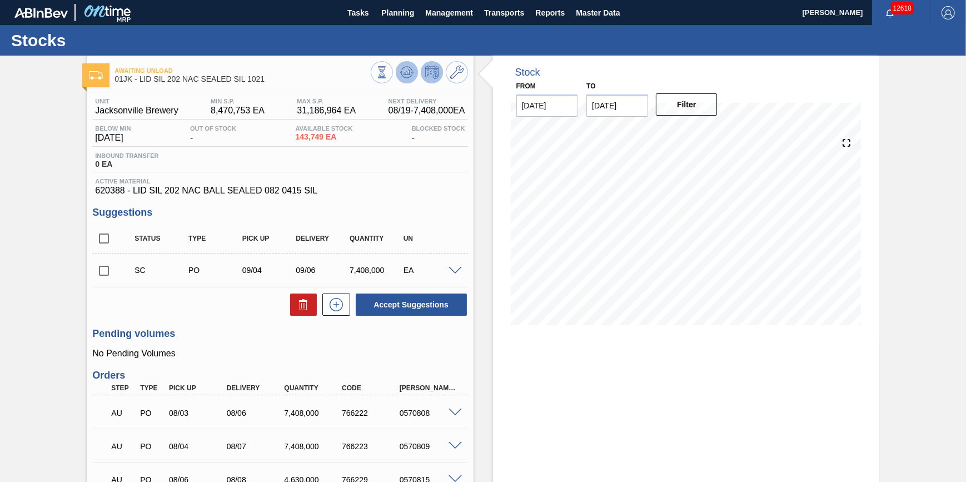
click at [386, 67] on icon at bounding box center [382, 66] width 8 height 1
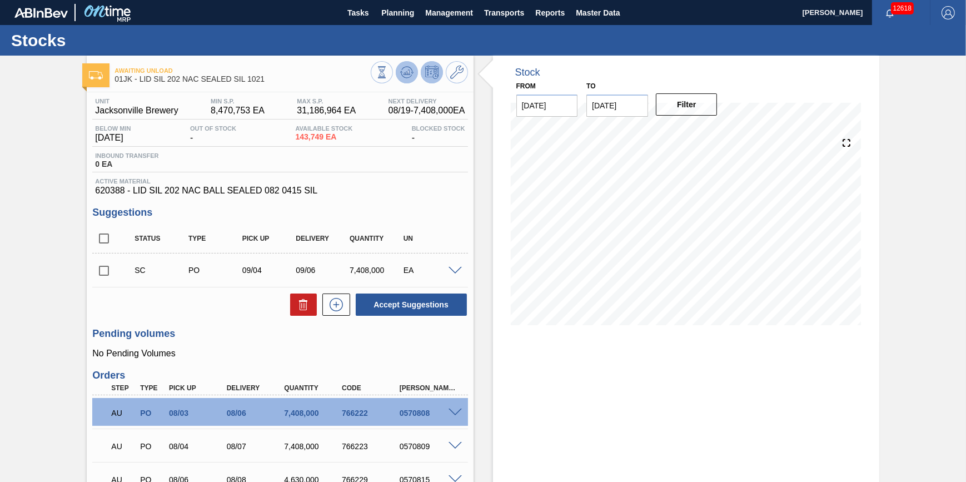
click at [388, 72] on icon at bounding box center [382, 72] width 12 height 12
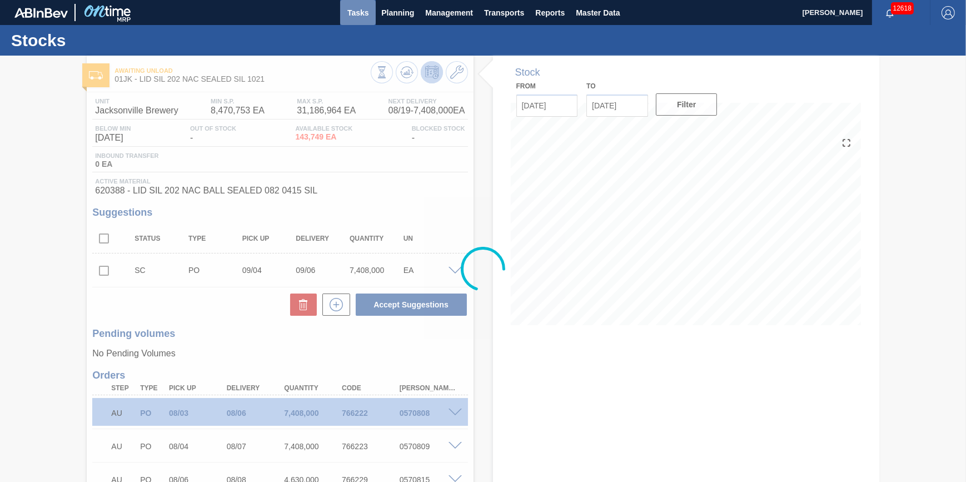
click at [366, 16] on span "Tasks" at bounding box center [358, 12] width 24 height 13
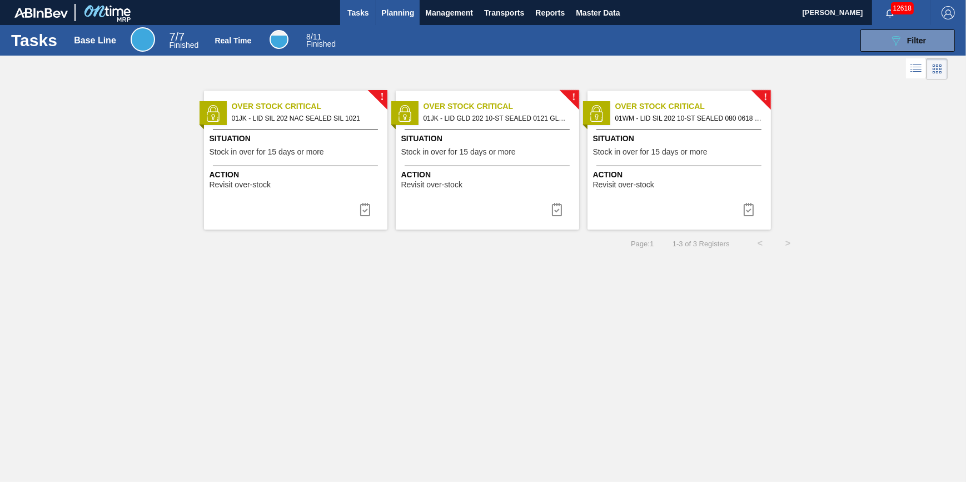
click at [404, 11] on span "Planning" at bounding box center [397, 12] width 33 height 13
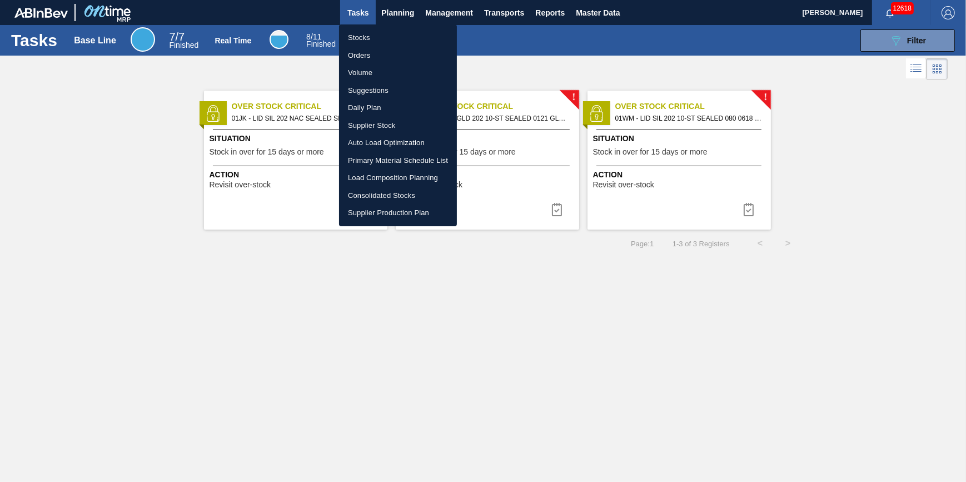
click at [384, 35] on li "Stocks" at bounding box center [398, 38] width 118 height 18
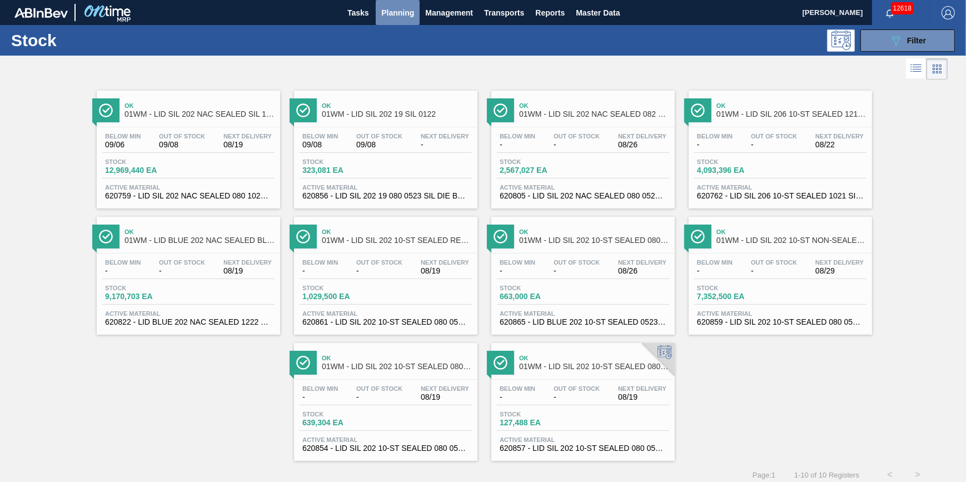
drag, startPoint x: 391, startPoint y: 18, endPoint x: 389, endPoint y: 34, distance: 16.4
click at [391, 19] on button "Planning" at bounding box center [398, 12] width 44 height 25
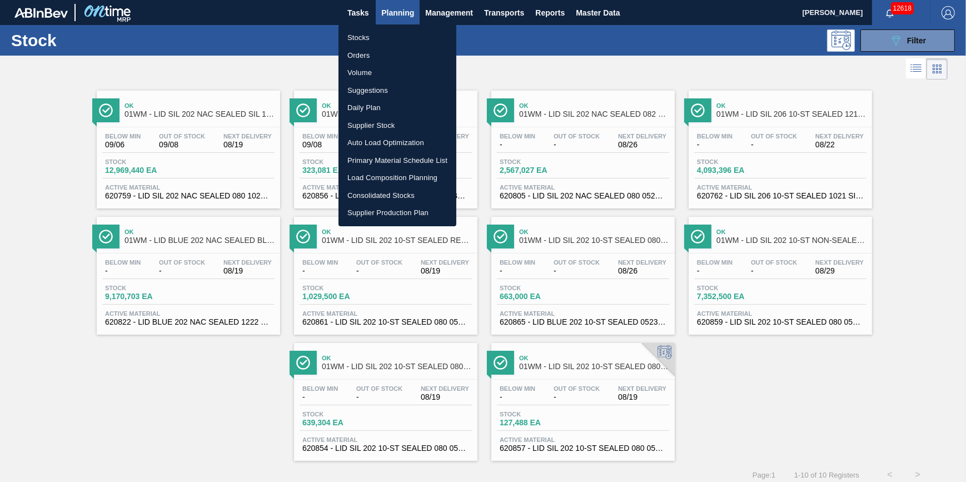
click at [384, 39] on li "Stocks" at bounding box center [398, 38] width 118 height 18
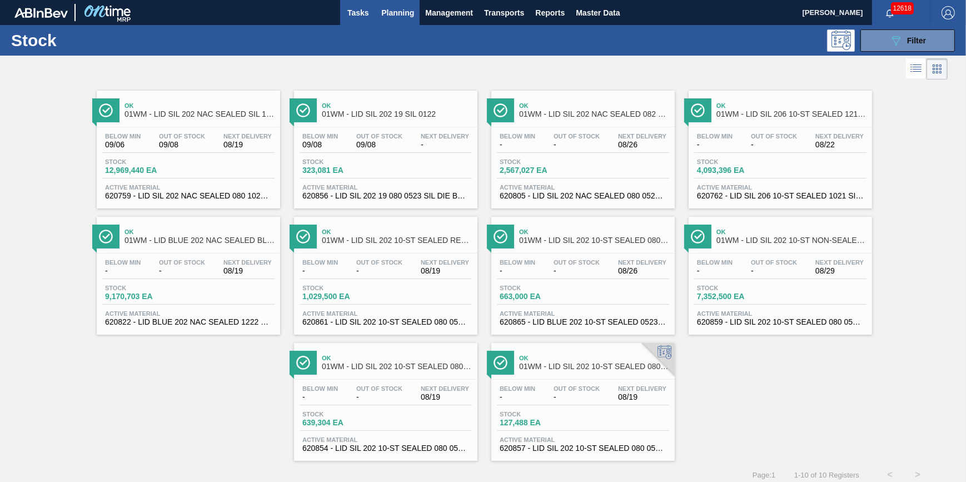
click at [365, 13] on span "Tasks" at bounding box center [358, 12] width 24 height 13
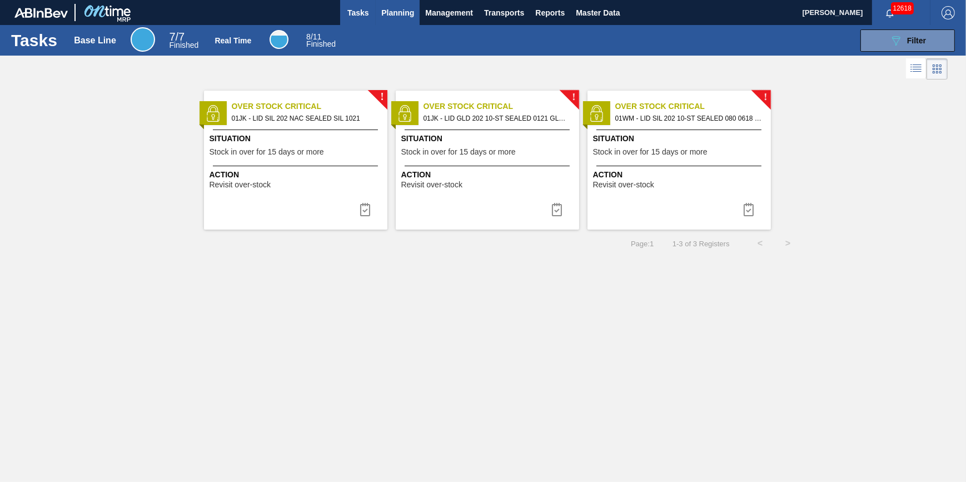
click at [393, 12] on span "Planning" at bounding box center [397, 12] width 33 height 13
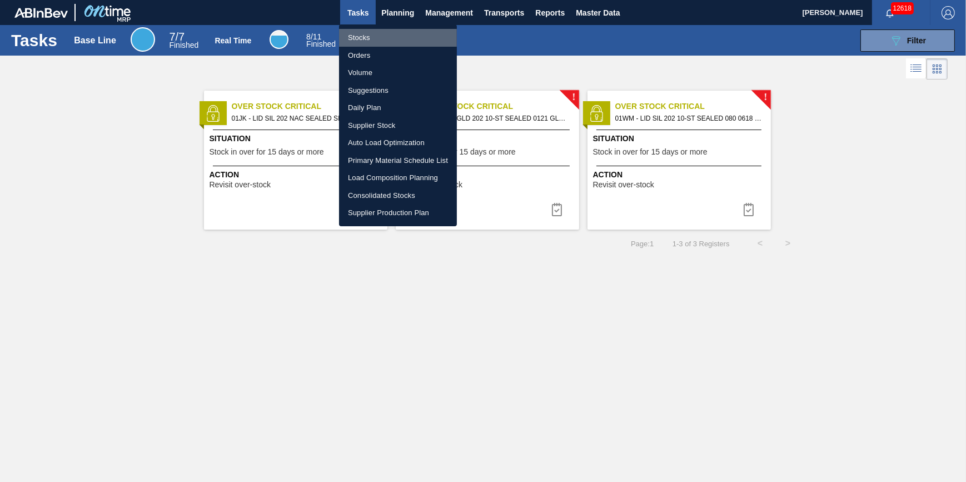
click at [386, 30] on li "Stocks" at bounding box center [398, 38] width 118 height 18
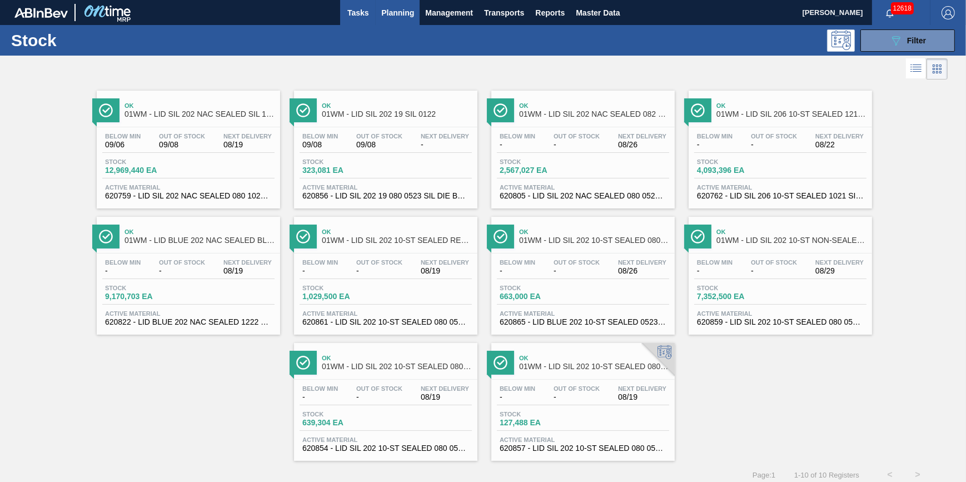
click at [362, 13] on span "Tasks" at bounding box center [358, 12] width 24 height 13
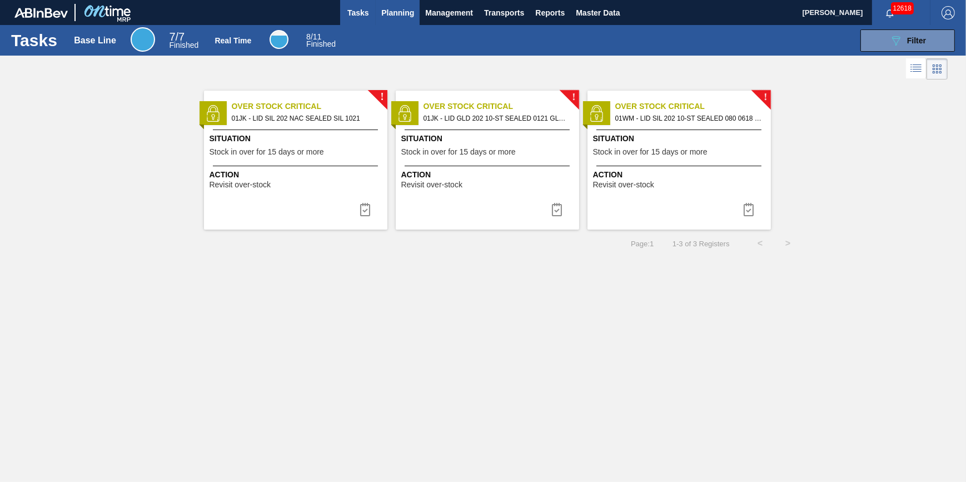
click at [385, 10] on span "Planning" at bounding box center [397, 12] width 33 height 13
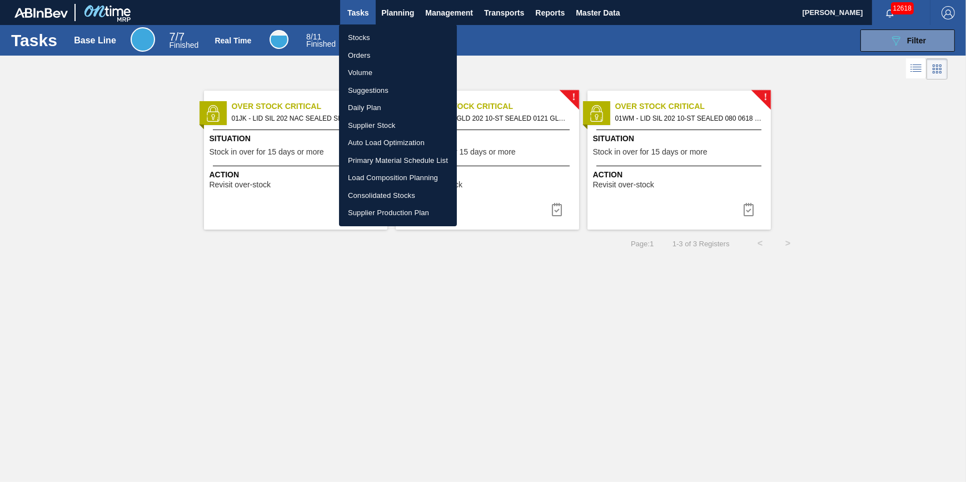
click at [401, 40] on li "Stocks" at bounding box center [398, 38] width 118 height 18
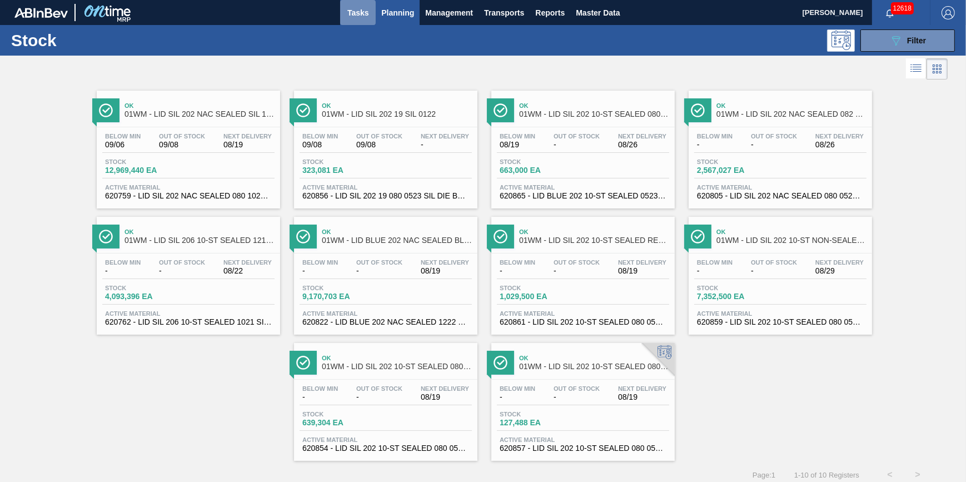
click at [357, 20] on button "Tasks" at bounding box center [358, 12] width 36 height 25
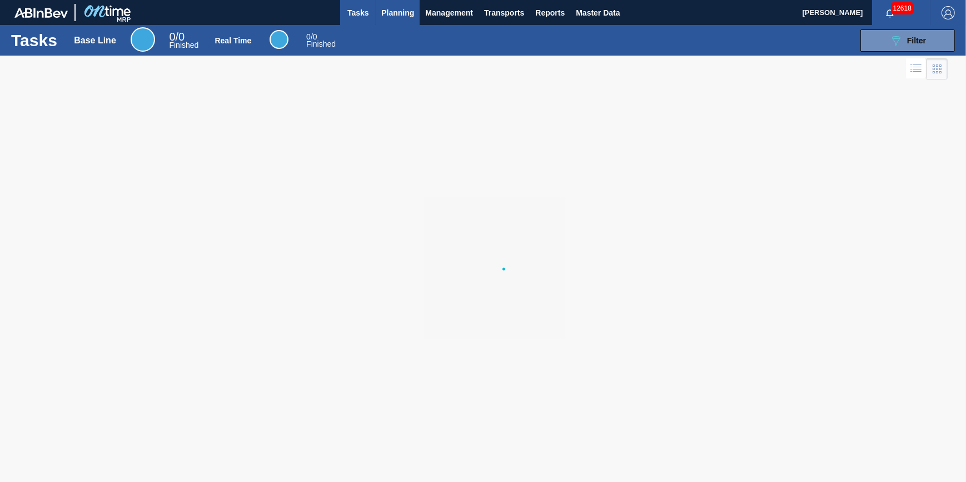
click at [385, 16] on span "Planning" at bounding box center [397, 12] width 33 height 13
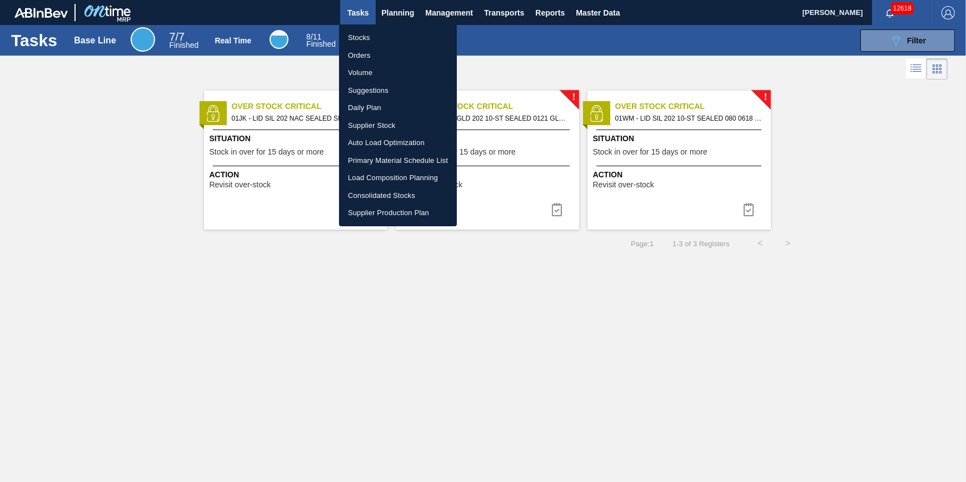
click at [381, 36] on li "Stocks" at bounding box center [398, 38] width 118 height 18
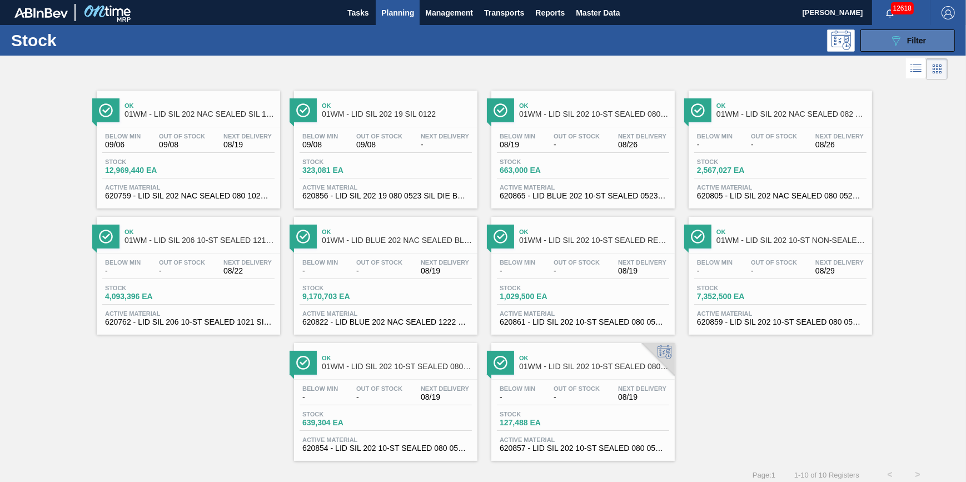
click at [895, 42] on icon "089F7B8B-B2A5-4AFE-B5C0-19BA573D28AC" at bounding box center [895, 40] width 13 height 13
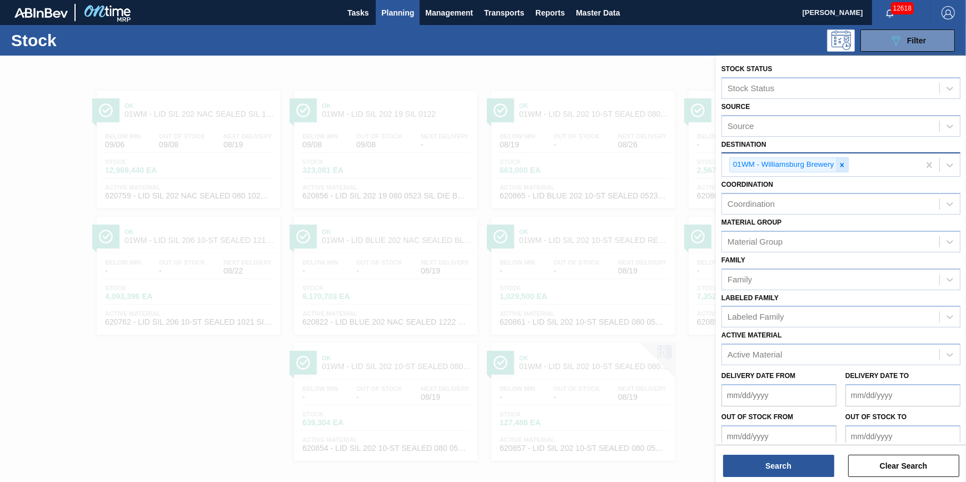
click at [839, 162] on icon at bounding box center [842, 165] width 8 height 8
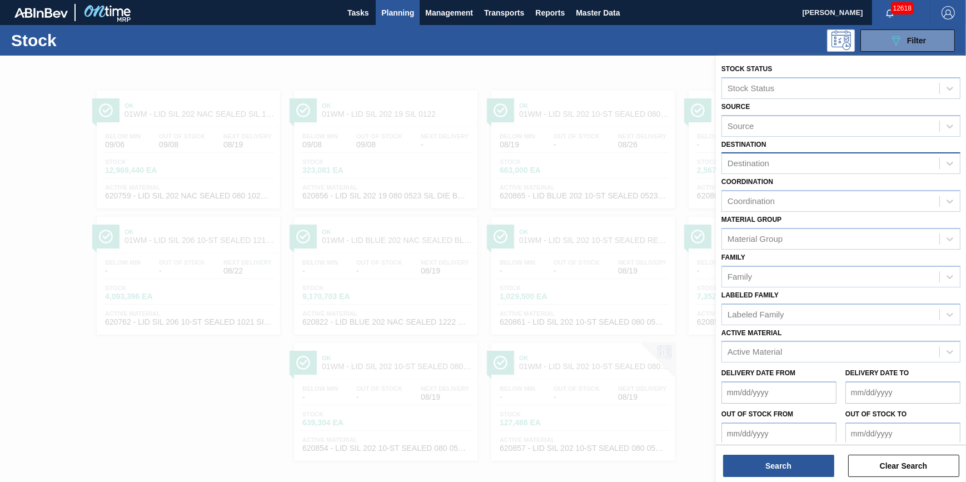
click at [630, 46] on div "089F7B8B-B2A5-4AFE-B5C0-19BA573D28AC Filter" at bounding box center [568, 40] width 786 height 22
click at [637, 41] on div "089F7B8B-B2A5-4AFE-B5C0-19BA573D28AC Filter" at bounding box center [568, 40] width 786 height 22
click at [637, 71] on div at bounding box center [483, 297] width 966 height 482
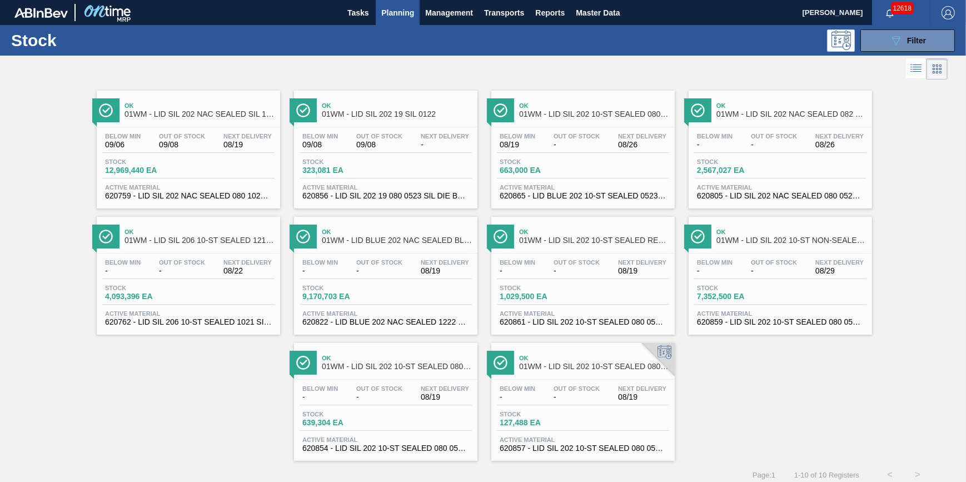
click at [405, 21] on button "Planning" at bounding box center [398, 12] width 44 height 25
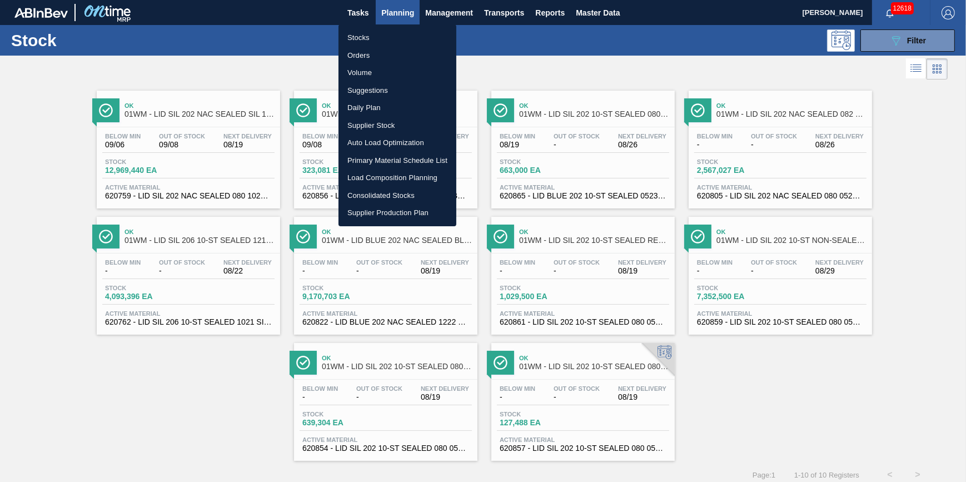
click at [405, 42] on li "Stocks" at bounding box center [398, 38] width 118 height 18
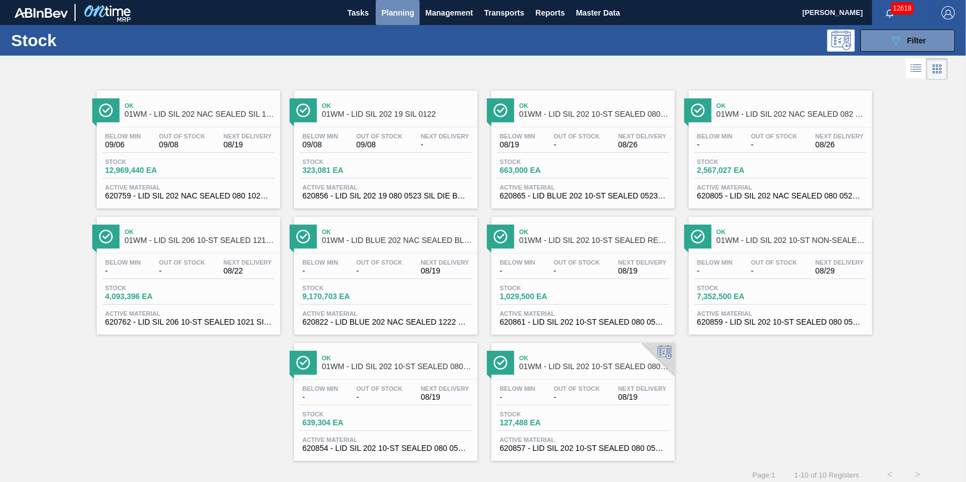
click at [394, 24] on button "Planning" at bounding box center [398, 12] width 44 height 25
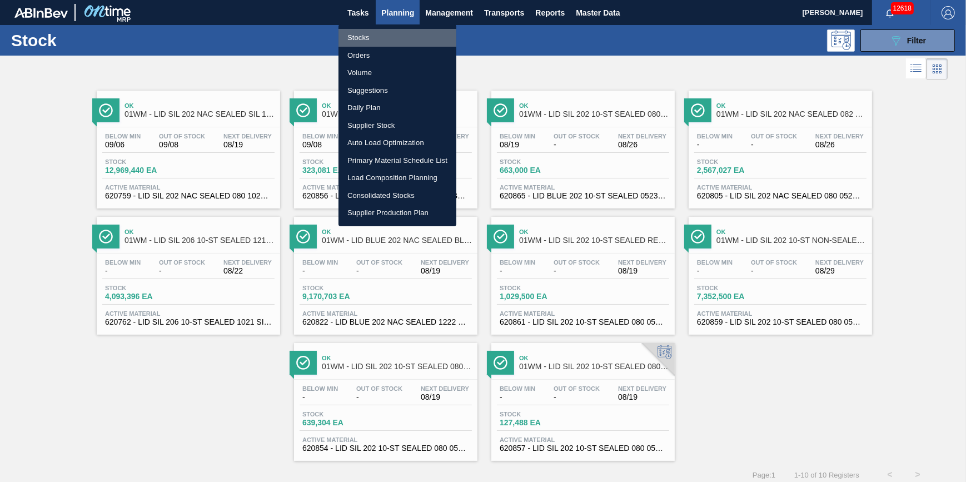
click at [390, 34] on li "Stocks" at bounding box center [398, 38] width 118 height 18
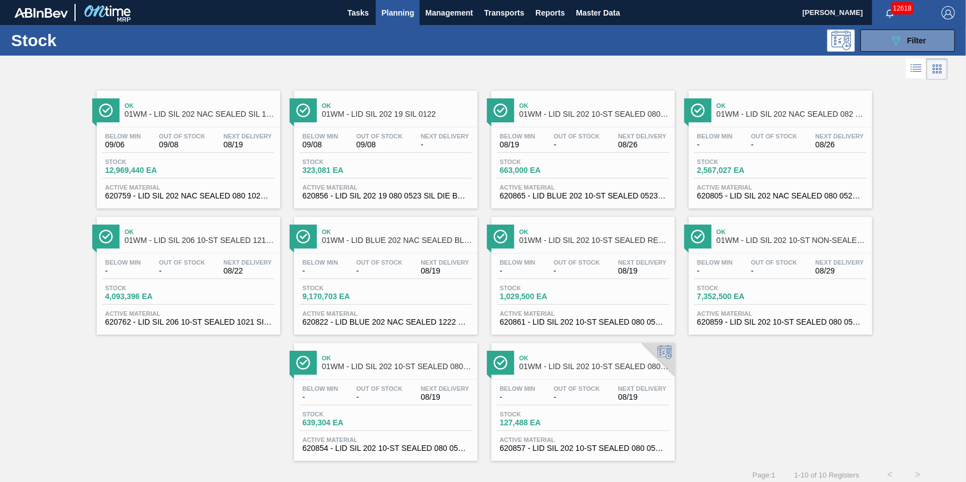
click at [391, 18] on span "Planning" at bounding box center [397, 12] width 33 height 13
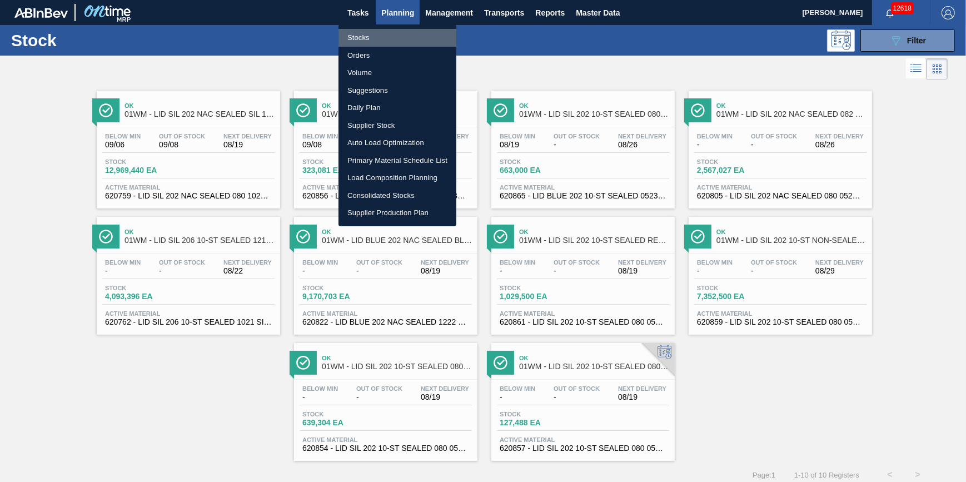
click at [386, 33] on li "Stocks" at bounding box center [398, 38] width 118 height 18
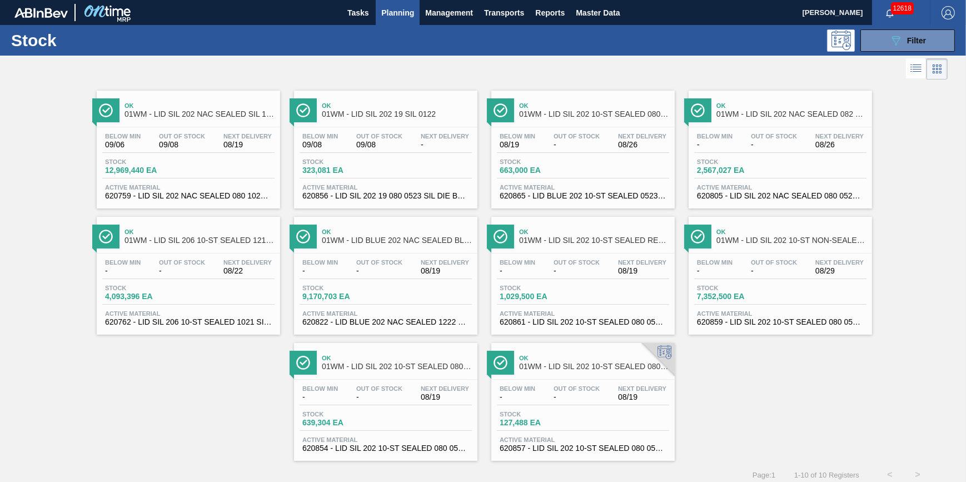
click at [402, 18] on span "Planning" at bounding box center [397, 12] width 33 height 13
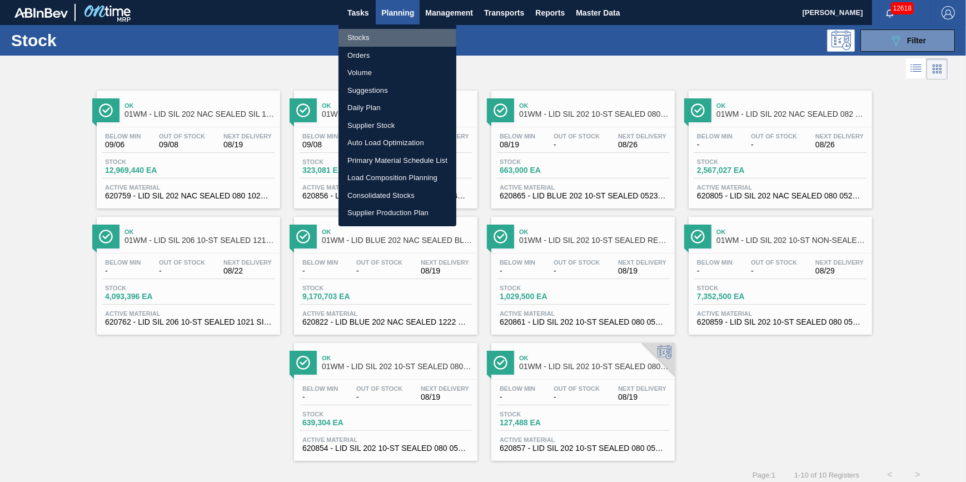
click at [391, 33] on li "Stocks" at bounding box center [398, 38] width 118 height 18
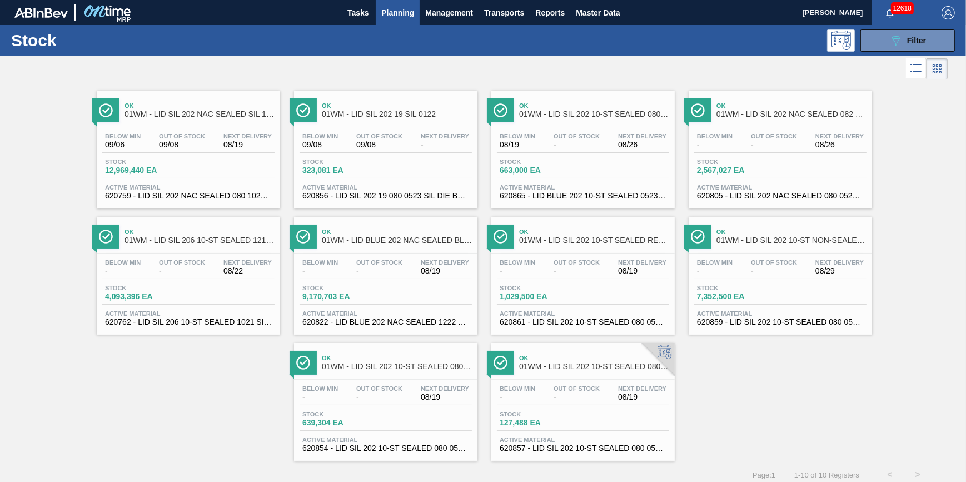
click at [386, 11] on span "Planning" at bounding box center [397, 12] width 33 height 13
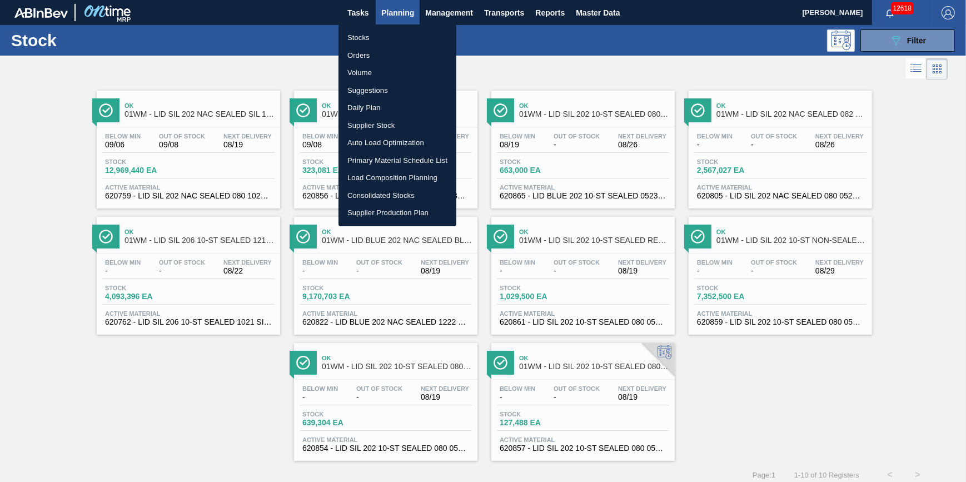
click at [384, 30] on li "Stocks" at bounding box center [398, 38] width 118 height 18
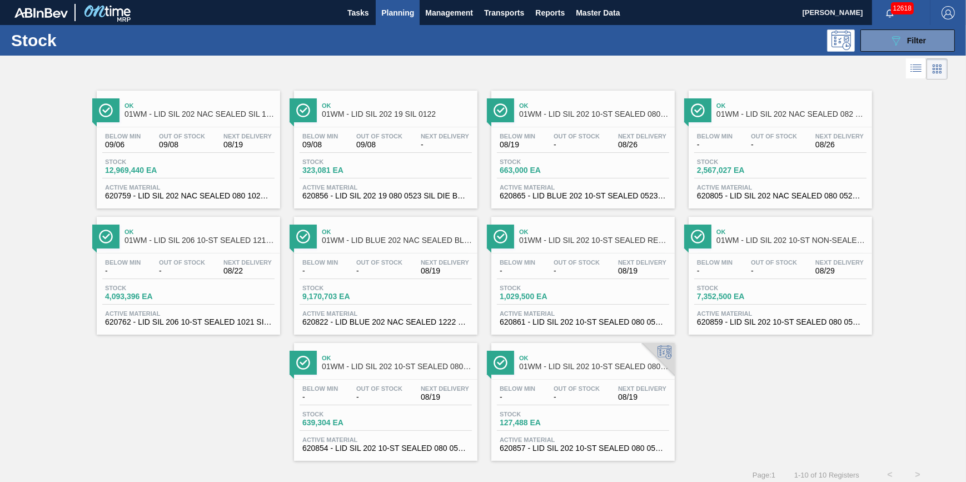
drag, startPoint x: 58, startPoint y: 167, endPoint x: 71, endPoint y: 166, distance: 12.8
click at [58, 167] on div "Ok 01WM - LID SIL 202 NAC SEALED SIL 1021 Below Min 09/06 Out Of Stock 09/08 Ne…" at bounding box center [483, 271] width 966 height 379
click at [397, 14] on span "Planning" at bounding box center [397, 12] width 33 height 13
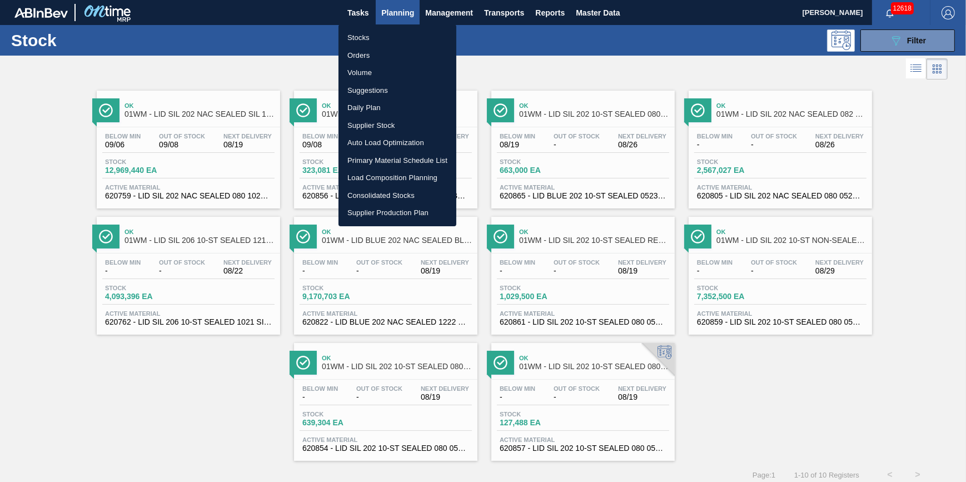
click at [389, 36] on li "Stocks" at bounding box center [398, 38] width 118 height 18
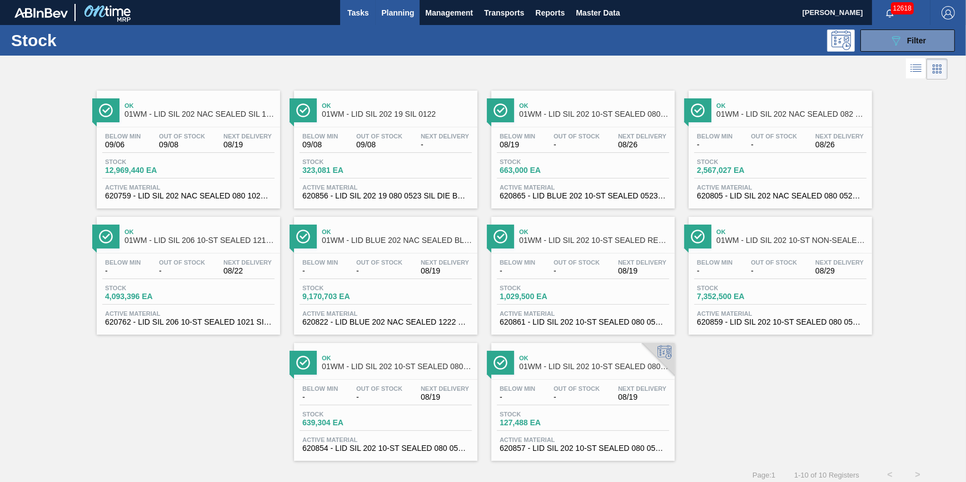
click at [348, 19] on button "Tasks" at bounding box center [358, 12] width 36 height 25
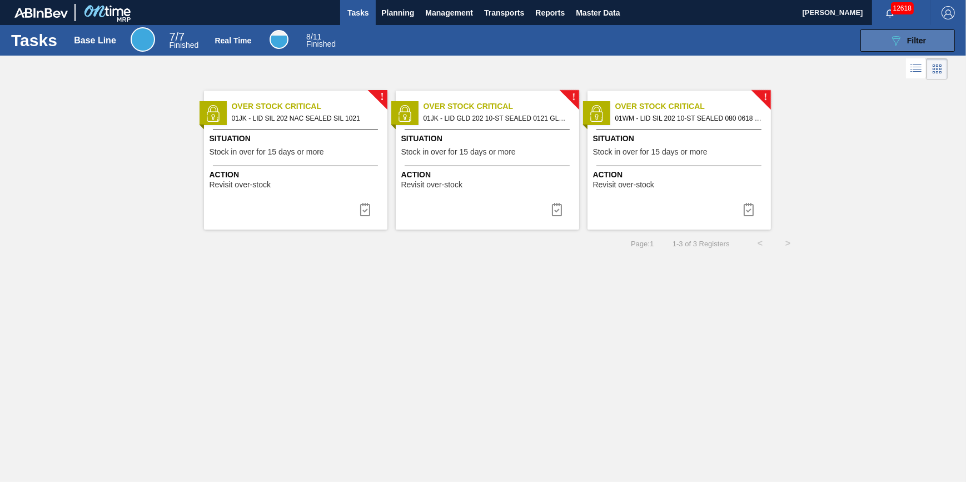
click at [864, 41] on button "089F7B8B-B2A5-4AFE-B5C0-19BA573D28AC Filter" at bounding box center [908, 40] width 95 height 22
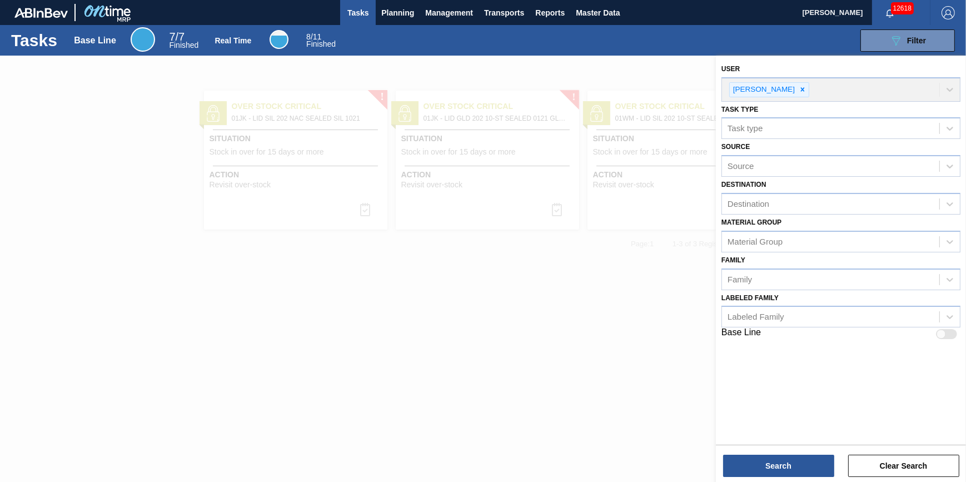
click at [473, 297] on div at bounding box center [483, 297] width 966 height 482
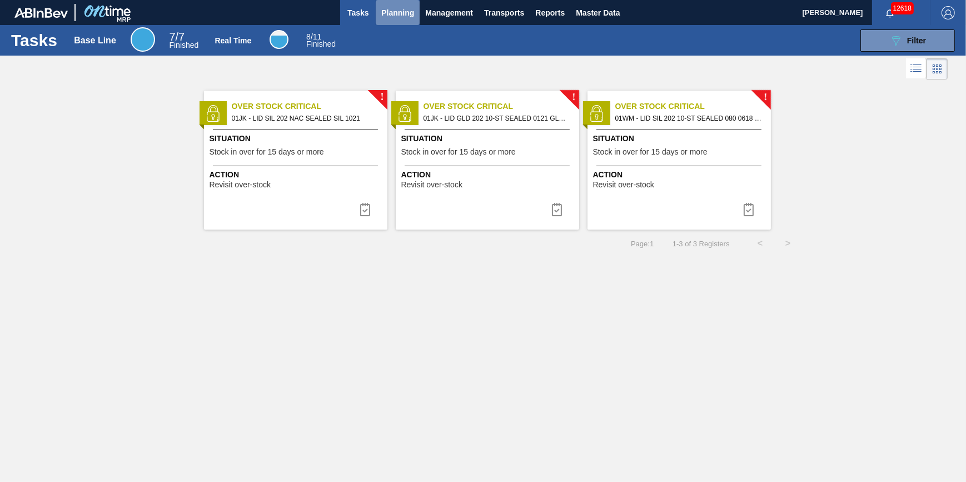
click at [403, 11] on span "Planning" at bounding box center [397, 12] width 33 height 13
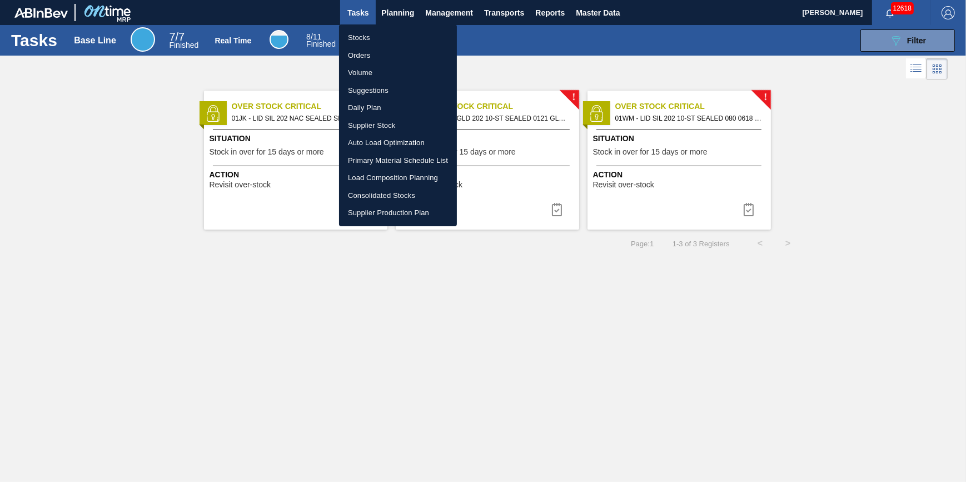
click at [391, 39] on li "Stocks" at bounding box center [398, 38] width 118 height 18
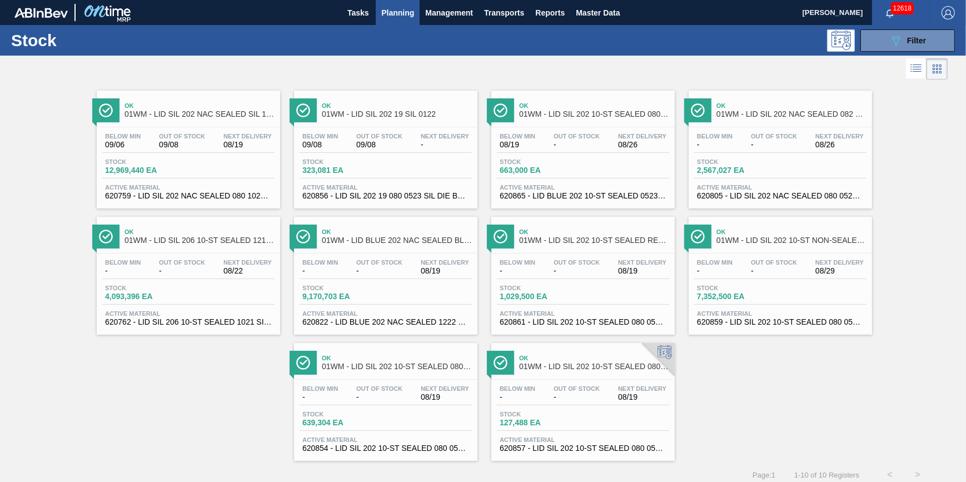
click at [401, 13] on span "Planning" at bounding box center [397, 12] width 33 height 13
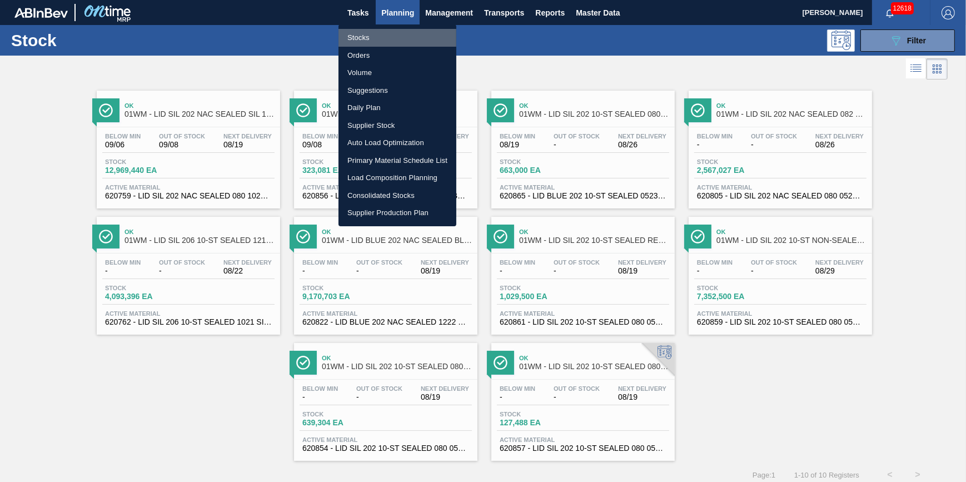
click at [392, 32] on li "Stocks" at bounding box center [398, 38] width 118 height 18
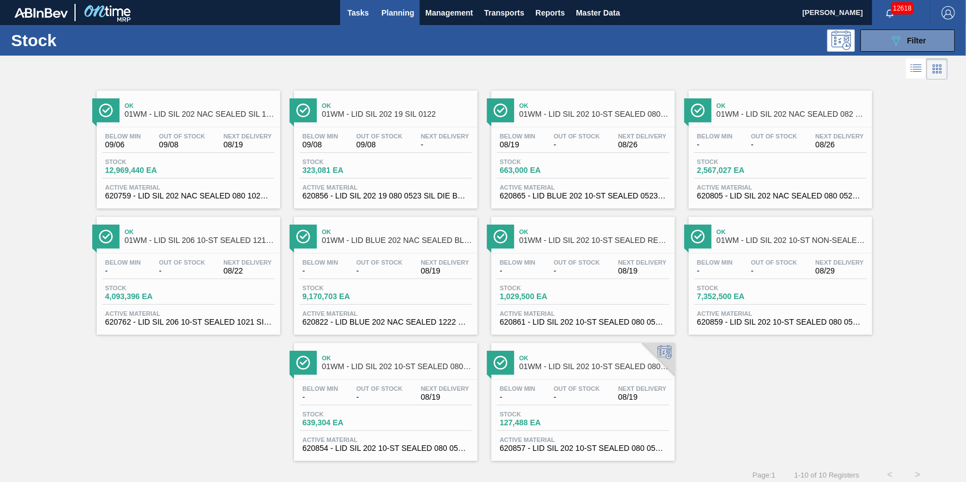
click at [356, 7] on span "Tasks" at bounding box center [358, 12] width 24 height 13
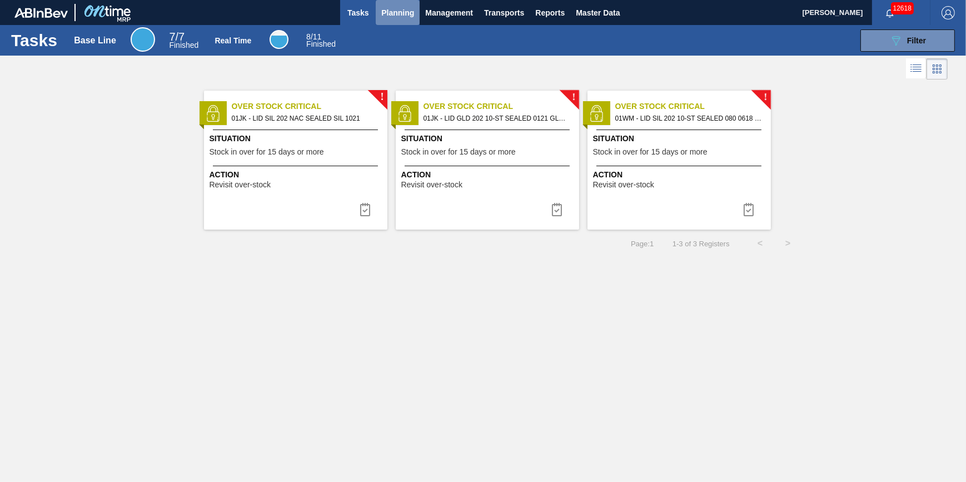
click at [406, 22] on button "Planning" at bounding box center [398, 12] width 44 height 25
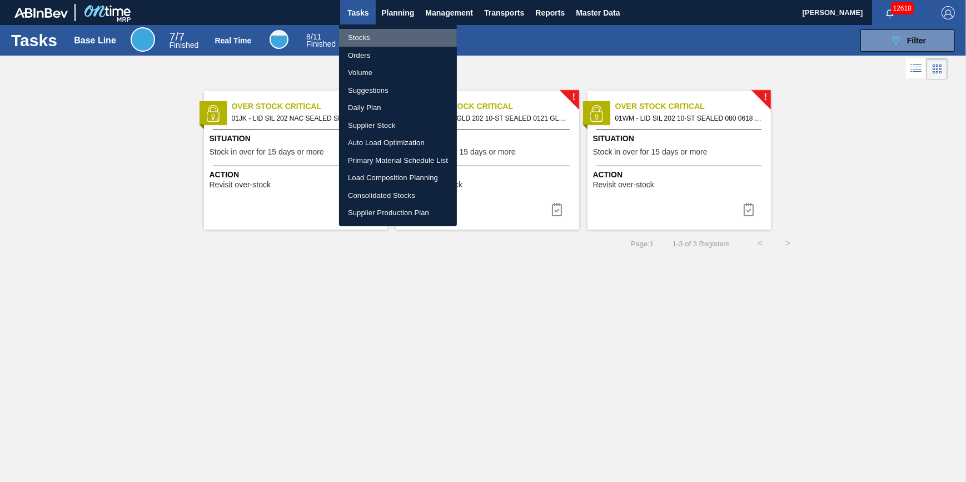
click at [390, 36] on li "Stocks" at bounding box center [398, 38] width 118 height 18
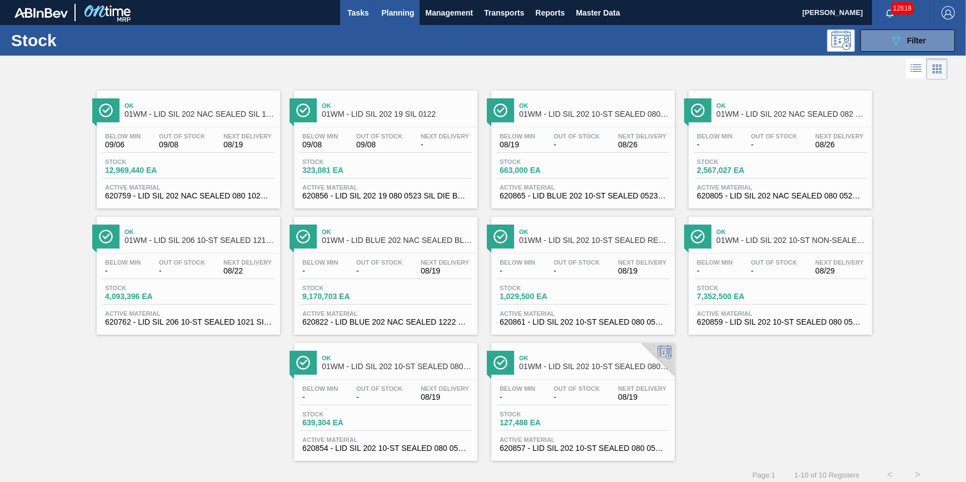
click at [355, 17] on span "Tasks" at bounding box center [358, 12] width 24 height 13
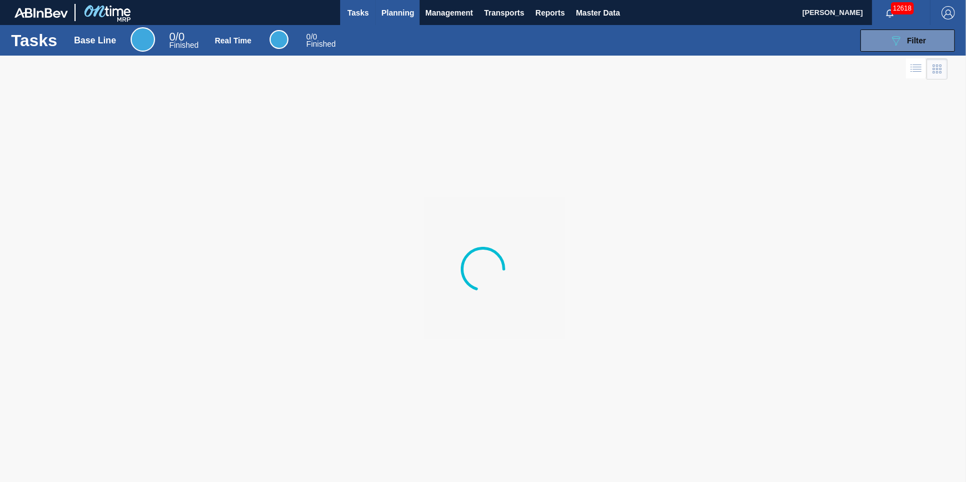
click at [386, 18] on span "Planning" at bounding box center [397, 12] width 33 height 13
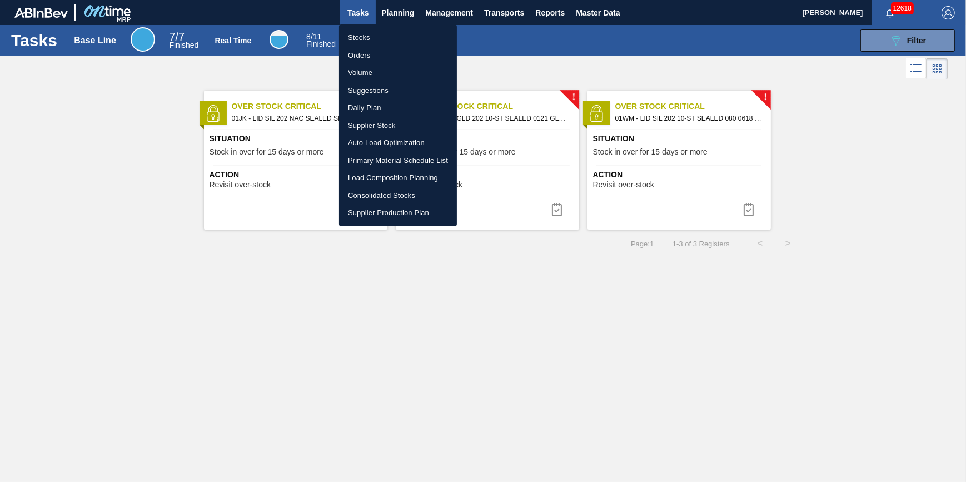
click at [384, 32] on li "Stocks" at bounding box center [398, 38] width 118 height 18
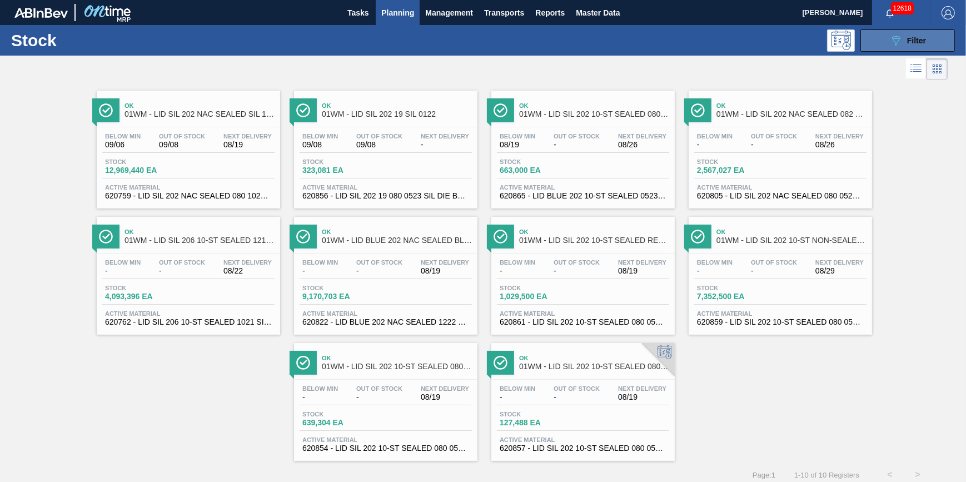
click at [884, 42] on button "089F7B8B-B2A5-4AFE-B5C0-19BA573D28AC Filter" at bounding box center [908, 40] width 95 height 22
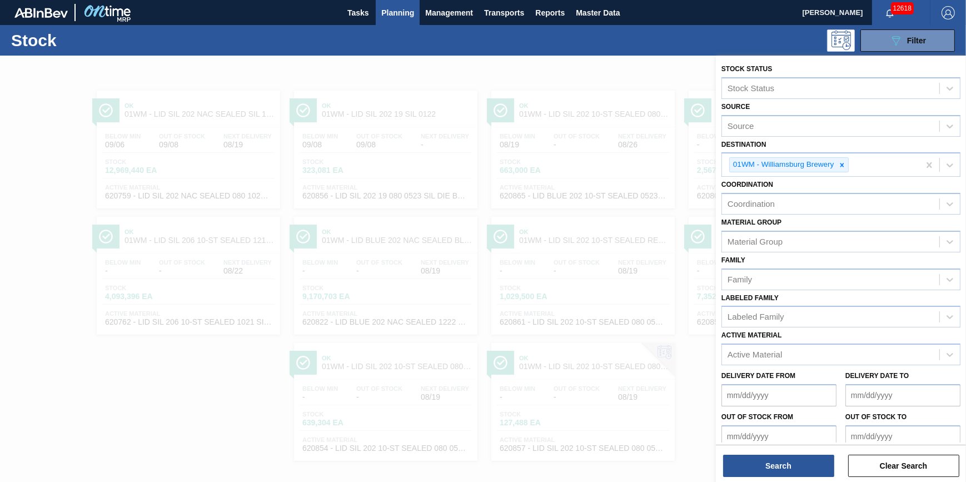
drag, startPoint x: 779, startPoint y: 445, endPoint x: 777, endPoint y: 451, distance: 6.9
click at [777, 451] on div "Search Clear Search" at bounding box center [841, 460] width 250 height 31
drag, startPoint x: 777, startPoint y: 451, endPoint x: 774, endPoint y: 470, distance: 19.1
click at [774, 470] on button "Search" at bounding box center [778, 466] width 111 height 22
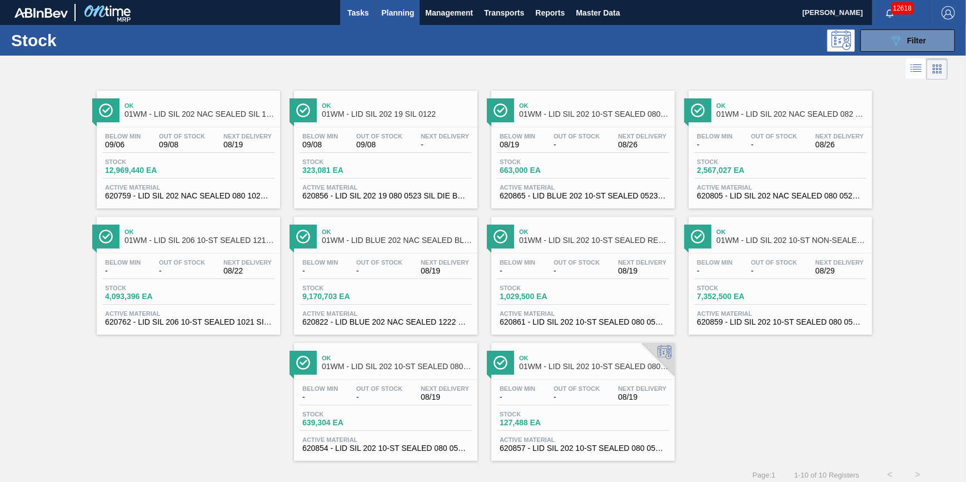
click at [356, 16] on span "Tasks" at bounding box center [358, 12] width 24 height 13
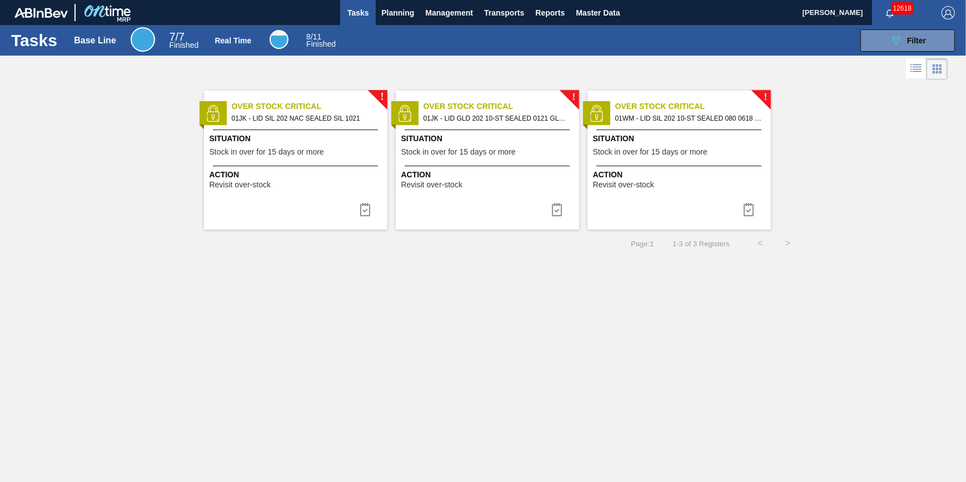
click at [323, 133] on span "Situation" at bounding box center [297, 139] width 175 height 12
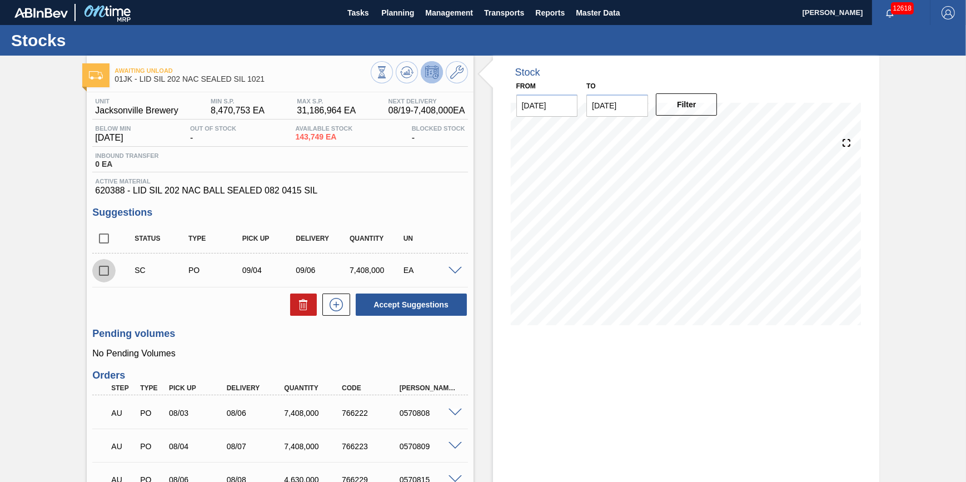
click at [100, 272] on input "checkbox" at bounding box center [103, 270] width 23 height 23
click at [291, 311] on button at bounding box center [303, 305] width 27 height 22
checkbox input "false"
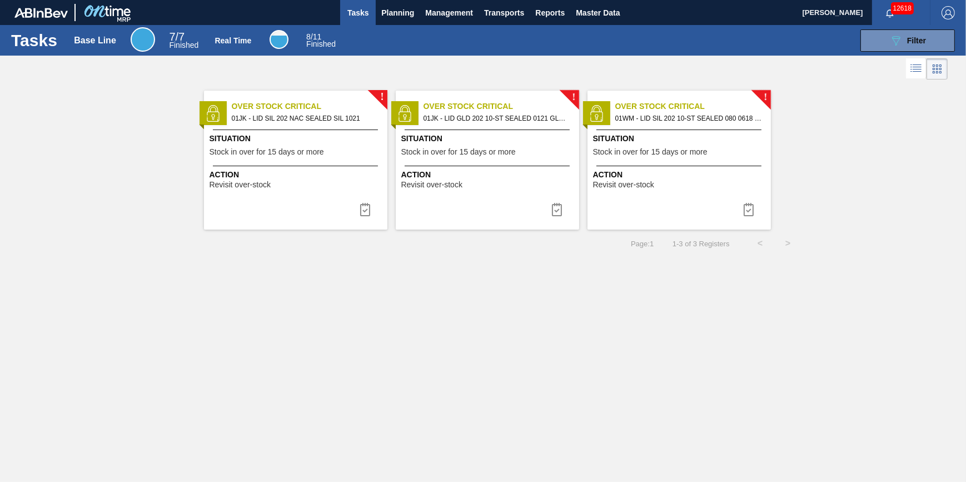
click at [305, 161] on div "! Over Stock Critical 01JK - LID SIL 202 NAC SEALED SIL 1021 Situation Stock in…" at bounding box center [295, 160] width 183 height 139
click at [371, 211] on img at bounding box center [365, 209] width 13 height 13
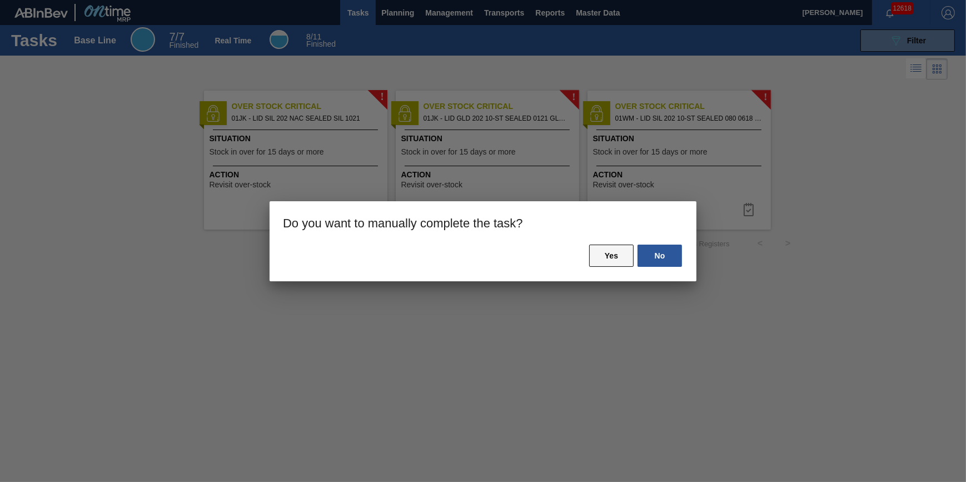
click at [592, 261] on button "Yes" at bounding box center [611, 256] width 44 height 22
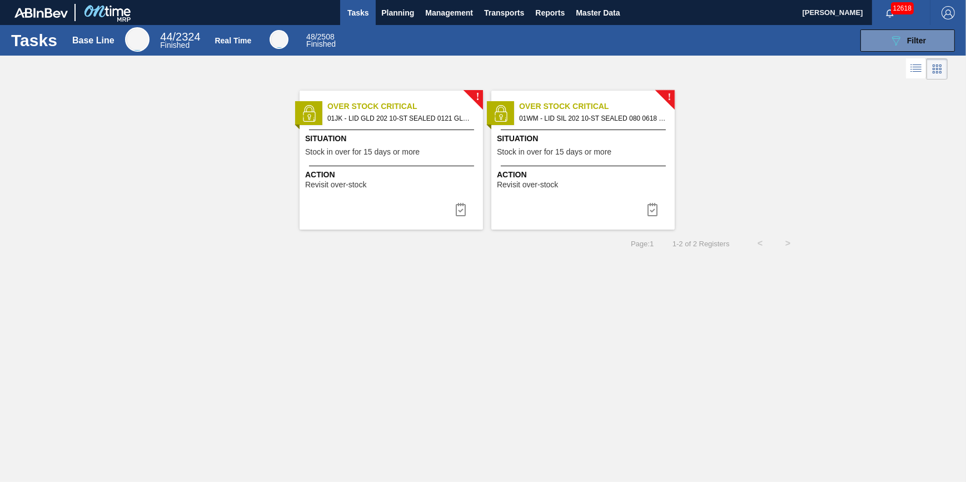
click at [366, 166] on div "Action Revisit over-stock" at bounding box center [391, 177] width 183 height 23
click at [462, 207] on img at bounding box center [460, 209] width 13 height 13
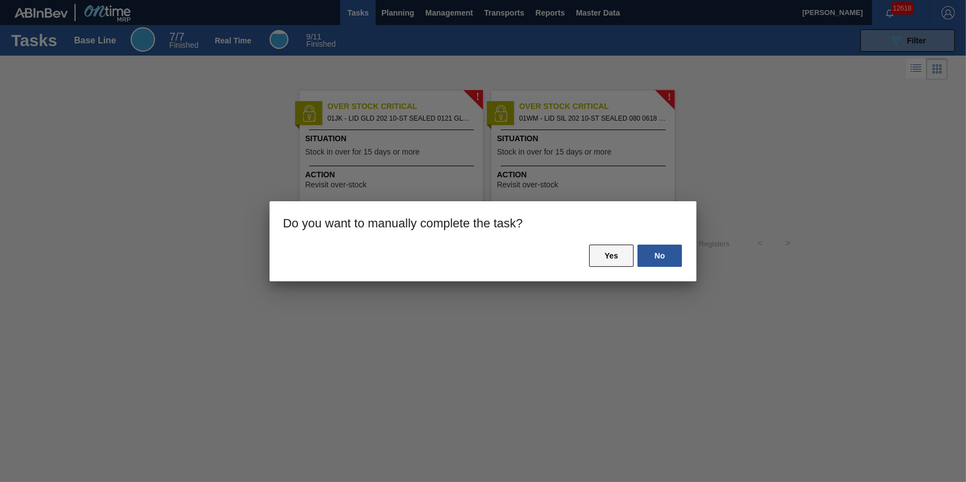
click at [604, 253] on button "Yes" at bounding box center [611, 256] width 44 height 22
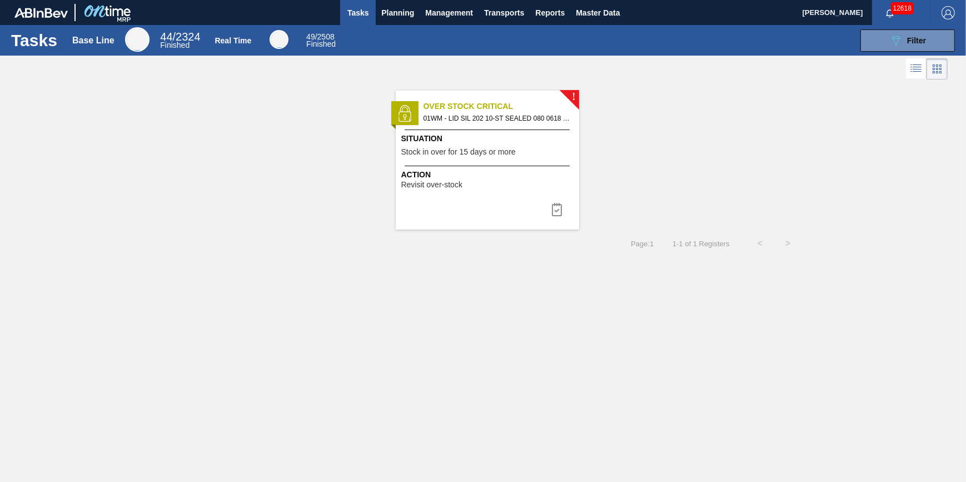
click at [485, 201] on div "! Over Stock Critical 01WM - LID SIL 202 10-ST SEALED 080 0618 GRN 06 Situation…" at bounding box center [487, 160] width 183 height 139
click at [553, 215] on img at bounding box center [556, 209] width 13 height 13
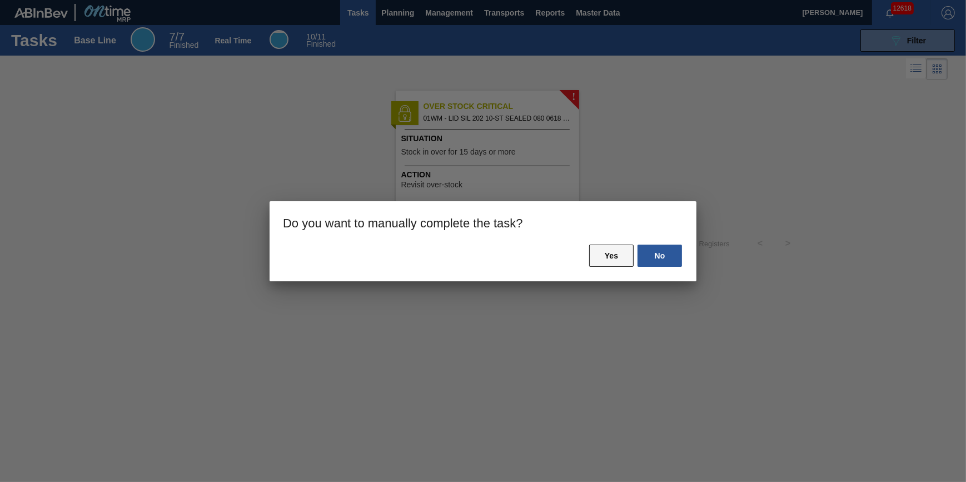
click at [624, 259] on button "Yes" at bounding box center [611, 256] width 44 height 22
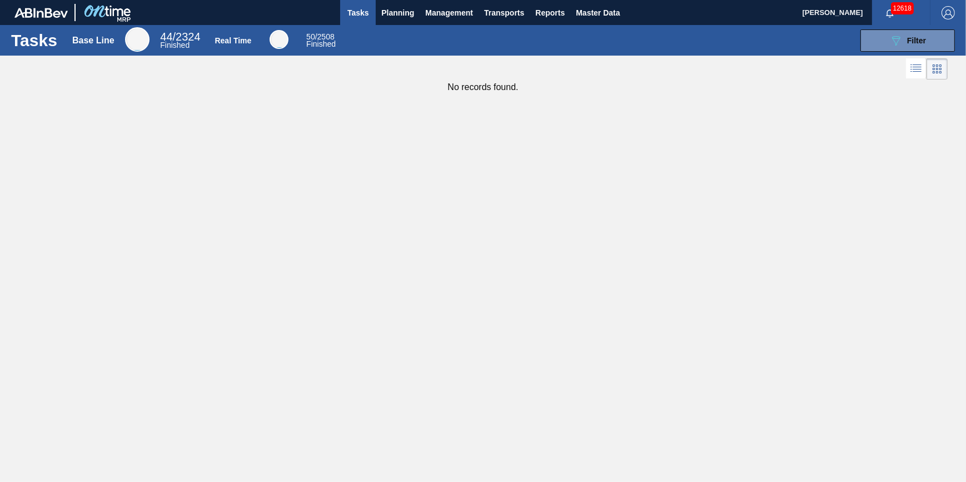
click at [384, 26] on div "Tasks Base Line 44 / 2324 Finished Real Time 50 / 2508 Finished 089F7B8B-B2A5-4…" at bounding box center [483, 40] width 966 height 31
click at [391, 16] on span "Planning" at bounding box center [397, 12] width 33 height 13
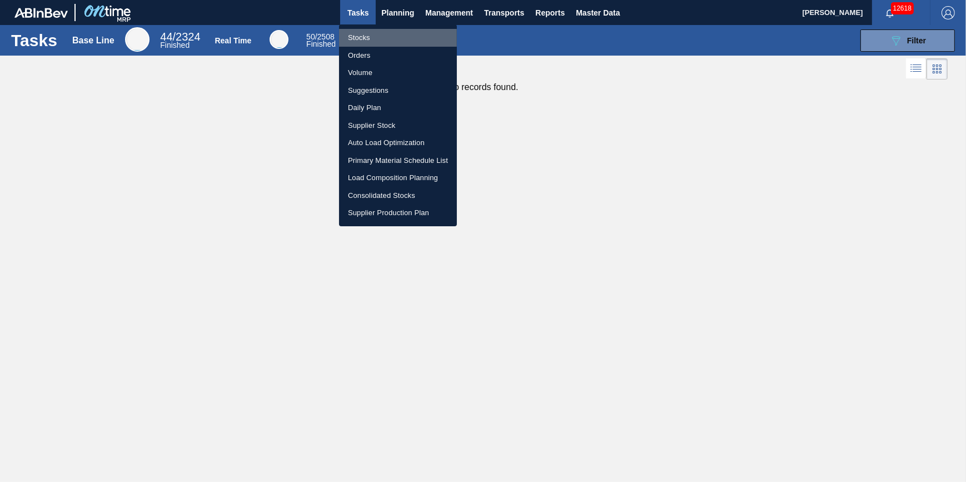
click at [389, 33] on li "Stocks" at bounding box center [398, 38] width 118 height 18
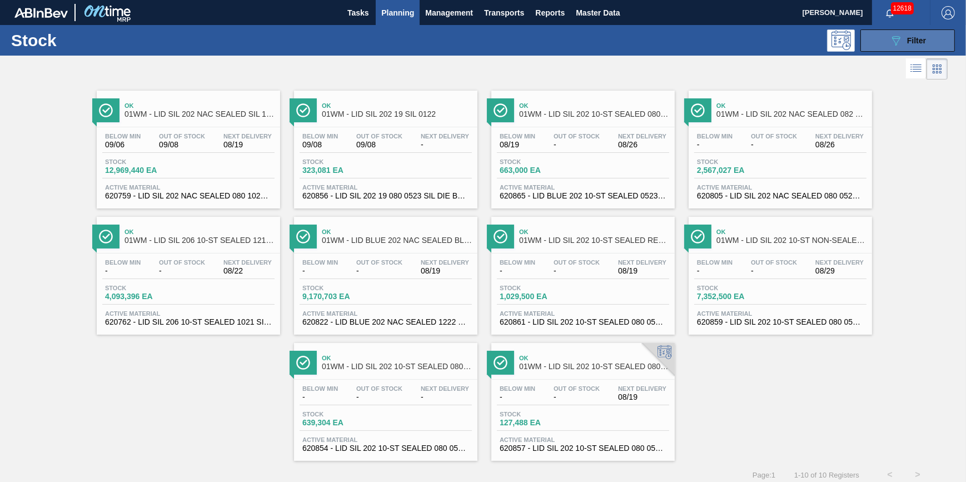
click at [897, 44] on icon "089F7B8B-B2A5-4AFE-B5C0-19BA573D28AC" at bounding box center [895, 40] width 13 height 13
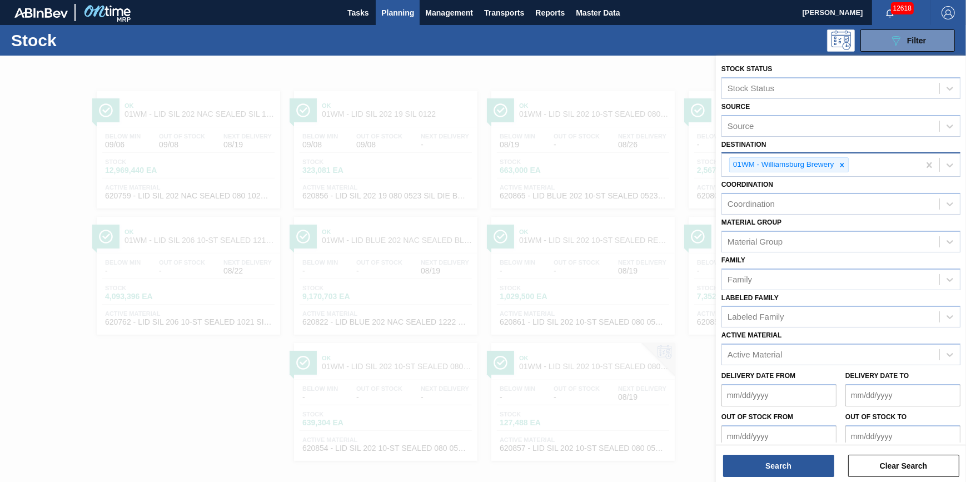
click at [838, 166] on div at bounding box center [842, 165] width 12 height 14
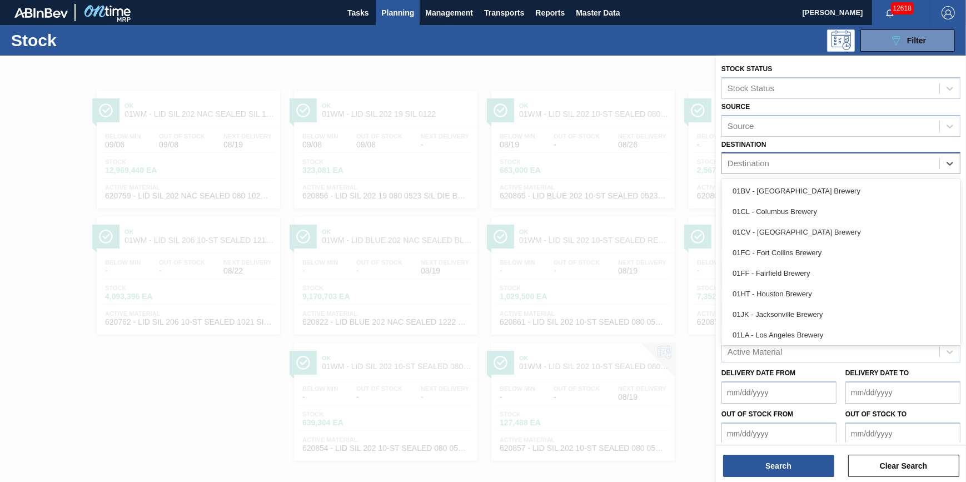
click at [838, 166] on div "Destination" at bounding box center [830, 164] width 217 height 16
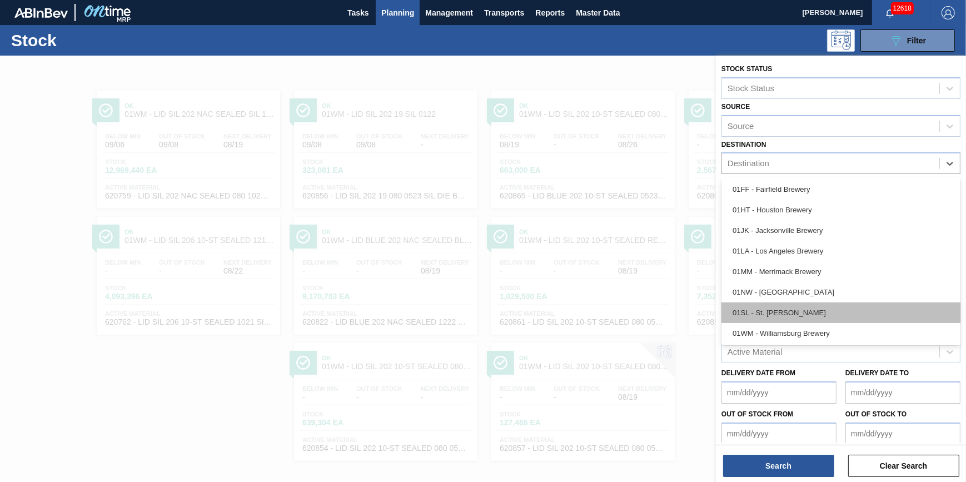
click at [821, 307] on div "01SL - St. [PERSON_NAME]" at bounding box center [841, 312] width 239 height 21
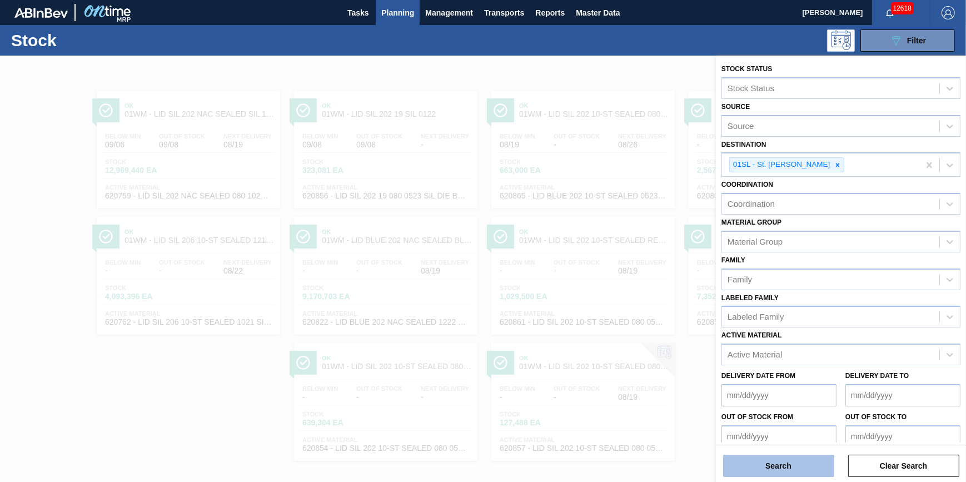
click at [786, 471] on button "Search" at bounding box center [778, 466] width 111 height 22
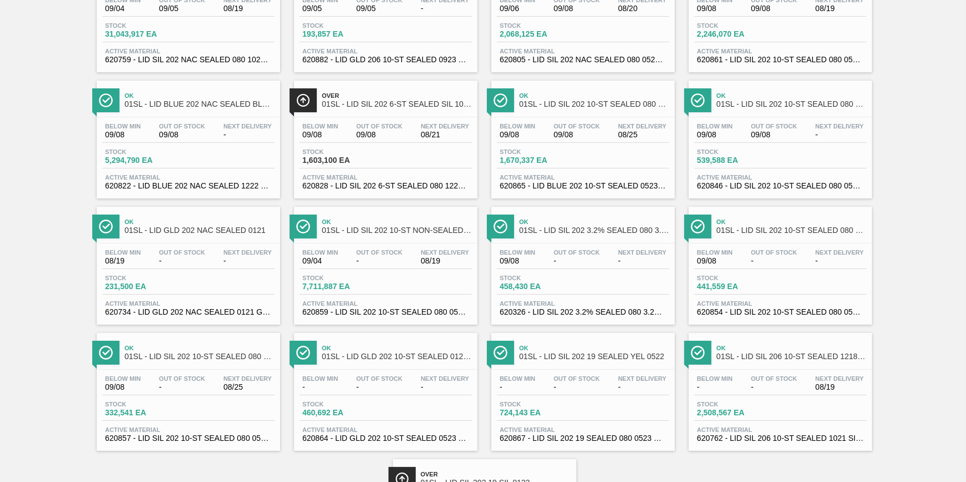
scroll to position [0, 0]
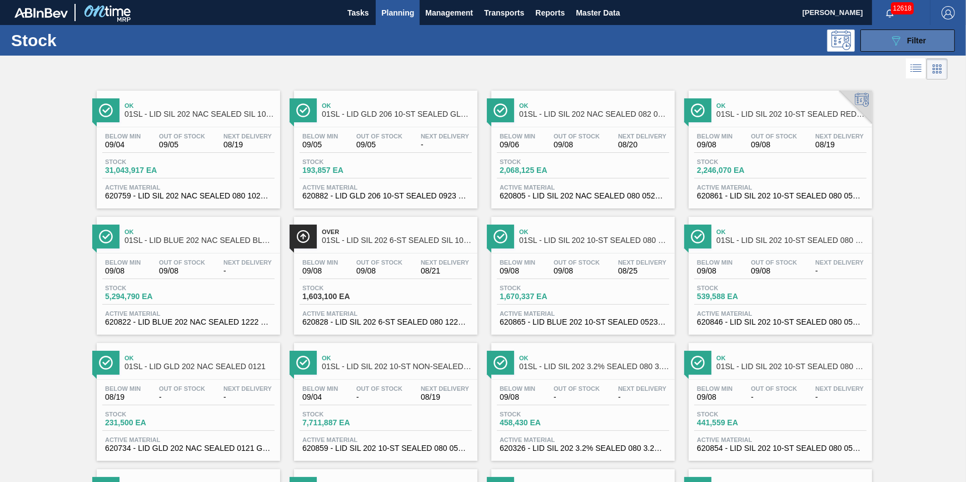
click at [891, 42] on icon "089F7B8B-B2A5-4AFE-B5C0-19BA573D28AC" at bounding box center [895, 40] width 13 height 13
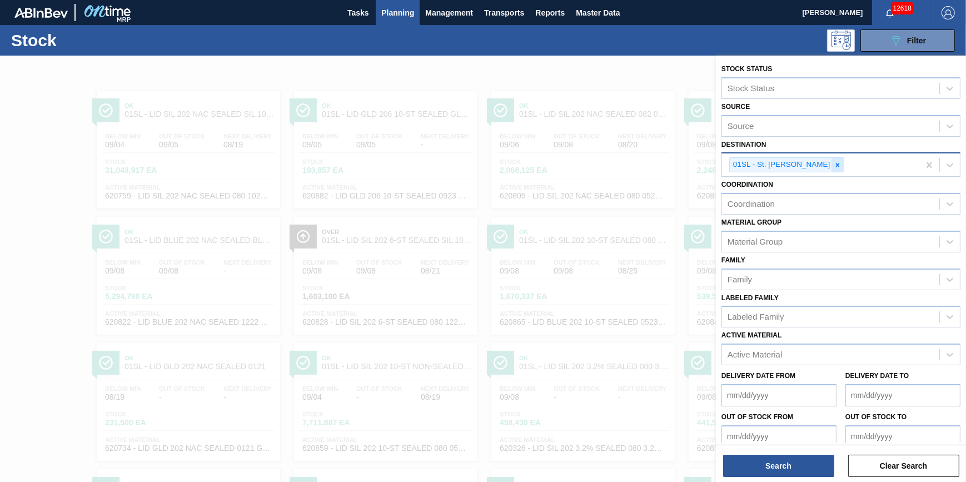
click at [832, 167] on div at bounding box center [838, 165] width 12 height 14
click at [819, 167] on div "01SL - St. [PERSON_NAME]" at bounding box center [820, 164] width 197 height 23
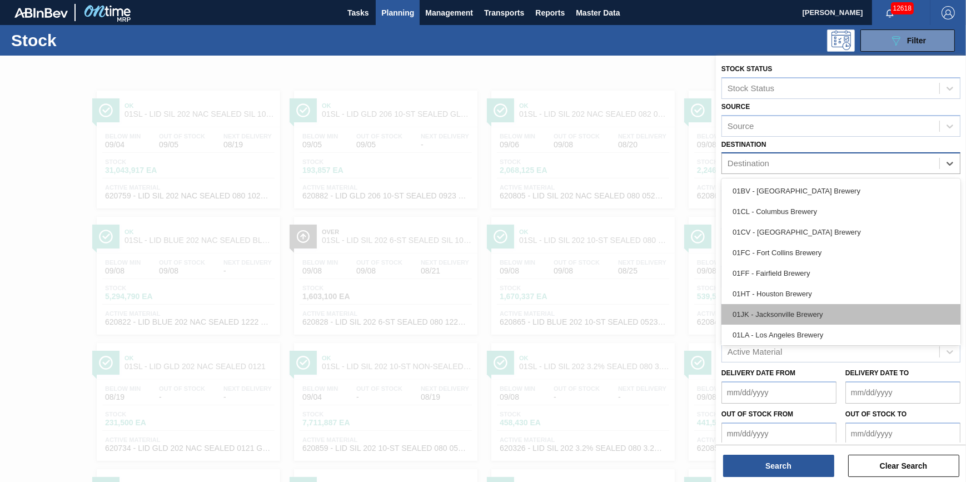
scroll to position [84, 0]
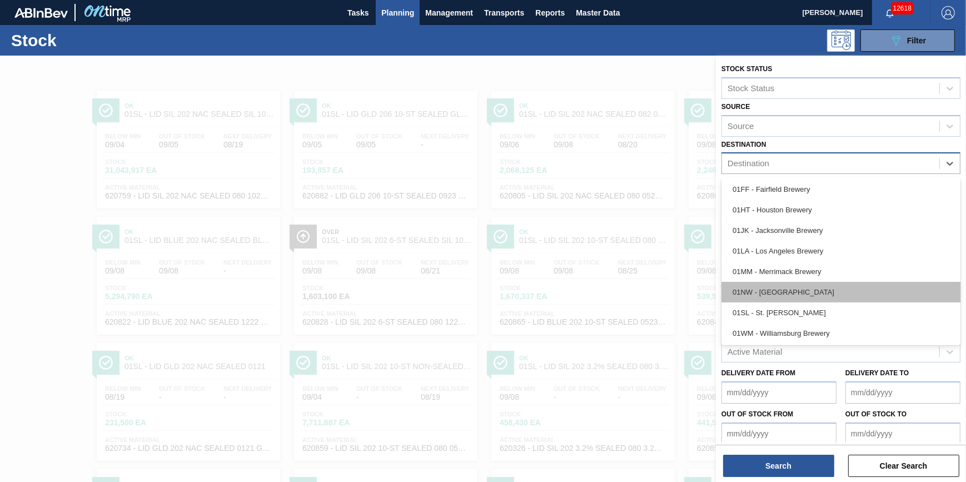
click at [808, 289] on div "01NW - [GEOGRAPHIC_DATA]" at bounding box center [841, 292] width 239 height 21
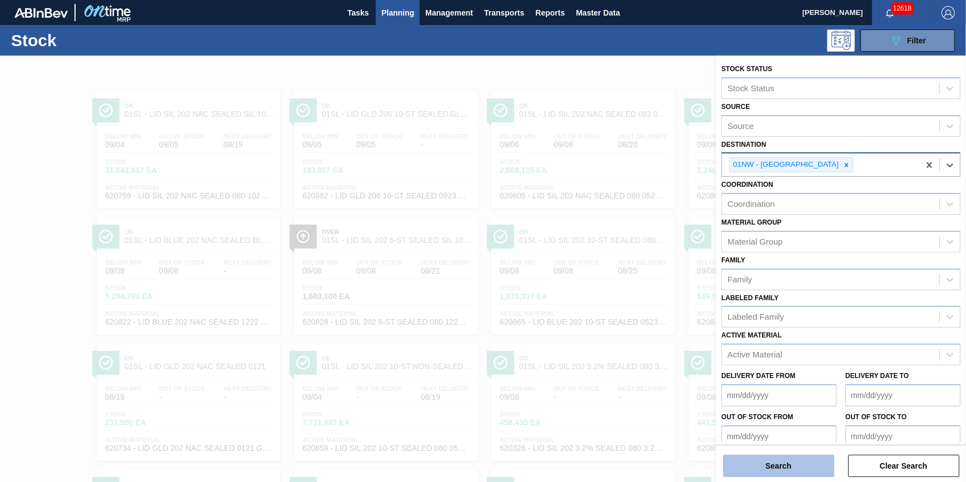
click at [798, 463] on button "Search" at bounding box center [778, 466] width 111 height 22
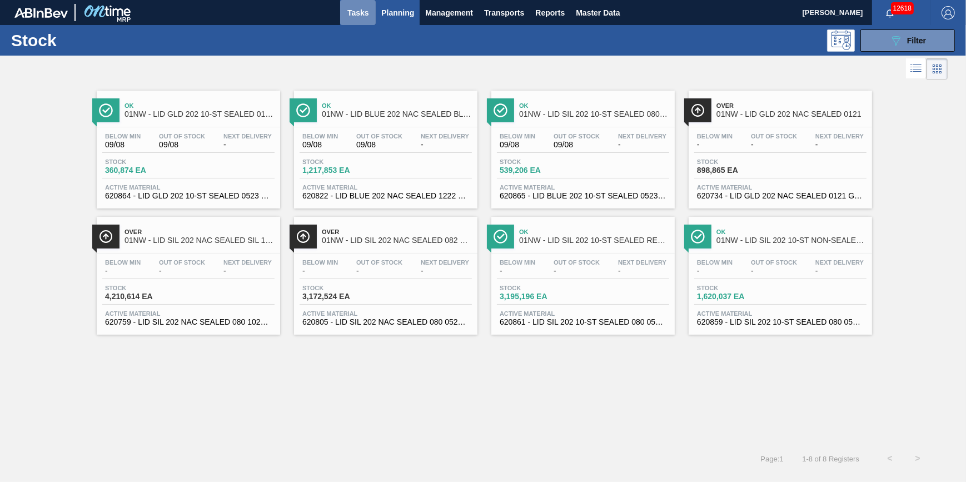
click at [350, 18] on span "Tasks" at bounding box center [358, 12] width 24 height 13
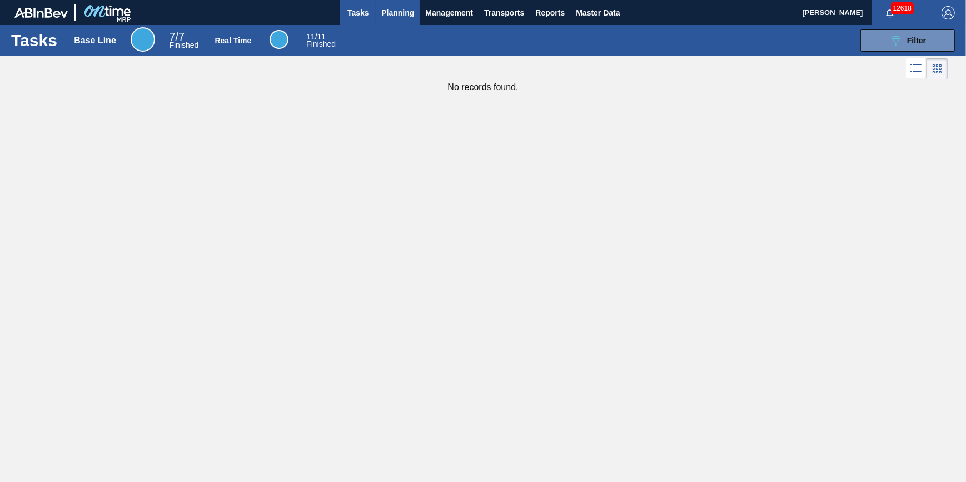
click at [394, 22] on button "Planning" at bounding box center [398, 12] width 44 height 25
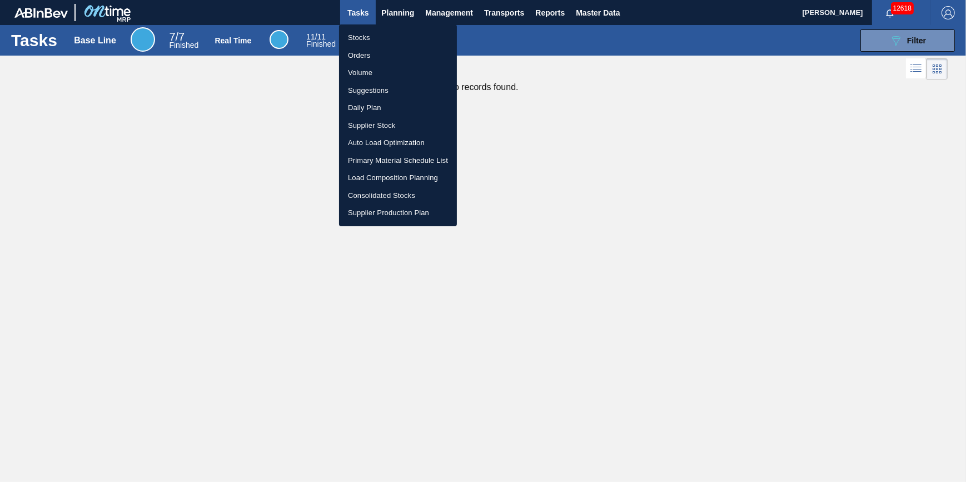
click at [389, 43] on li "Stocks" at bounding box center [398, 38] width 118 height 18
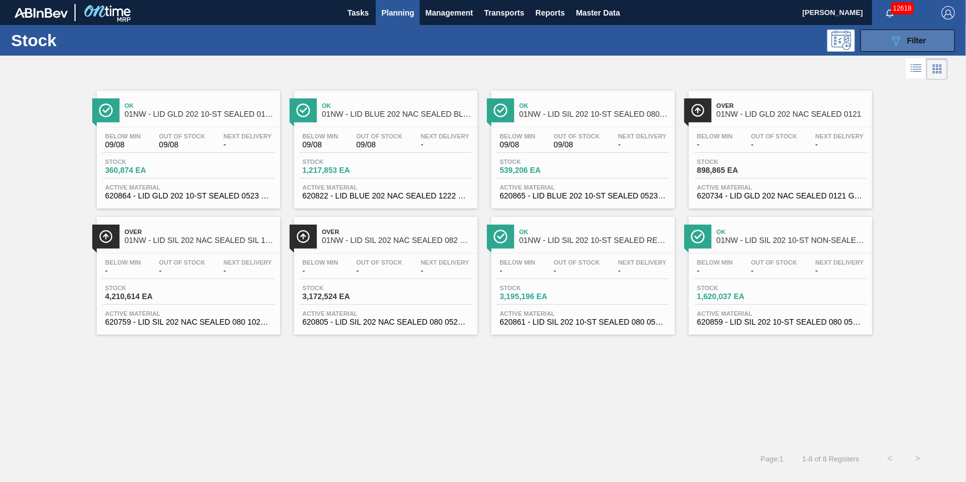
click at [883, 33] on button "089F7B8B-B2A5-4AFE-B5C0-19BA573D28AC Filter" at bounding box center [908, 40] width 95 height 22
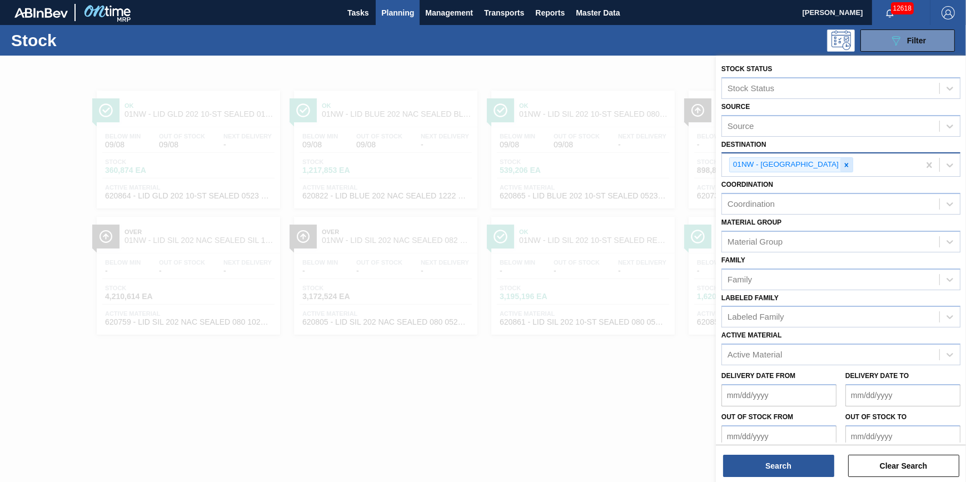
click at [841, 163] on div at bounding box center [847, 165] width 12 height 14
click at [828, 165] on div "01NW - [GEOGRAPHIC_DATA]" at bounding box center [820, 164] width 197 height 23
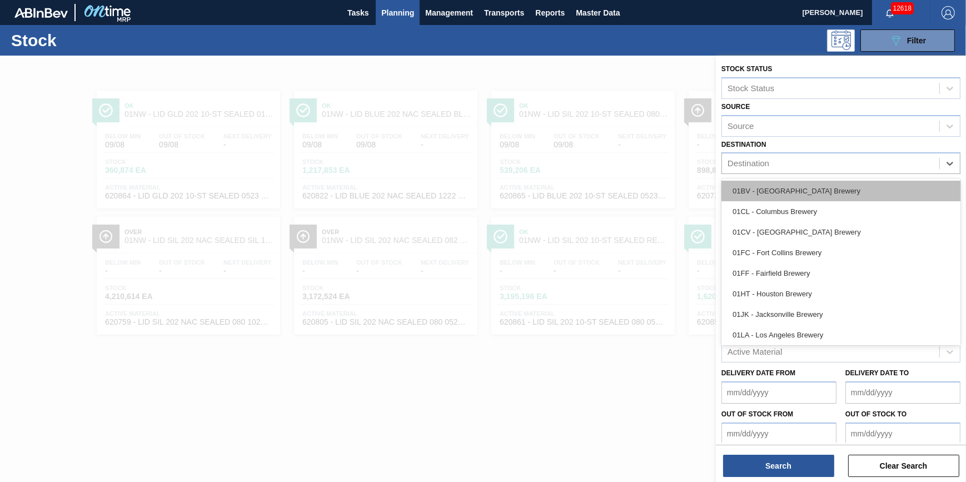
click at [812, 188] on div "01BV - [GEOGRAPHIC_DATA] Brewery" at bounding box center [841, 191] width 239 height 21
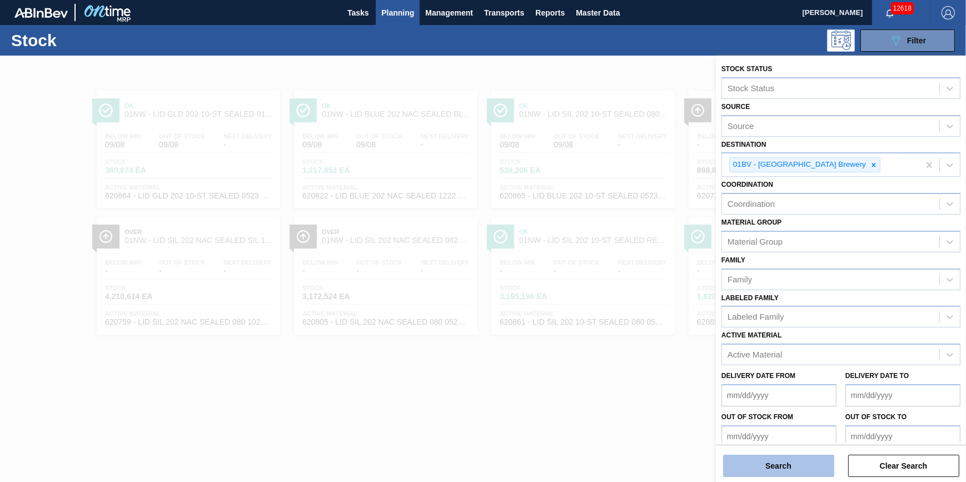
click at [789, 461] on button "Search" at bounding box center [778, 466] width 111 height 22
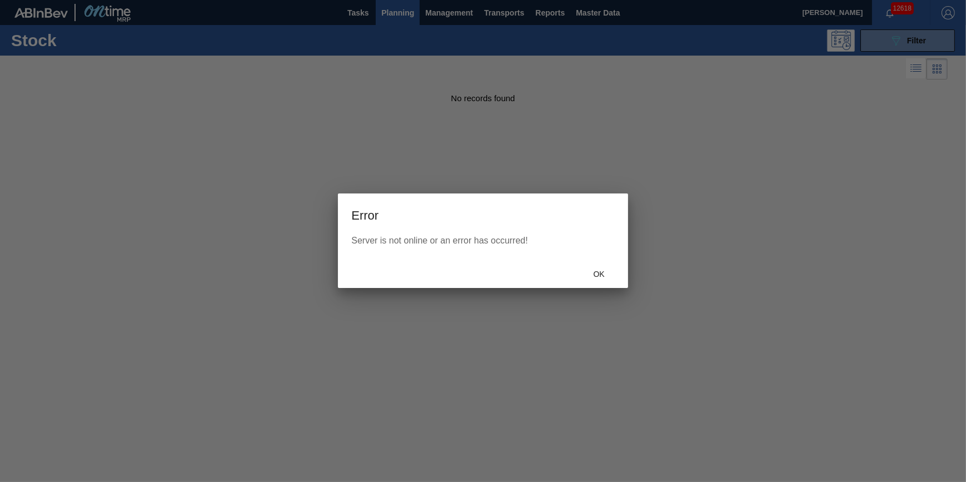
click at [612, 261] on div "Ok" at bounding box center [483, 273] width 290 height 29
click at [610, 271] on span "Ok" at bounding box center [599, 274] width 29 height 9
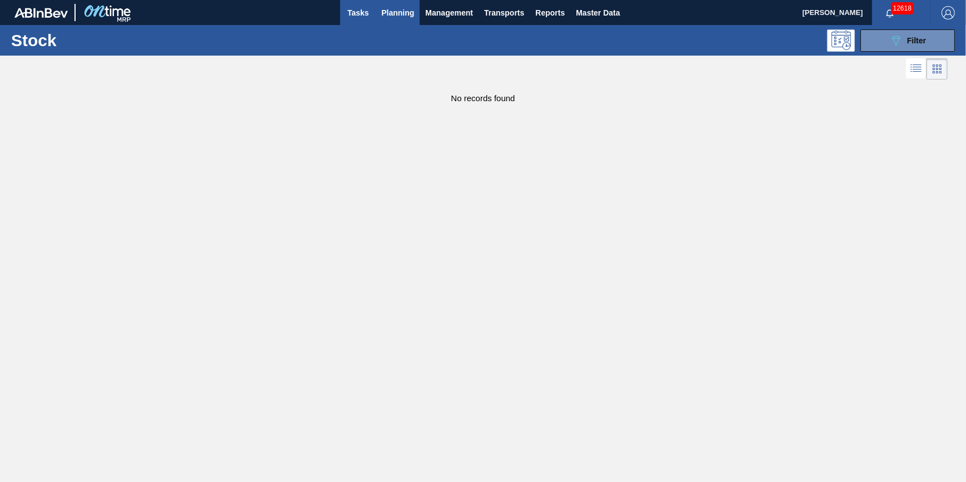
click at [363, 16] on span "Tasks" at bounding box center [358, 12] width 24 height 13
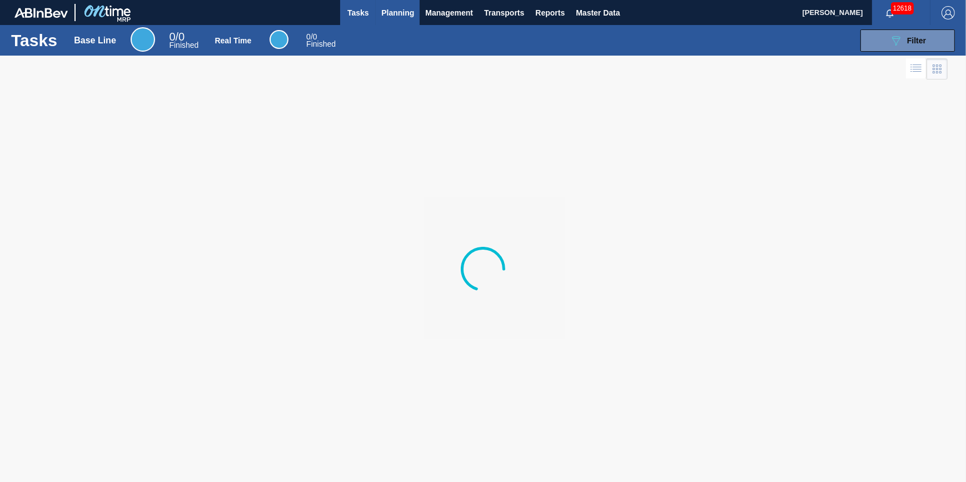
click at [380, 22] on button "Planning" at bounding box center [398, 12] width 44 height 25
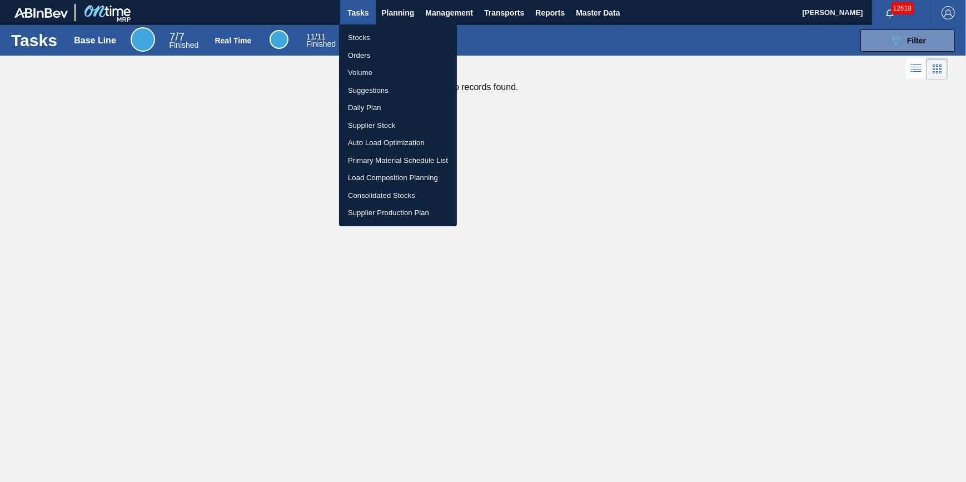
click at [384, 42] on li "Stocks" at bounding box center [398, 38] width 118 height 18
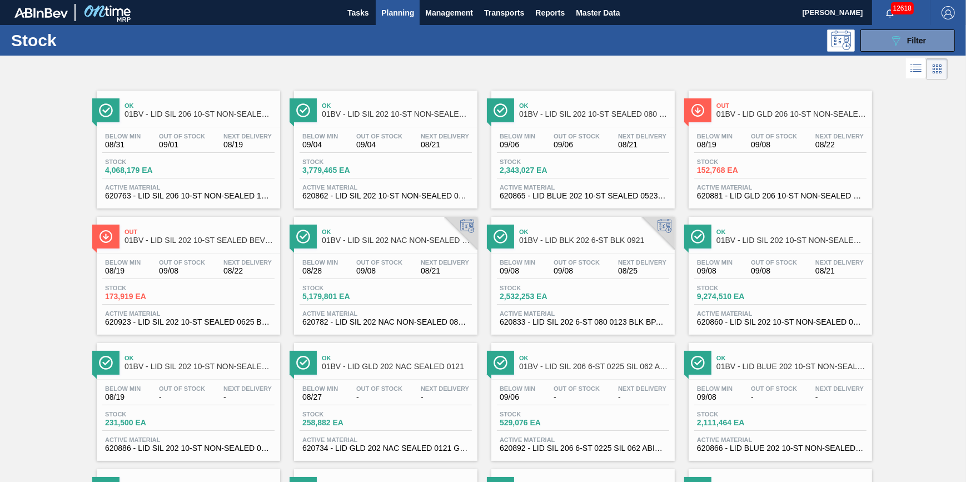
click at [395, 21] on button "Planning" at bounding box center [398, 12] width 44 height 25
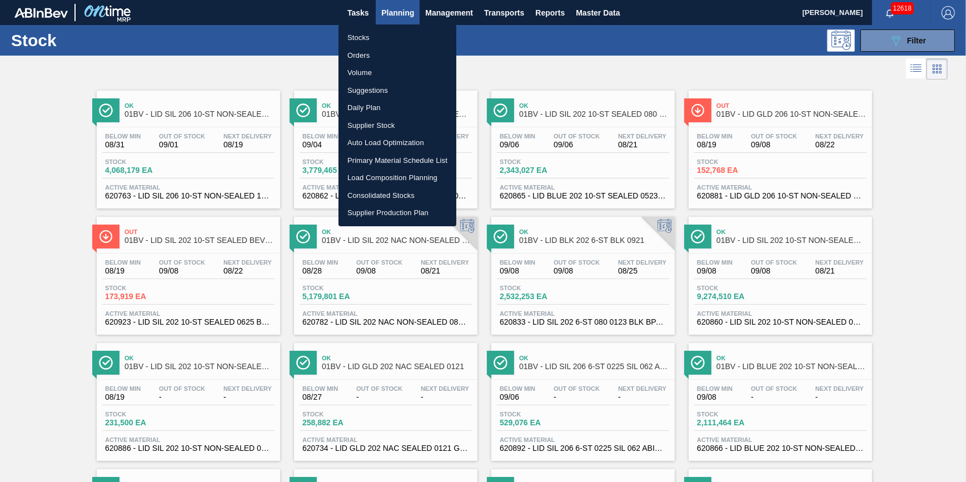
click at [396, 36] on li "Stocks" at bounding box center [398, 38] width 118 height 18
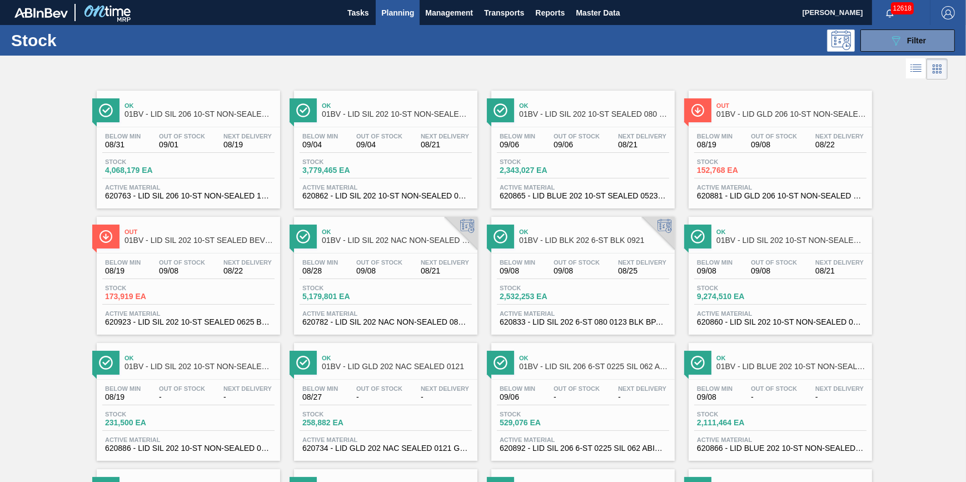
click at [964, 41] on div "Stock 089F7B8B-B2A5-4AFE-B5C0-19BA573D28AC Filter" at bounding box center [483, 40] width 966 height 31
click at [919, 41] on span "Filter" at bounding box center [916, 40] width 19 height 9
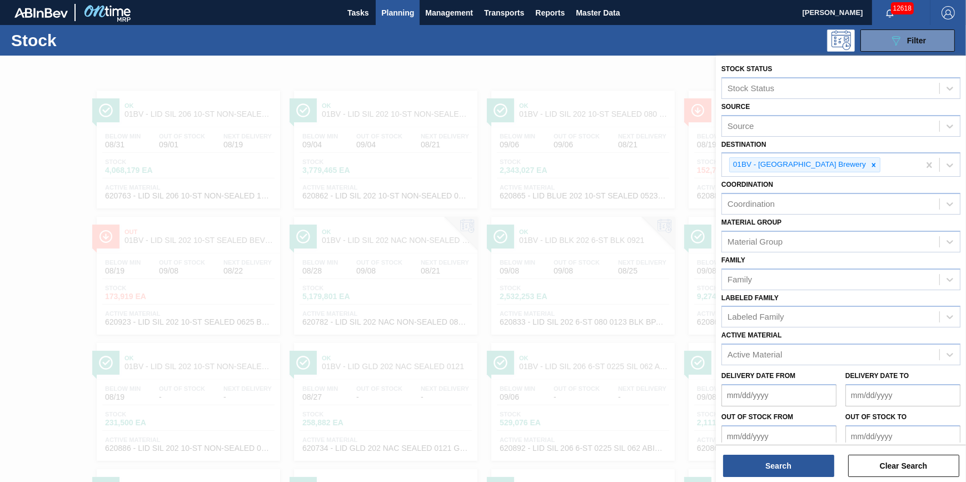
click at [592, 71] on div at bounding box center [483, 297] width 966 height 482
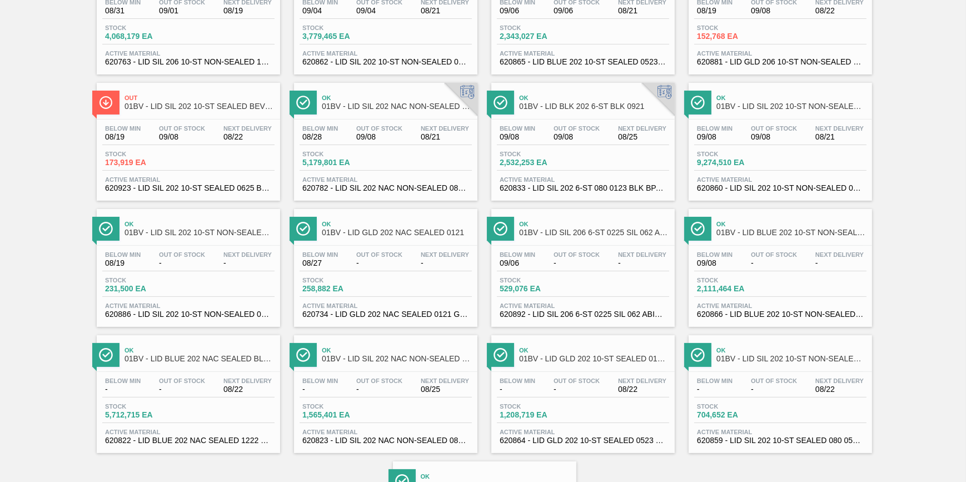
scroll to position [151, 0]
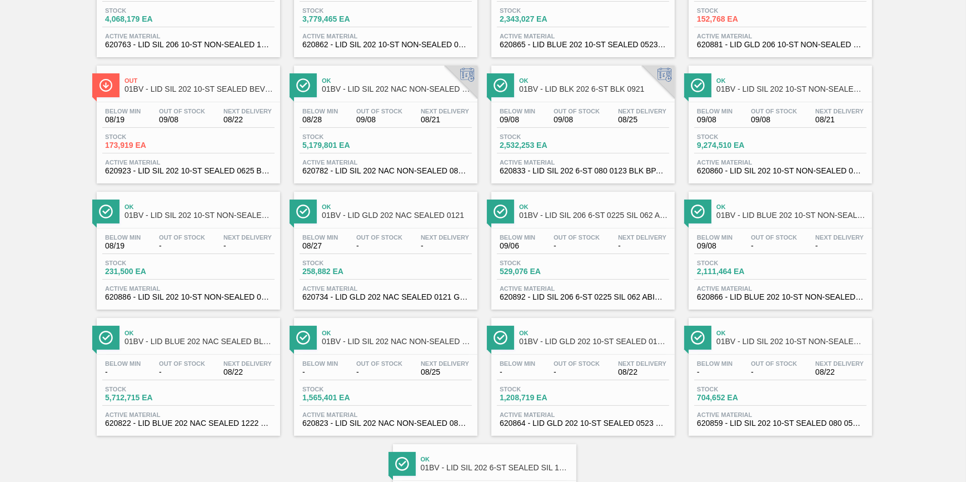
click at [567, 240] on span "Out Of Stock" at bounding box center [577, 237] width 46 height 7
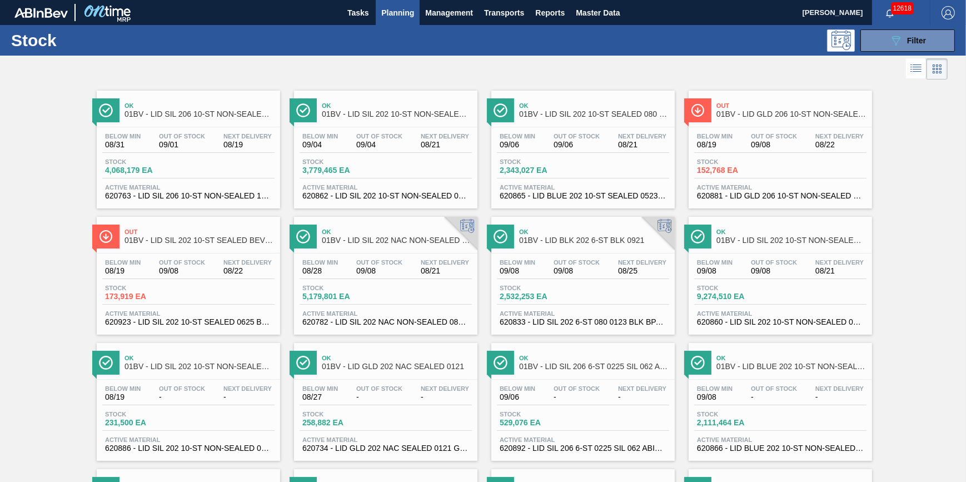
click at [406, 11] on span "Planning" at bounding box center [397, 12] width 33 height 13
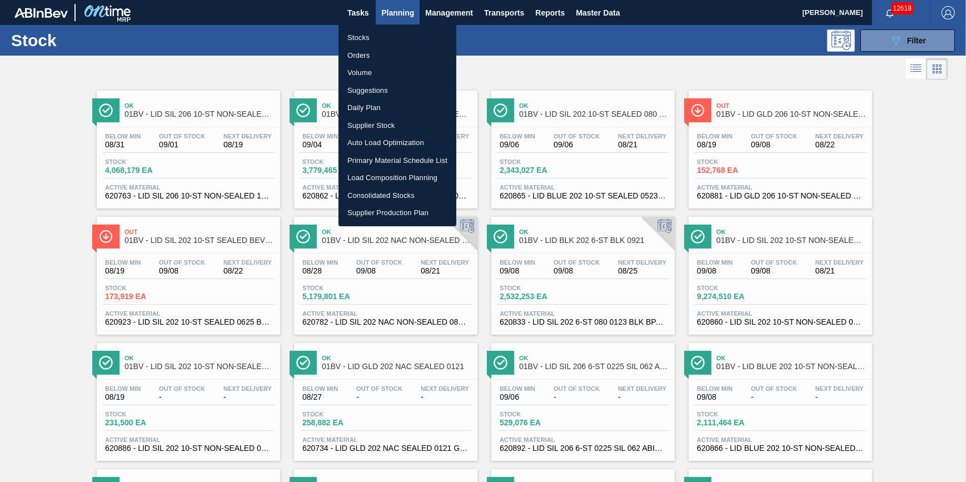
click at [269, 53] on div at bounding box center [483, 241] width 966 height 482
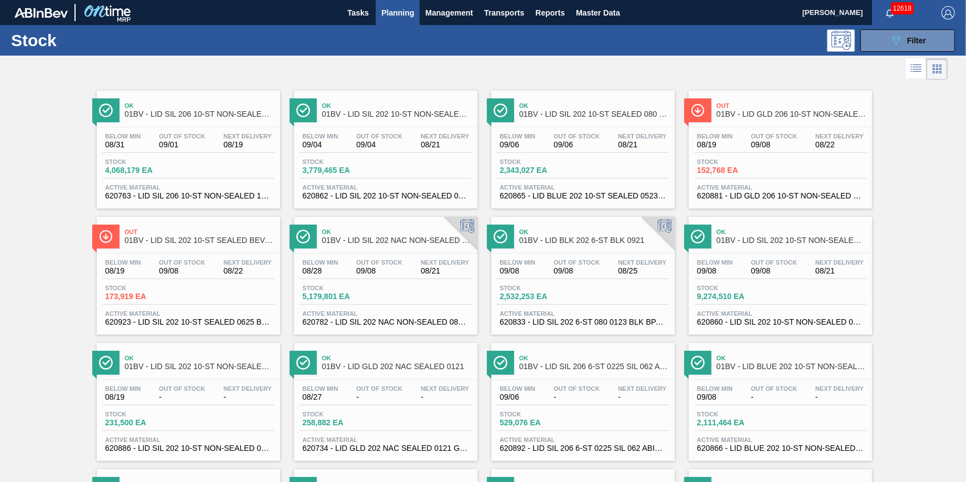
scroll to position [101, 0]
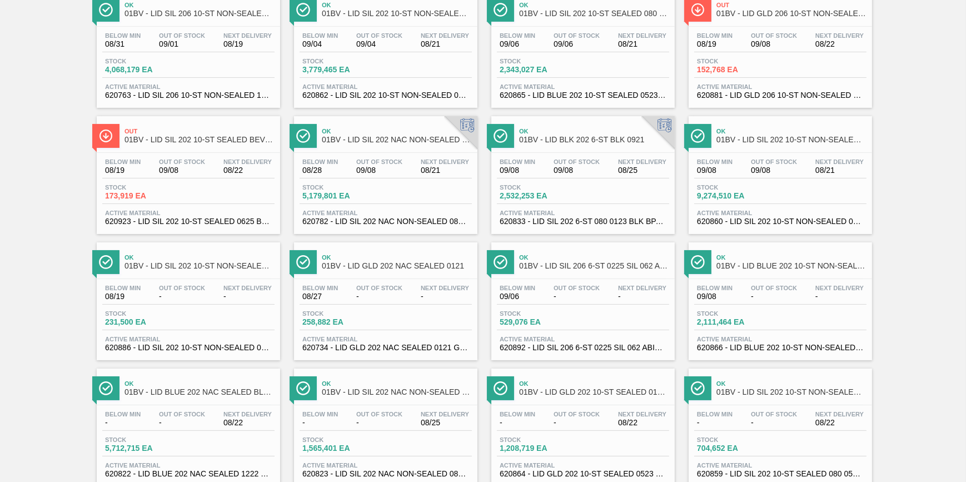
click at [228, 204] on div "Stock 173,919 EA" at bounding box center [188, 194] width 172 height 20
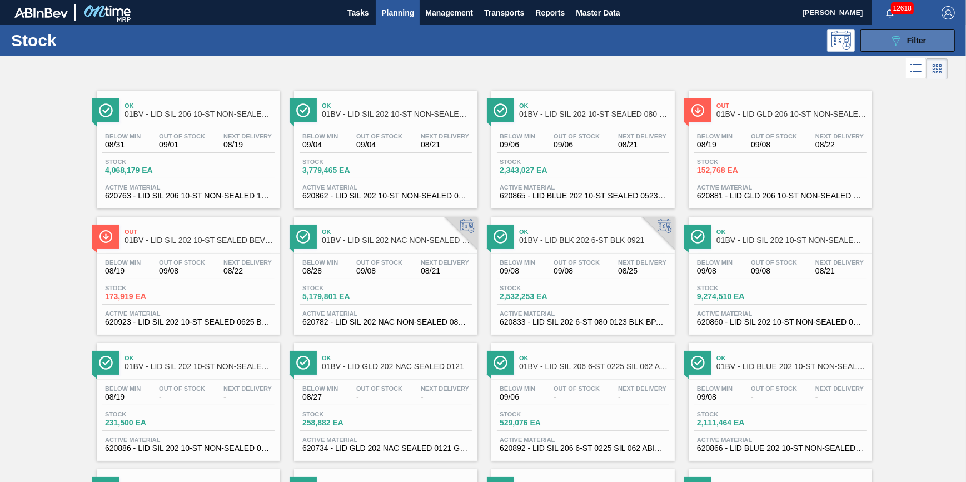
click at [896, 47] on button "089F7B8B-B2A5-4AFE-B5C0-19BA573D28AC Filter" at bounding box center [908, 40] width 95 height 22
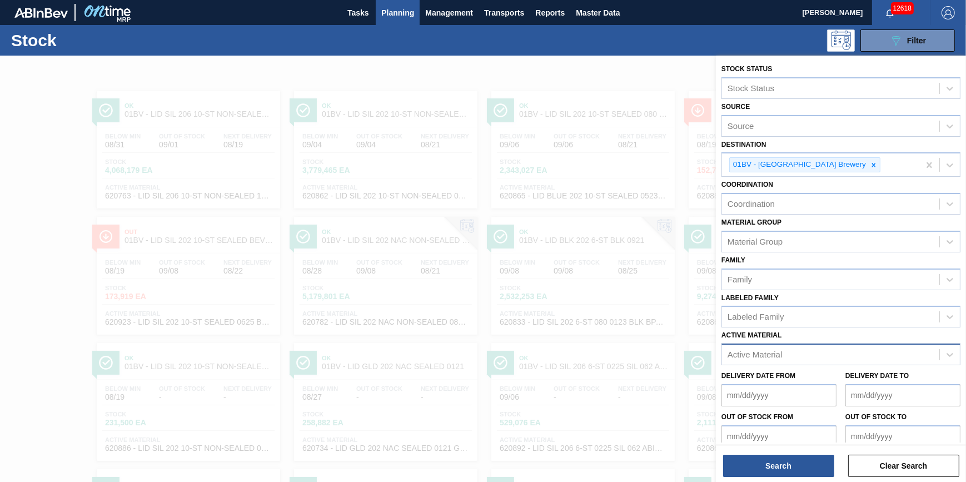
click at [866, 344] on div "Active Material" at bounding box center [841, 355] width 239 height 22
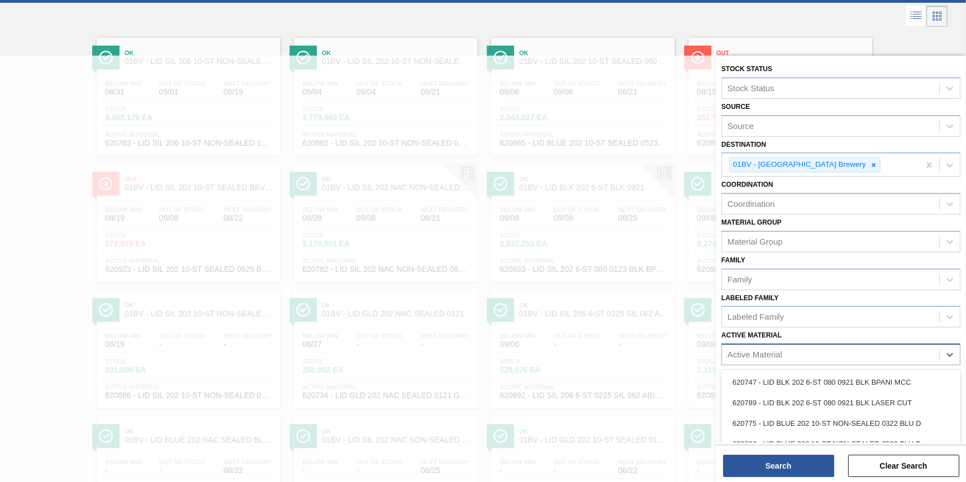
scroll to position [57, 0]
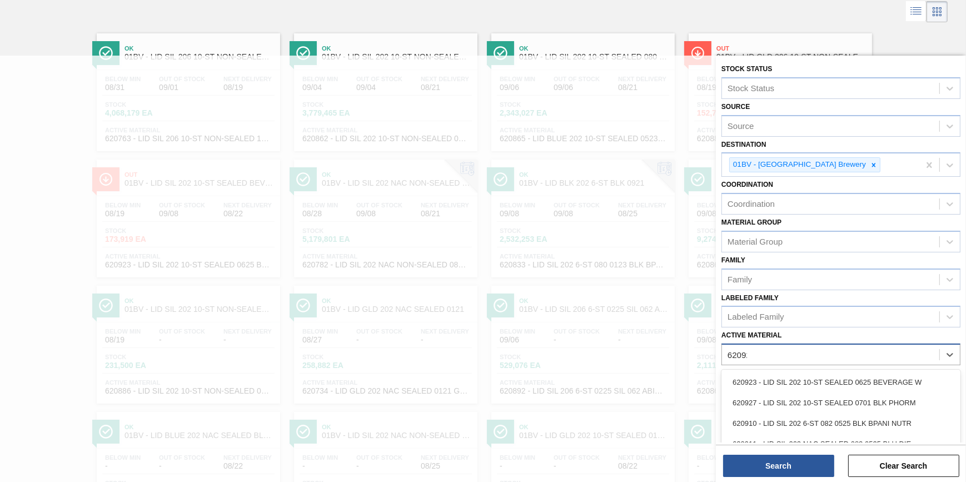
type Material "620924"
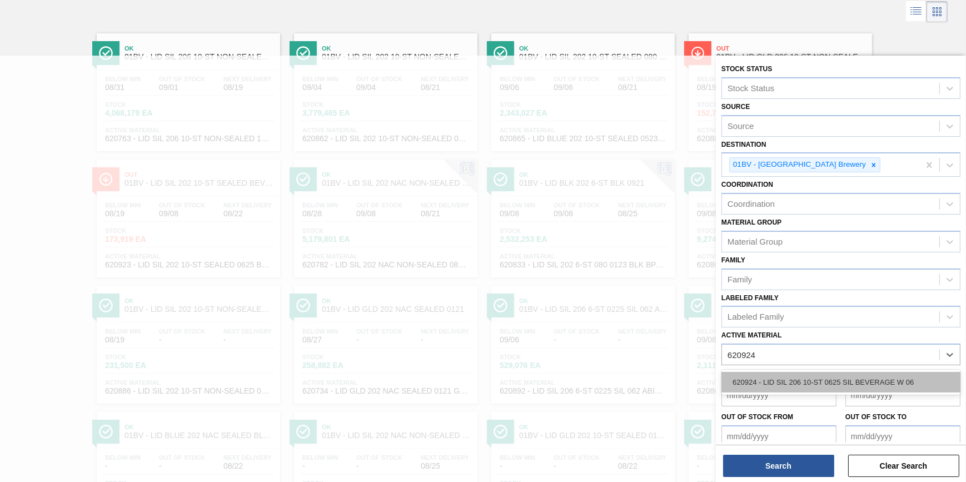
click at [809, 375] on div "620924 - LID SIL 206 10-ST 0625 SIL BEVERAGE W 06" at bounding box center [841, 382] width 239 height 21
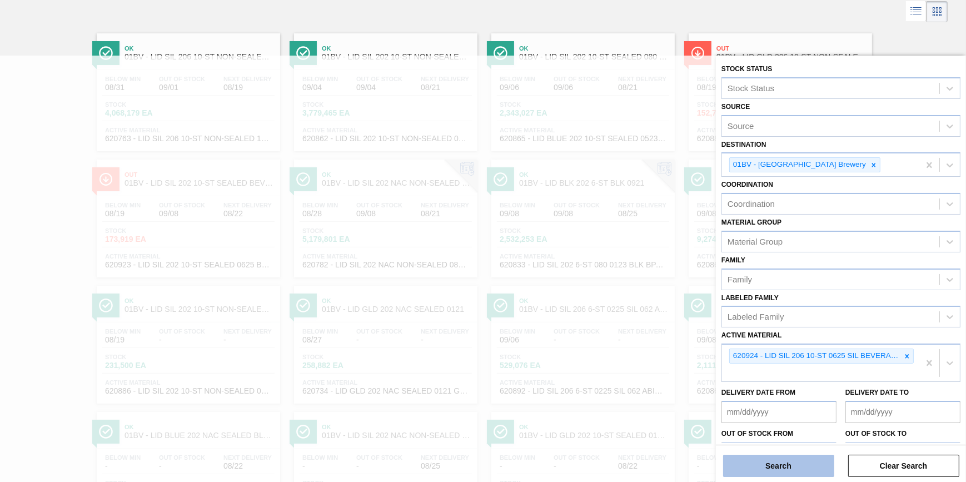
click at [778, 460] on button "Search" at bounding box center [778, 466] width 111 height 22
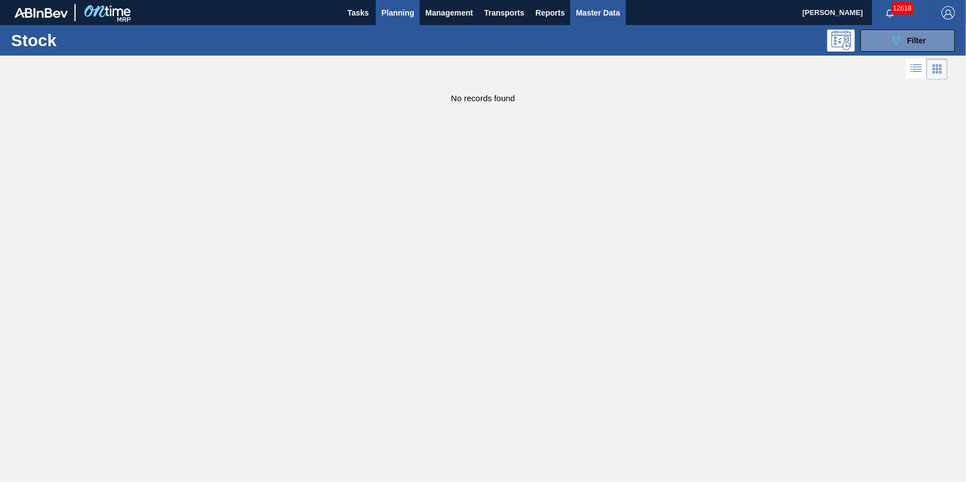
click at [592, 11] on span "Master Data" at bounding box center [598, 12] width 44 height 13
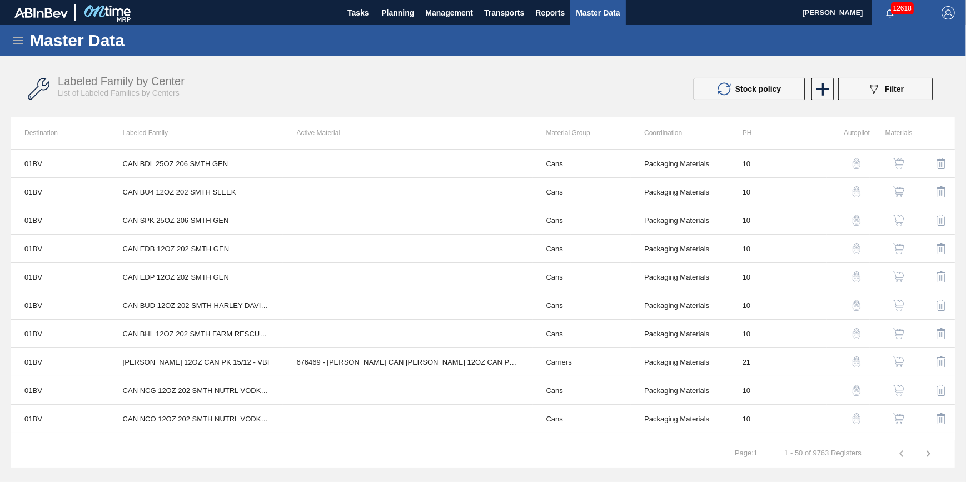
click at [20, 38] on icon at bounding box center [17, 40] width 13 height 13
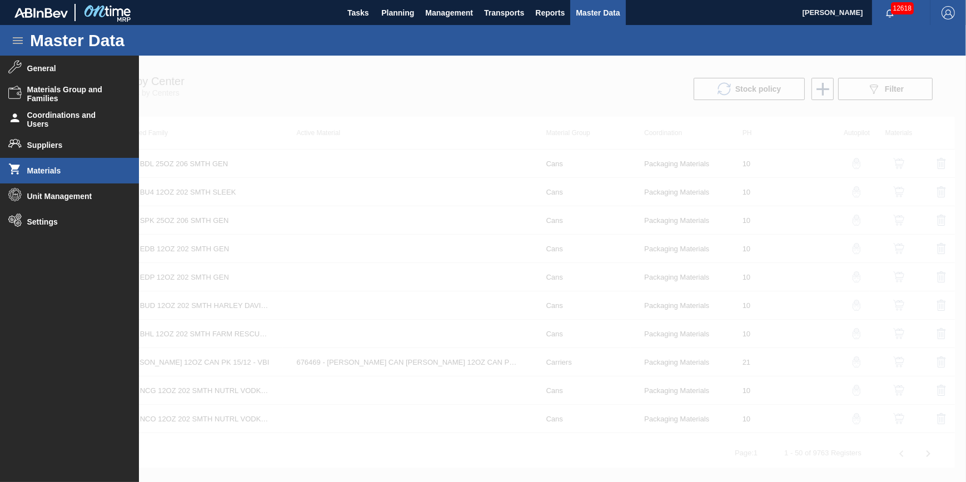
click at [66, 176] on li "Materials" at bounding box center [69, 171] width 139 height 26
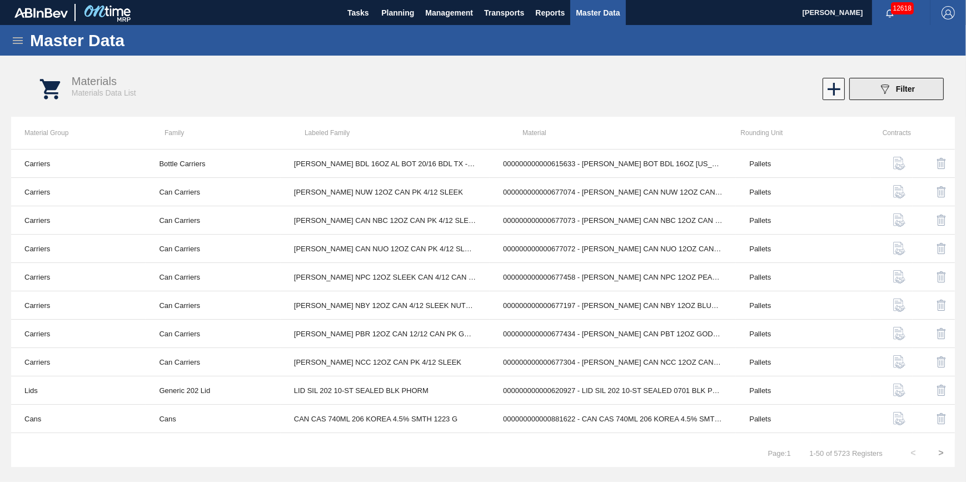
click at [889, 91] on icon "089F7B8B-B2A5-4AFE-B5C0-19BA573D28AC" at bounding box center [884, 88] width 13 height 13
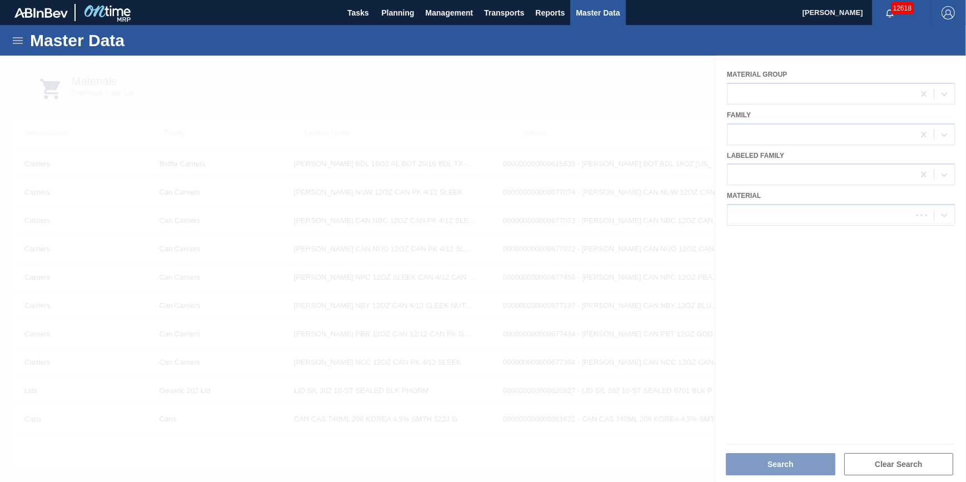
click at [822, 216] on div at bounding box center [483, 269] width 966 height 426
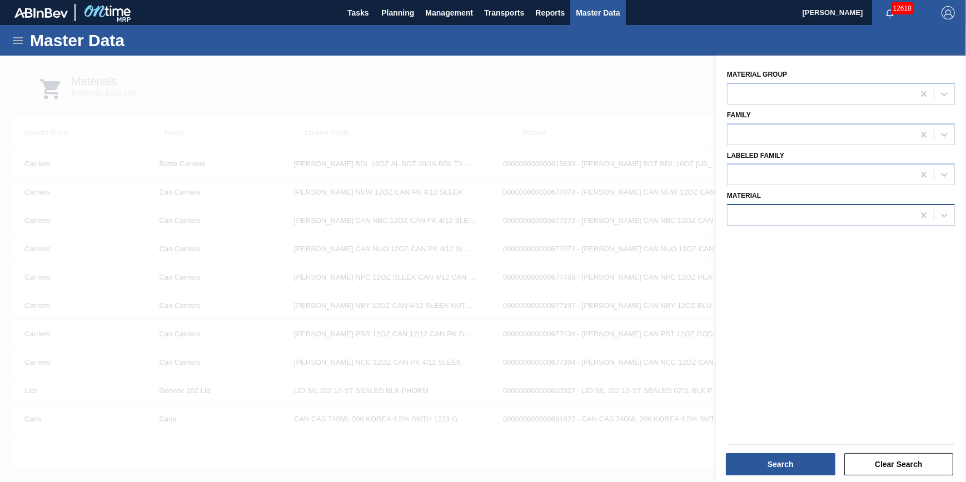
click at [816, 217] on div at bounding box center [821, 215] width 186 height 16
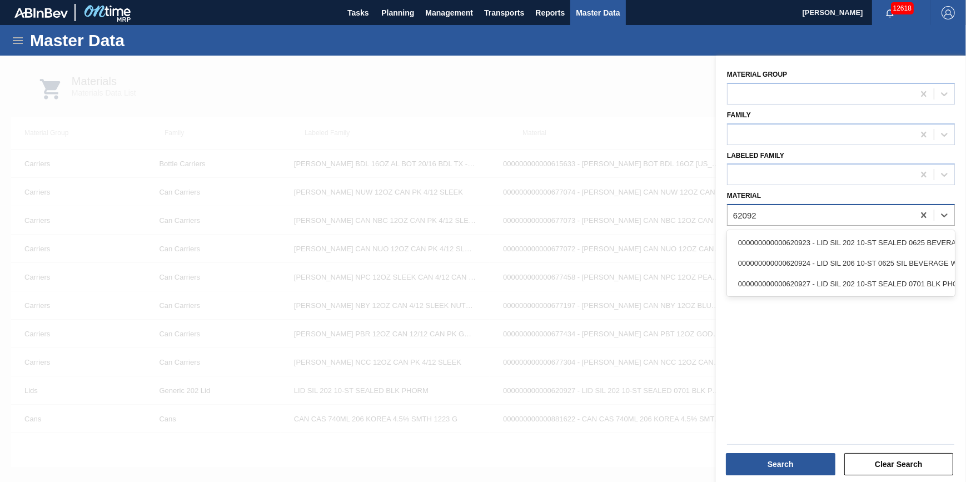
type input "620924"
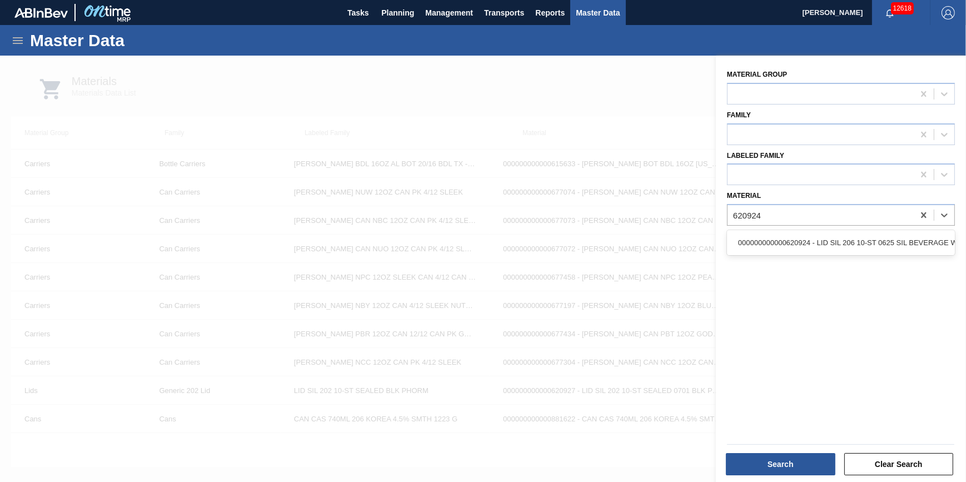
click at [803, 245] on div "000000000000620924 - LID SIL 206 10-ST 0625 SIL BEVERAGE W 06" at bounding box center [841, 242] width 228 height 21
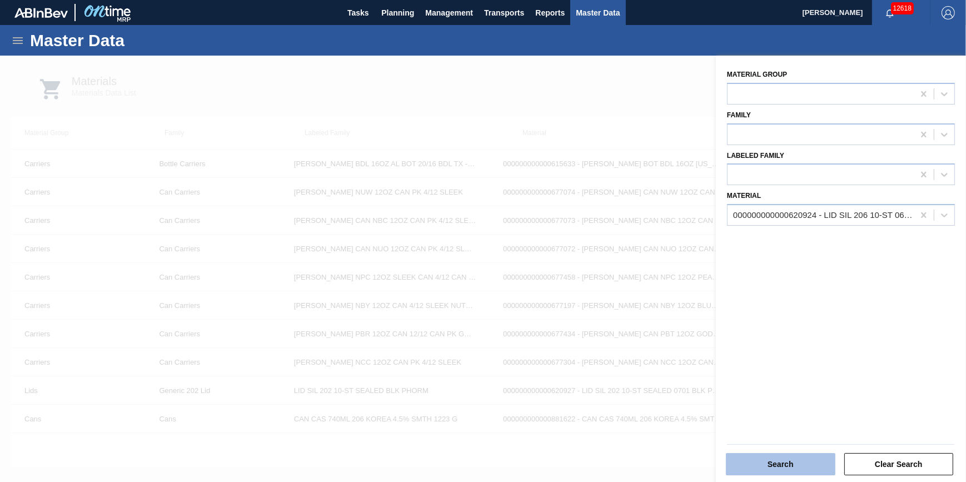
click at [773, 459] on button "Search" at bounding box center [781, 464] width 110 height 22
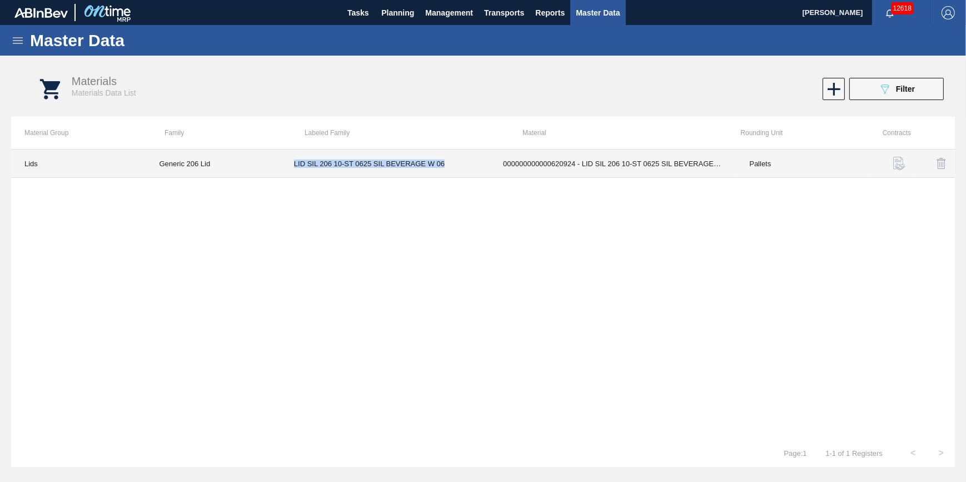
drag, startPoint x: 291, startPoint y: 163, endPoint x: 444, endPoint y: 167, distance: 152.9
click at [444, 167] on td "LID SIL 206 10-ST 0625 SIL BEVERAGE W 06" at bounding box center [385, 164] width 209 height 28
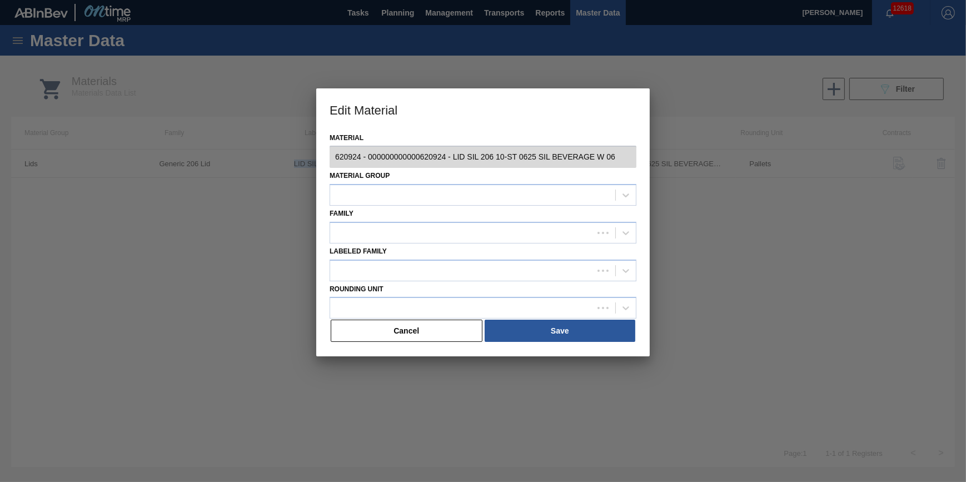
type input "620924 - 000000000000620924 - LID SIL 206 10-ST 0625 SIL BEVERAGE W 06"
click at [457, 340] on button "Cancel" at bounding box center [407, 331] width 152 height 22
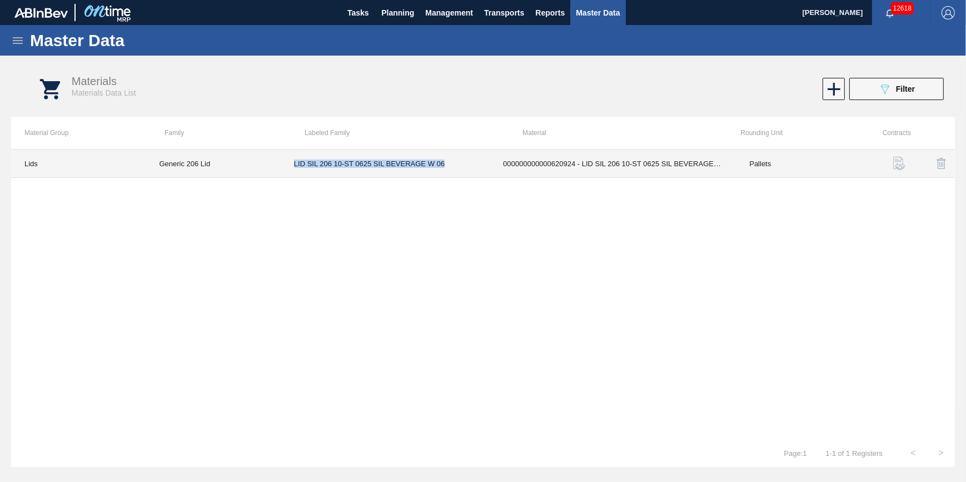
copy td "LID SIL 206 10-ST 0625 SIL BEVERAGE W 06"
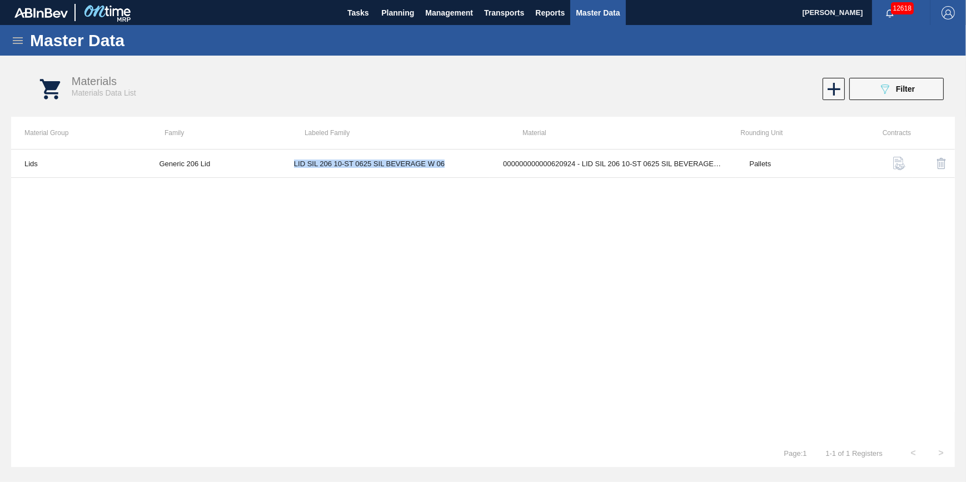
click at [13, 44] on icon at bounding box center [17, 40] width 13 height 13
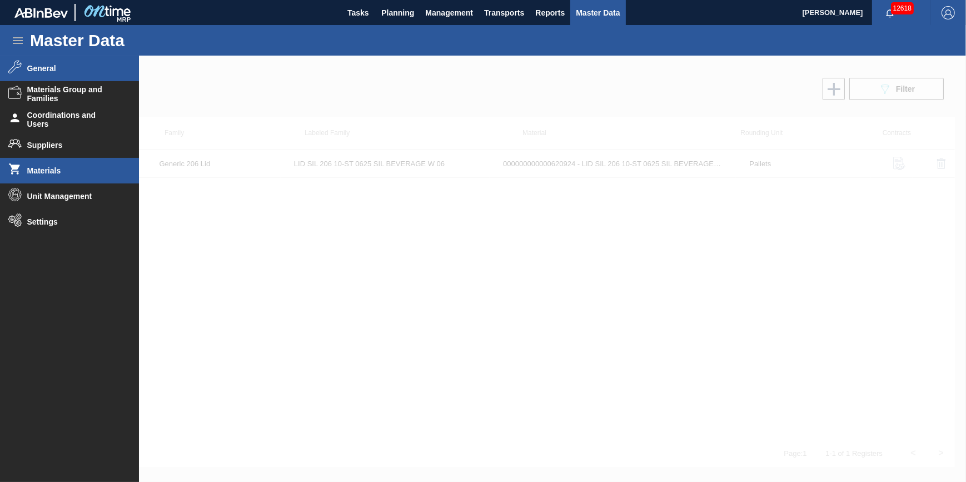
click at [61, 72] on span "General" at bounding box center [73, 68] width 92 height 9
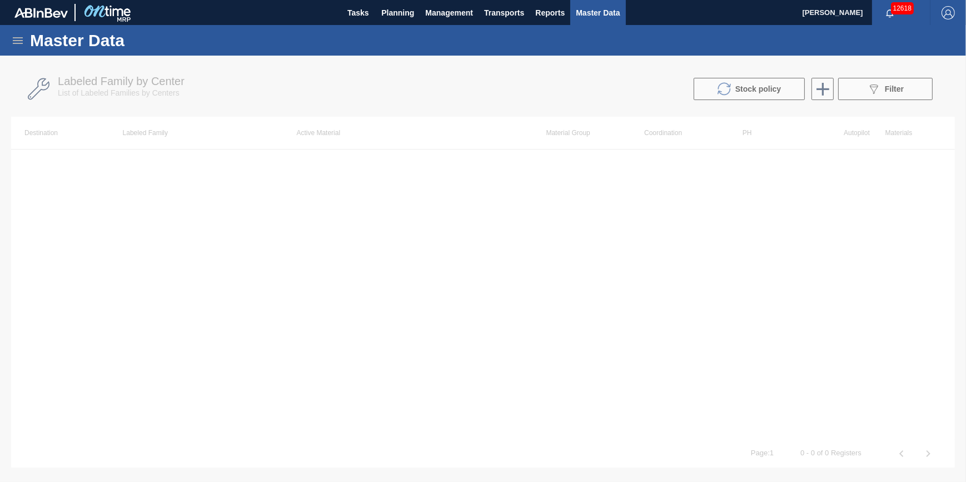
click at [897, 87] on div at bounding box center [483, 269] width 966 height 426
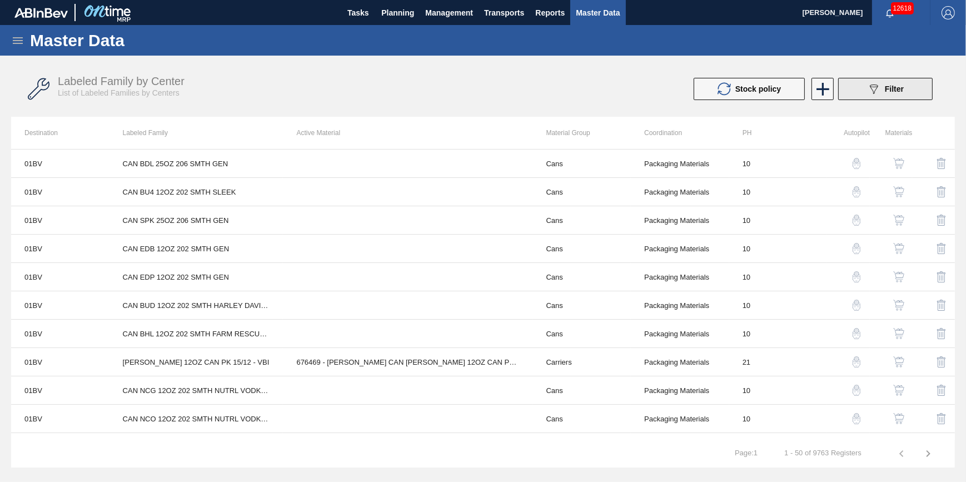
click at [897, 89] on span "Filter" at bounding box center [894, 89] width 19 height 9
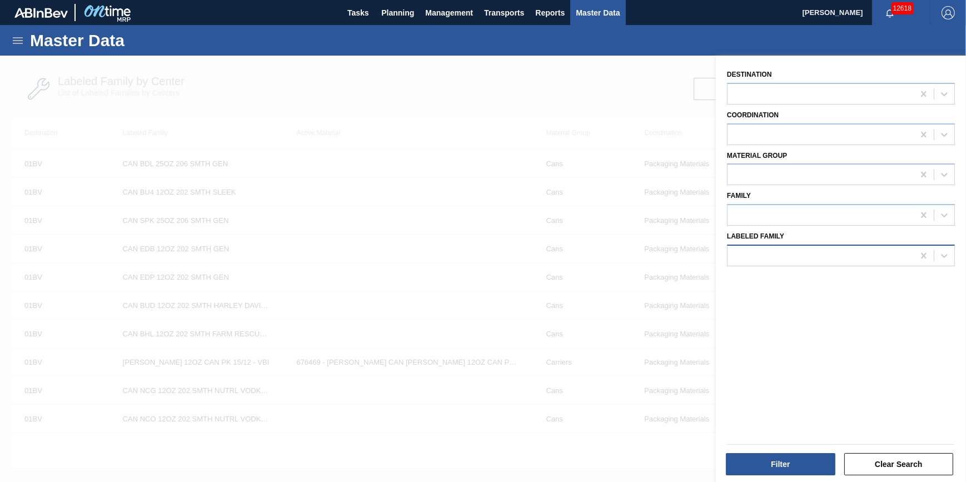
click at [862, 254] on div at bounding box center [821, 255] width 186 height 16
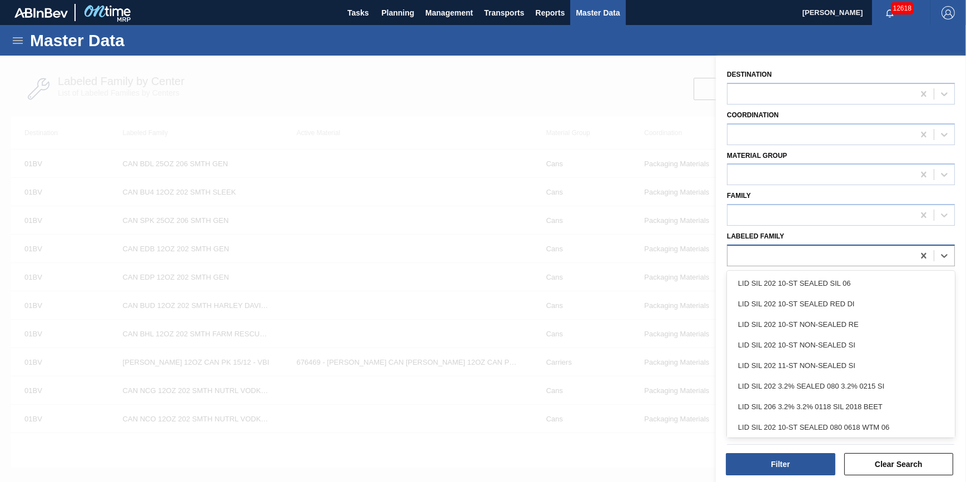
paste Family "LID SIL 206 10-ST 0625 SIL BEVERAGE W 06"
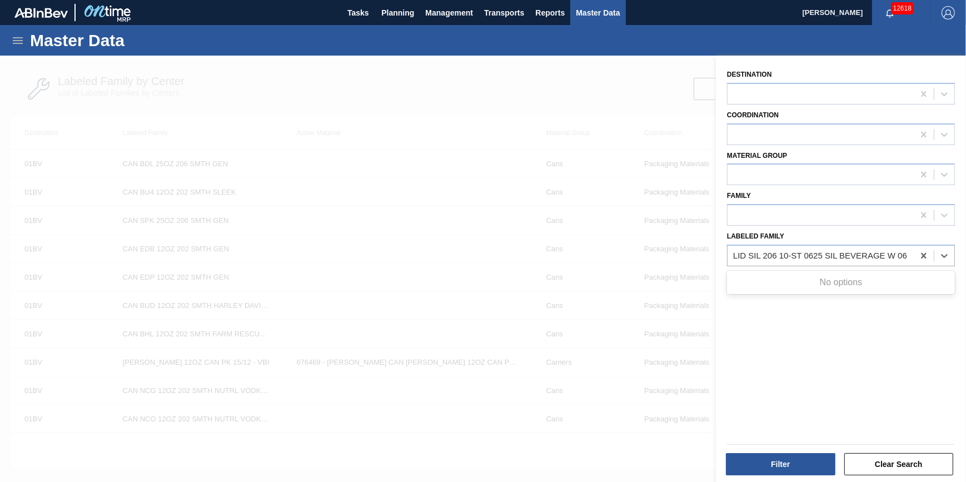
click at [845, 289] on div "No options" at bounding box center [841, 282] width 228 height 19
type Family "LID SIL 206 10-ST 0625 SIL BEVERAGE W 06"
click at [916, 256] on div at bounding box center [924, 256] width 20 height 20
paste Family "LID SIL 206 10-ST 0625 SIL BEVERAGE W 06"
click at [834, 279] on div "No options" at bounding box center [841, 282] width 228 height 19
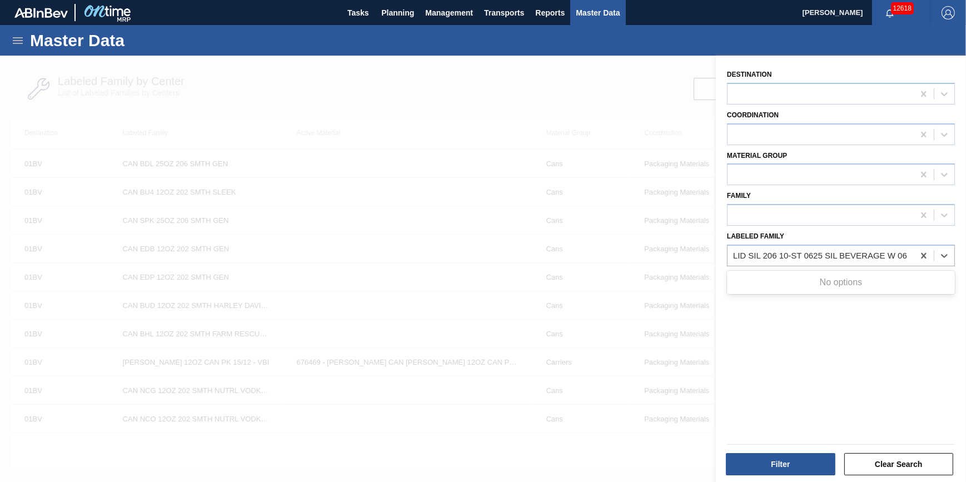
click at [834, 282] on div "No options" at bounding box center [841, 282] width 228 height 19
drag, startPoint x: 834, startPoint y: 282, endPoint x: 846, endPoint y: 276, distance: 13.4
click at [834, 282] on div "No options" at bounding box center [841, 282] width 228 height 19
type Family "LID SIL 206 10-ST 0625 SIL BEVERAGE W 06"
click at [916, 256] on div at bounding box center [924, 256] width 20 height 20
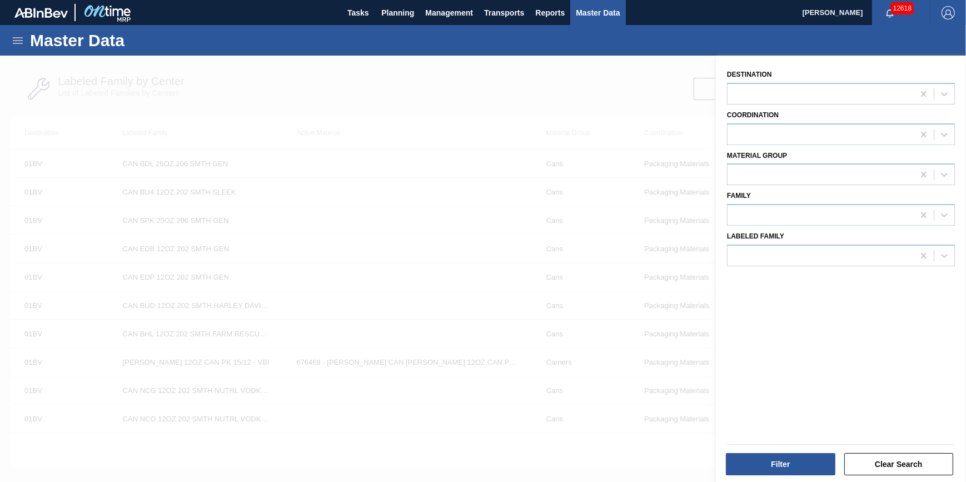
click at [15, 38] on icon at bounding box center [17, 40] width 13 height 13
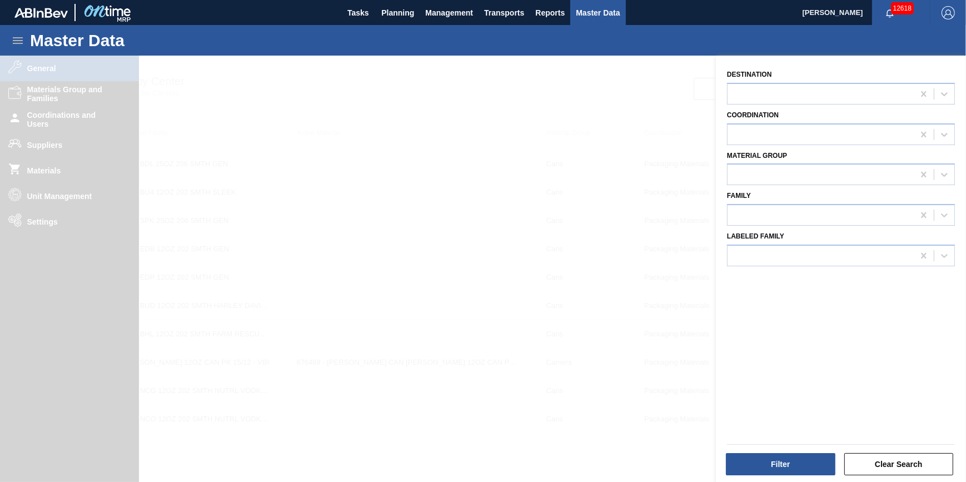
click at [61, 177] on div at bounding box center [483, 297] width 966 height 482
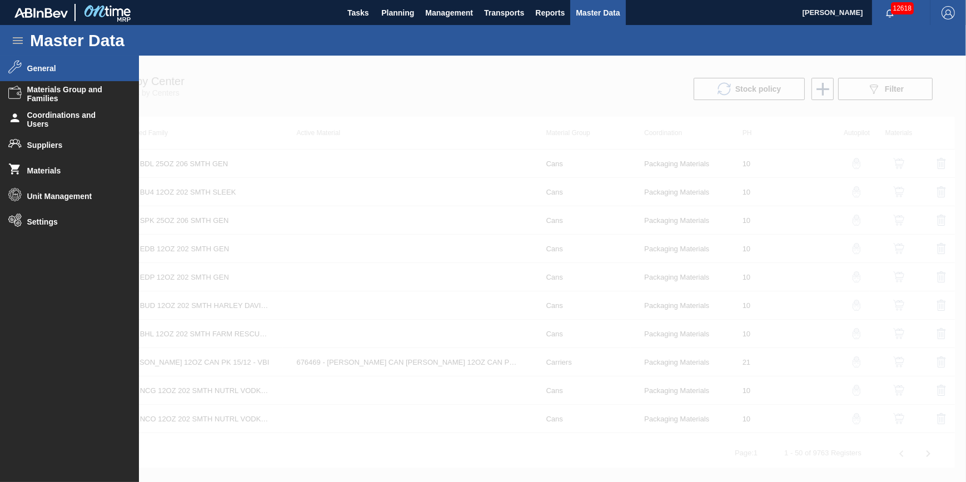
click at [61, 177] on div "Master Data General Materials Group and Families Coordinations and Users Suppli…" at bounding box center [483, 246] width 966 height 443
click at [61, 176] on li "Materials" at bounding box center [69, 171] width 139 height 26
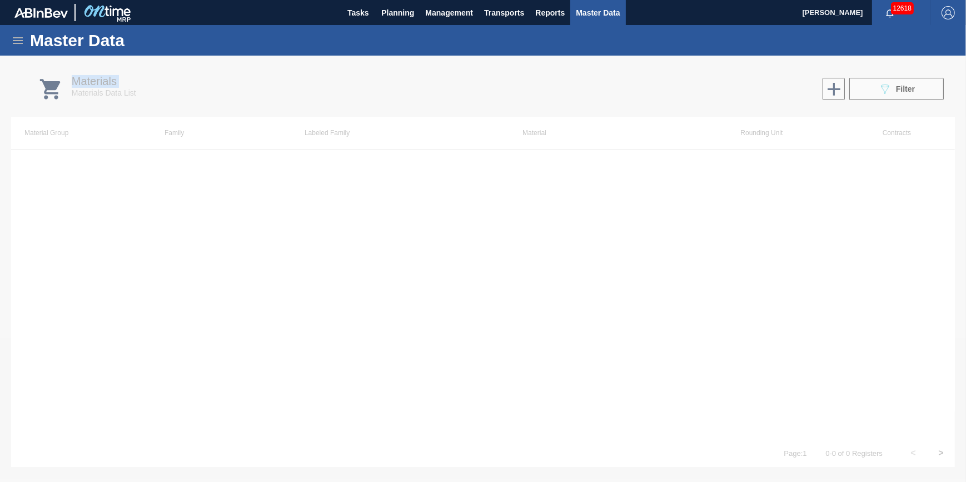
click at [876, 91] on div at bounding box center [483, 269] width 966 height 426
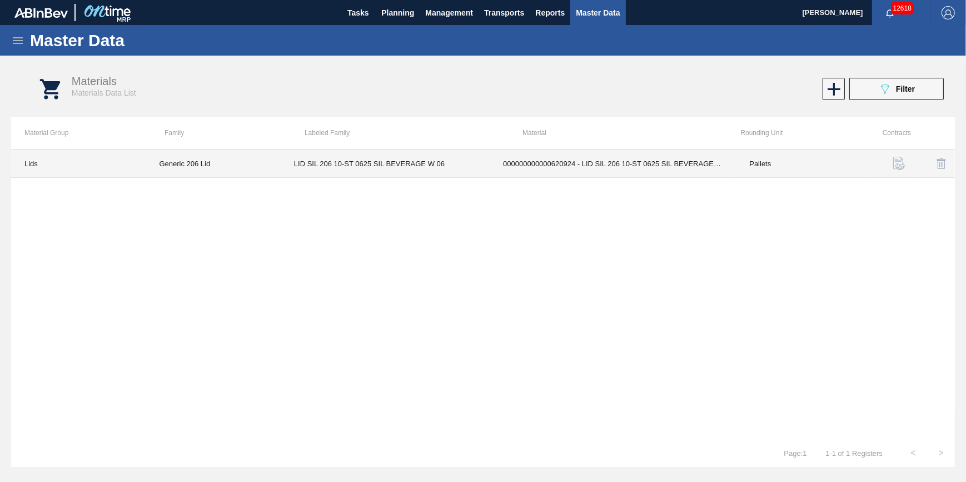
click at [361, 167] on td "LID SIL 206 10-ST 0625 SIL BEVERAGE W 06" at bounding box center [385, 164] width 209 height 28
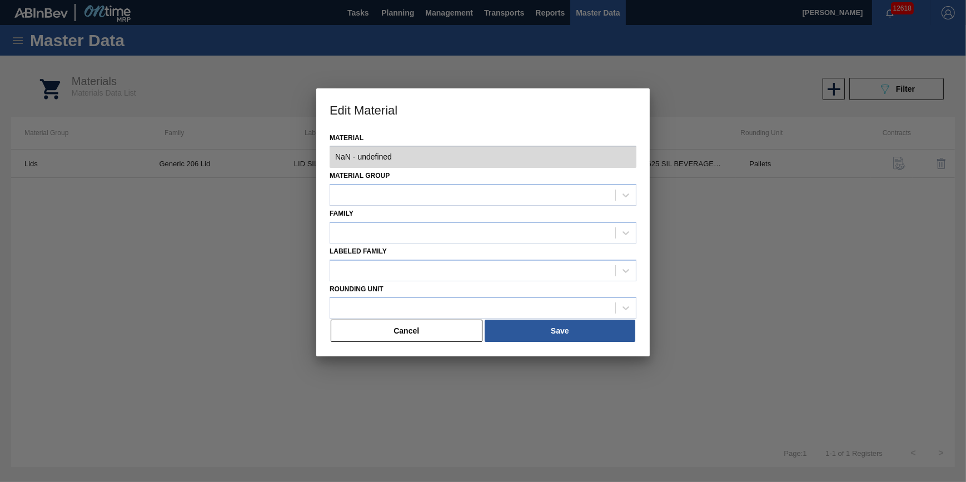
type input "620924 - 000000000000620924 - LID SIL 206 10-ST 0625 SIL BEVERAGE W 06"
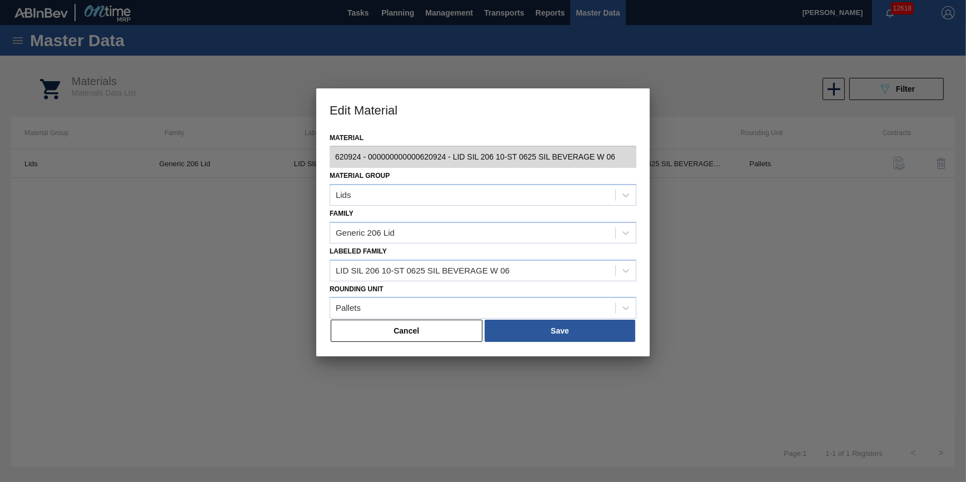
click at [433, 341] on div "Cancel Save" at bounding box center [483, 331] width 307 height 24
click at [438, 328] on button "Cancel" at bounding box center [407, 331] width 152 height 22
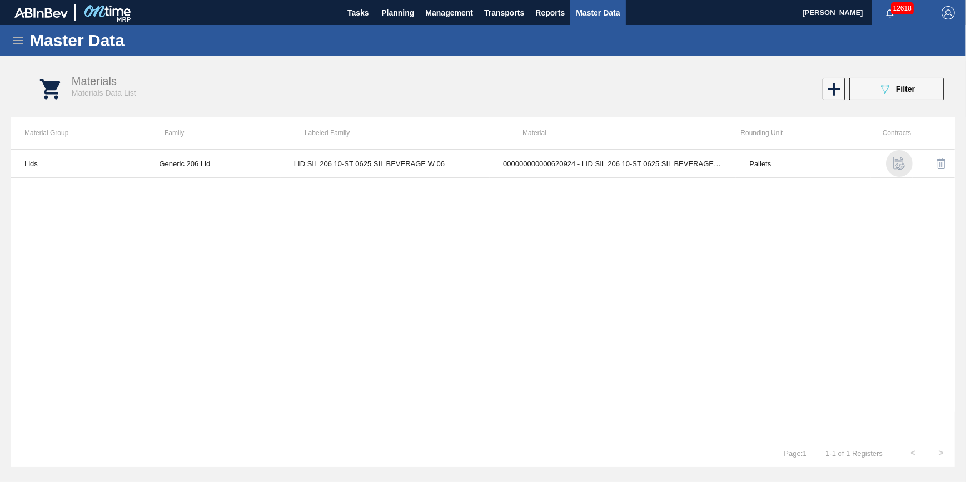
click at [903, 160] on img "button" at bounding box center [899, 163] width 13 height 13
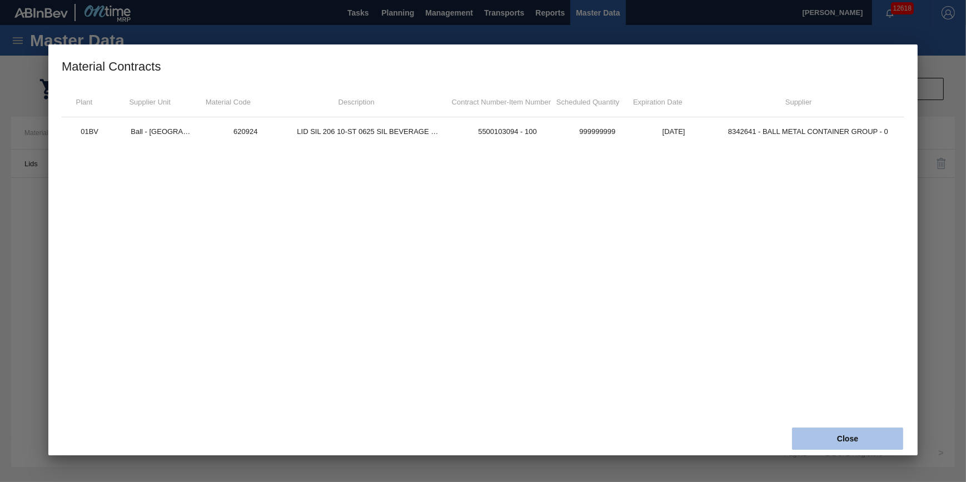
click at [849, 446] on button "Close" at bounding box center [847, 439] width 111 height 22
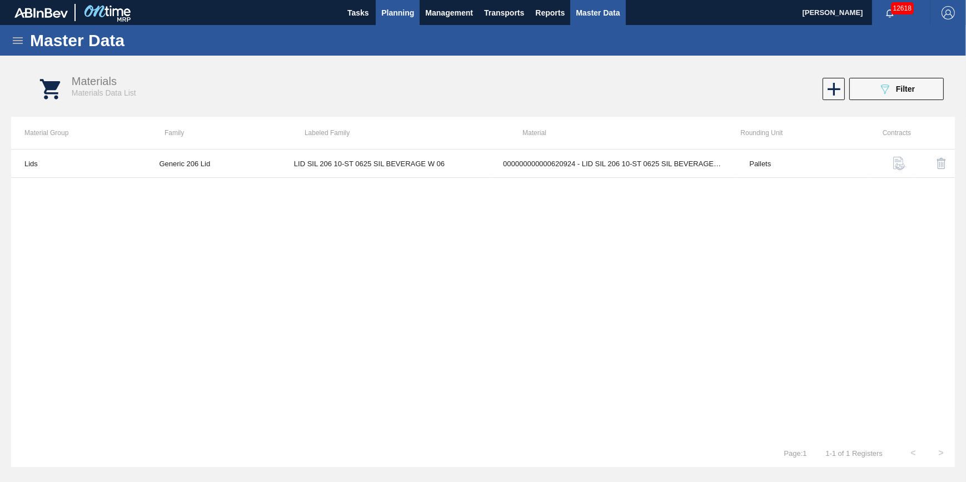
click at [379, 9] on button "Planning" at bounding box center [398, 12] width 44 height 25
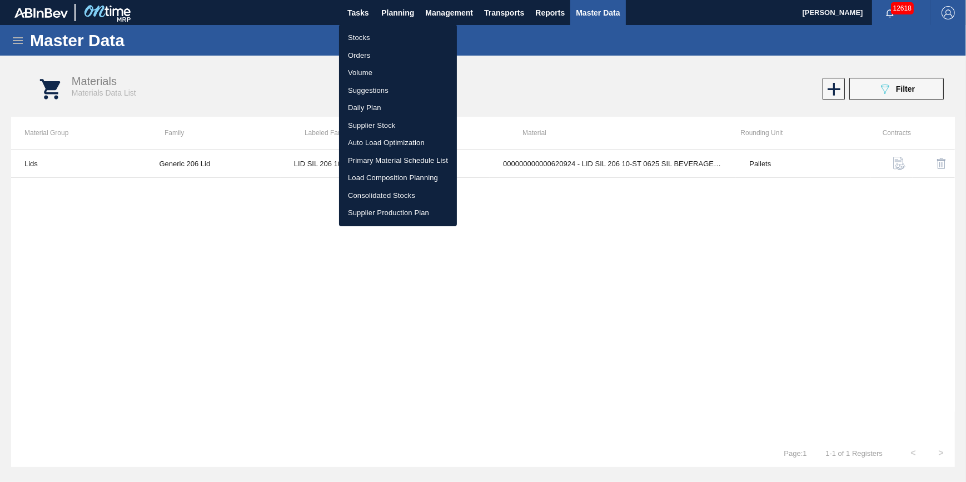
click at [372, 29] on li "Stocks" at bounding box center [398, 38] width 118 height 18
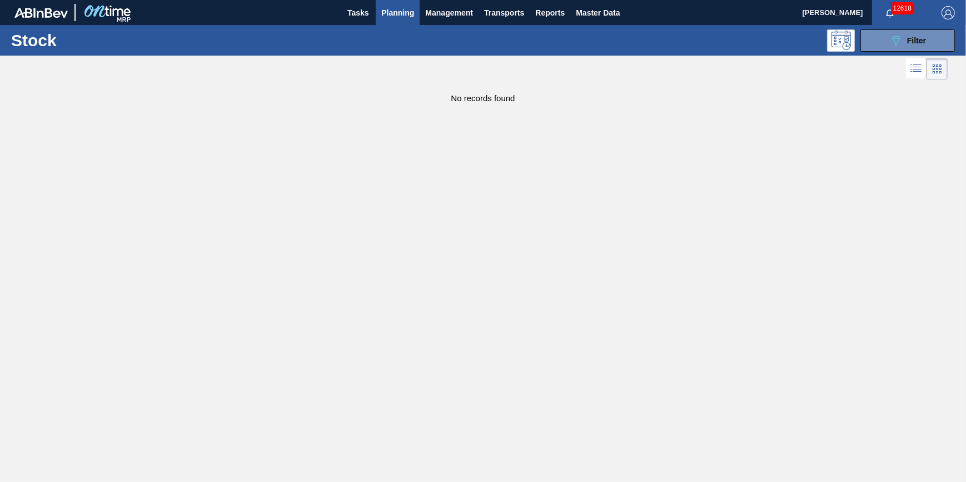
click at [401, 17] on span "Planning" at bounding box center [397, 12] width 33 height 13
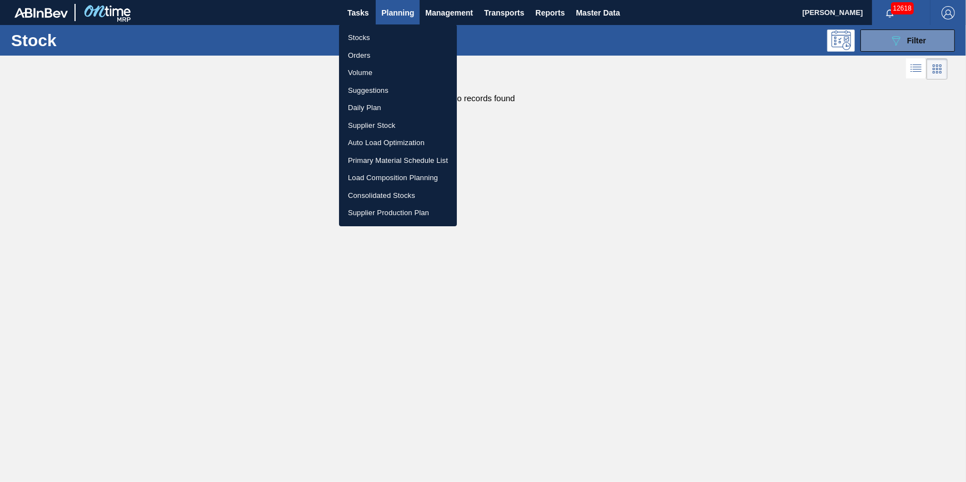
click at [399, 34] on li "Stocks" at bounding box center [398, 38] width 118 height 18
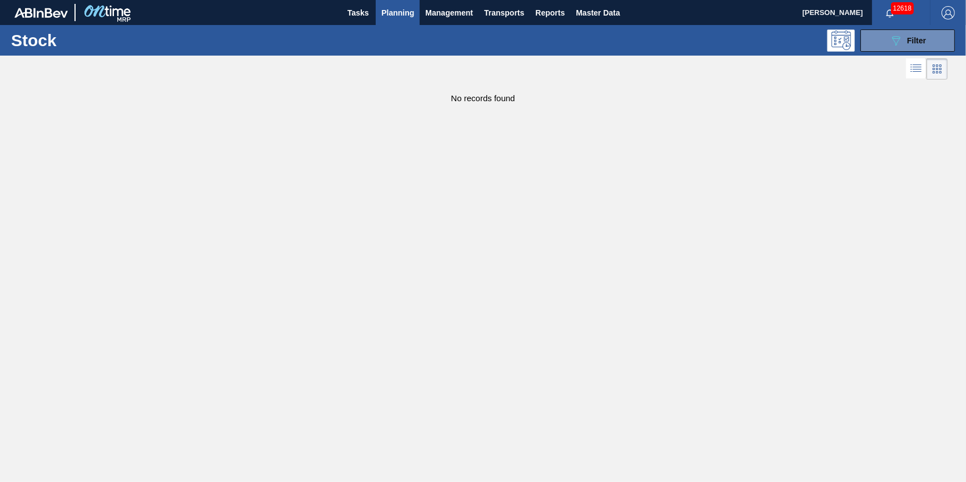
click at [381, 11] on button "Planning" at bounding box center [398, 12] width 44 height 25
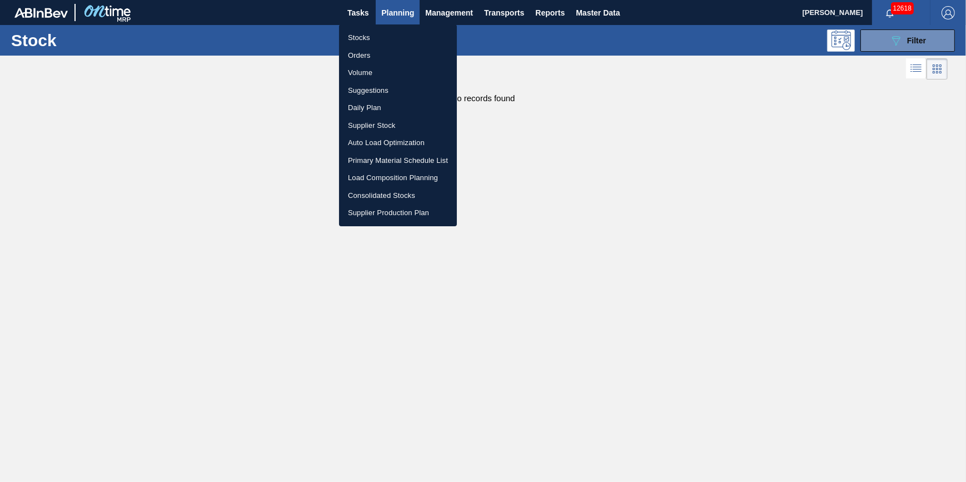
click at [380, 32] on ul "Stocks Orders Volume Suggestions Daily Plan Supplier Stock Auto Load Optimizati…" at bounding box center [398, 125] width 118 height 202
click at [380, 35] on li "Stocks" at bounding box center [398, 38] width 118 height 18
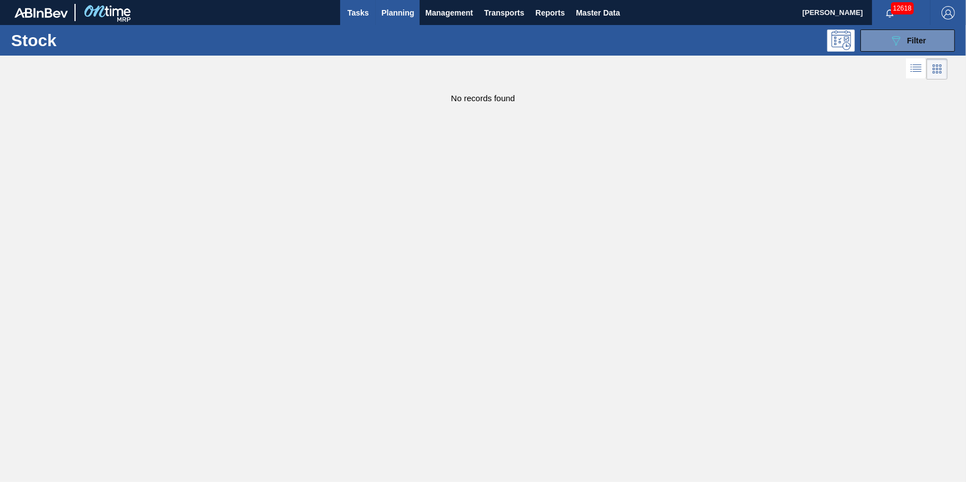
click at [368, 16] on span "Tasks" at bounding box center [358, 12] width 24 height 13
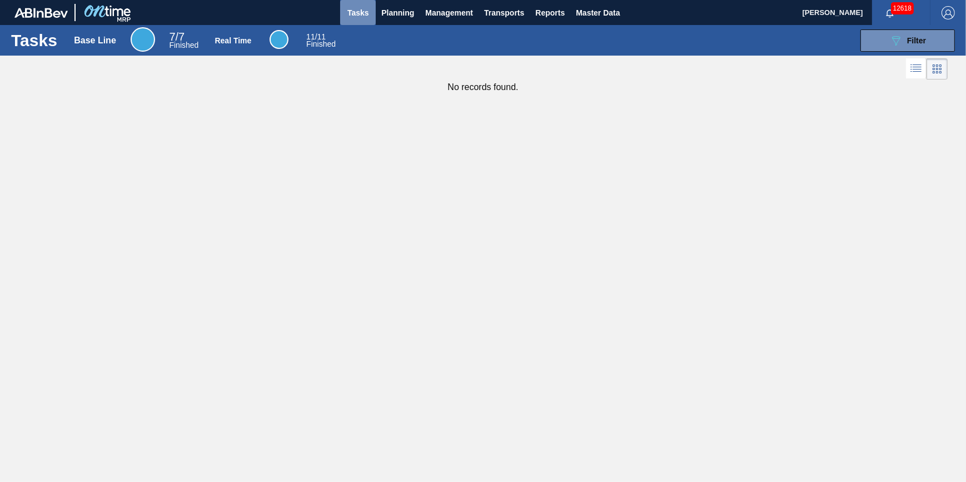
click at [344, 8] on button "Tasks" at bounding box center [358, 12] width 36 height 25
click at [405, 10] on span "Planning" at bounding box center [397, 12] width 33 height 13
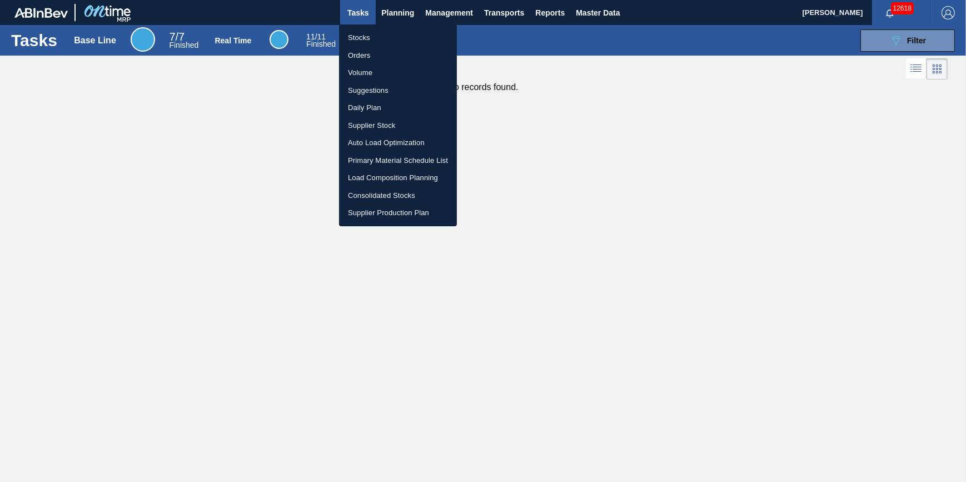
click at [384, 34] on li "Stocks" at bounding box center [398, 38] width 118 height 18
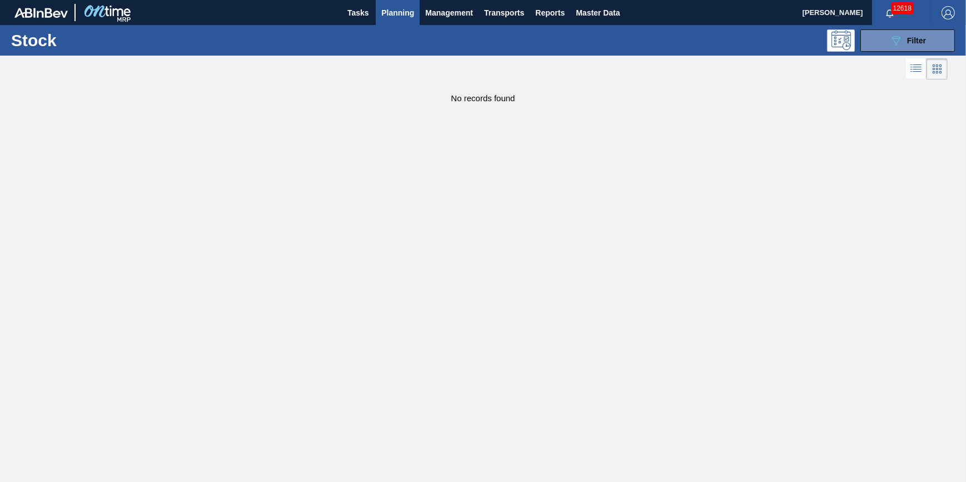
click at [390, 15] on span "Planning" at bounding box center [397, 12] width 33 height 13
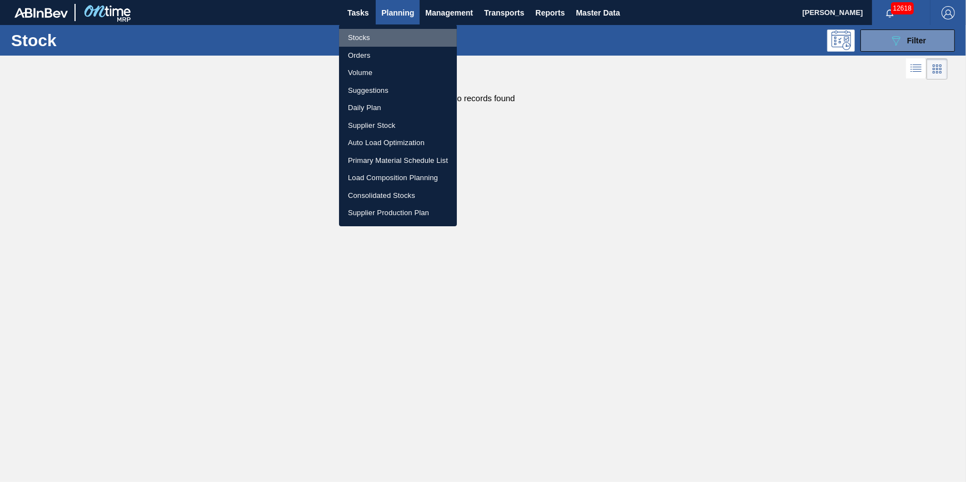
click at [385, 29] on li "Stocks" at bounding box center [398, 38] width 118 height 18
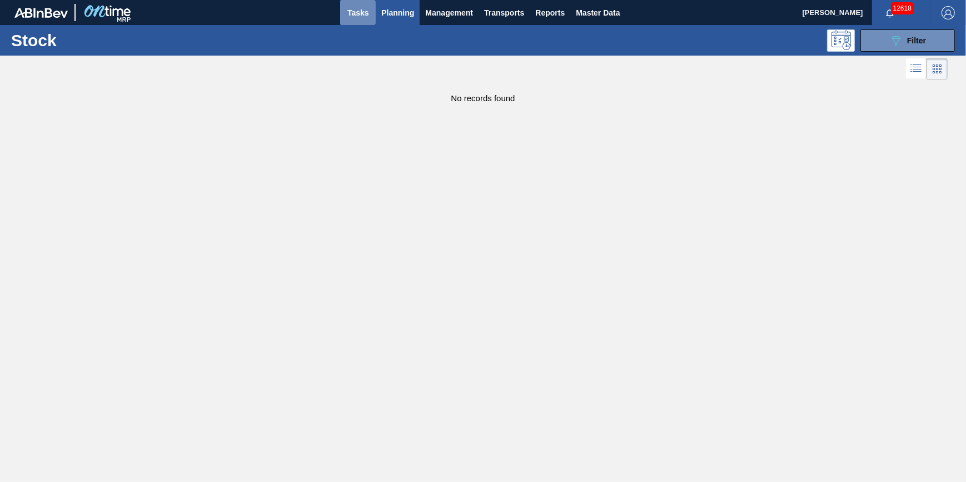
click at [351, 19] on button "Tasks" at bounding box center [358, 12] width 36 height 25
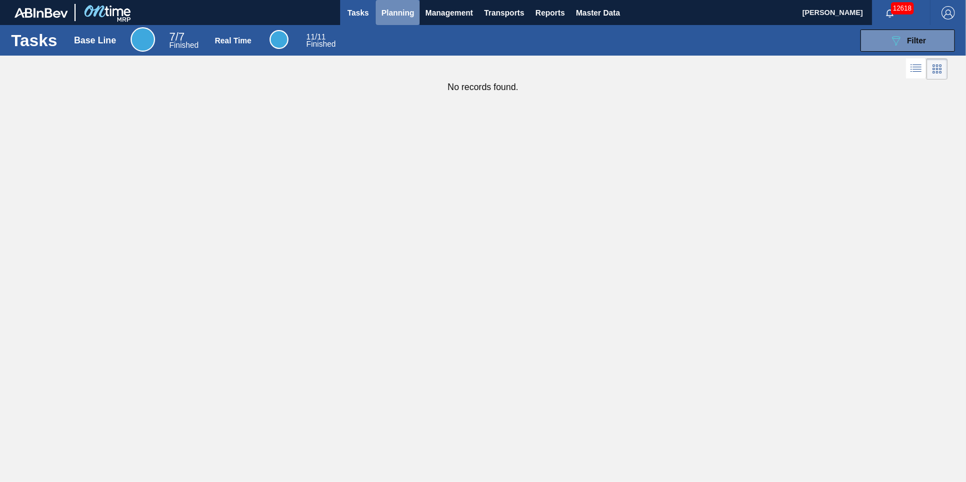
click at [391, 18] on button "Planning" at bounding box center [398, 12] width 44 height 25
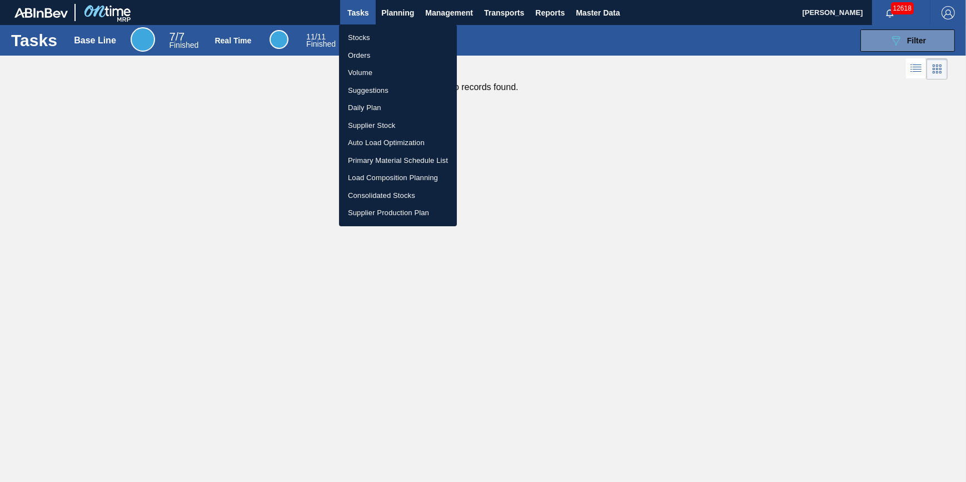
click at [375, 44] on li "Stocks" at bounding box center [398, 38] width 118 height 18
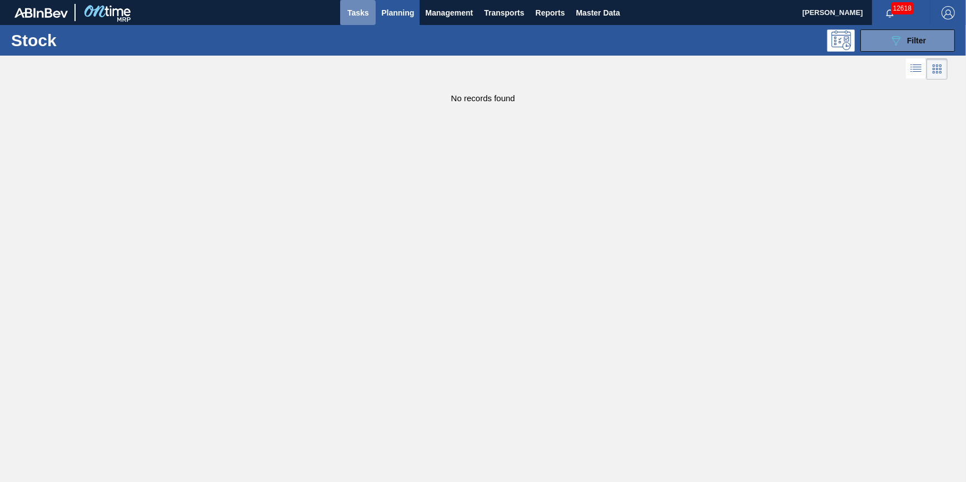
click at [366, 17] on span "Tasks" at bounding box center [358, 12] width 24 height 13
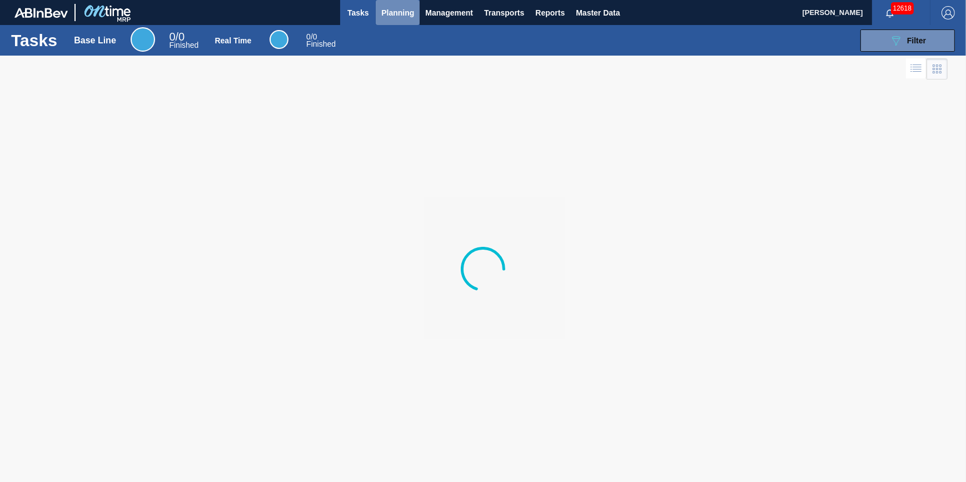
click at [392, 11] on span "Planning" at bounding box center [397, 12] width 33 height 13
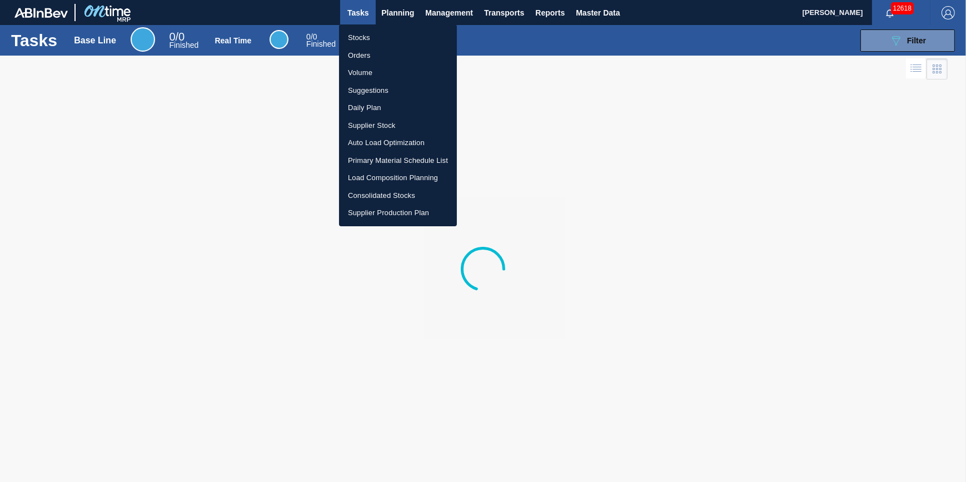
click at [384, 37] on li "Stocks" at bounding box center [398, 38] width 118 height 18
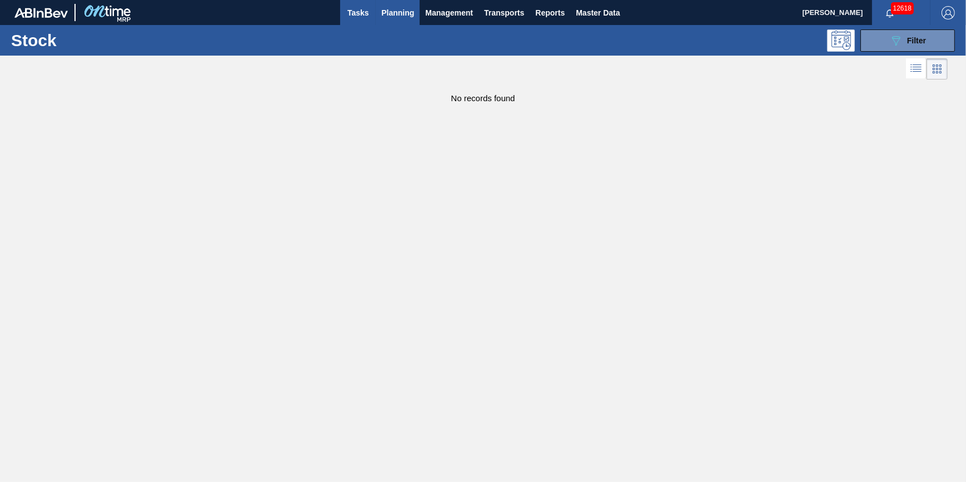
click at [357, 14] on span "Tasks" at bounding box center [358, 12] width 24 height 13
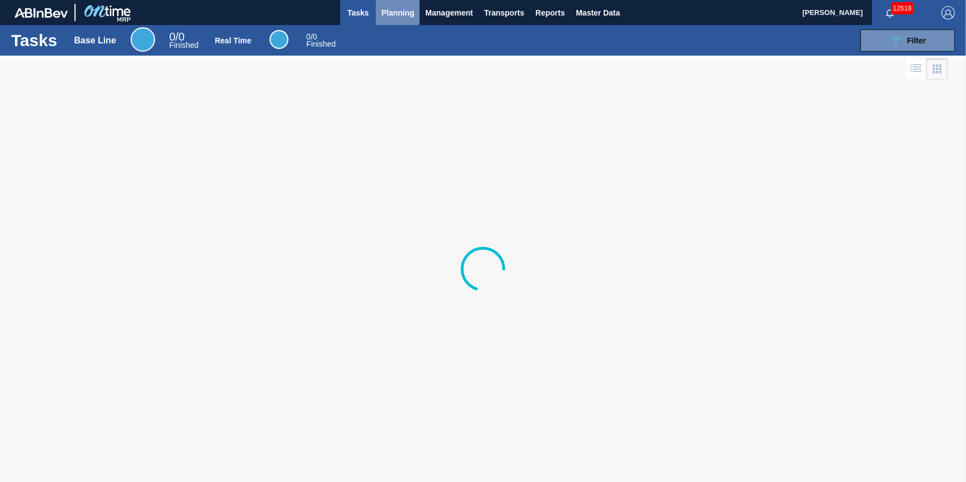
click at [387, 12] on span "Planning" at bounding box center [397, 12] width 33 height 13
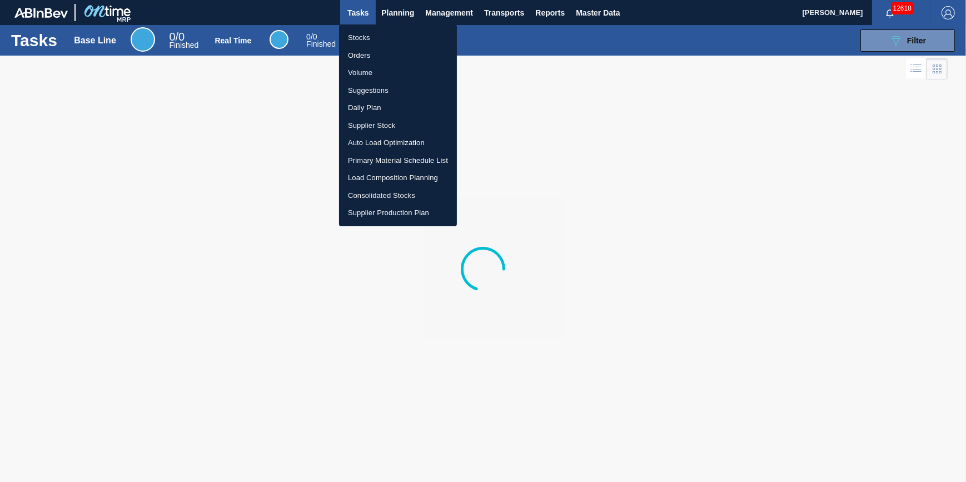
click at [389, 40] on li "Stocks" at bounding box center [398, 38] width 118 height 18
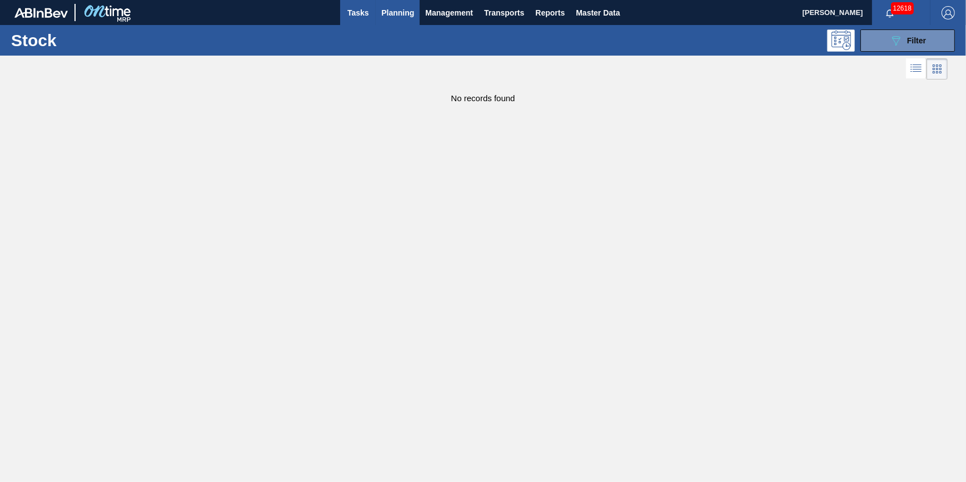
click at [364, 19] on button "Tasks" at bounding box center [358, 12] width 36 height 25
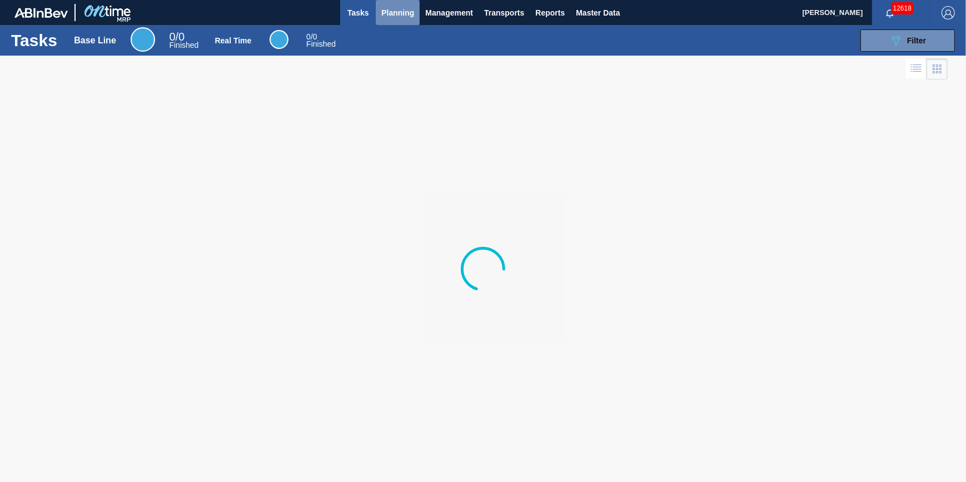
click at [399, 18] on span "Planning" at bounding box center [397, 12] width 33 height 13
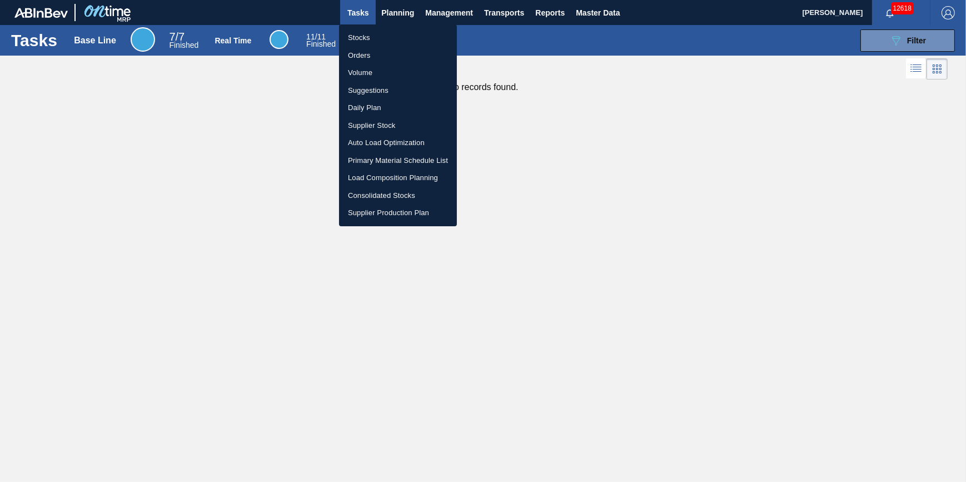
click at [392, 34] on li "Stocks" at bounding box center [398, 38] width 118 height 18
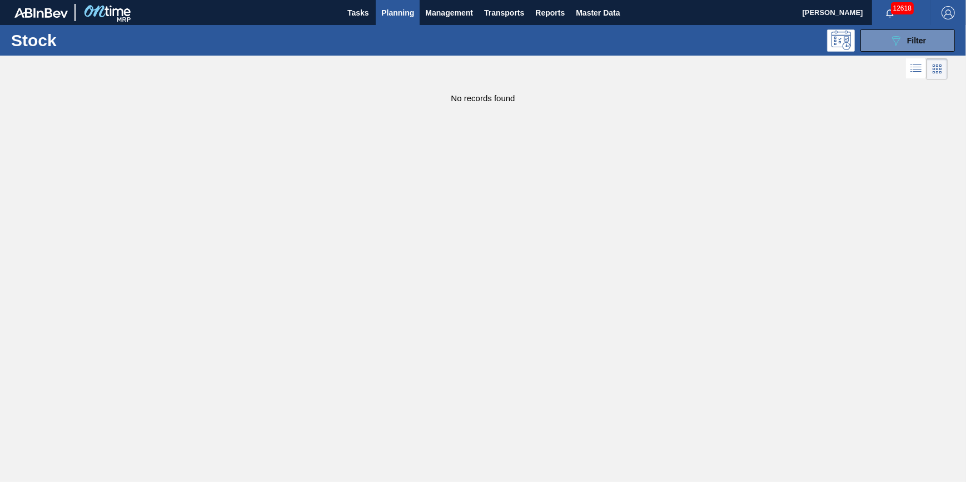
drag, startPoint x: 912, startPoint y: 47, endPoint x: 906, endPoint y: 53, distance: 8.3
click at [912, 47] on button "089F7B8B-B2A5-4AFE-B5C0-19BA573D28AC Filter" at bounding box center [908, 40] width 95 height 22
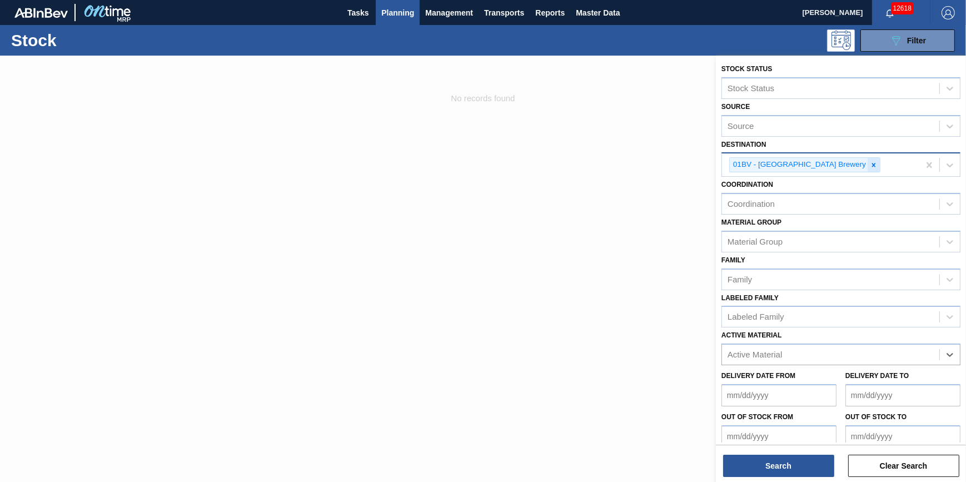
click at [870, 165] on icon at bounding box center [874, 165] width 8 height 8
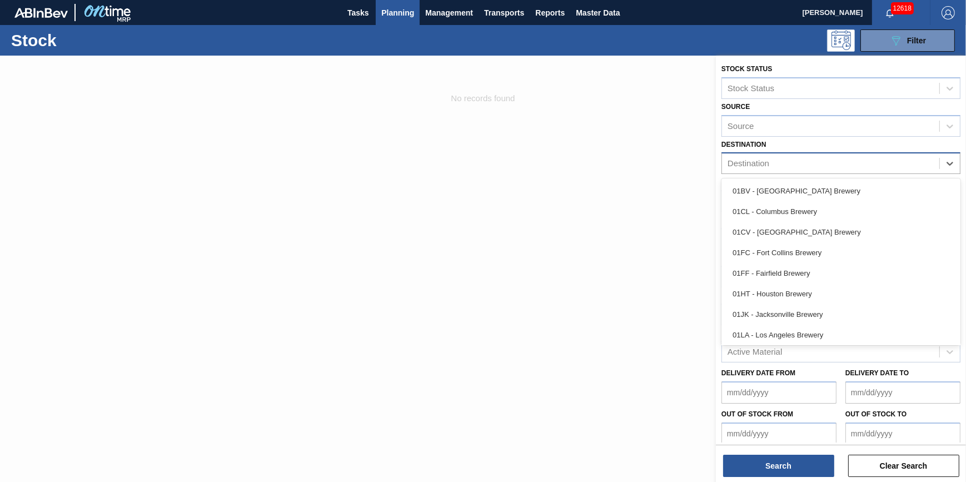
click at [836, 165] on div "Destination" at bounding box center [830, 164] width 217 height 16
click at [828, 186] on div "01BV - [GEOGRAPHIC_DATA] Brewery" at bounding box center [841, 191] width 239 height 21
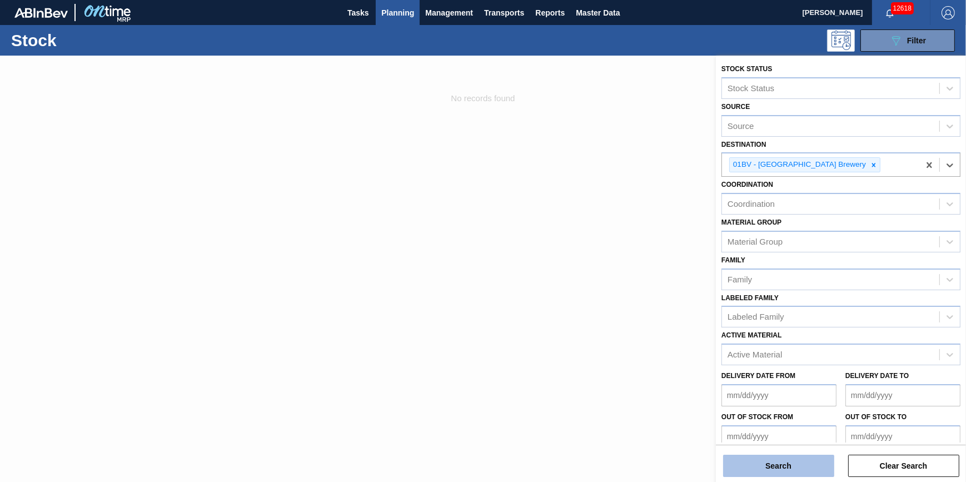
click at [779, 463] on button "Search" at bounding box center [778, 466] width 111 height 22
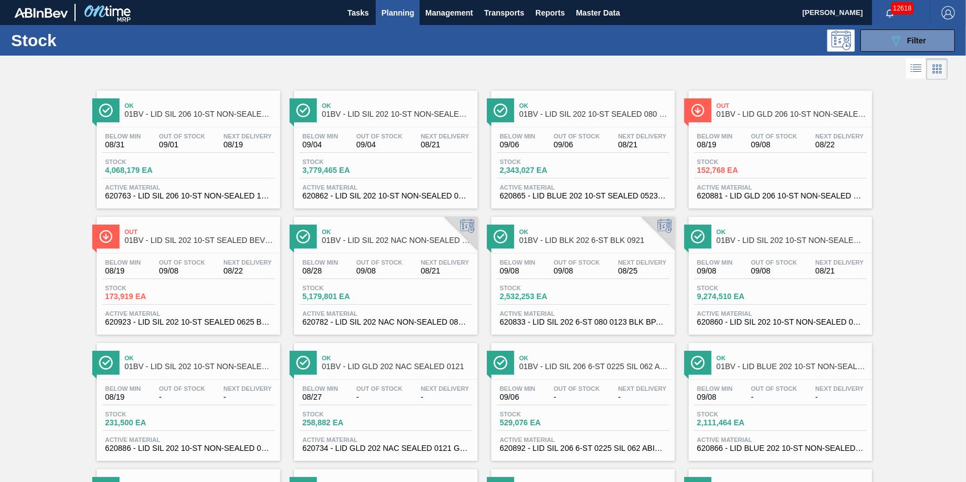
drag, startPoint x: 900, startPoint y: 42, endPoint x: 889, endPoint y: 66, distance: 26.4
click at [900, 42] on icon "089F7B8B-B2A5-4AFE-B5C0-19BA573D28AC" at bounding box center [895, 40] width 13 height 13
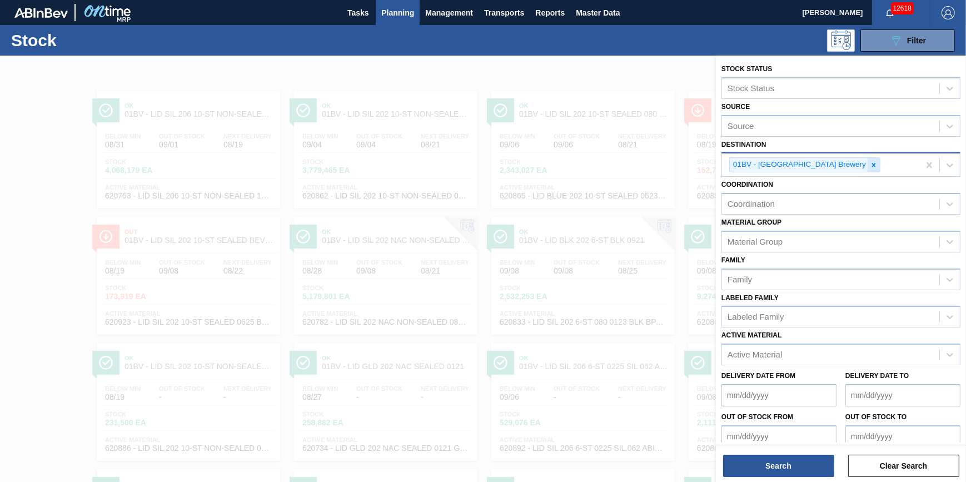
click at [870, 167] on icon at bounding box center [874, 165] width 8 height 8
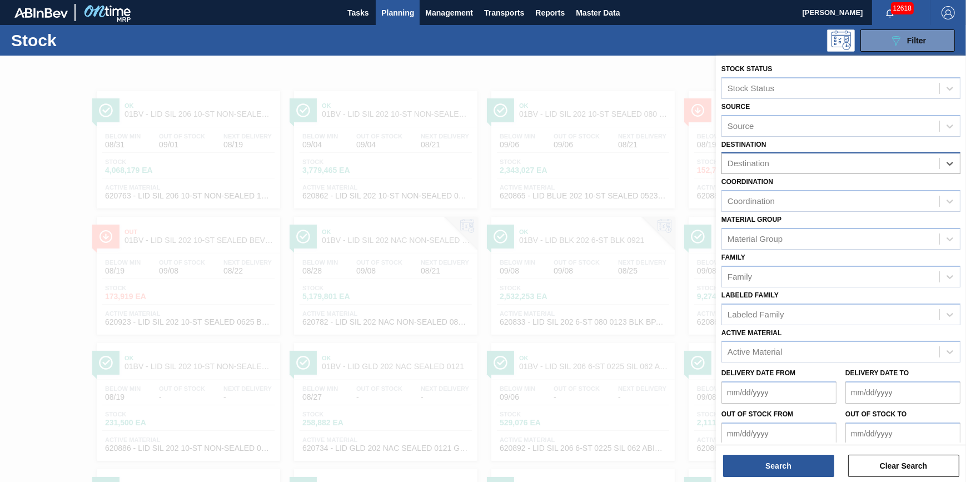
click at [834, 167] on div "Destination" at bounding box center [830, 164] width 217 height 16
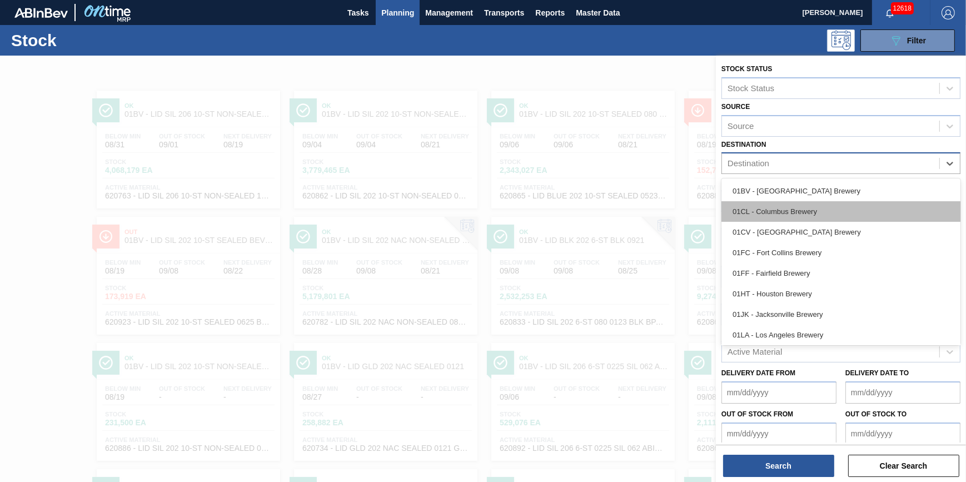
click at [814, 212] on div "01CL - Columbus Brewery" at bounding box center [841, 211] width 239 height 21
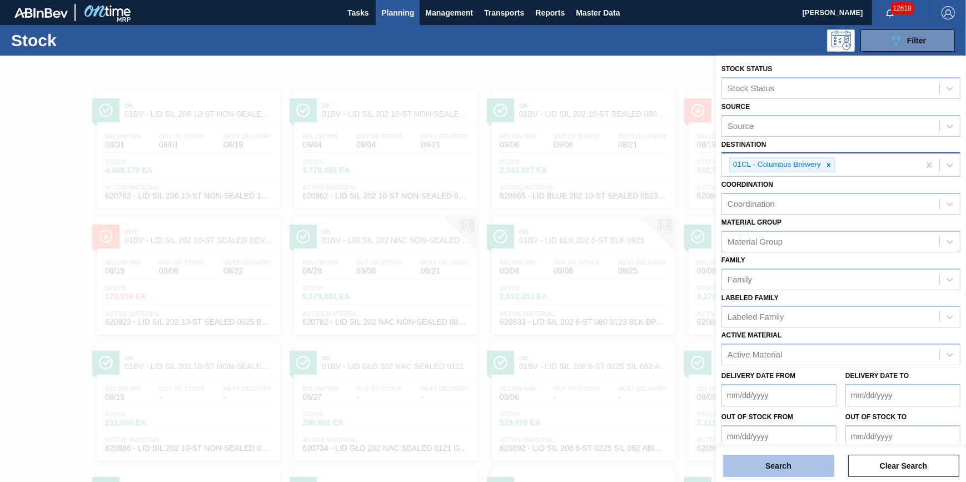
click at [753, 462] on button "Search" at bounding box center [778, 466] width 111 height 22
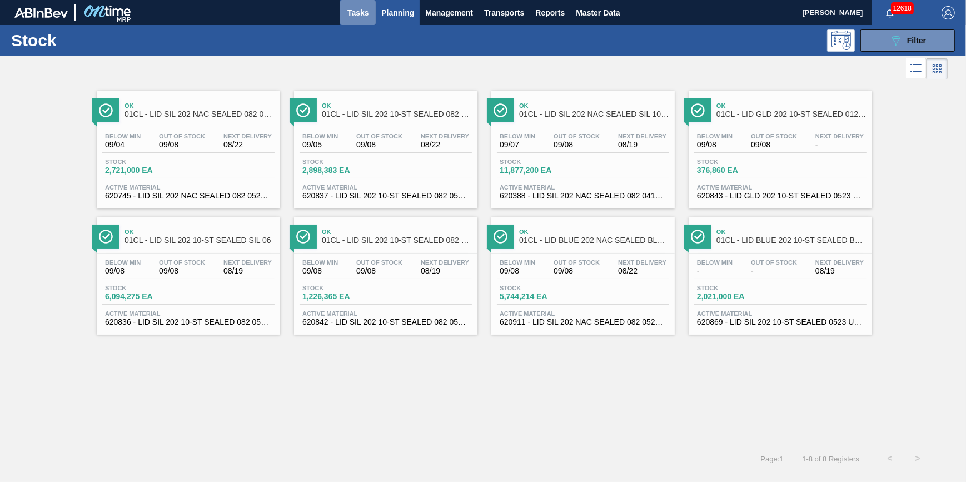
click at [350, 20] on button "Tasks" at bounding box center [358, 12] width 36 height 25
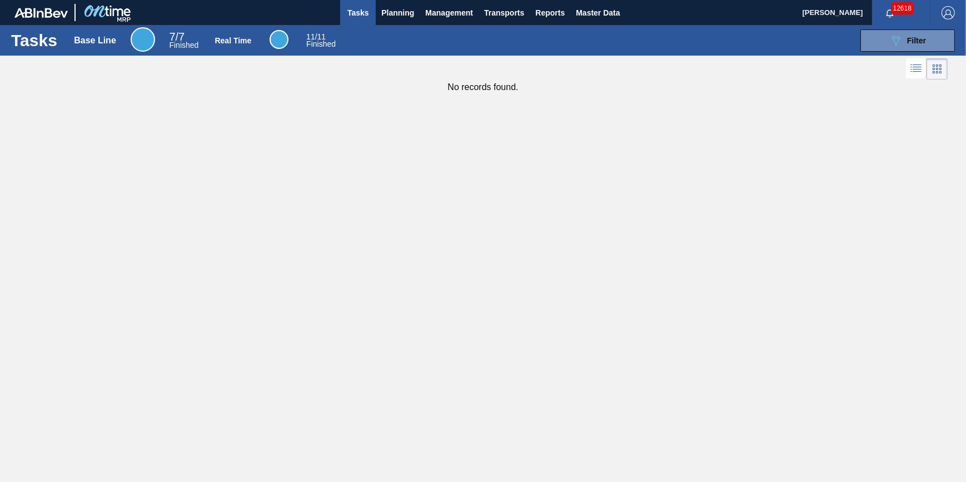
click at [344, 11] on button "Tasks" at bounding box center [358, 12] width 36 height 25
click at [390, 21] on button "Planning" at bounding box center [398, 12] width 44 height 25
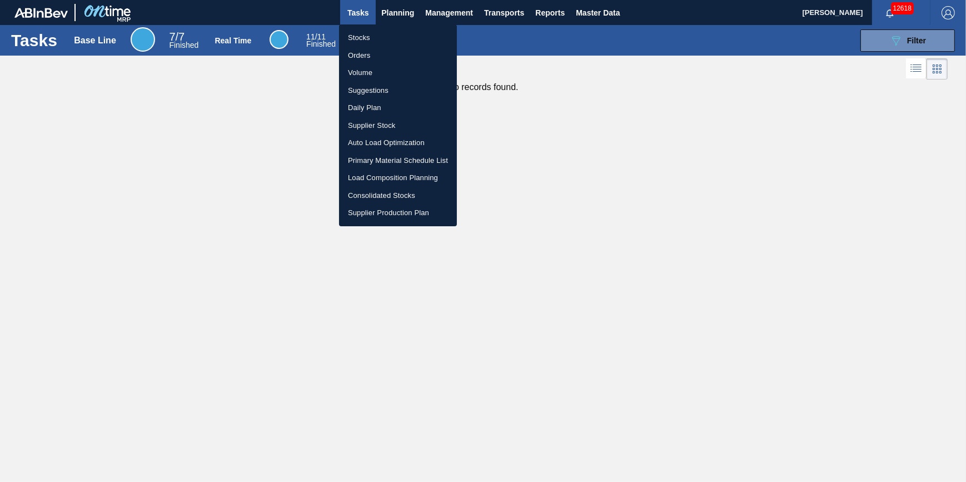
click at [389, 31] on li "Stocks" at bounding box center [398, 38] width 118 height 18
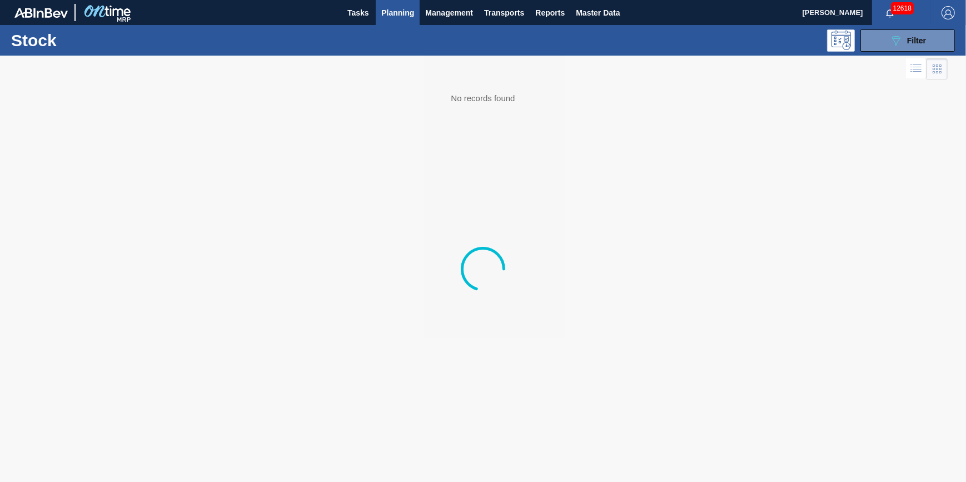
click at [416, 12] on button "Planning" at bounding box center [398, 12] width 44 height 25
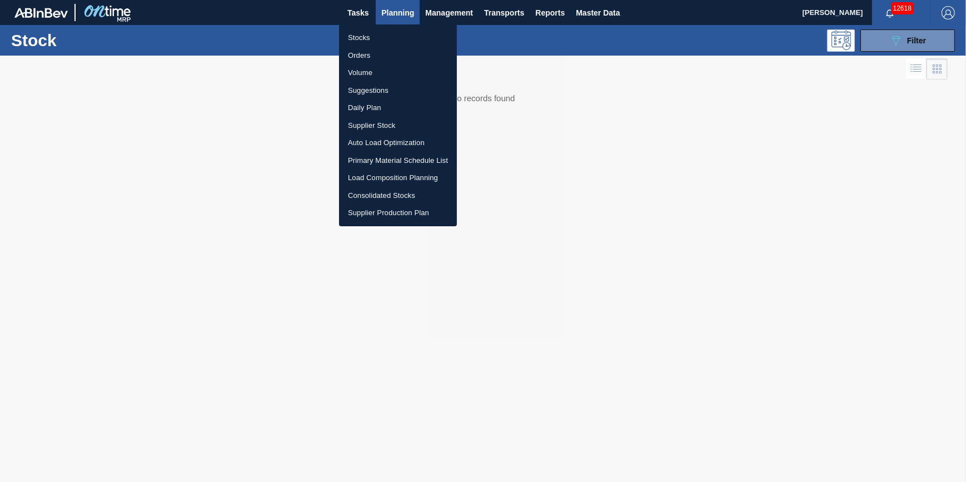
click at [389, 29] on ul "Stocks Orders Volume Suggestions Daily Plan Supplier Stock Auto Load Optimizati…" at bounding box center [398, 125] width 118 height 202
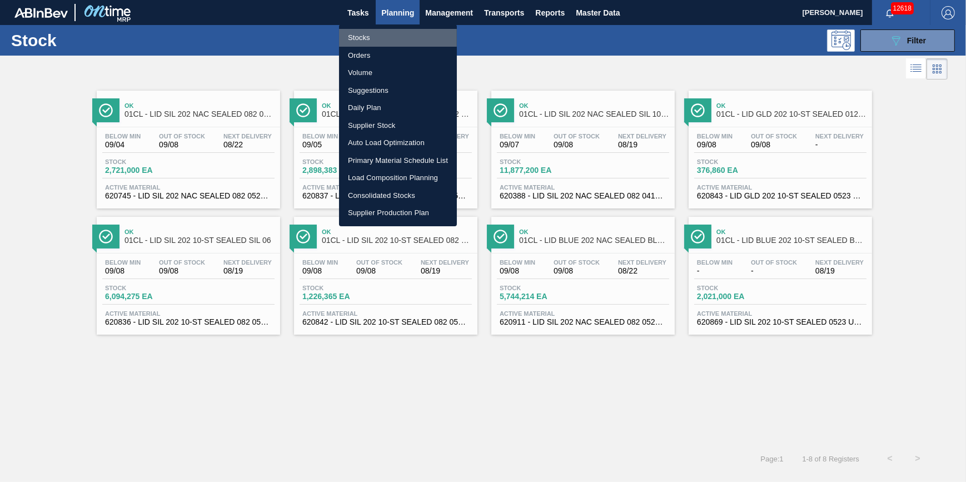
click at [384, 36] on li "Stocks" at bounding box center [398, 38] width 118 height 18
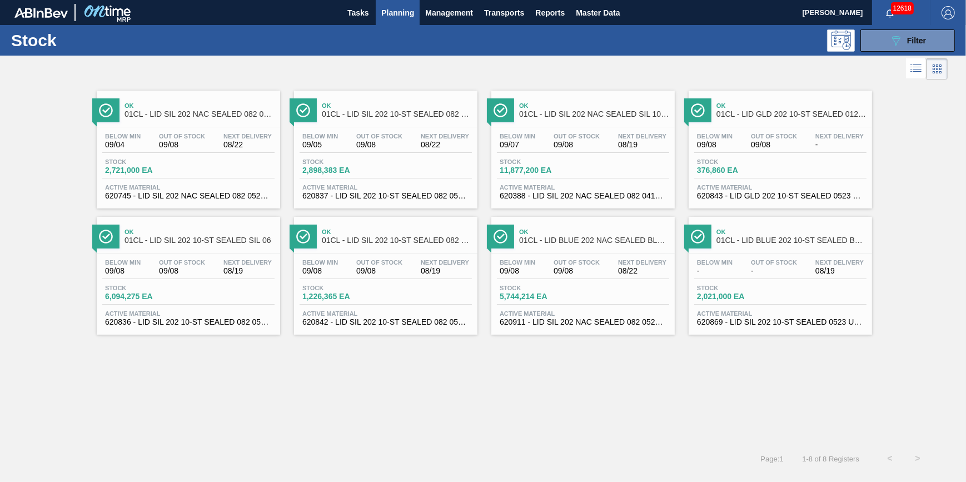
click at [371, 18] on div "Stocks Orders Volume Suggestions Daily Plan Supplier Stock Auto Load Optimizati…" at bounding box center [483, 241] width 966 height 482
click at [367, 15] on span "Tasks" at bounding box center [358, 12] width 24 height 13
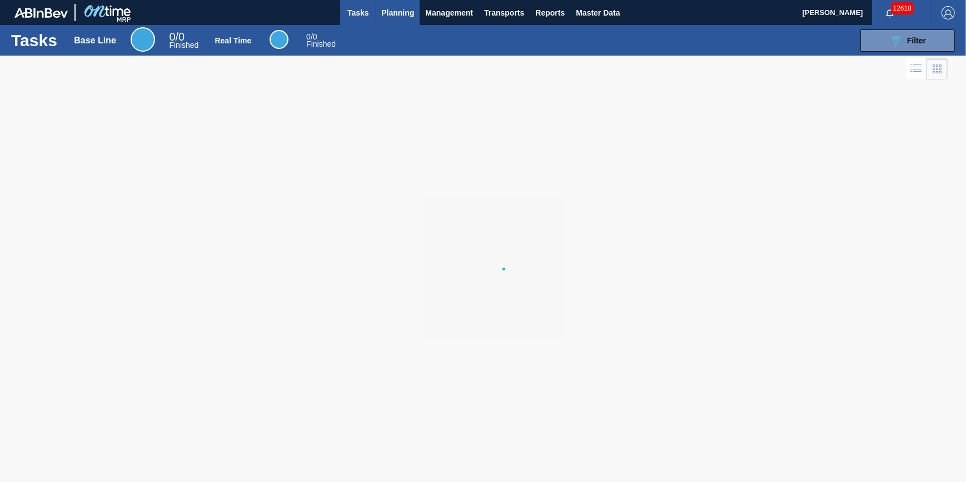
click at [400, 20] on button "Planning" at bounding box center [398, 12] width 44 height 25
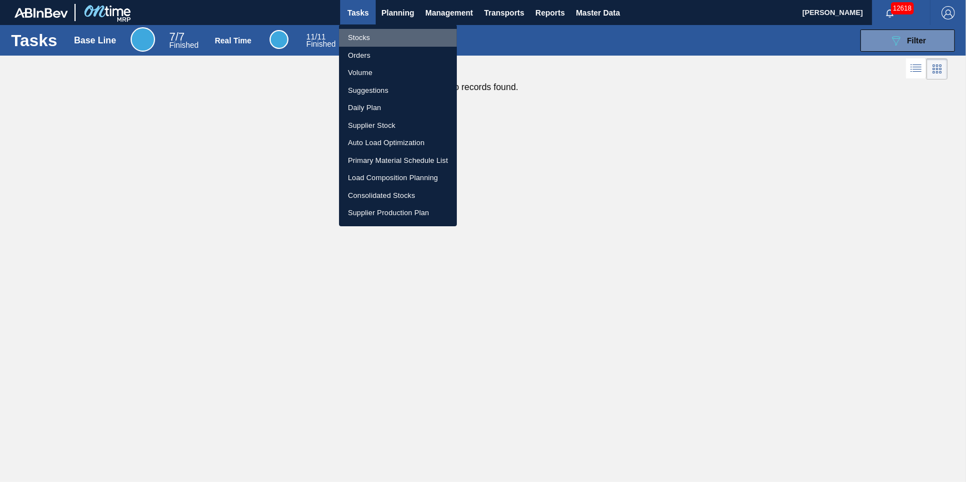
click at [400, 34] on li "Stocks" at bounding box center [398, 38] width 118 height 18
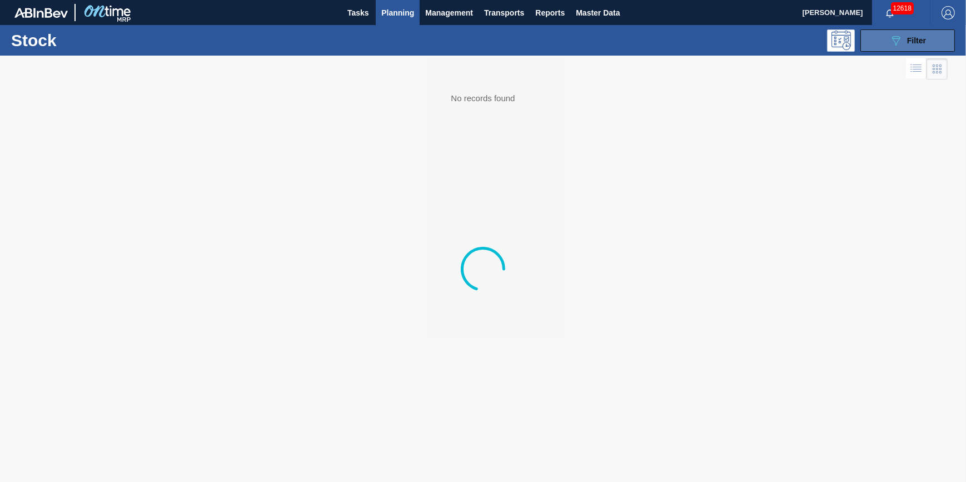
click at [895, 43] on icon "089F7B8B-B2A5-4AFE-B5C0-19BA573D28AC" at bounding box center [895, 40] width 13 height 13
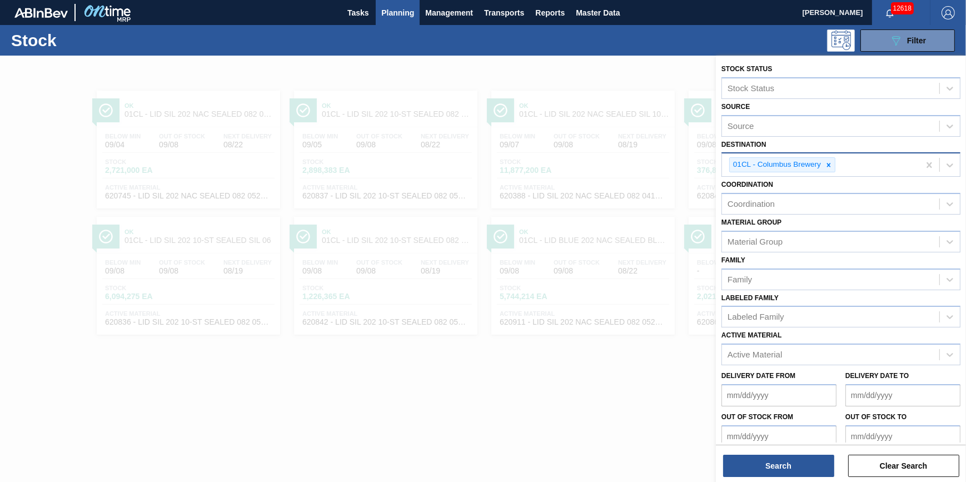
click at [829, 167] on icon at bounding box center [829, 165] width 8 height 8
click at [829, 167] on div "Destination" at bounding box center [830, 164] width 217 height 16
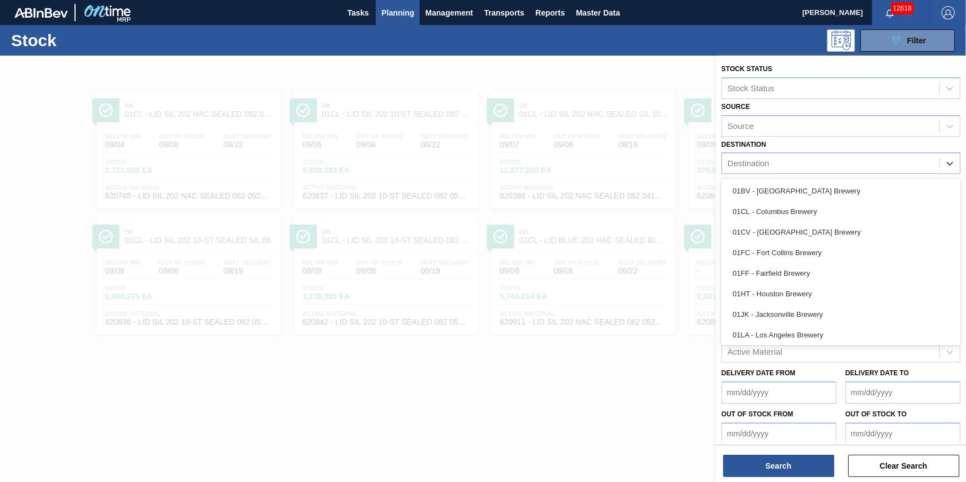
click at [822, 179] on div "01BV - Baldwinsville Brewery 01CL - Columbus Brewery 01CV - Cartersville Brewer…" at bounding box center [841, 261] width 239 height 167
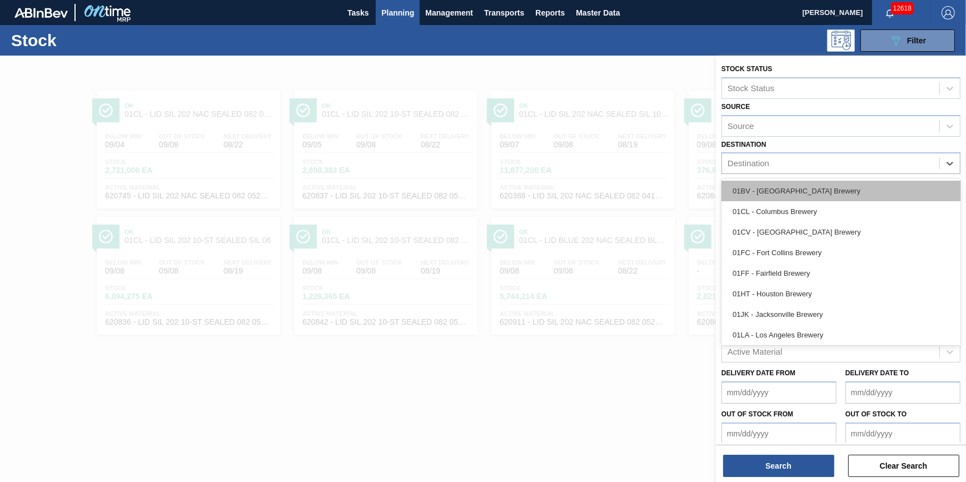
click at [821, 185] on div "01BV - [GEOGRAPHIC_DATA] Brewery" at bounding box center [841, 191] width 239 height 21
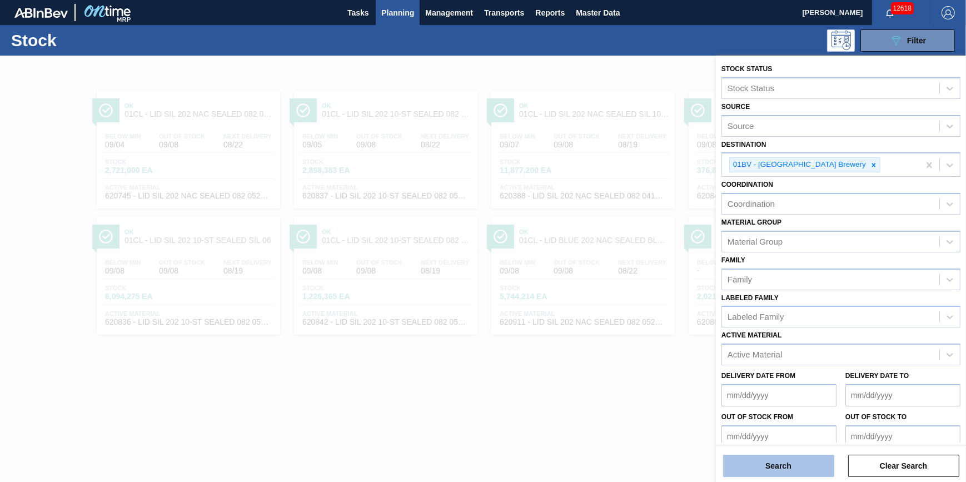
click at [782, 463] on button "Search" at bounding box center [778, 466] width 111 height 22
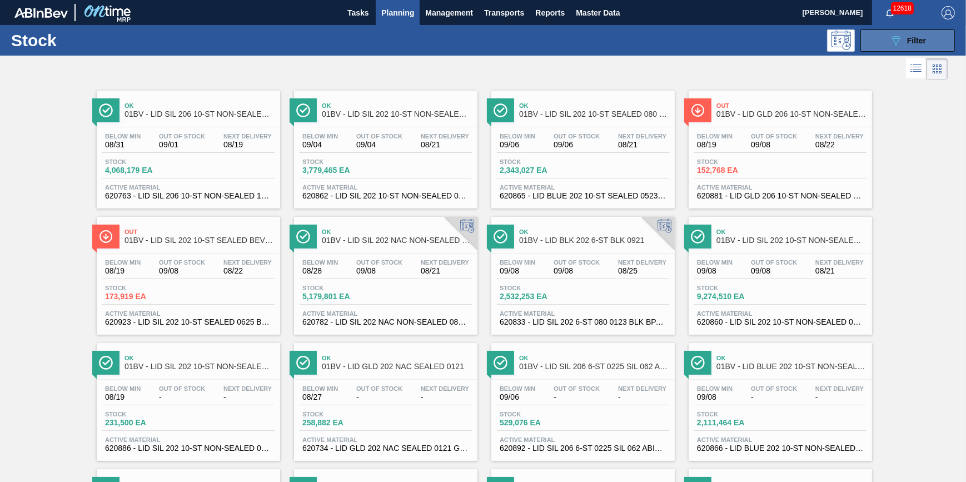
click at [904, 37] on div "089F7B8B-B2A5-4AFE-B5C0-19BA573D28AC Filter" at bounding box center [907, 40] width 37 height 13
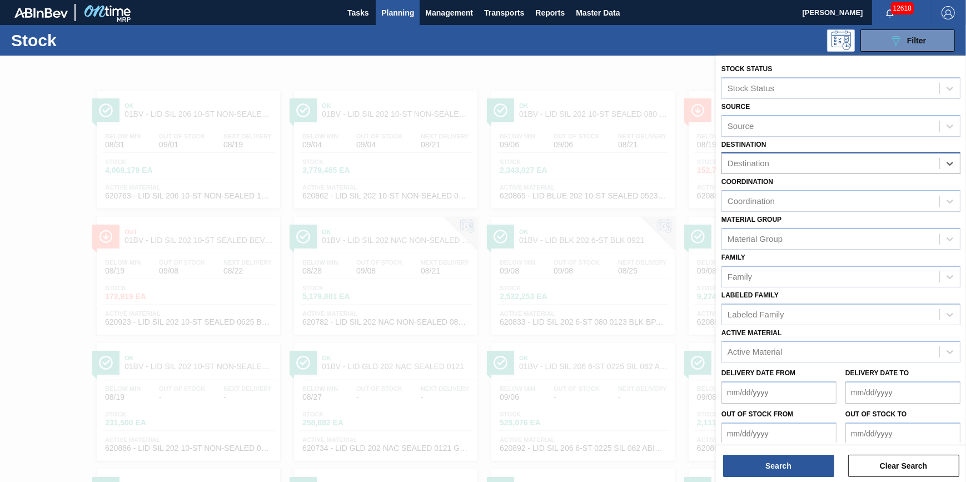
click at [464, 52] on div "Stock 089F7B8B-B2A5-4AFE-B5C0-19BA573D28AC Filter" at bounding box center [483, 40] width 966 height 31
click at [361, 13] on span "Tasks" at bounding box center [358, 12] width 24 height 13
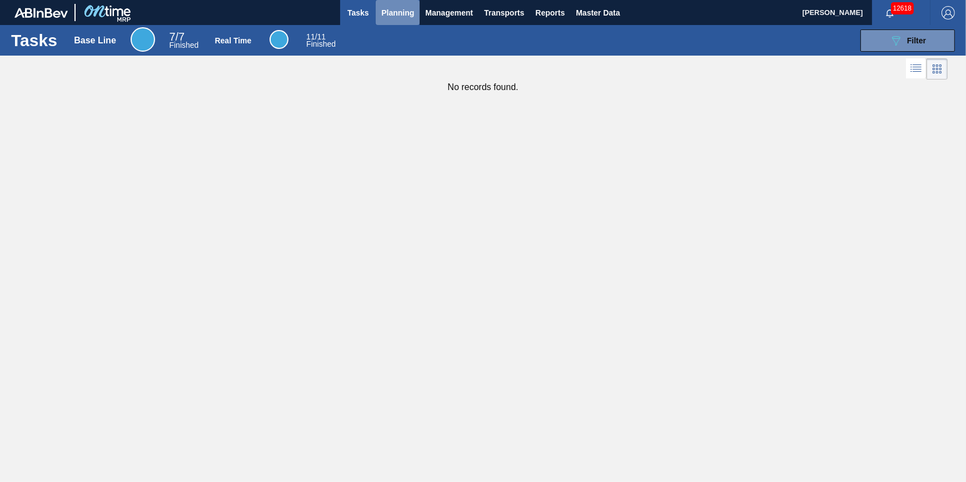
click at [383, 12] on span "Planning" at bounding box center [397, 12] width 33 height 13
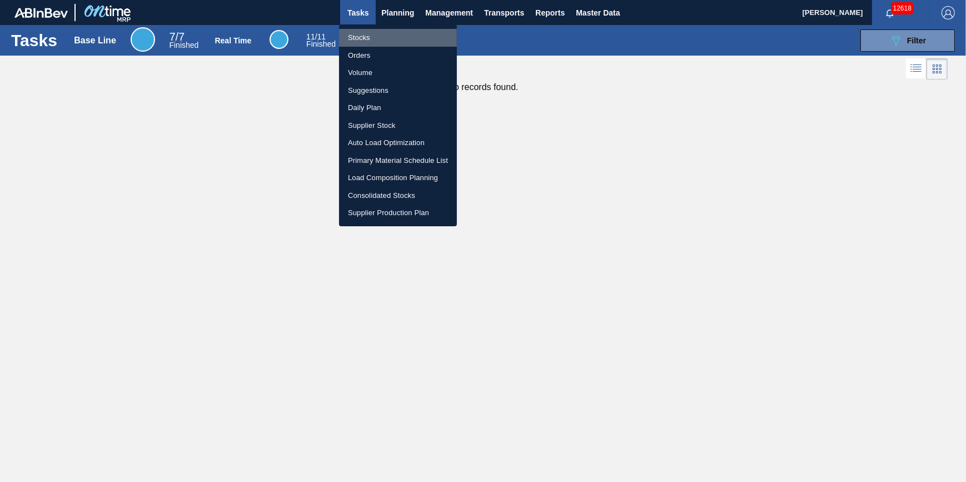
click at [373, 33] on li "Stocks" at bounding box center [398, 38] width 118 height 18
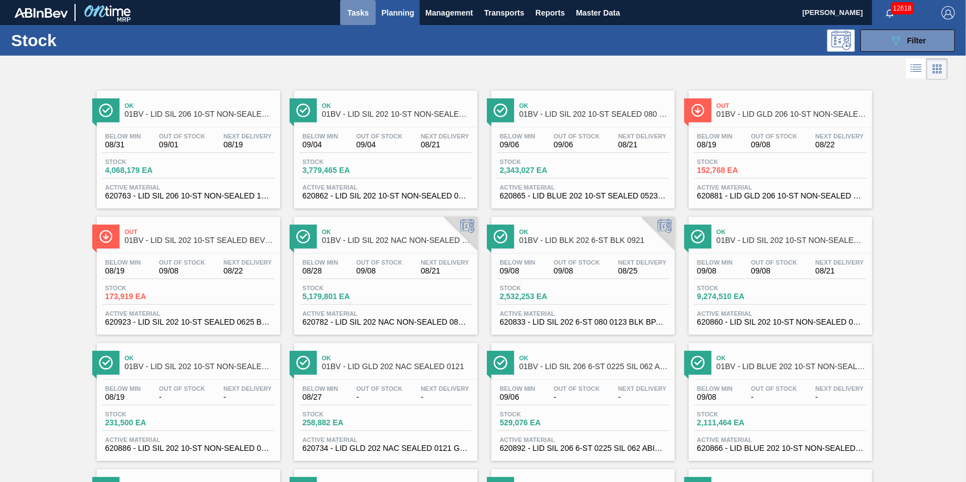
click at [364, 13] on span "Tasks" at bounding box center [358, 12] width 24 height 13
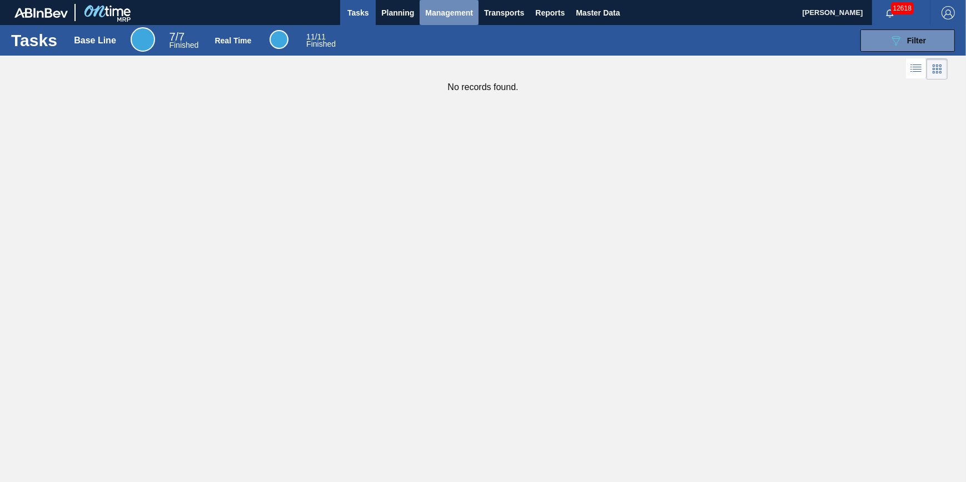
click at [420, 11] on button "Management" at bounding box center [449, 12] width 59 height 25
click at [400, 15] on div at bounding box center [483, 241] width 966 height 482
click at [395, 18] on span "Planning" at bounding box center [397, 12] width 33 height 13
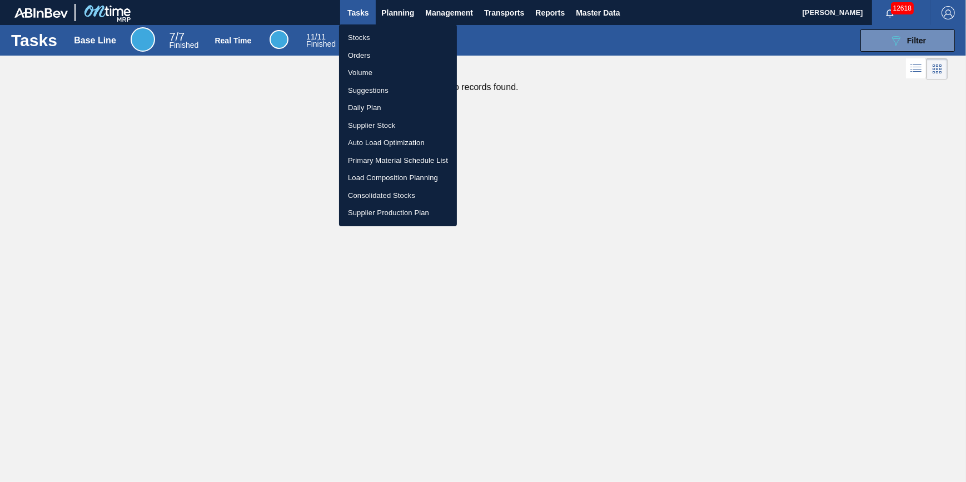
click at [388, 32] on li "Stocks" at bounding box center [398, 38] width 118 height 18
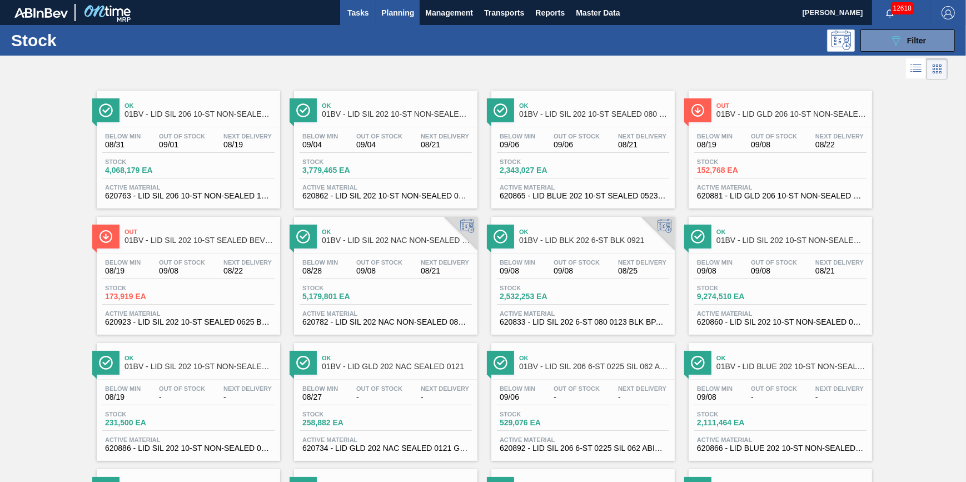
click at [366, 22] on button "Tasks" at bounding box center [358, 12] width 36 height 25
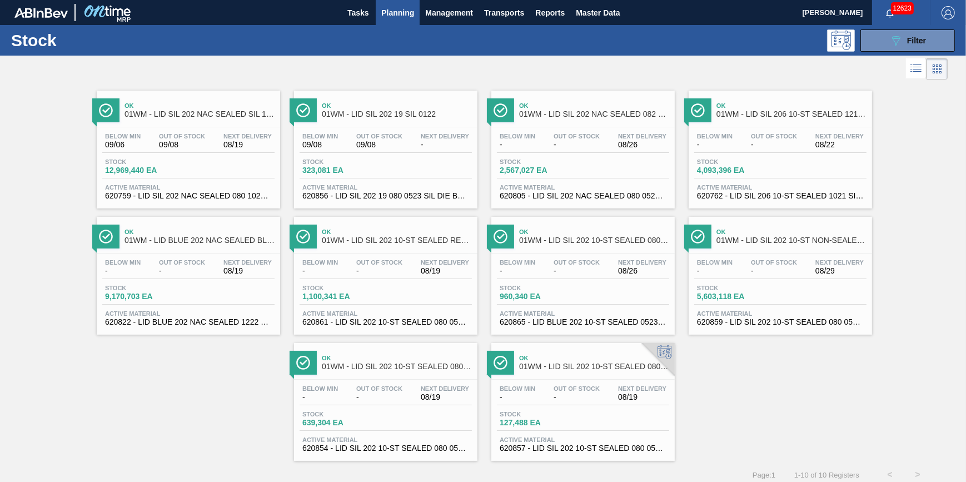
drag, startPoint x: 0, startPoint y: 0, endPoint x: 383, endPoint y: 13, distance: 383.3
click at [383, 13] on span "Planning" at bounding box center [397, 12] width 33 height 13
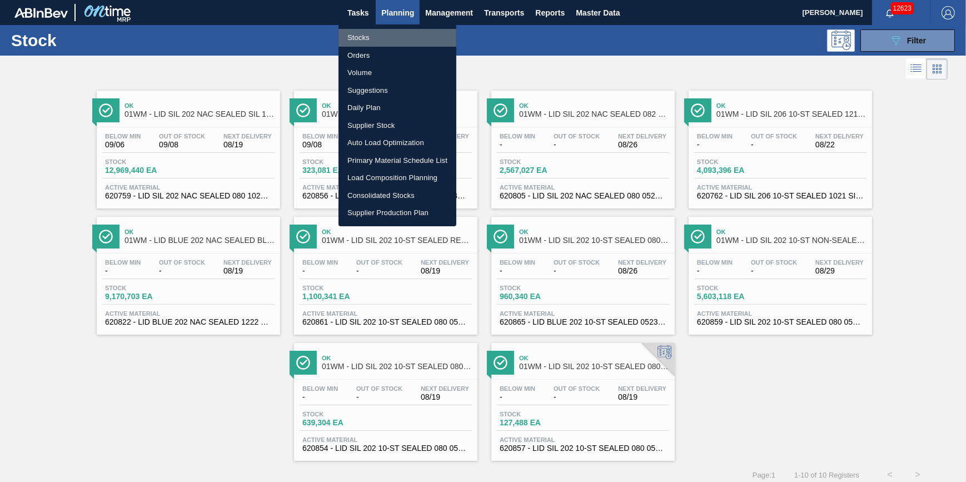
click at [378, 39] on li "Stocks" at bounding box center [398, 38] width 118 height 18
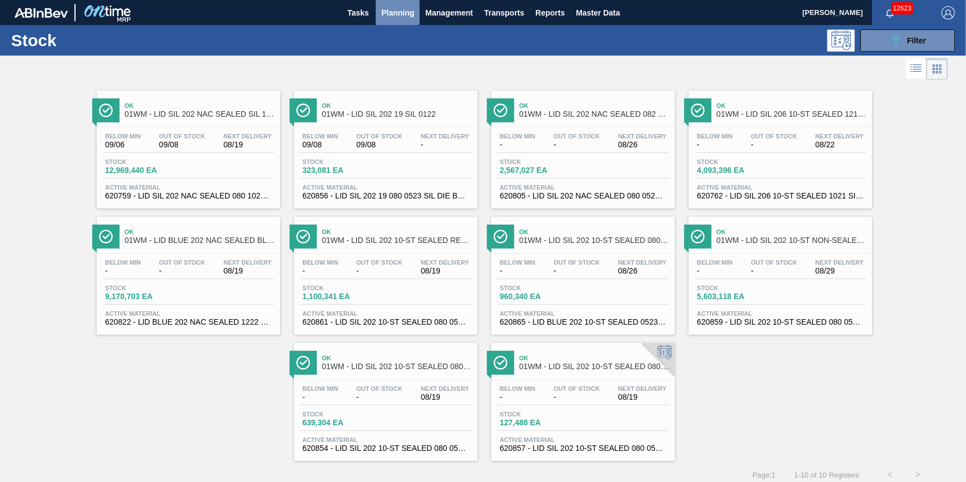
click at [395, 18] on span "Planning" at bounding box center [397, 12] width 33 height 13
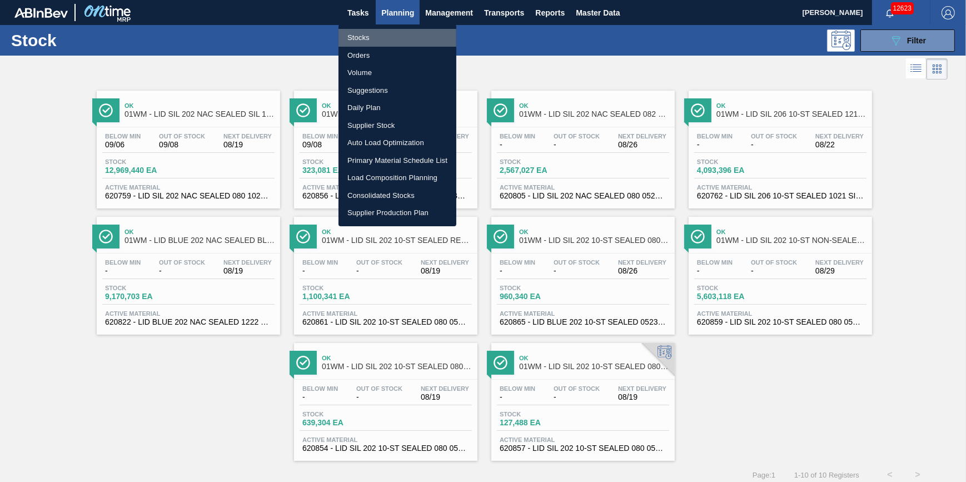
click at [391, 35] on li "Stocks" at bounding box center [398, 38] width 118 height 18
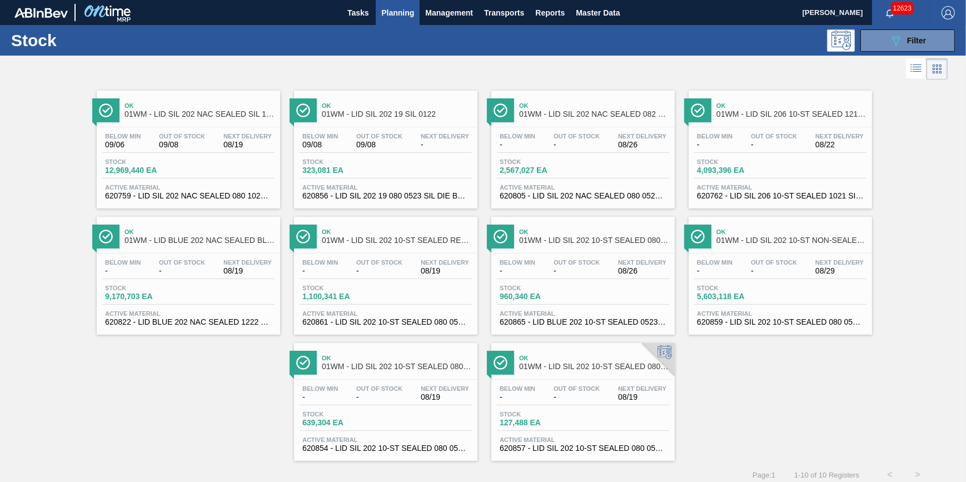
click at [239, 309] on div "Below Min - Out Of Stock - Next Delivery 08/19 Stock 9,170,703 EA Active Materi…" at bounding box center [188, 292] width 183 height 76
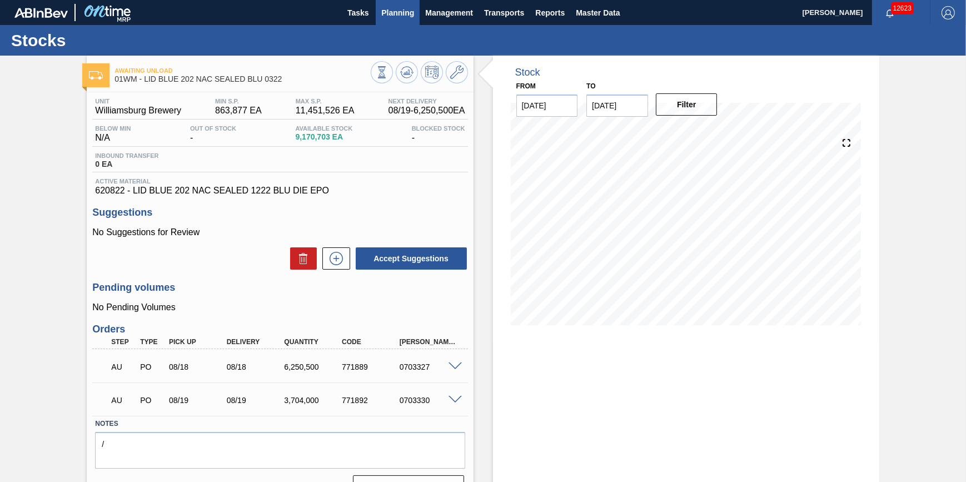
click at [398, 12] on span "Planning" at bounding box center [397, 12] width 33 height 13
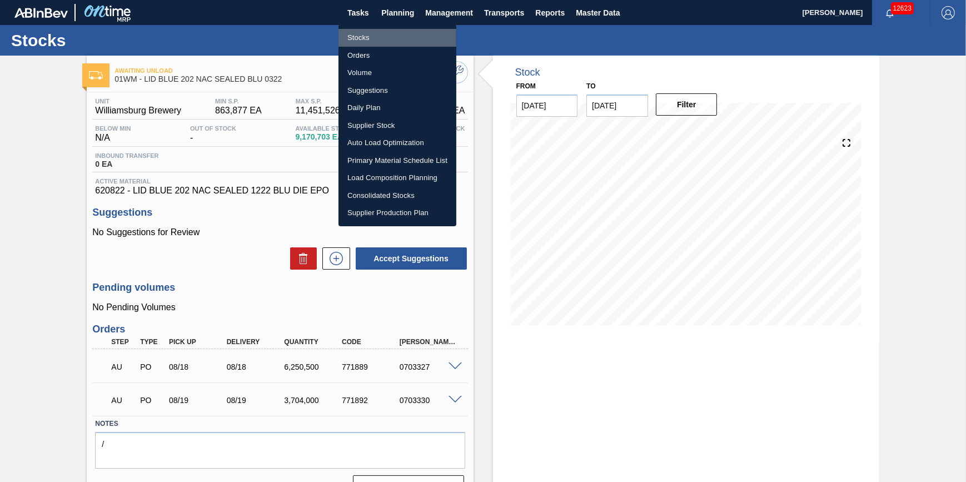
click at [392, 37] on li "Stocks" at bounding box center [398, 38] width 118 height 18
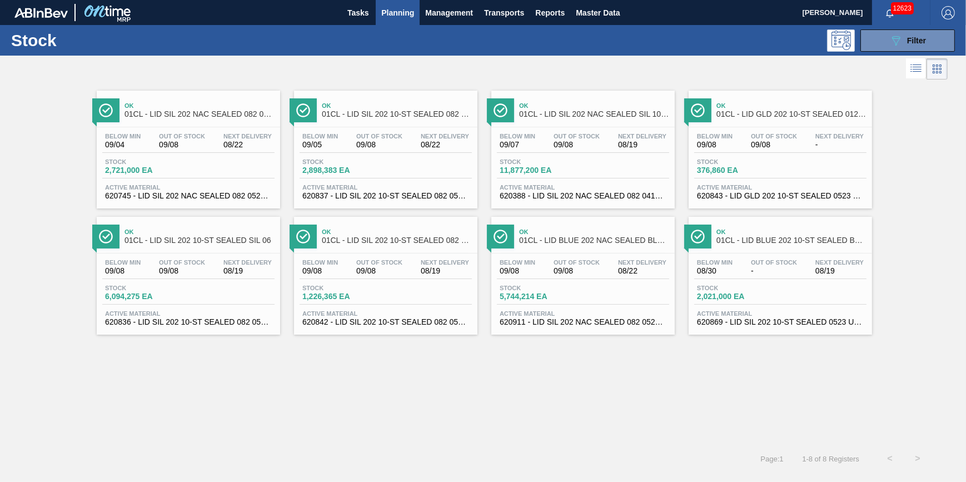
click at [394, 22] on button "Planning" at bounding box center [398, 12] width 44 height 25
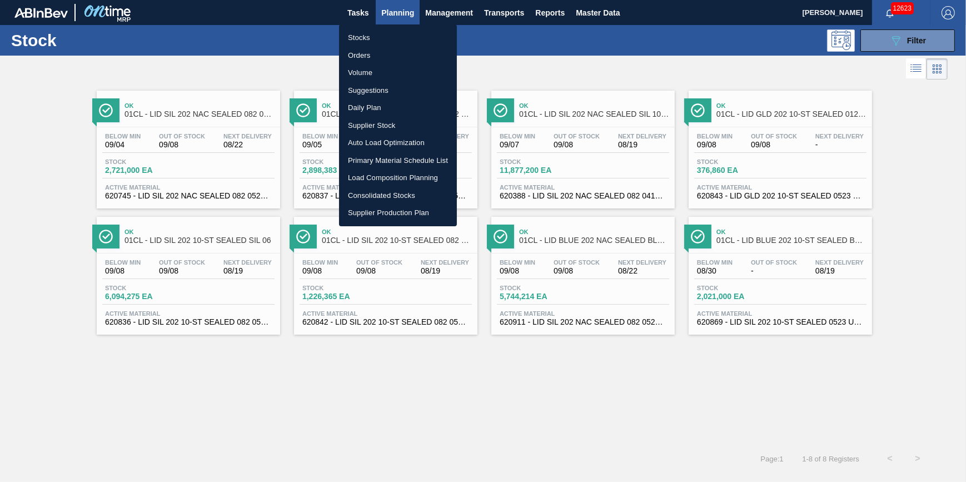
click at [389, 38] on li "Stocks" at bounding box center [398, 38] width 118 height 18
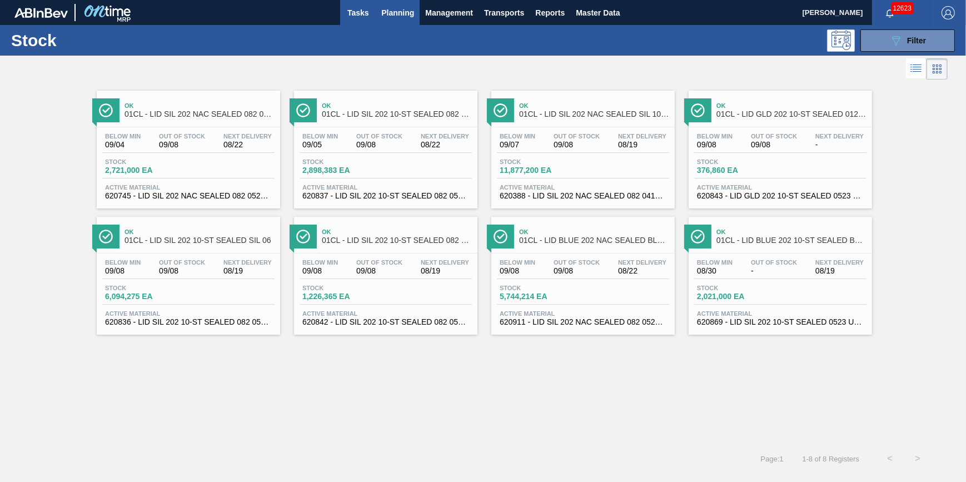
click at [352, 18] on span "Tasks" at bounding box center [358, 12] width 24 height 13
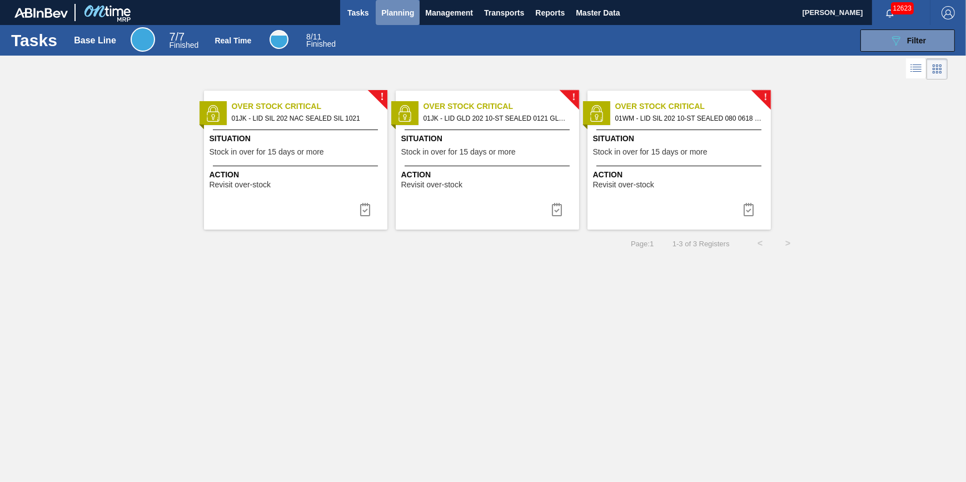
click at [389, 13] on span "Planning" at bounding box center [397, 12] width 33 height 13
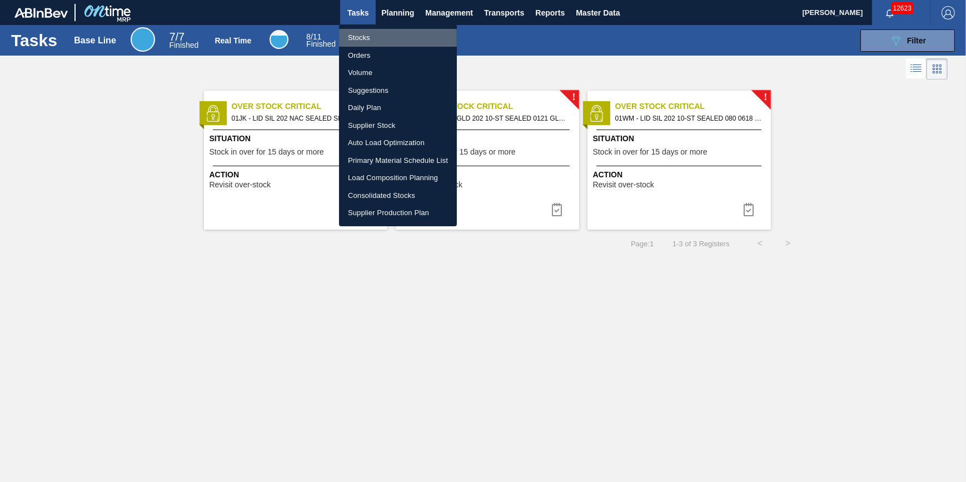
click at [385, 37] on li "Stocks" at bounding box center [398, 38] width 118 height 18
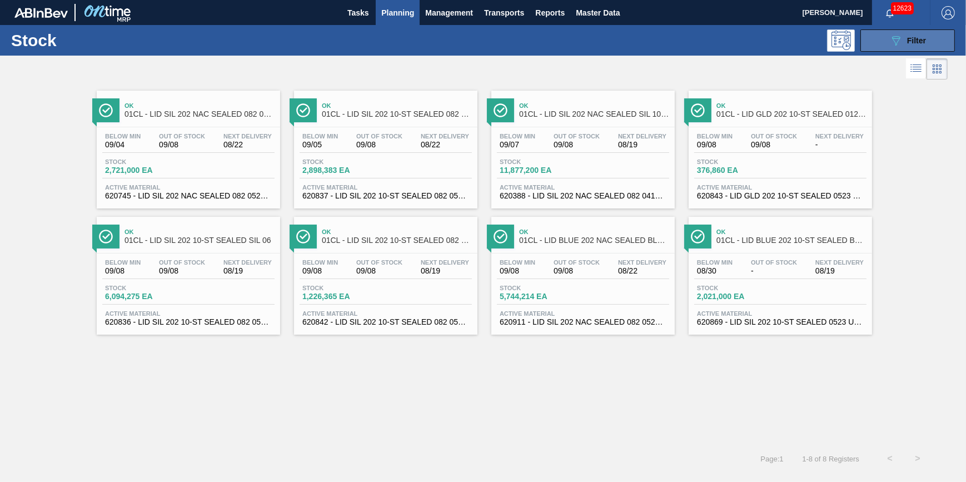
click at [879, 39] on button "089F7B8B-B2A5-4AFE-B5C0-19BA573D28AC Filter" at bounding box center [908, 40] width 95 height 22
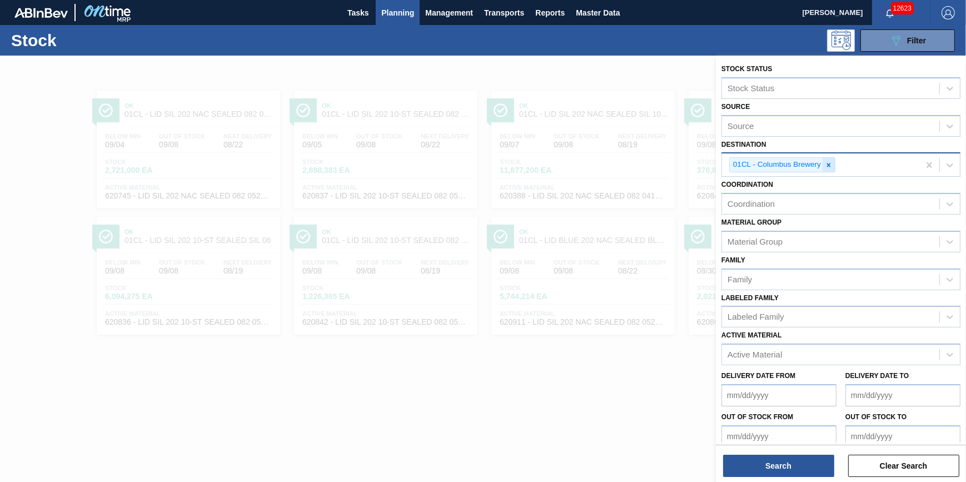
click at [826, 167] on icon at bounding box center [829, 165] width 8 height 8
click at [826, 167] on div "Destination" at bounding box center [830, 164] width 217 height 16
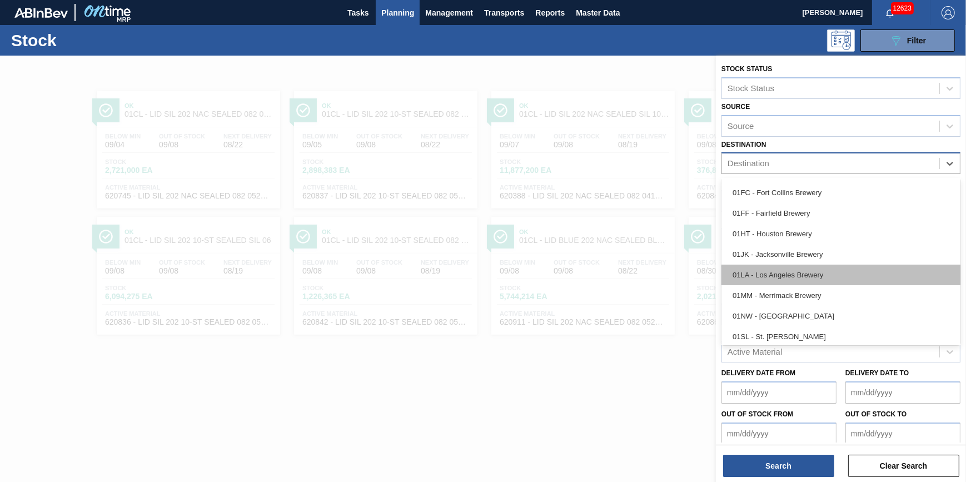
scroll to position [84, 0]
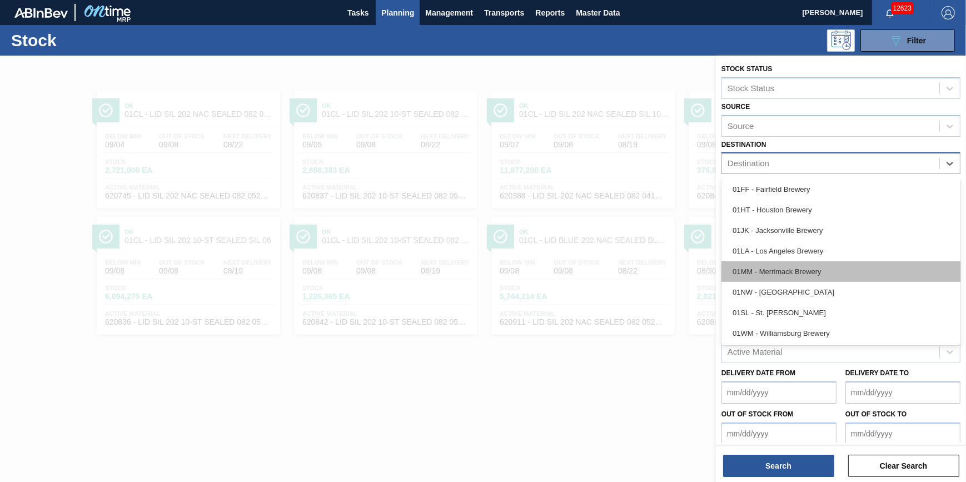
click at [804, 271] on div "01MM - Merrimack Brewery" at bounding box center [841, 271] width 239 height 21
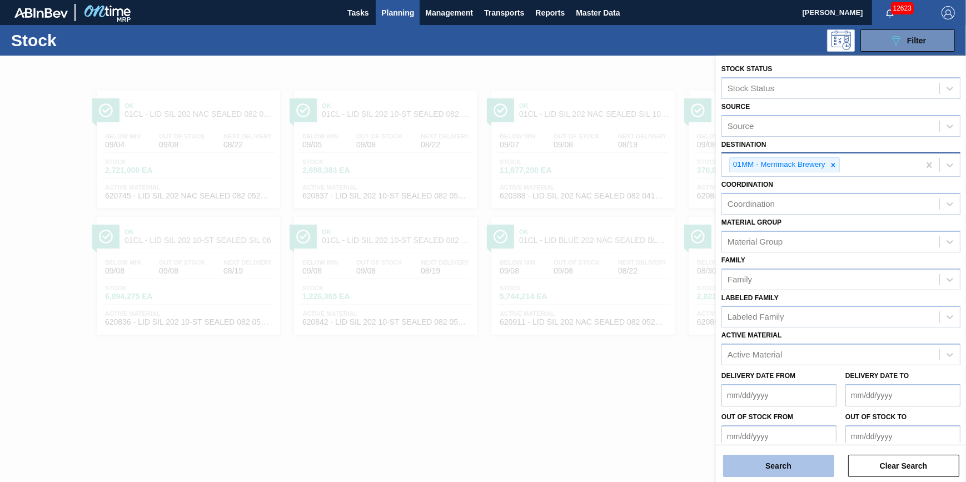
click at [783, 473] on button "Search" at bounding box center [778, 466] width 111 height 22
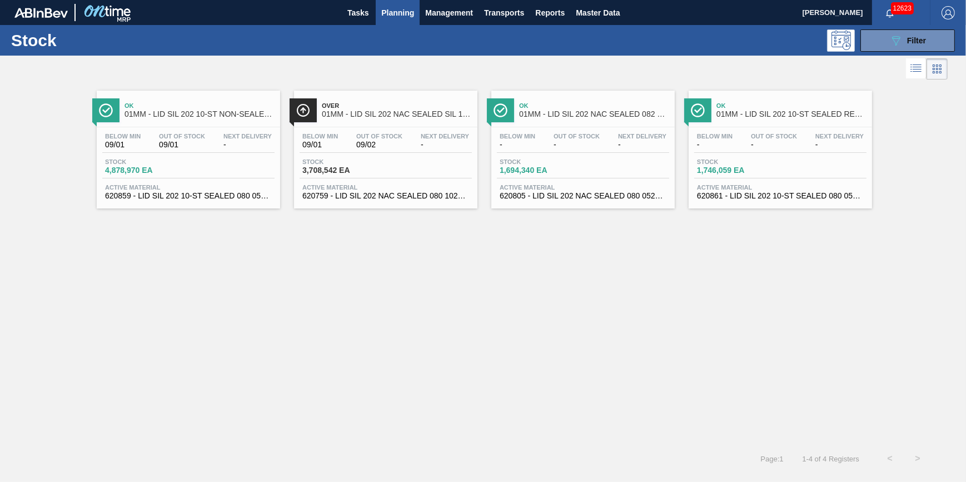
click at [148, 160] on span "Stock" at bounding box center [144, 161] width 78 height 7
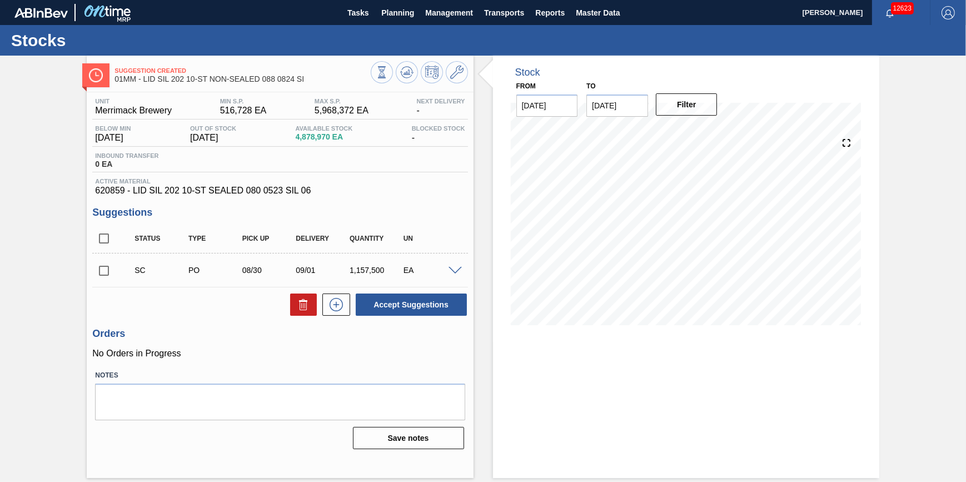
click at [111, 279] on input "checkbox" at bounding box center [103, 270] width 23 height 23
click at [310, 311] on button at bounding box center [303, 305] width 27 height 22
checkbox input "false"
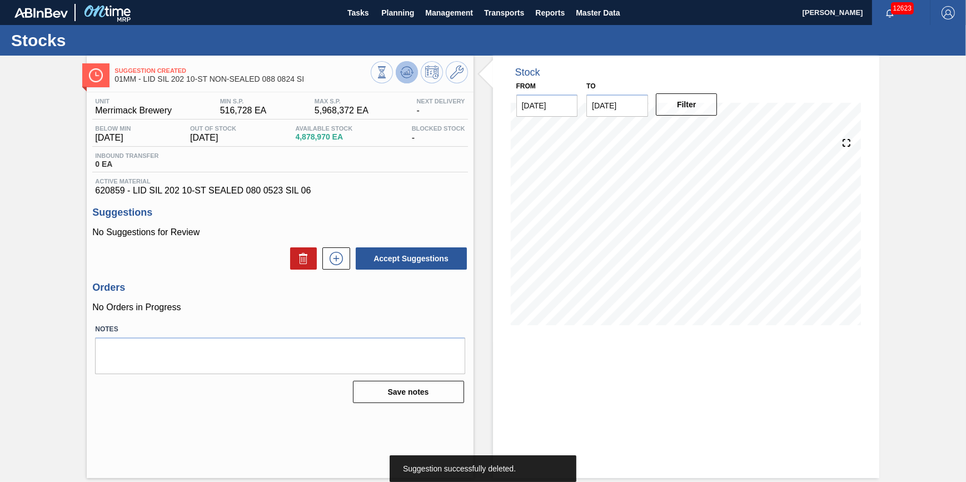
click at [414, 77] on button at bounding box center [407, 72] width 22 height 22
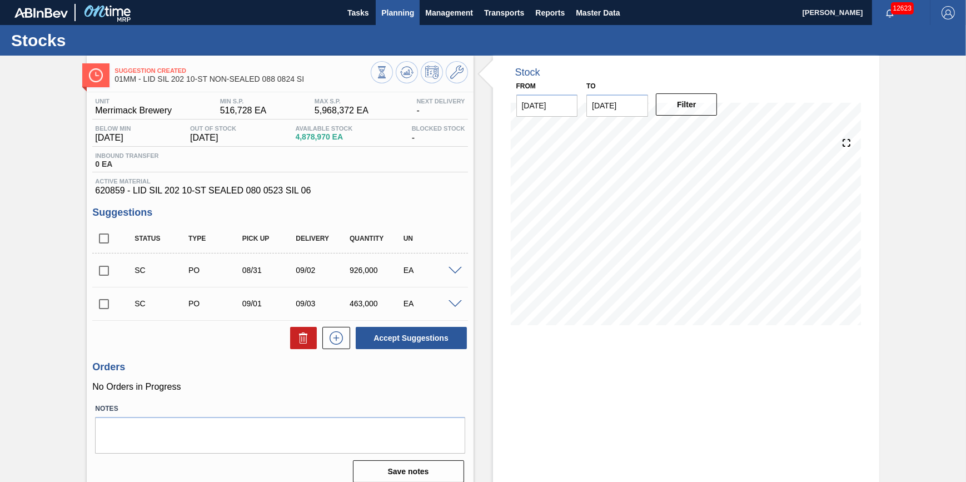
click at [398, 11] on span "Planning" at bounding box center [397, 12] width 33 height 13
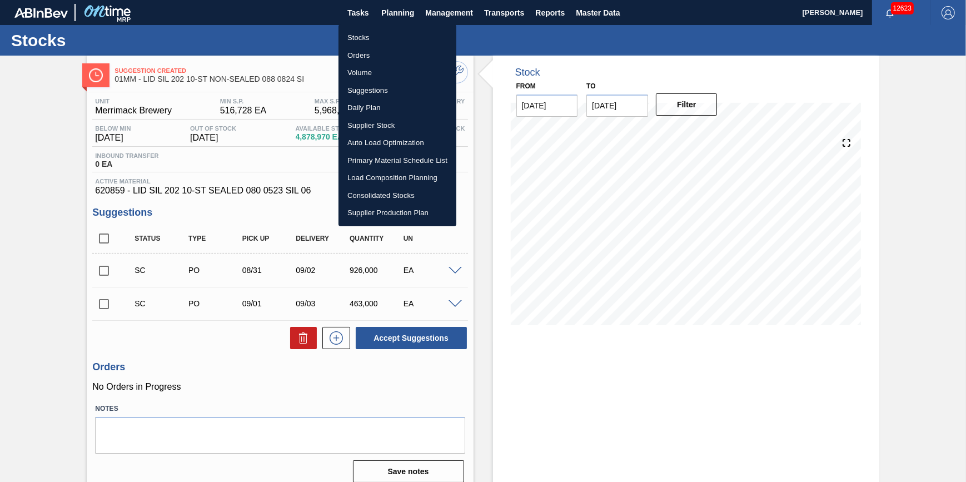
click at [388, 39] on li "Stocks" at bounding box center [398, 38] width 118 height 18
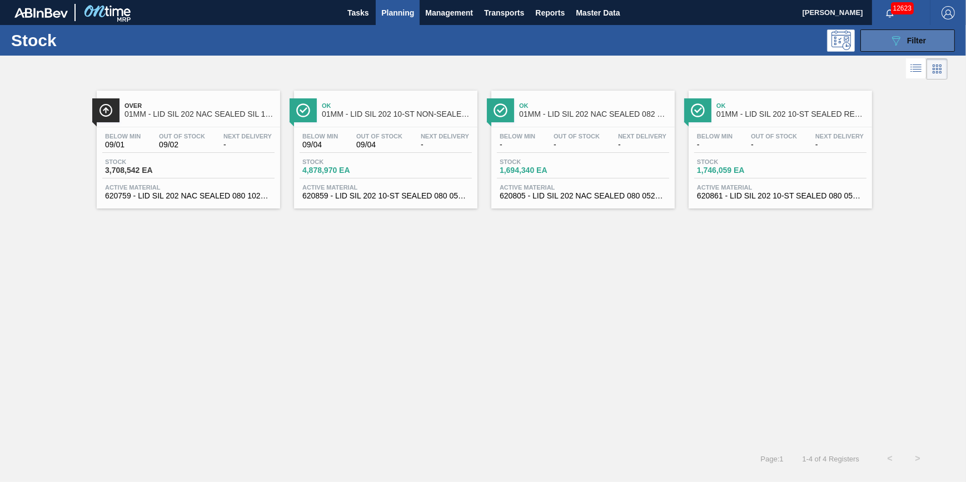
click at [875, 38] on button "089F7B8B-B2A5-4AFE-B5C0-19BA573D28AC Filter" at bounding box center [908, 40] width 95 height 22
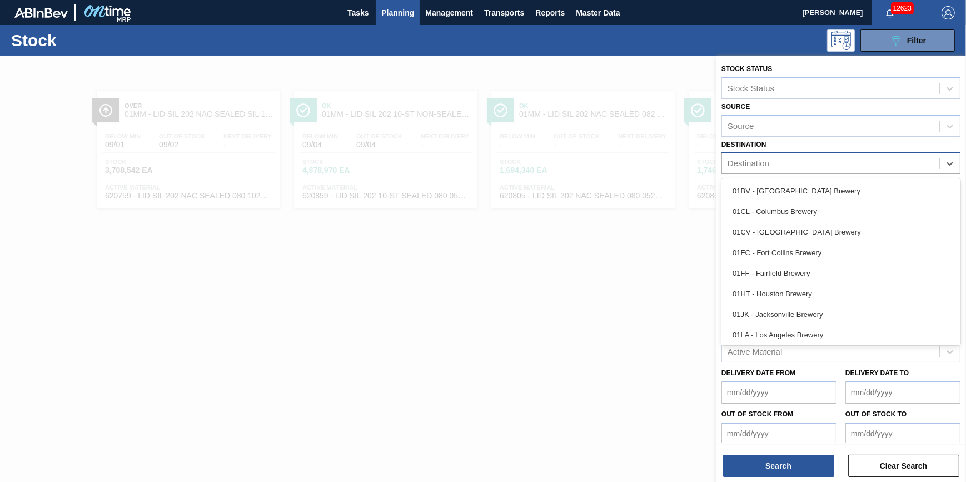
click at [906, 165] on div "Destination" at bounding box center [830, 164] width 217 height 16
drag, startPoint x: 851, startPoint y: 202, endPoint x: 844, endPoint y: 200, distance: 7.0
click at [851, 203] on div "01CL - Columbus Brewery" at bounding box center [841, 211] width 239 height 21
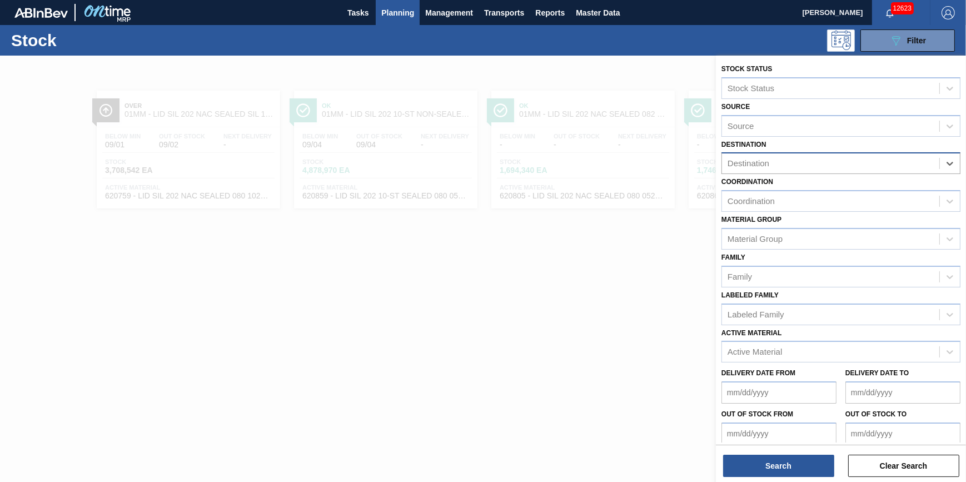
click at [916, 165] on div "Destination" at bounding box center [830, 164] width 217 height 16
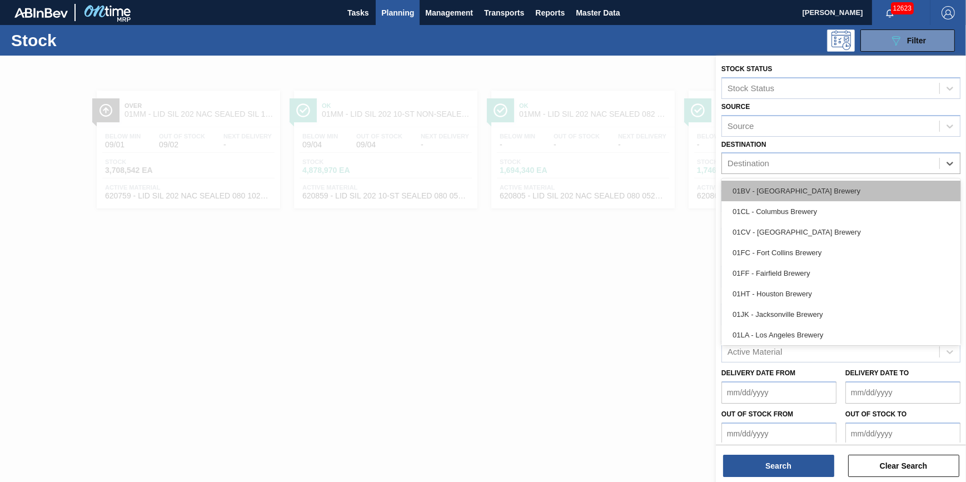
click at [879, 190] on div "01BV - [GEOGRAPHIC_DATA] Brewery" at bounding box center [841, 191] width 239 height 21
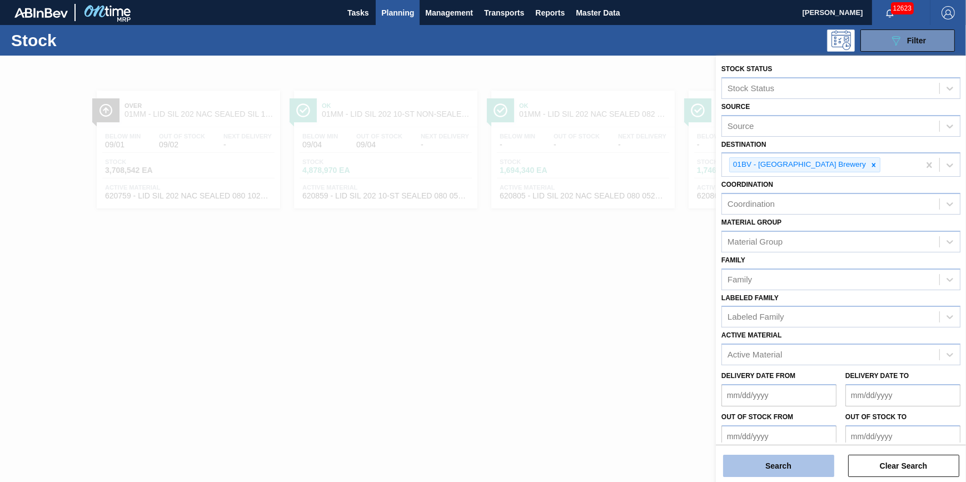
click at [759, 466] on button "Search" at bounding box center [778, 466] width 111 height 22
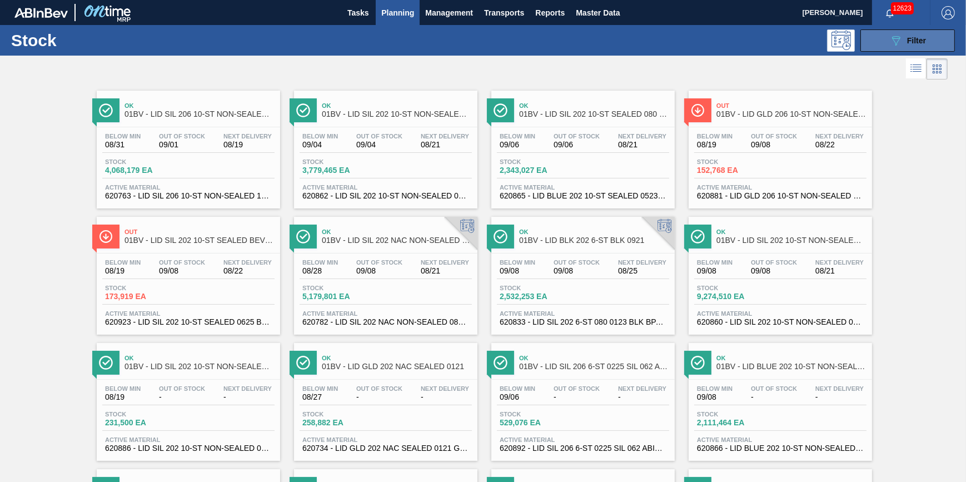
click at [863, 39] on button "089F7B8B-B2A5-4AFE-B5C0-19BA573D28AC Filter" at bounding box center [908, 40] width 95 height 22
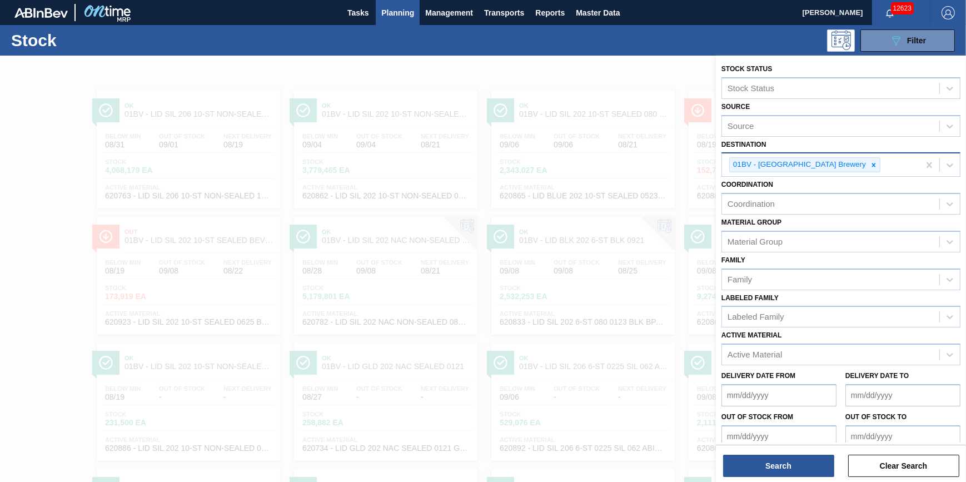
click at [870, 167] on icon at bounding box center [874, 165] width 8 height 8
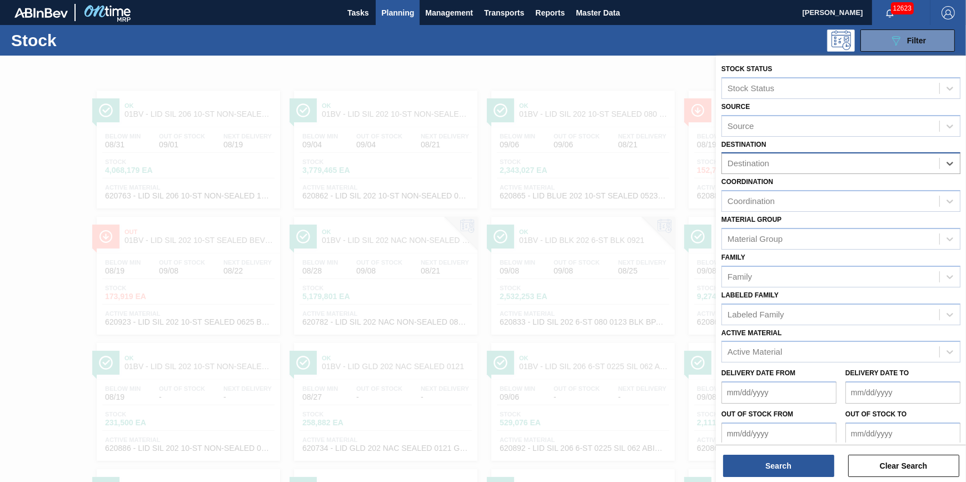
drag, startPoint x: 837, startPoint y: 168, endPoint x: 826, endPoint y: 162, distance: 12.9
click at [837, 168] on div "Destination" at bounding box center [830, 164] width 217 height 16
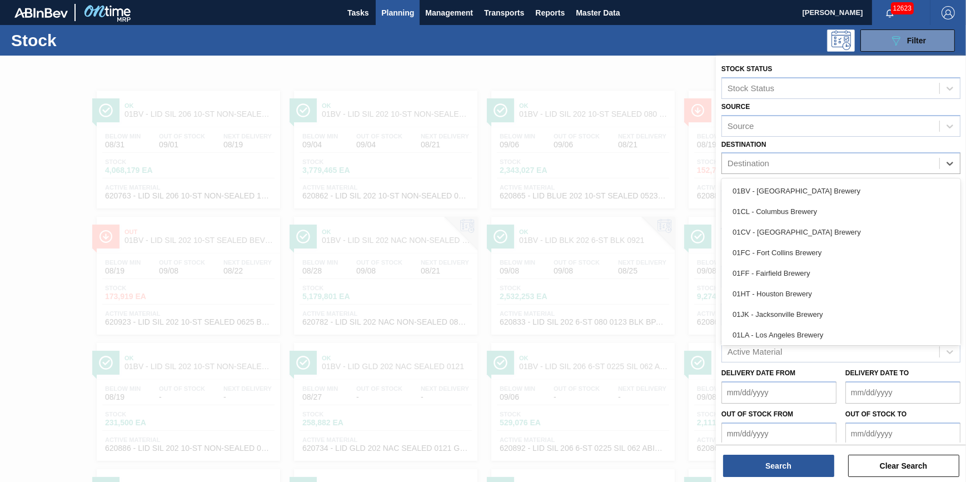
click at [817, 250] on div "01FC - Fort Collins Brewery" at bounding box center [841, 252] width 239 height 21
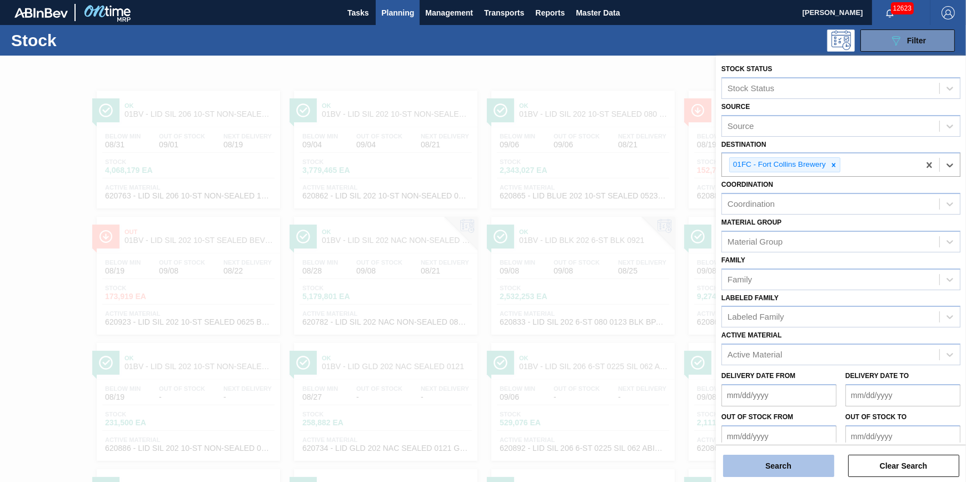
click at [759, 459] on button "Search" at bounding box center [778, 466] width 111 height 22
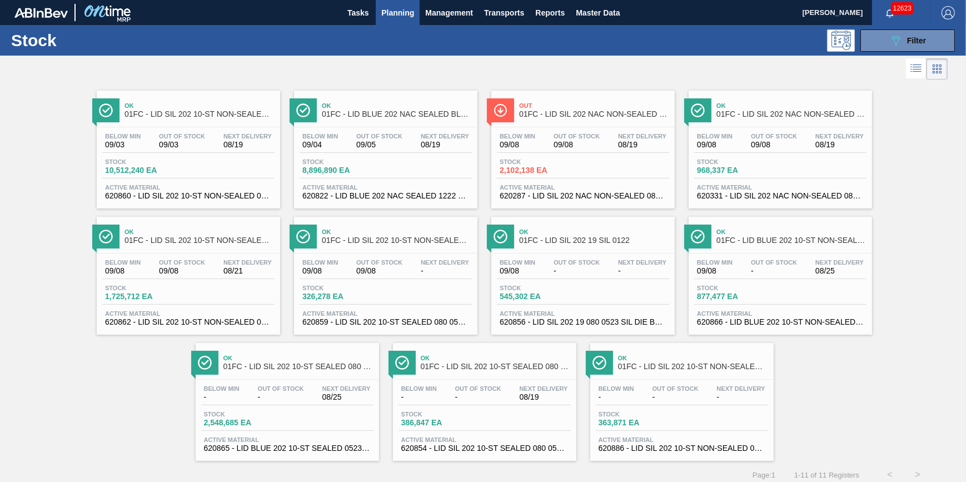
click at [406, 11] on span "Planning" at bounding box center [397, 12] width 33 height 13
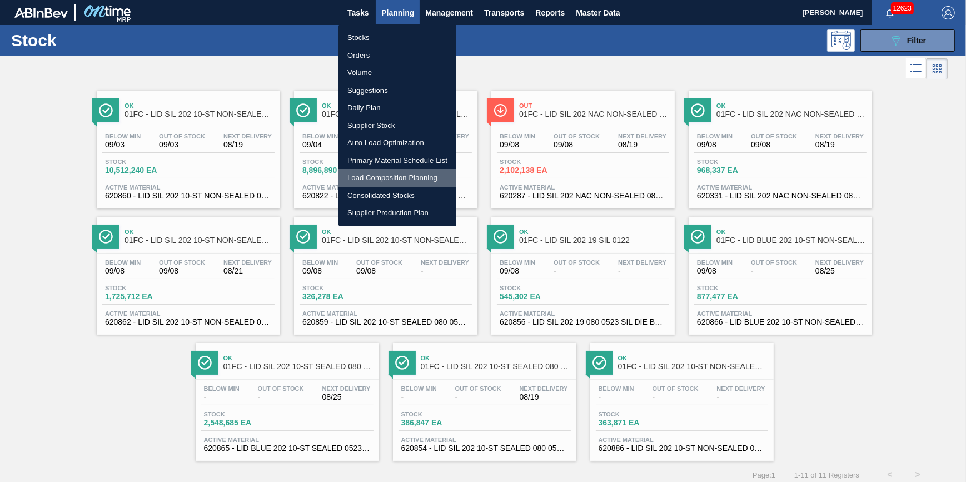
click at [394, 172] on li "Load Composition Planning" at bounding box center [398, 178] width 118 height 18
